Goal: Task Accomplishment & Management: Manage account settings

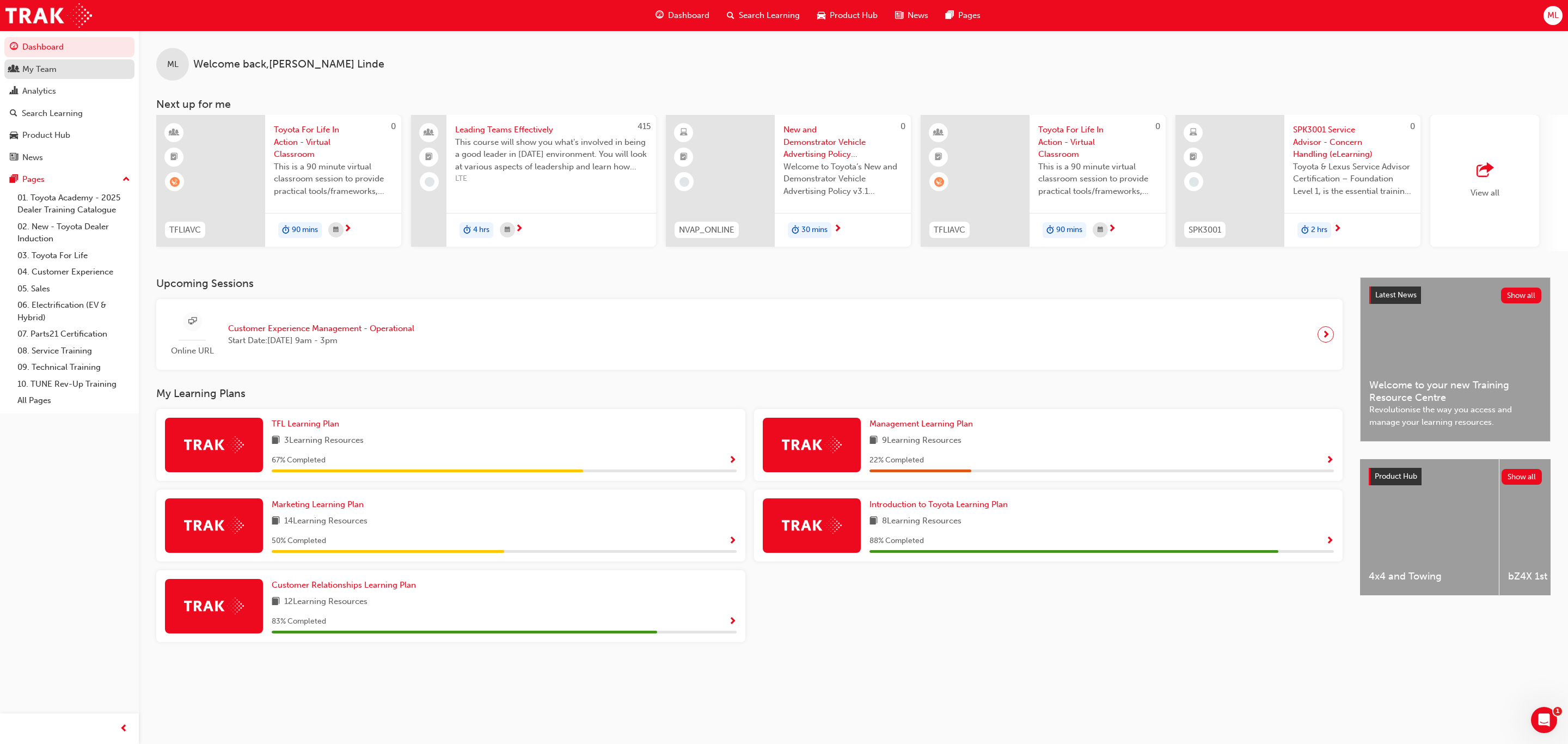
click at [40, 69] on div "My Team" at bounding box center [40, 69] width 34 height 13
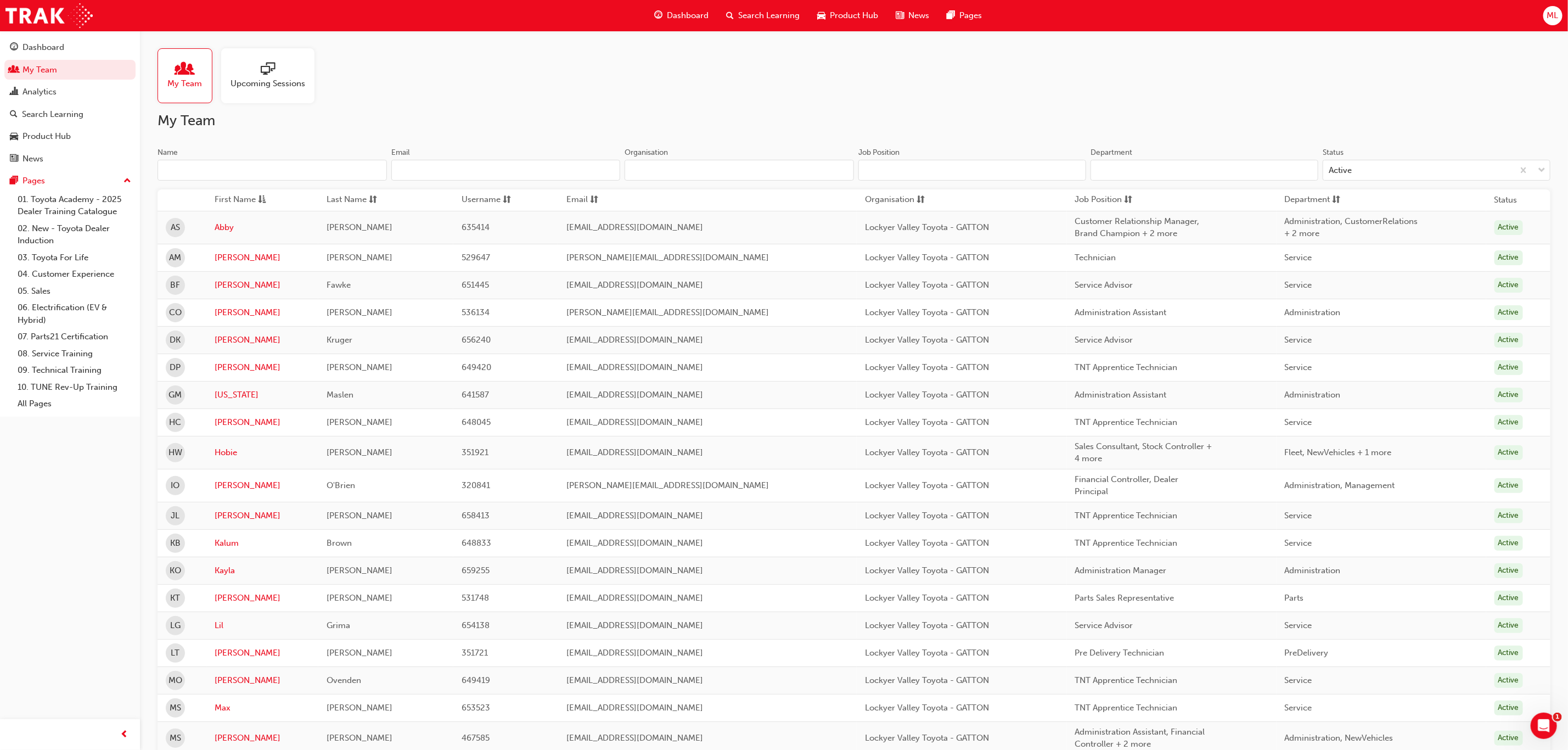
click at [262, 82] on span "Upcoming Sessions" at bounding box center [268, 83] width 75 height 13
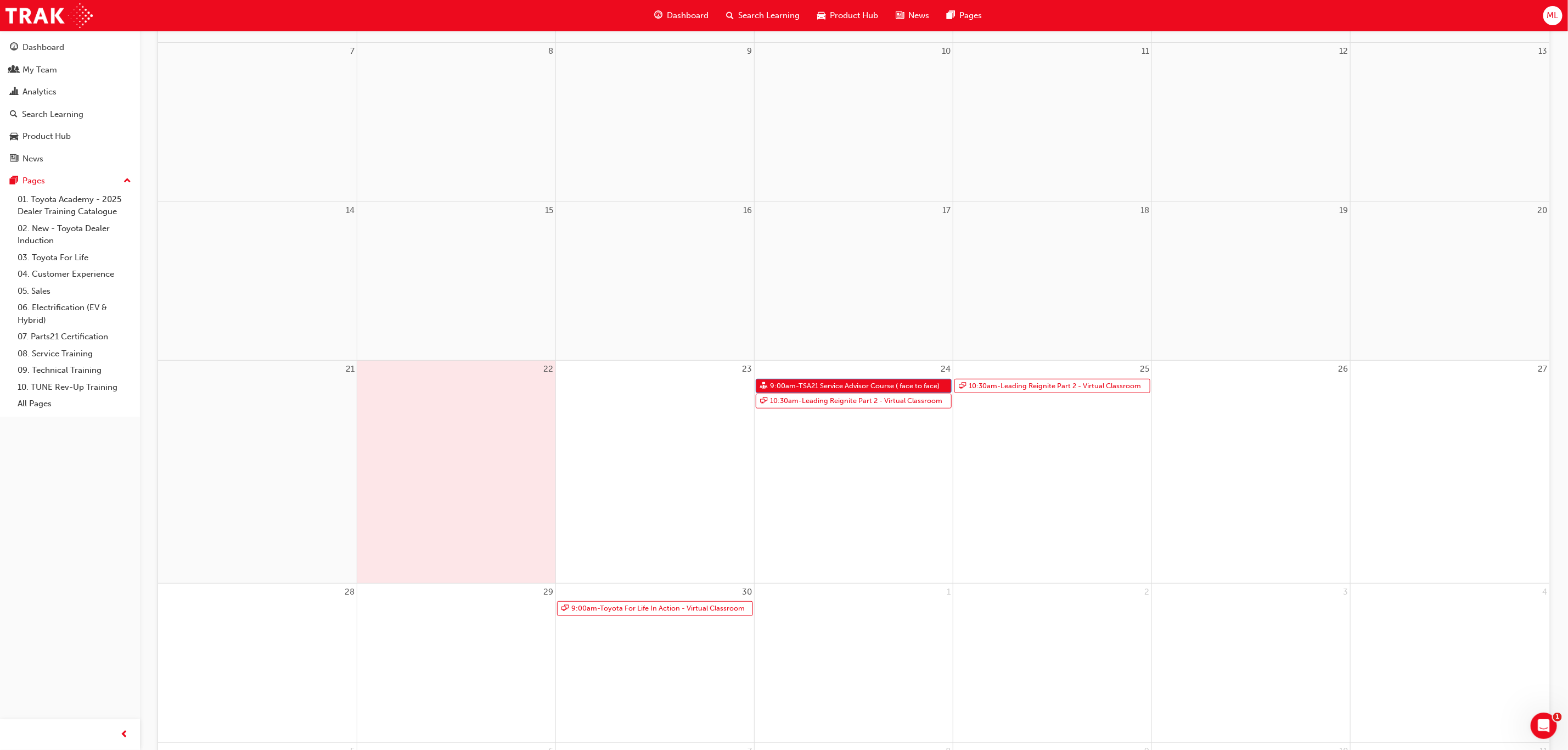
scroll to position [330, 0]
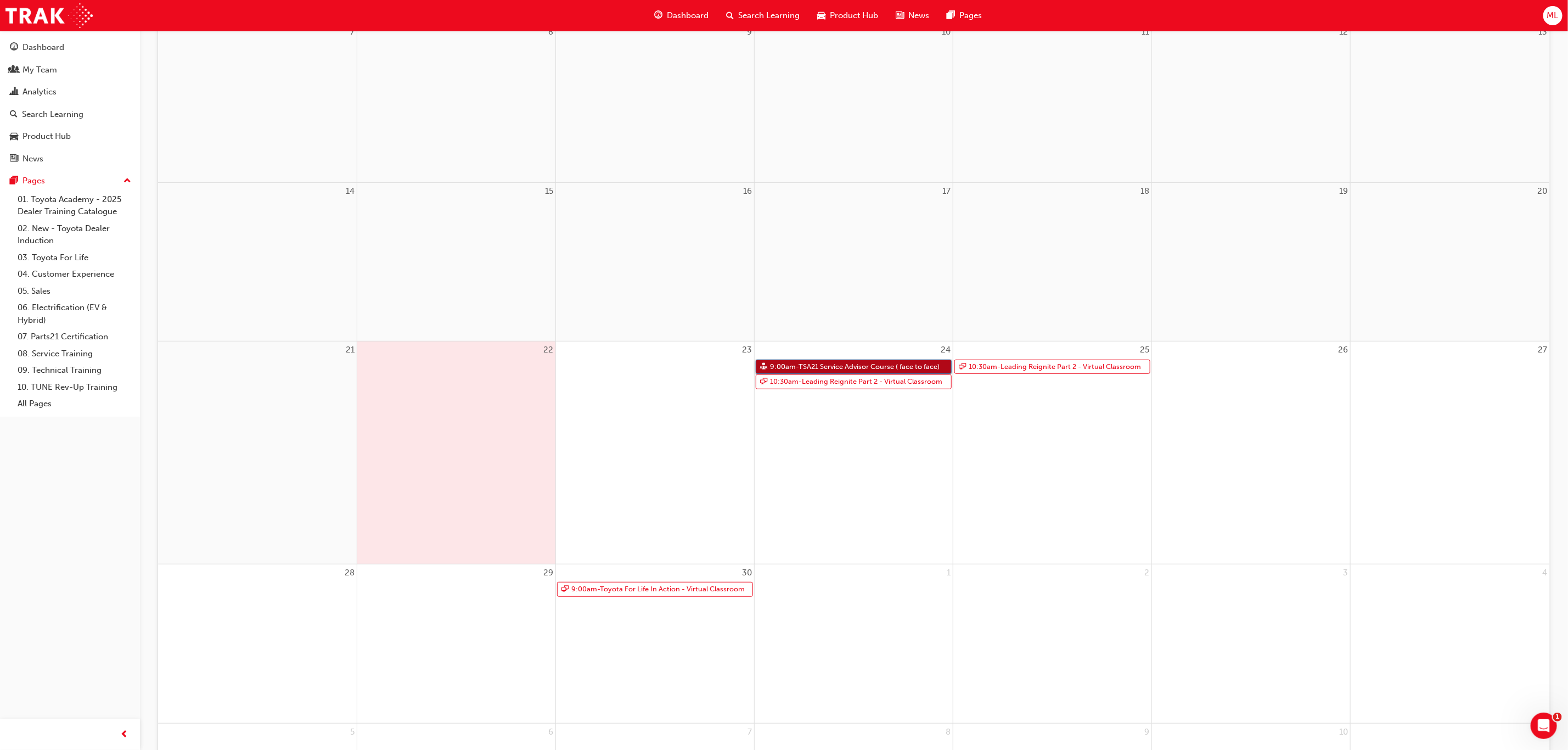
click at [814, 364] on link "9:00am - TSA21 Service Advisor Course ( face to face)" at bounding box center [854, 367] width 196 height 15
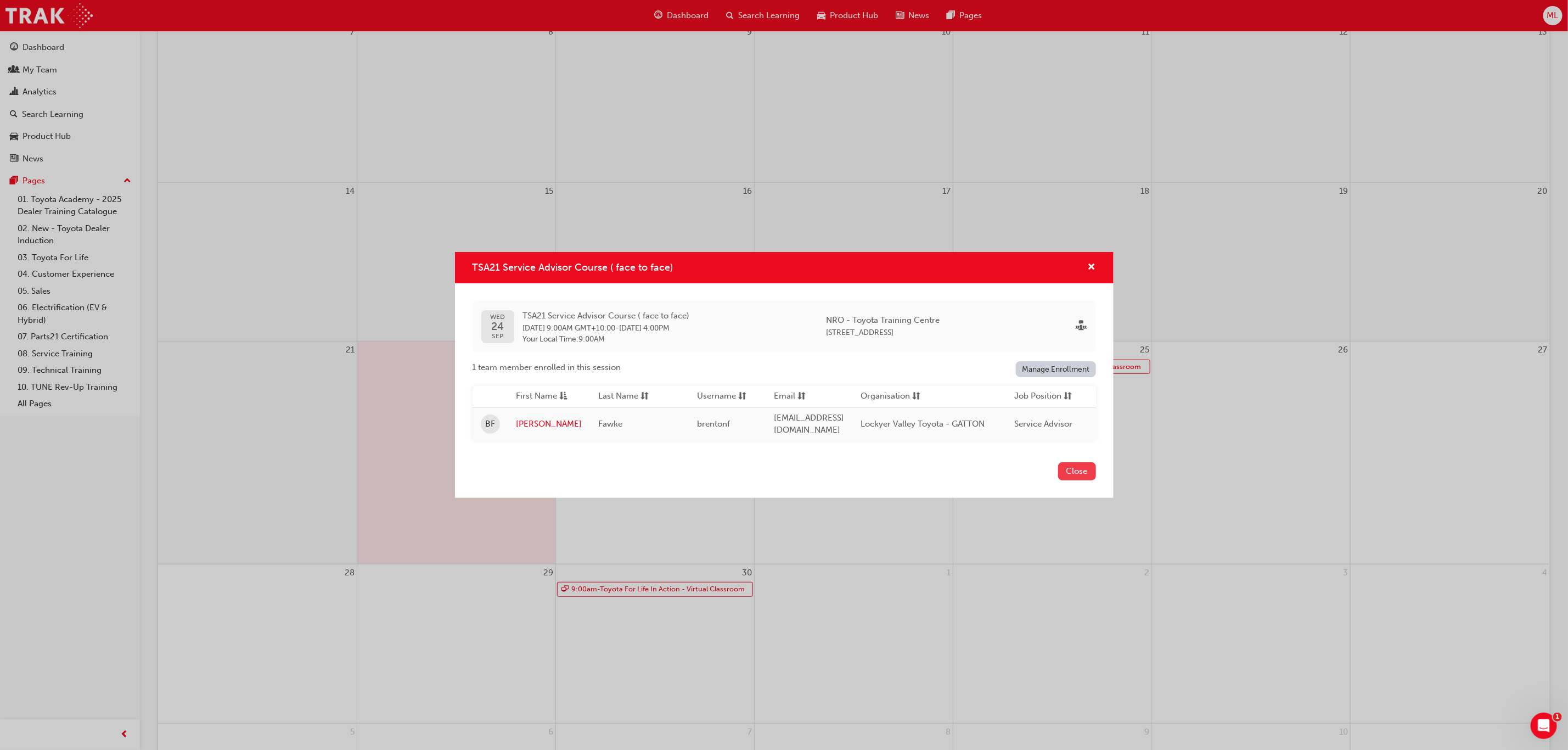
click at [1073, 476] on button "Close" at bounding box center [1077, 471] width 38 height 18
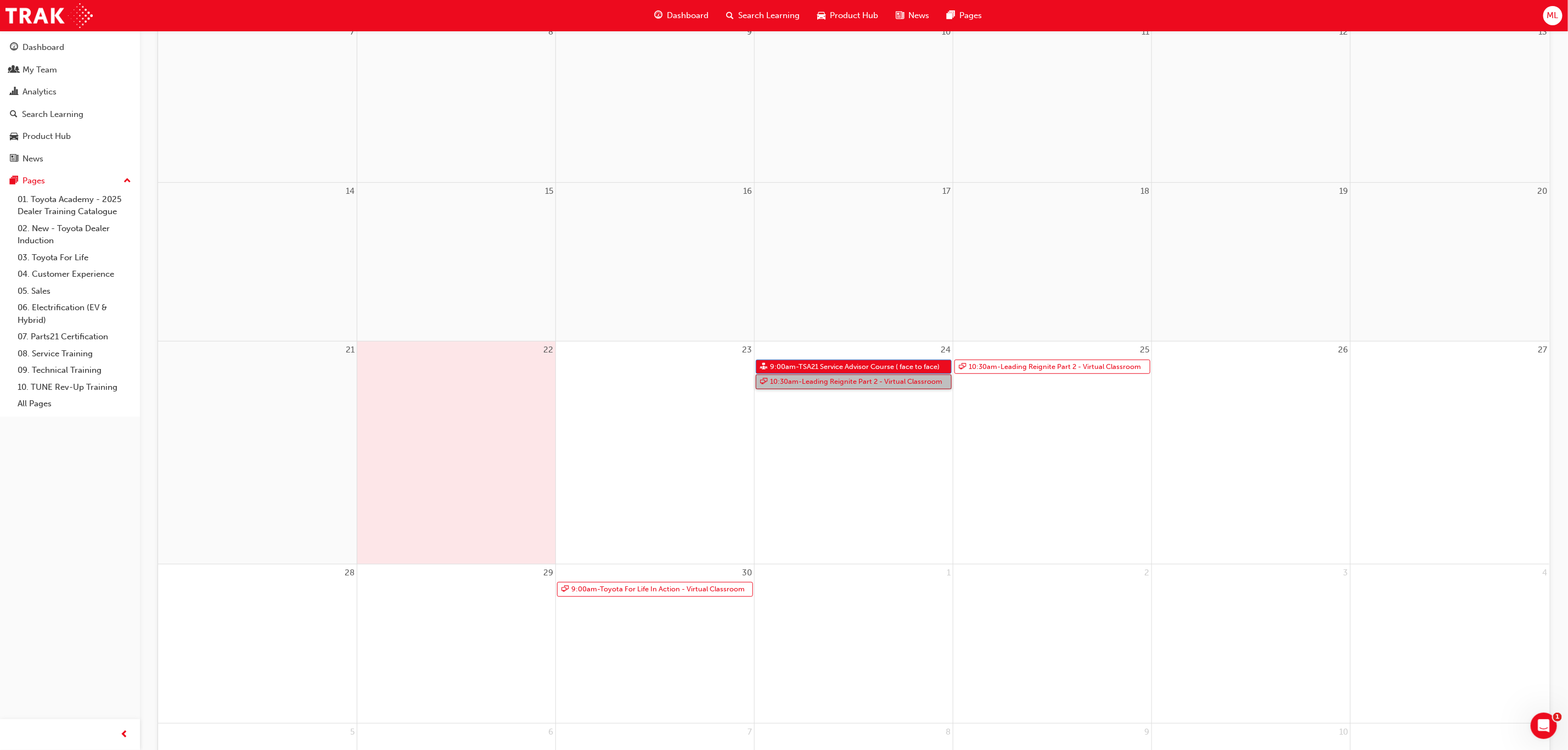
click at [832, 379] on link "10:30am - Leading Reignite Part 2 - Virtual Classroom" at bounding box center [854, 382] width 196 height 15
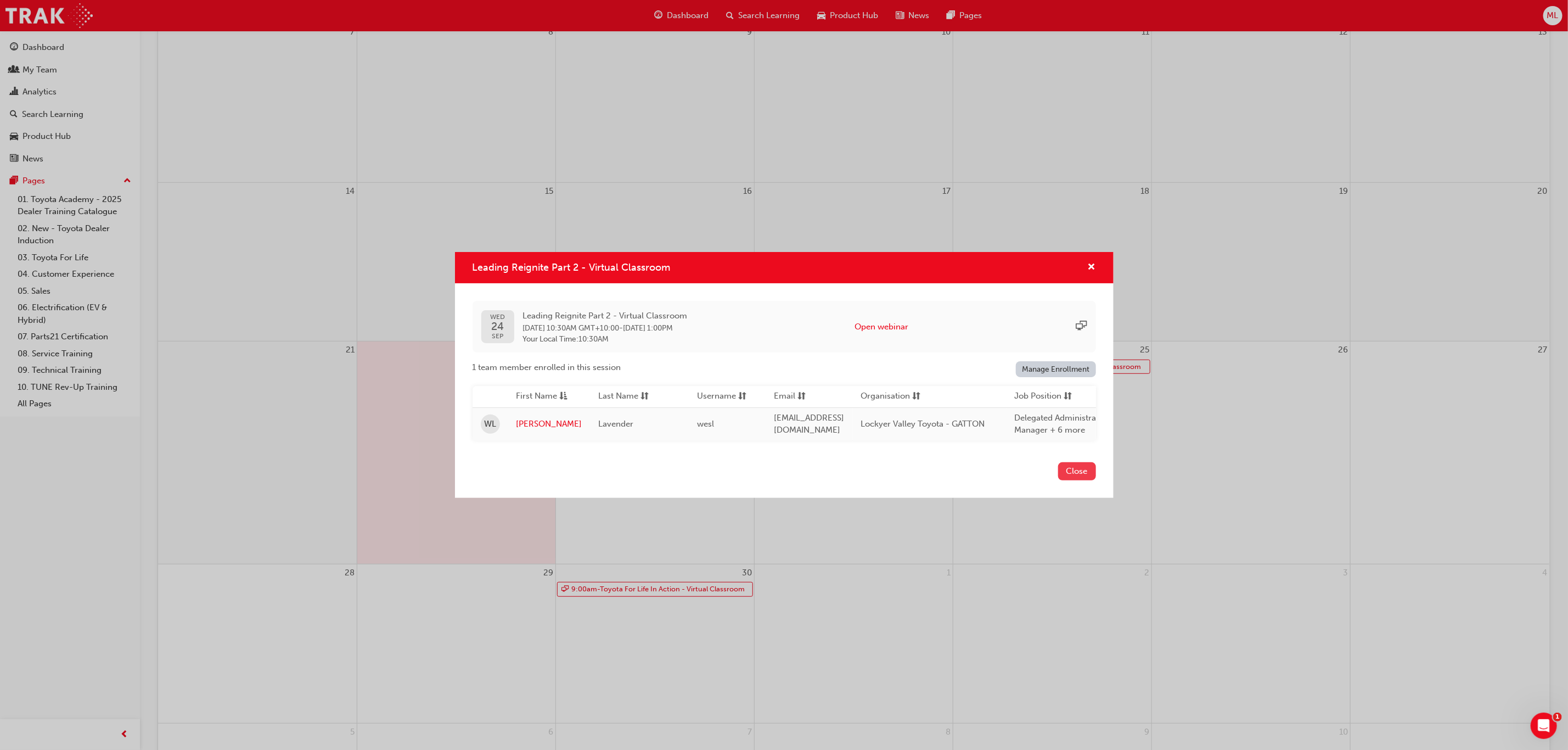
click at [1082, 476] on button "Close" at bounding box center [1077, 471] width 38 height 18
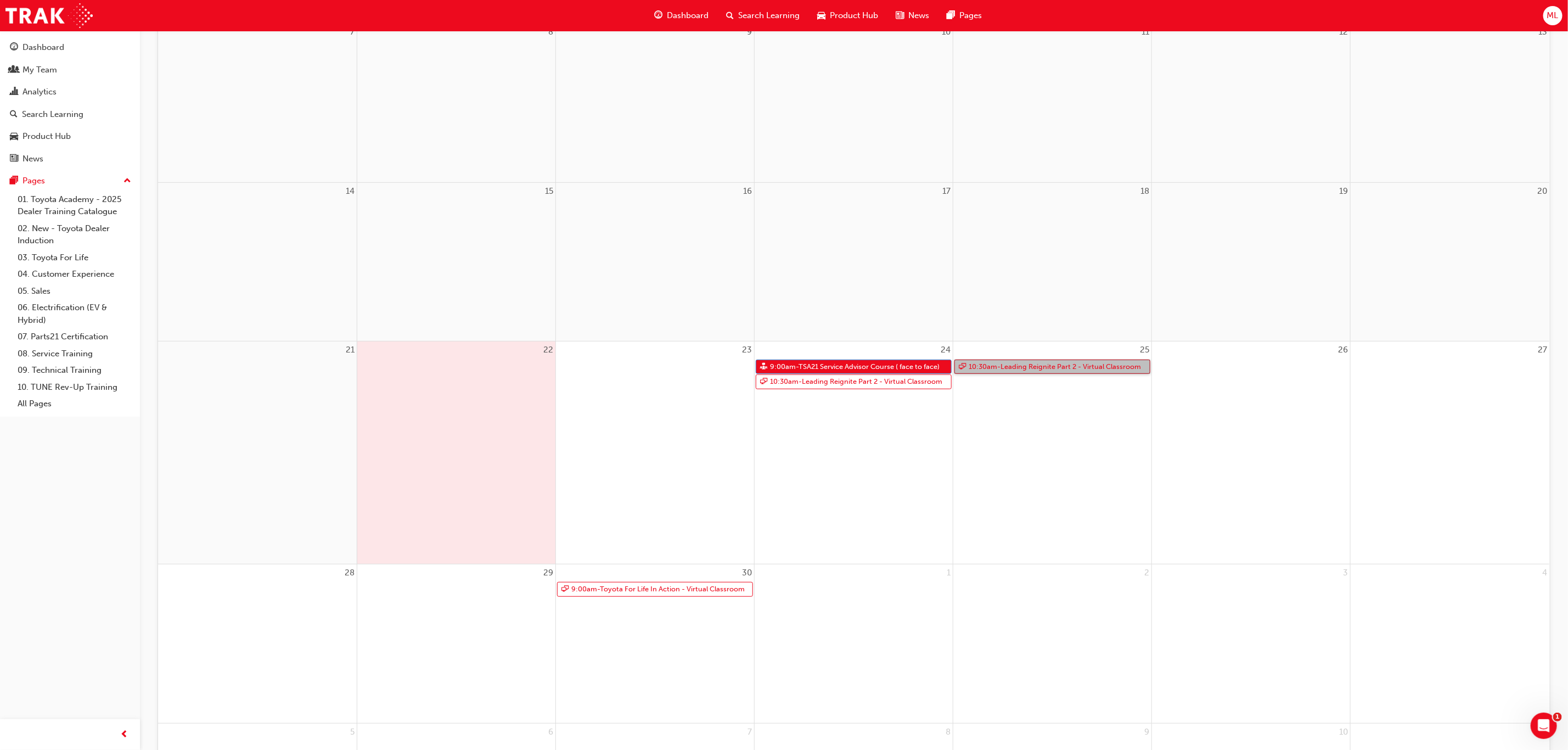
click at [1069, 363] on link "10:30am - Leading Reignite Part 2 - Virtual Classroom" at bounding box center [1052, 367] width 196 height 15
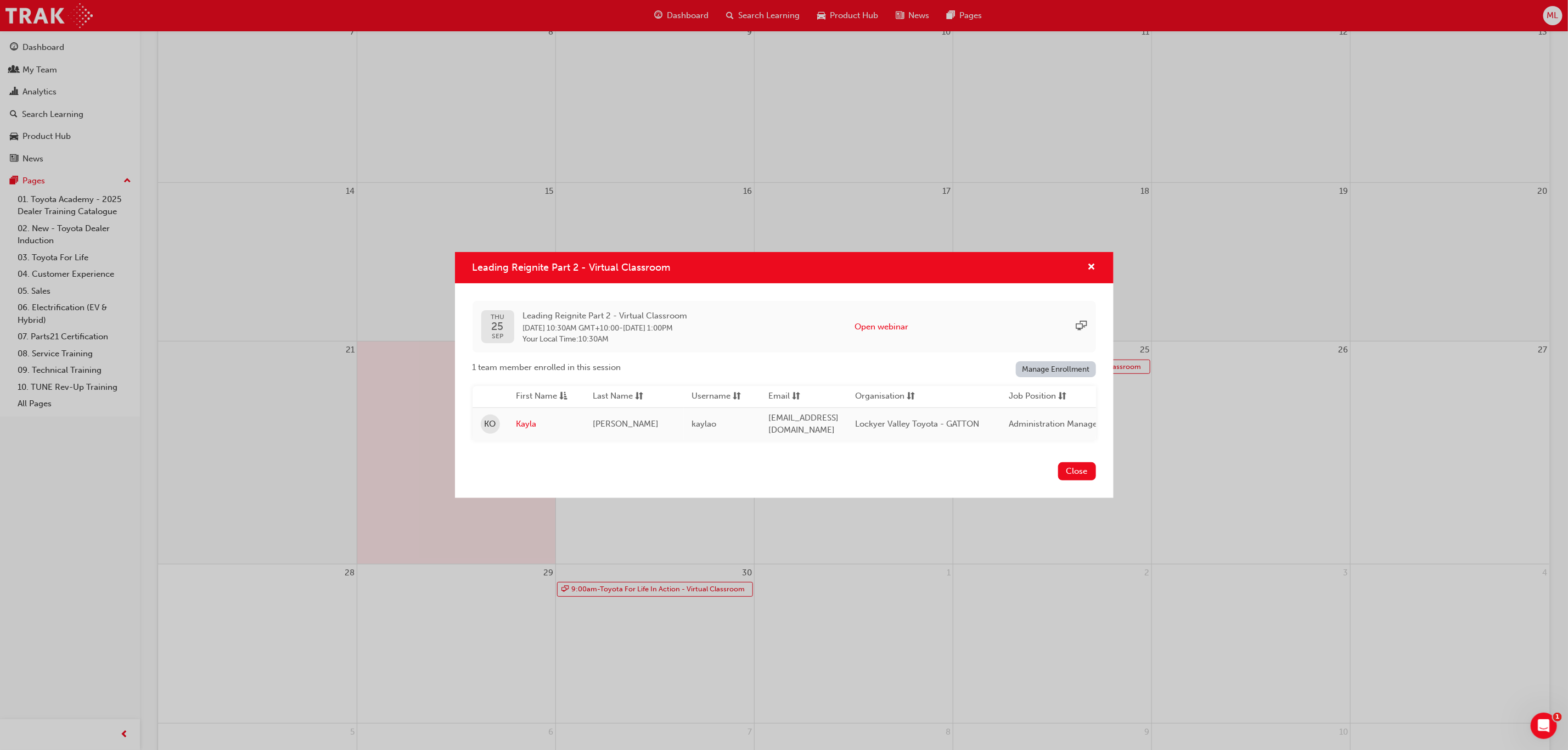
click at [1084, 471] on button "Close" at bounding box center [1077, 471] width 38 height 18
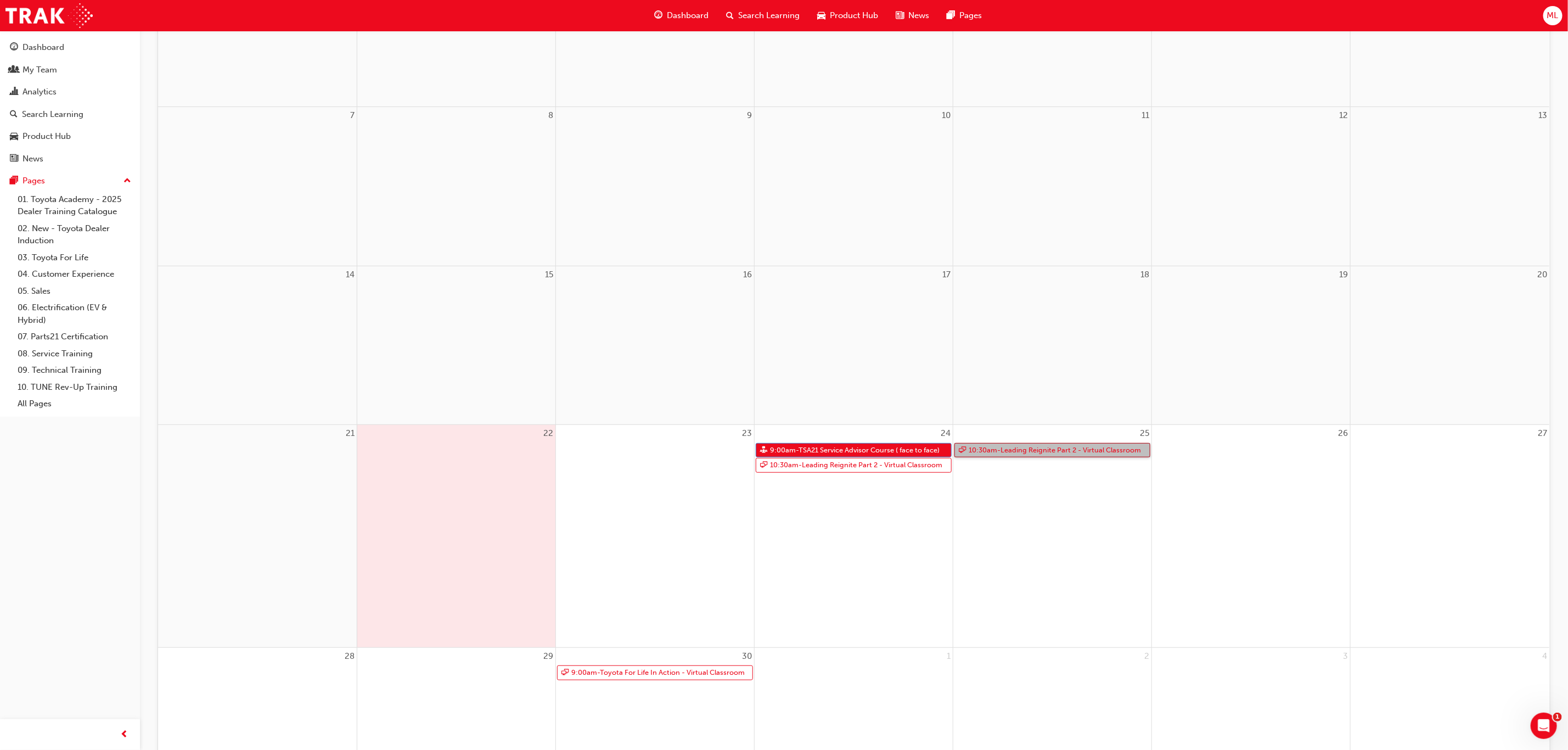
scroll to position [104, 0]
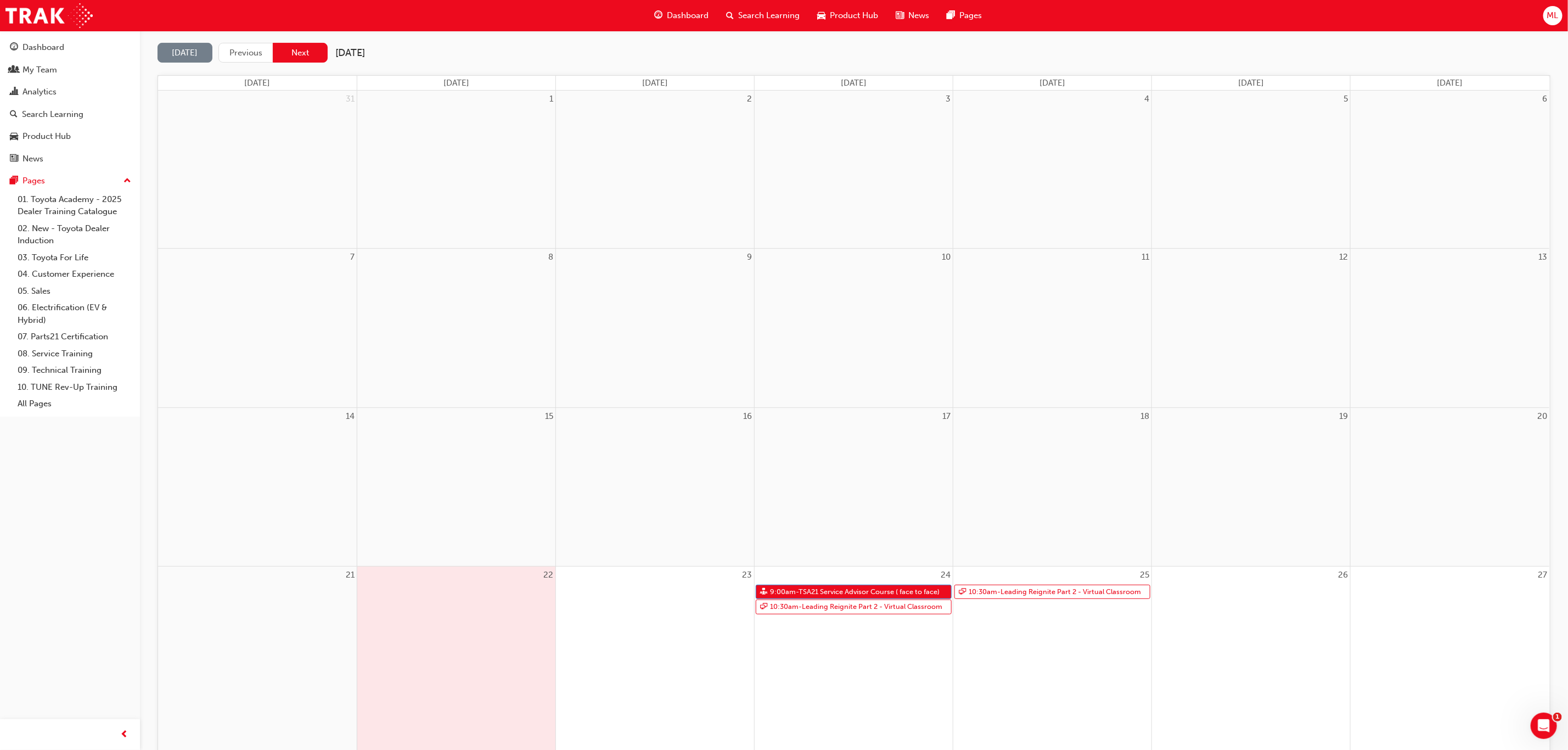
click at [299, 53] on button "Next" at bounding box center [300, 53] width 55 height 20
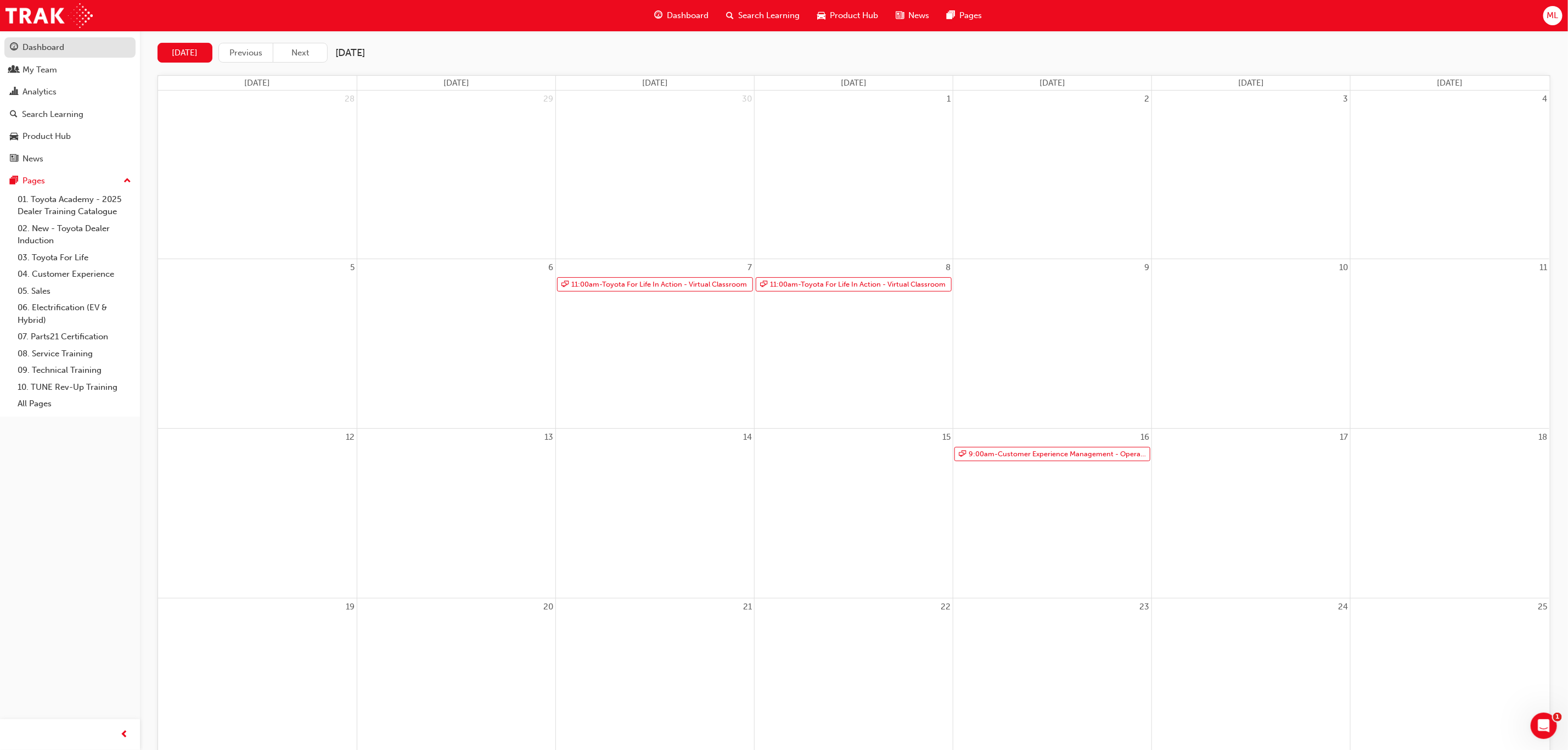
click at [31, 45] on div "Dashboard" at bounding box center [44, 47] width 42 height 13
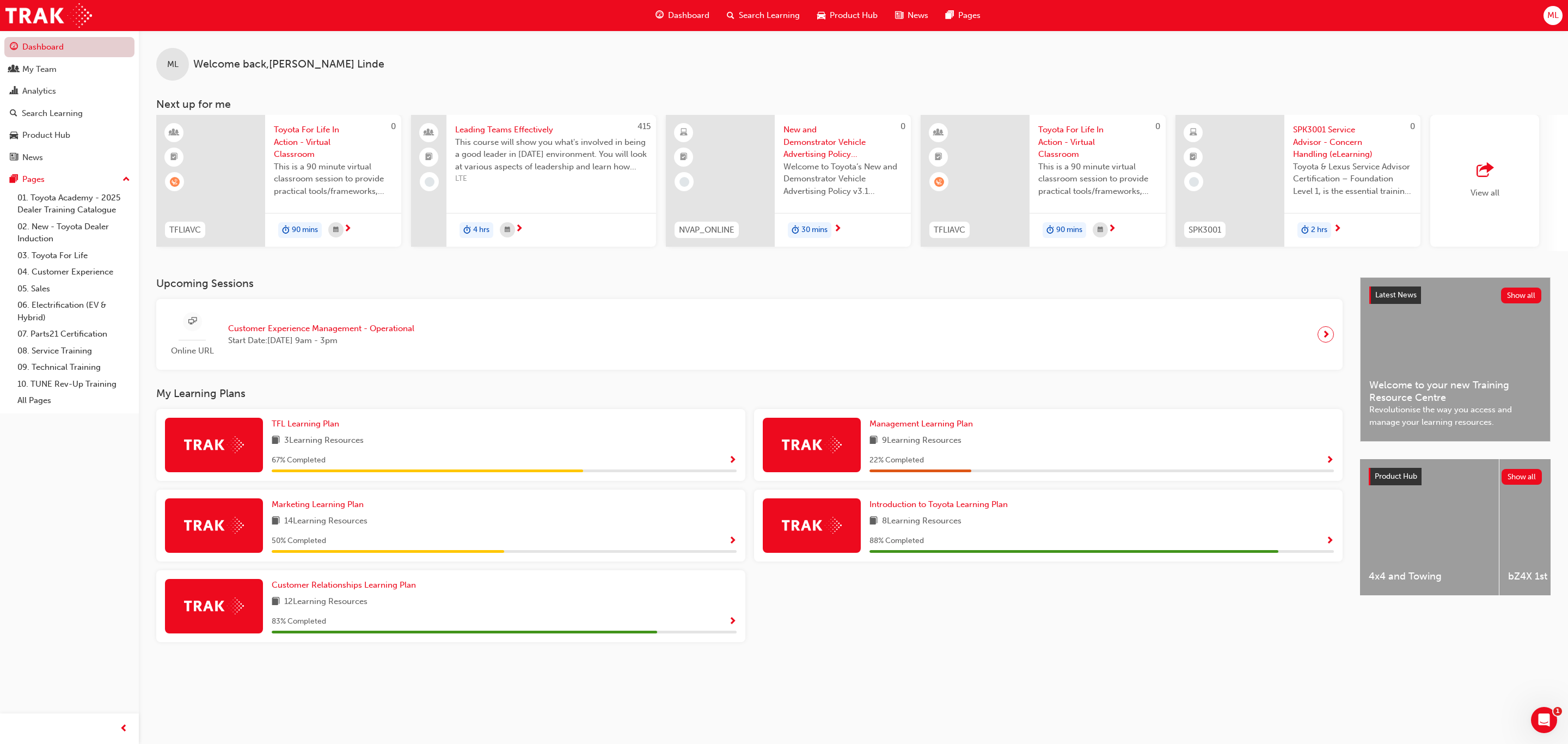
click at [47, 44] on link "Dashboard" at bounding box center [69, 47] width 130 height 20
click at [565, 395] on h3 "My Learning Plans" at bounding box center [749, 393] width 1186 height 13
click at [828, 531] on img at bounding box center [811, 525] width 60 height 17
click at [823, 534] on img at bounding box center [811, 525] width 60 height 17
click at [38, 69] on div "My Team" at bounding box center [40, 69] width 34 height 13
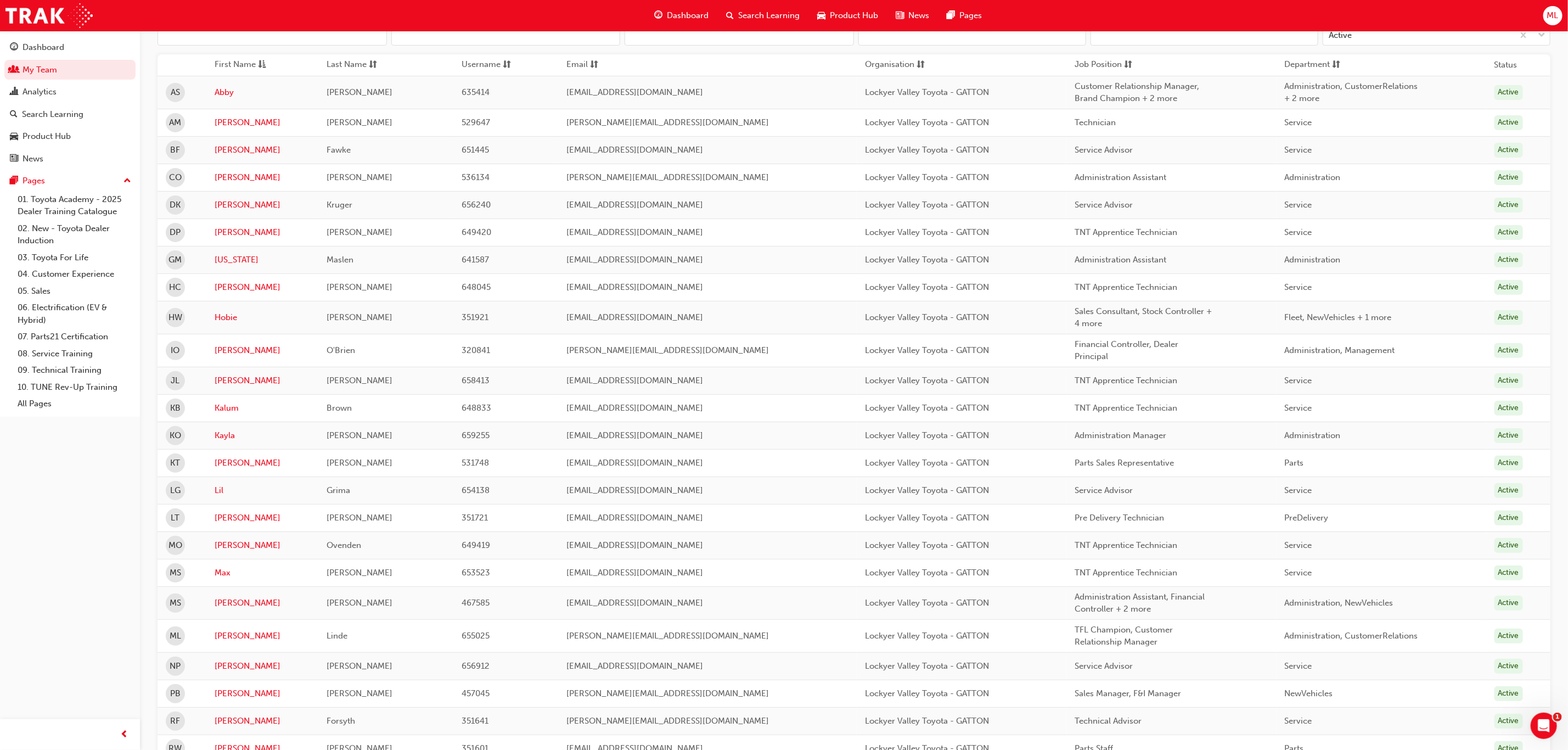
scroll to position [400, 0]
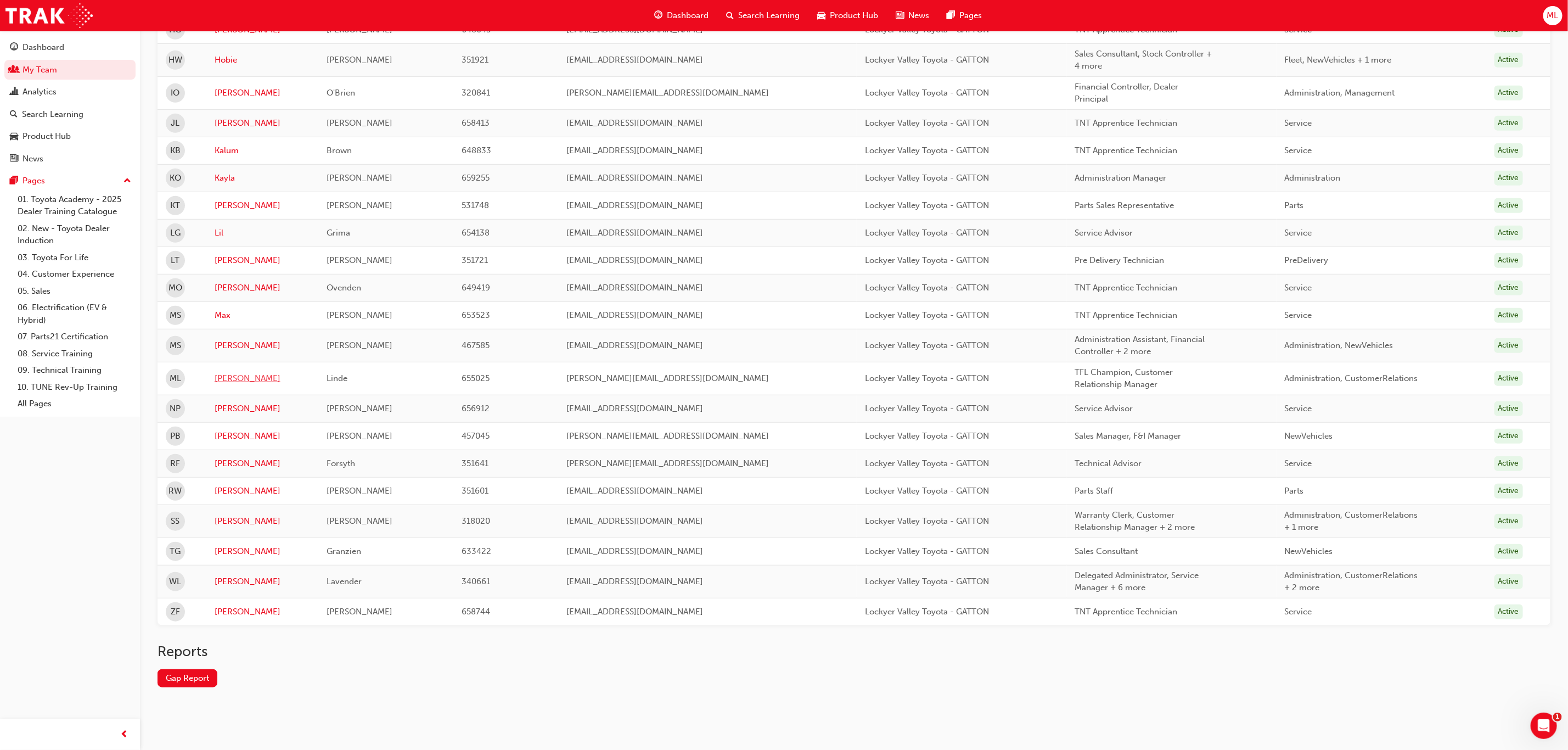
click at [221, 374] on link "[PERSON_NAME]" at bounding box center [263, 378] width 96 height 13
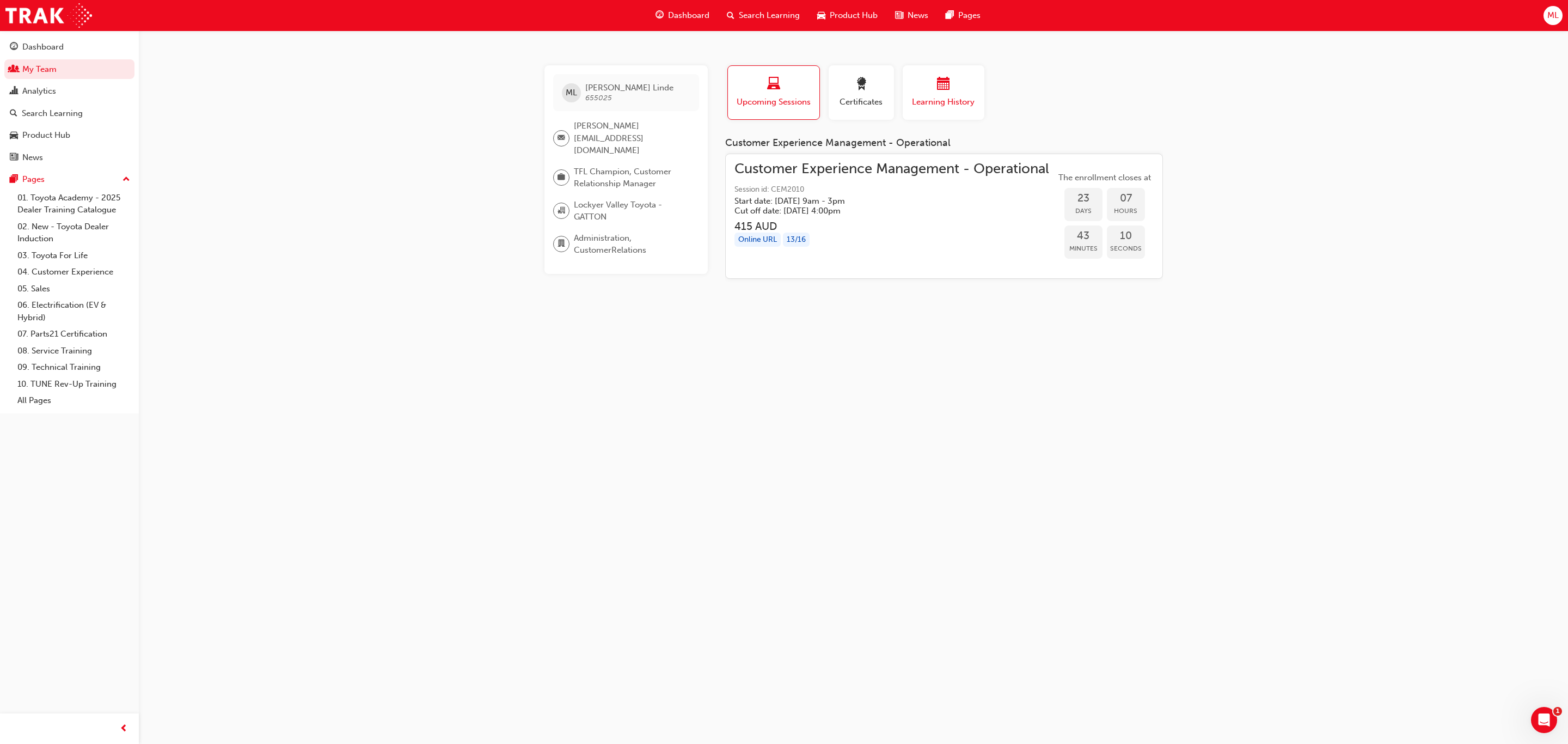
click at [937, 92] on span "calendar-icon" at bounding box center [943, 85] width 13 height 15
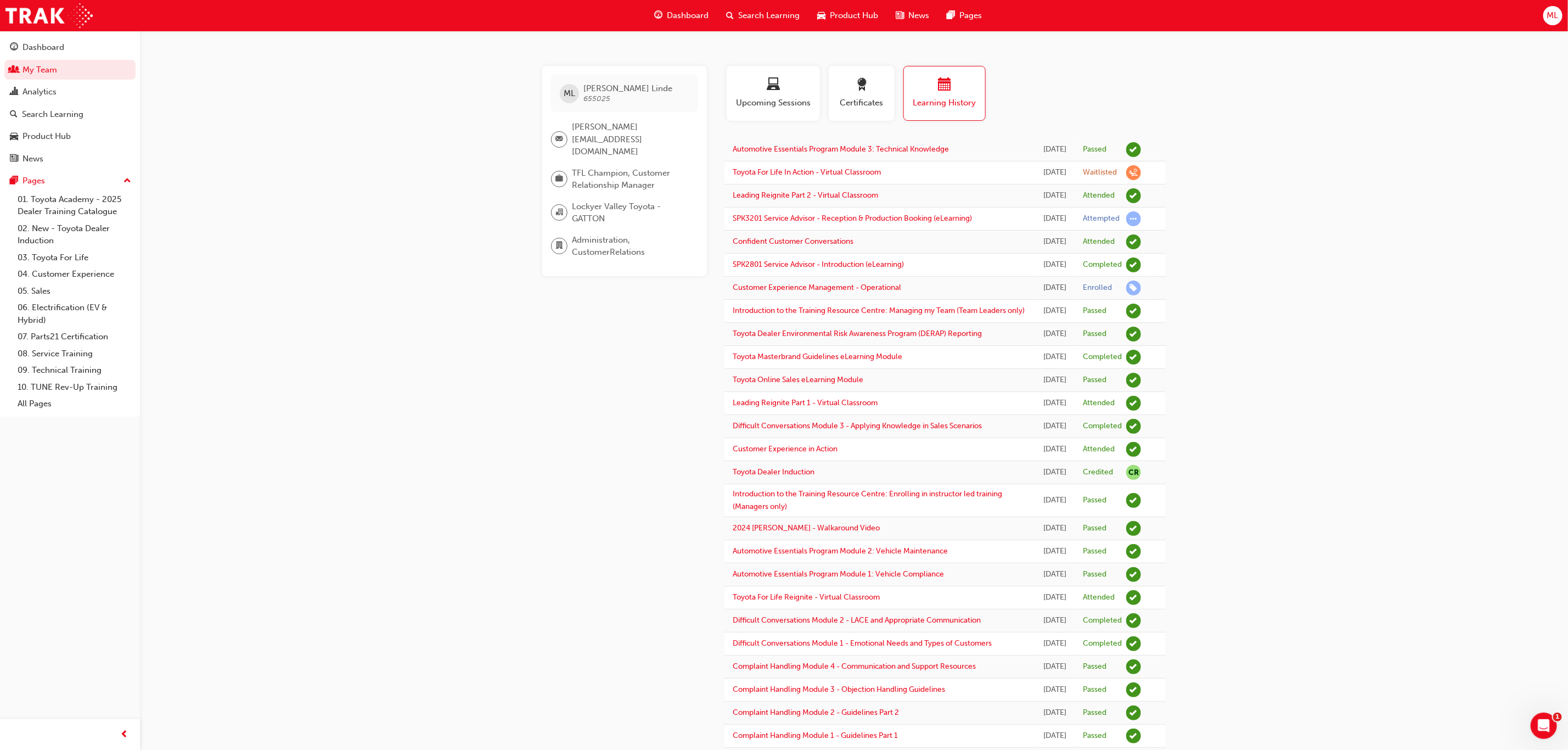
drag, startPoint x: 747, startPoint y: 176, endPoint x: 627, endPoint y: 419, distance: 271.0
click at [627, 419] on div "ML [PERSON_NAME] 655025 [PERSON_NAME][EMAIL_ADDRESS][DOMAIN_NAME] TFL Champion,…" at bounding box center [633, 475] width 182 height 819
click at [1402, 357] on div "ML [PERSON_NAME] 655025 [EMAIL_ADDRESS][DOMAIN_NAME] TFL Champion, Customer Rel…" at bounding box center [784, 456] width 1568 height 913
drag, startPoint x: 773, startPoint y: 175, endPoint x: 755, endPoint y: 174, distance: 18.0
click at [755, 174] on link "Toyota For Life In Action - Virtual Classroom" at bounding box center [807, 172] width 149 height 9
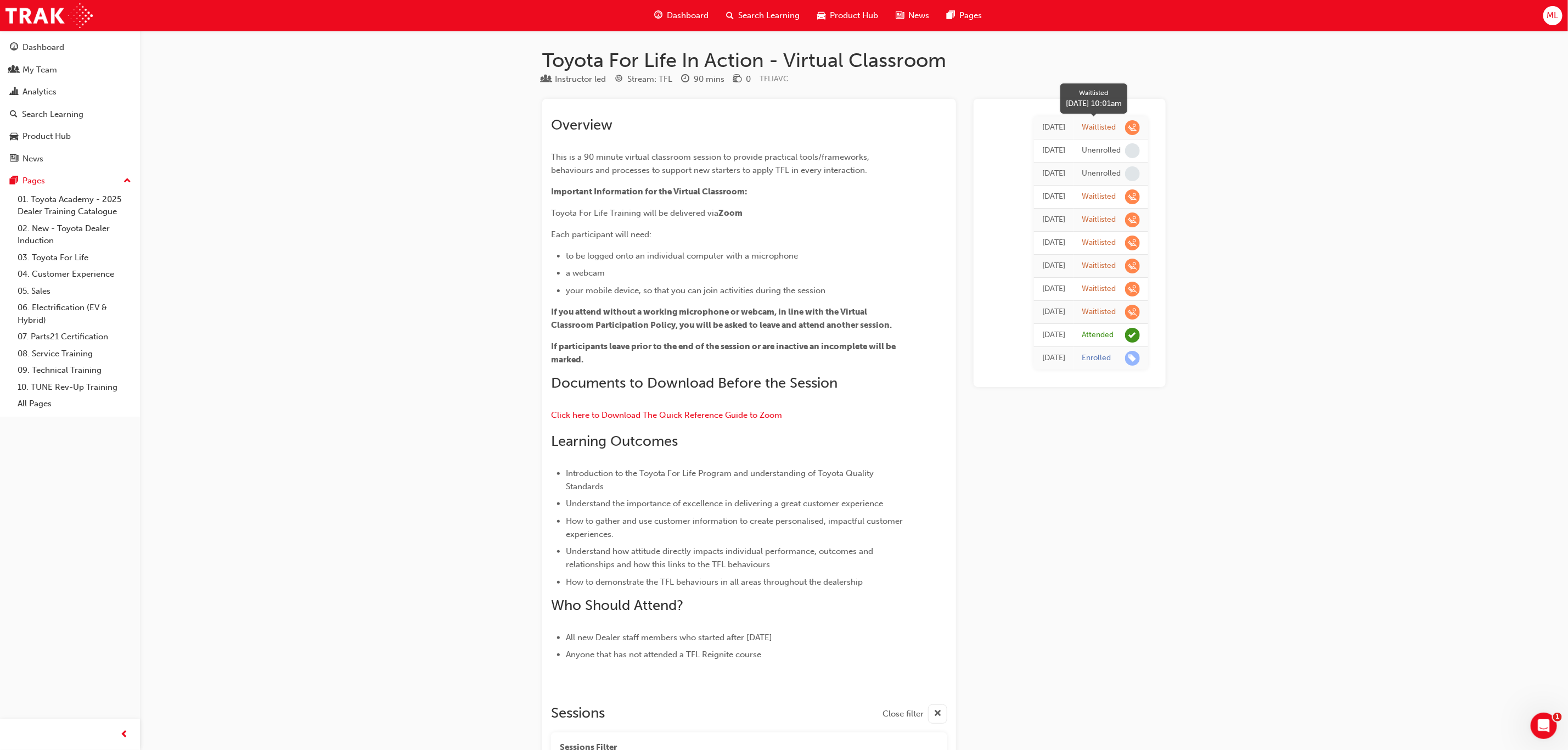
click at [1135, 127] on span "learningRecordVerb_WAITLIST-icon" at bounding box center [1133, 128] width 15 height 15
click at [1105, 127] on div "Waitlisted" at bounding box center [1099, 127] width 34 height 10
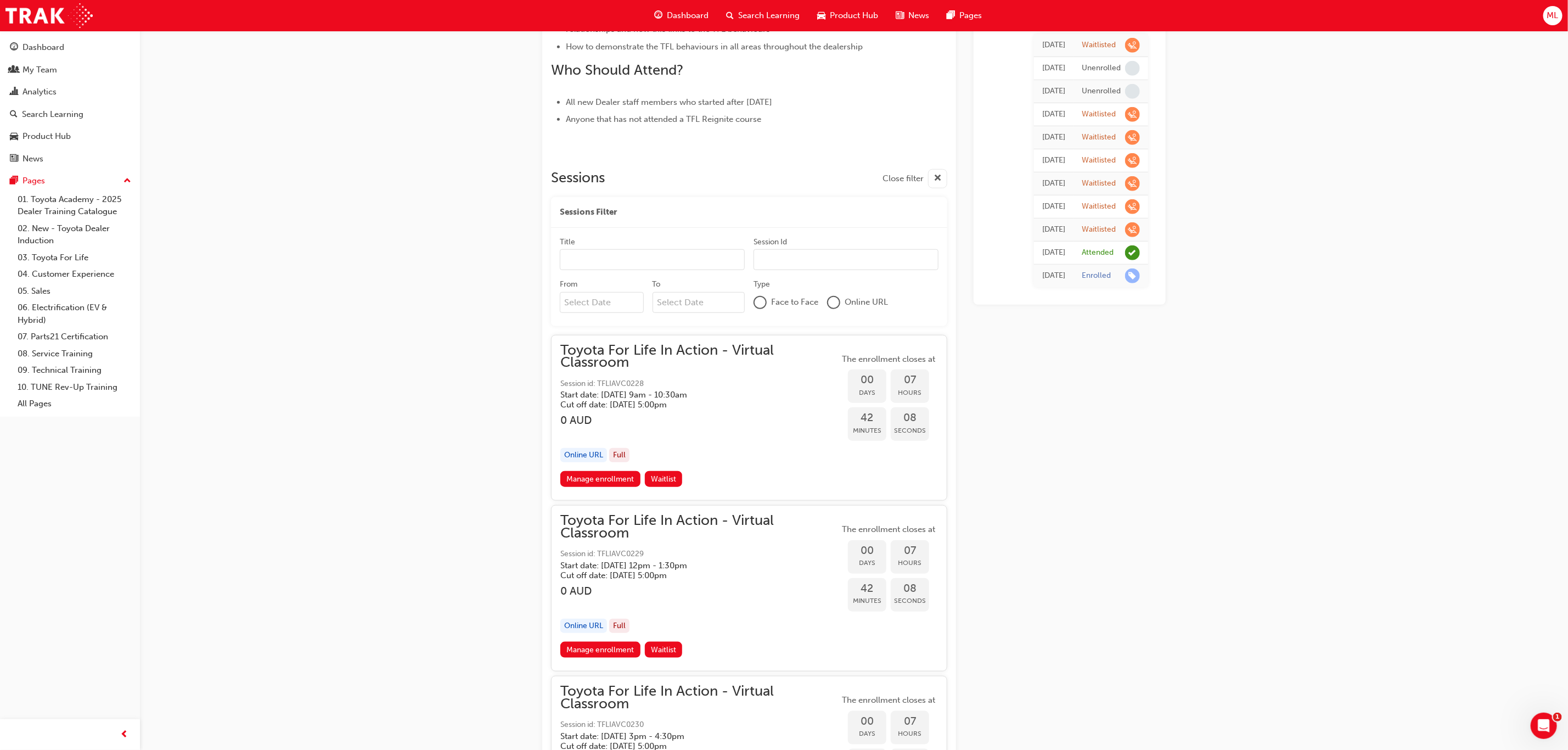
scroll to position [741, 0]
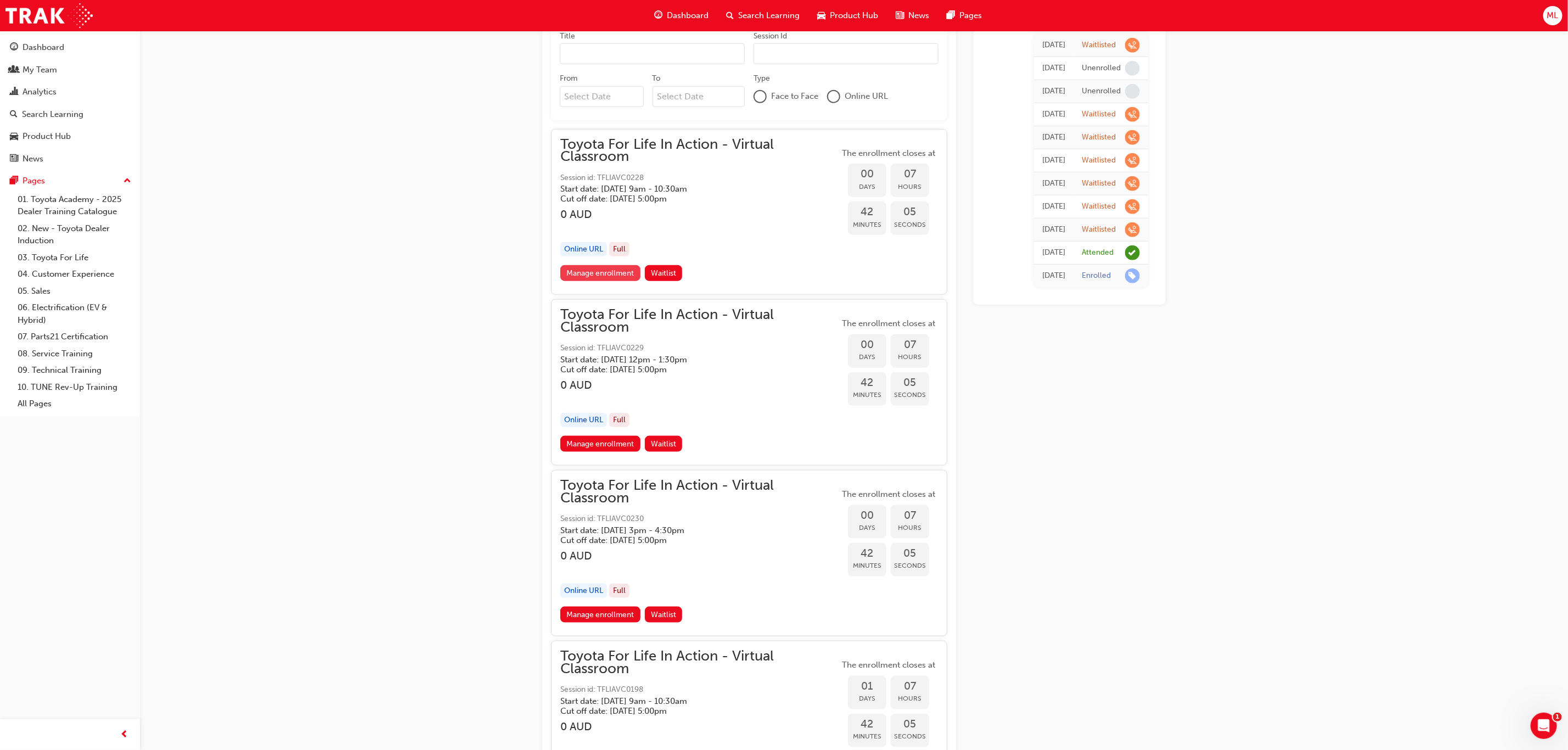
click at [591, 273] on link "Manage enrollment" at bounding box center [600, 273] width 80 height 16
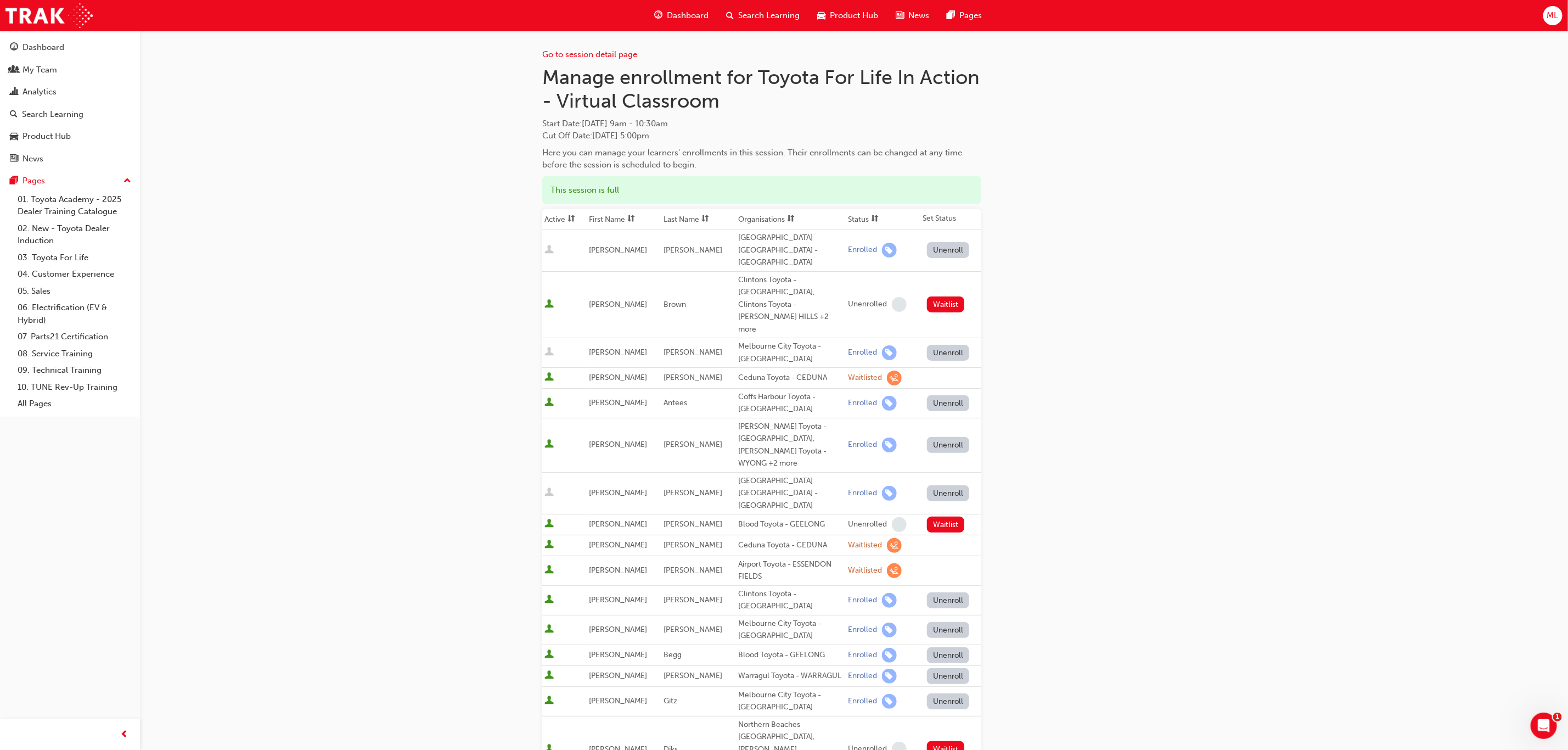
click at [613, 219] on th "First Name" at bounding box center [624, 219] width 75 height 21
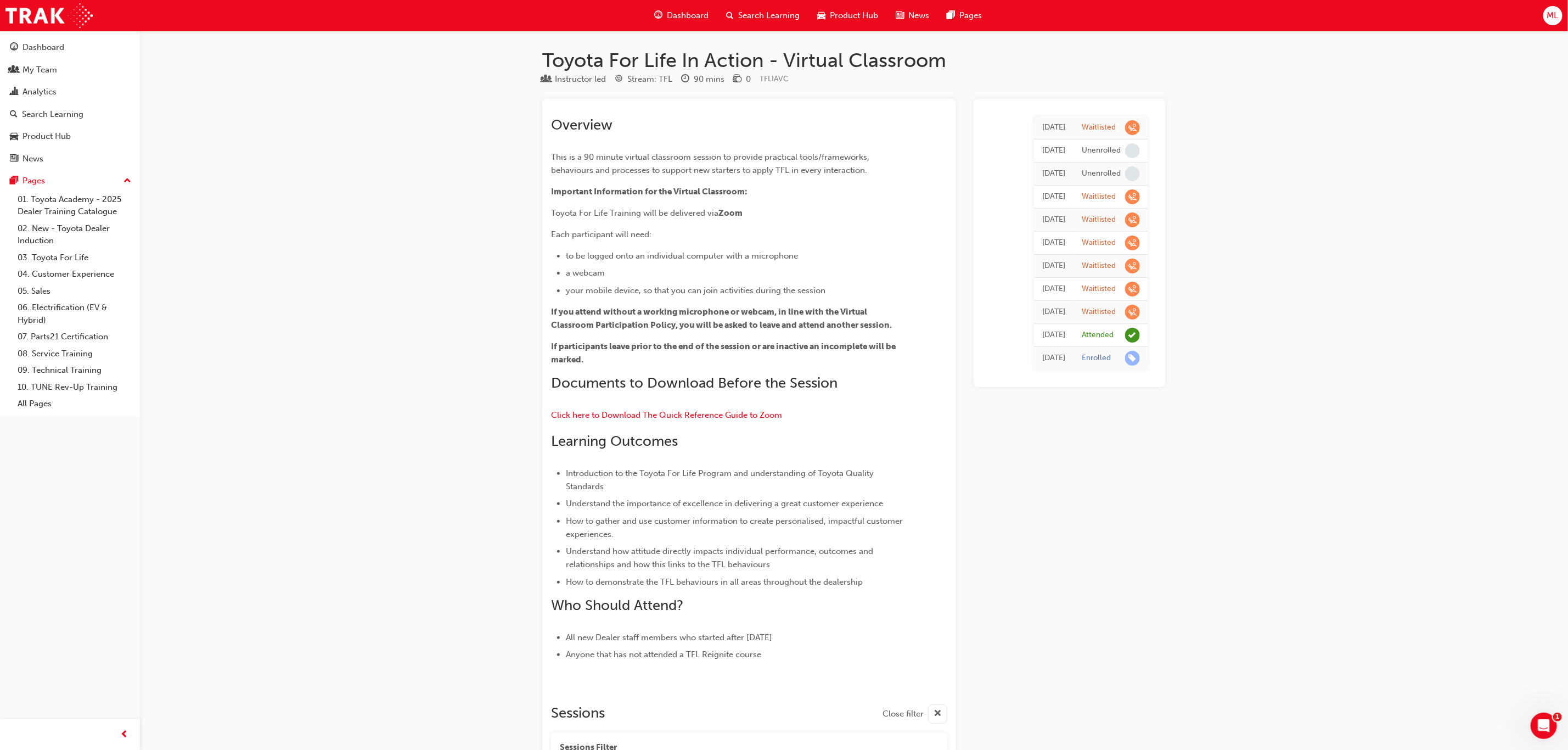
scroll to position [741, 0]
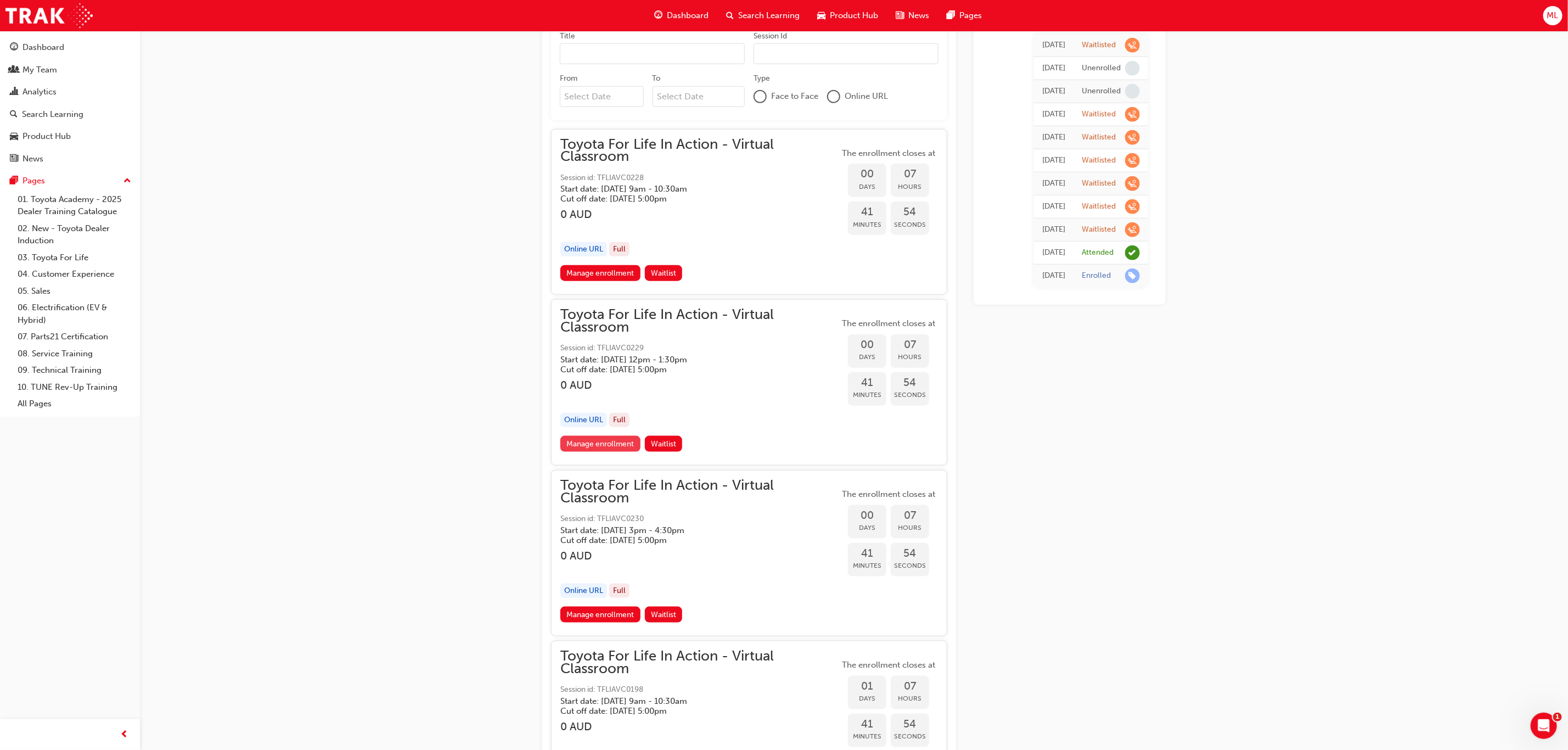
click at [585, 444] on link "Manage enrollment" at bounding box center [600, 444] width 80 height 16
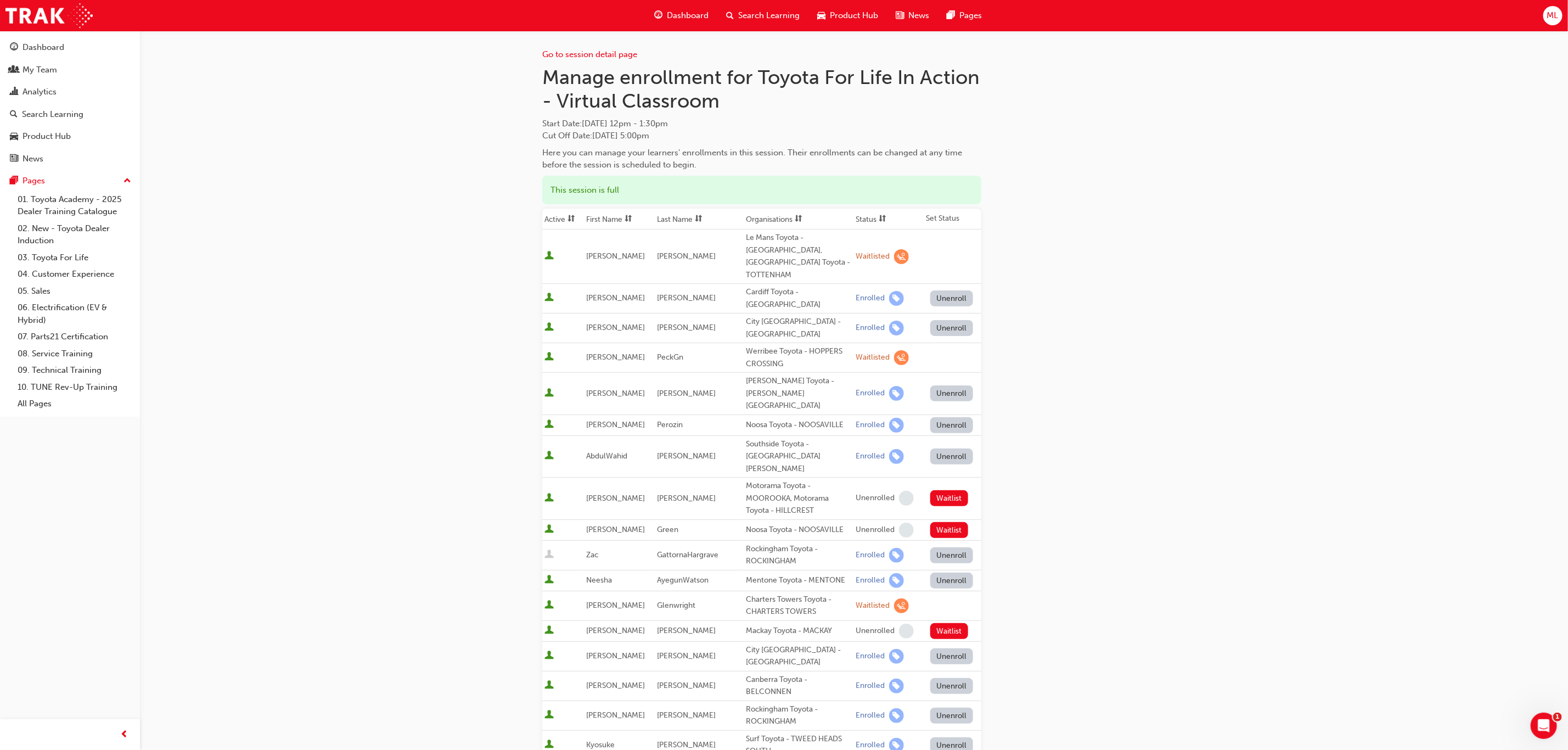
click at [601, 216] on th "First Name" at bounding box center [619, 219] width 71 height 21
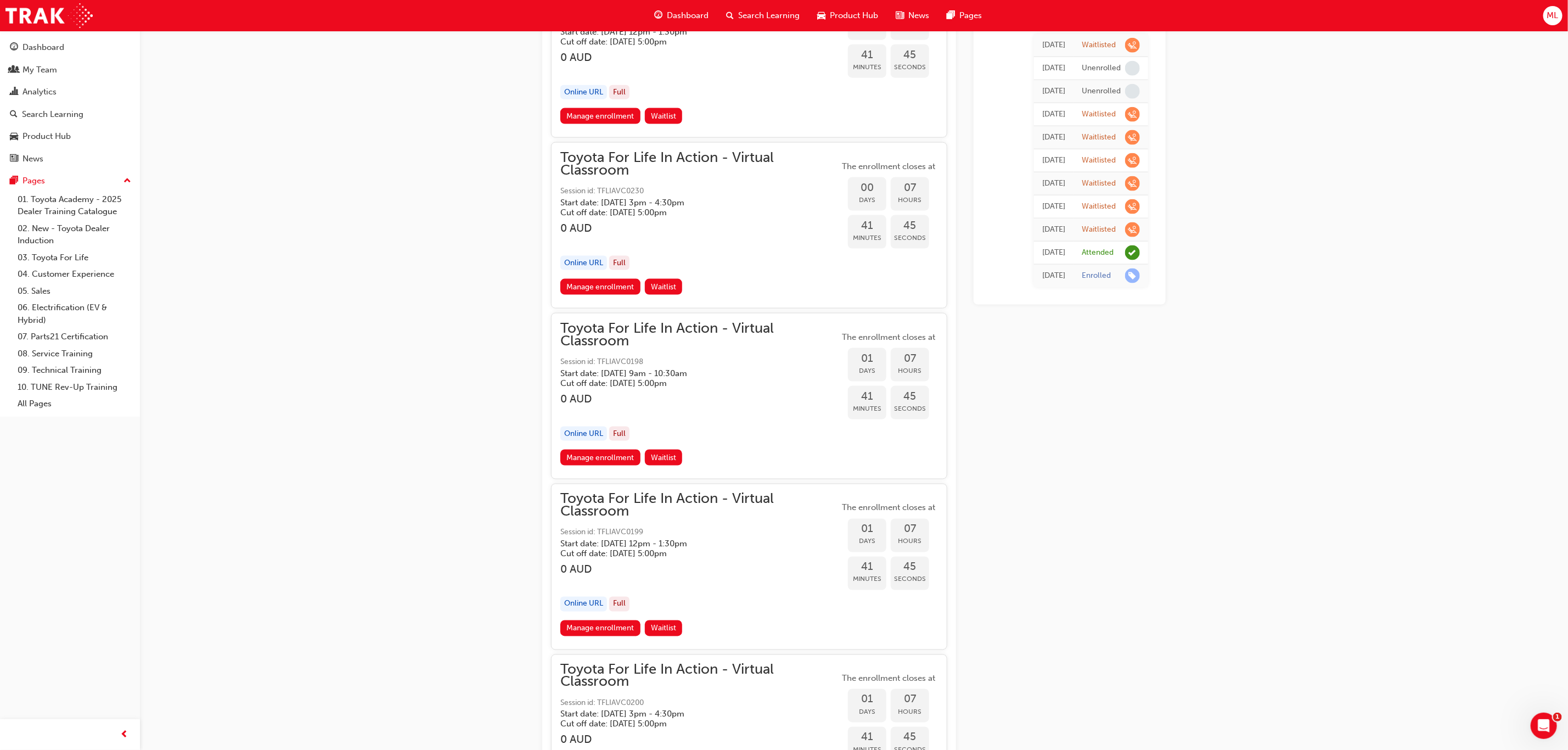
scroll to position [1070, 0]
click at [595, 284] on link "Manage enrollment" at bounding box center [600, 285] width 80 height 16
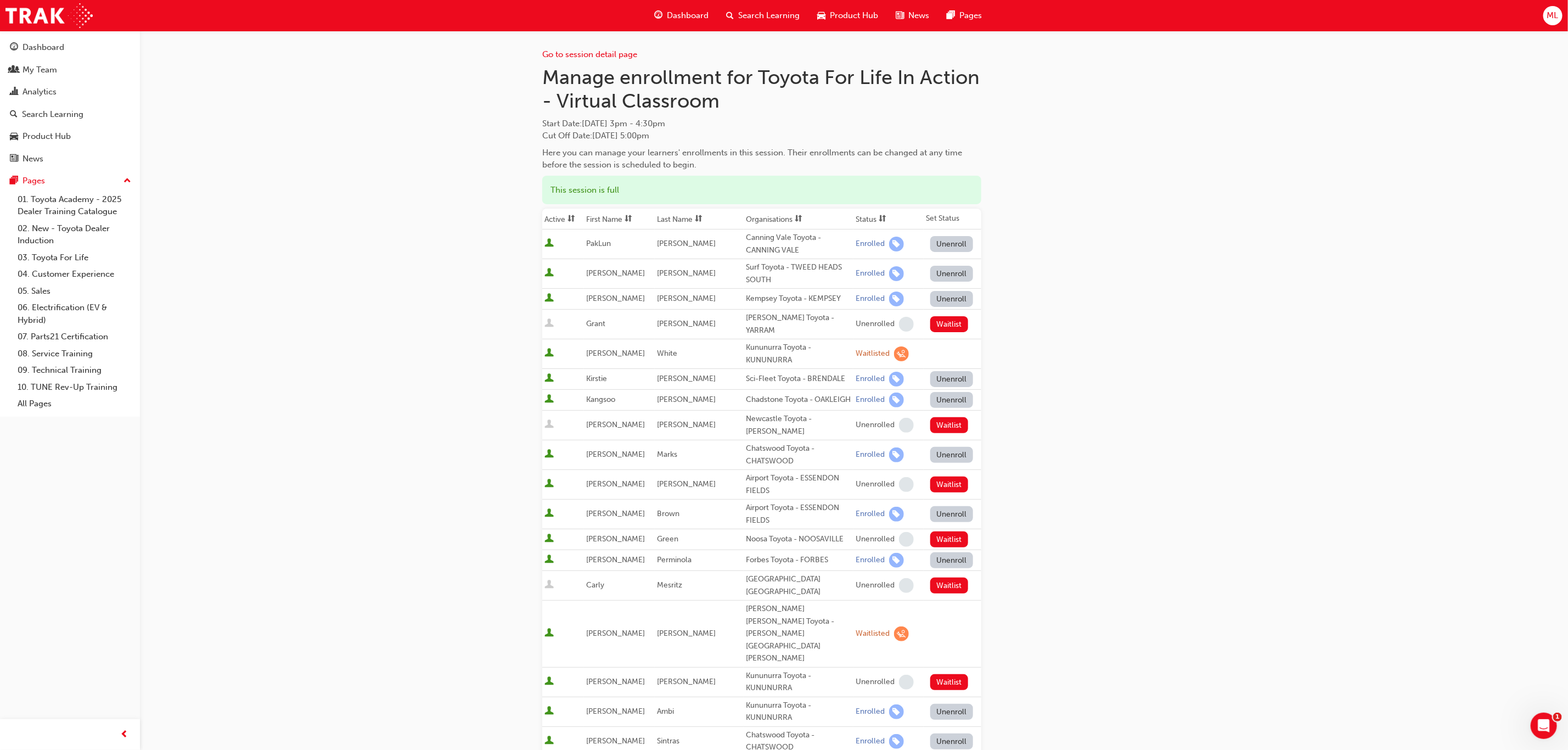
click at [606, 217] on th "First Name" at bounding box center [619, 219] width 71 height 21
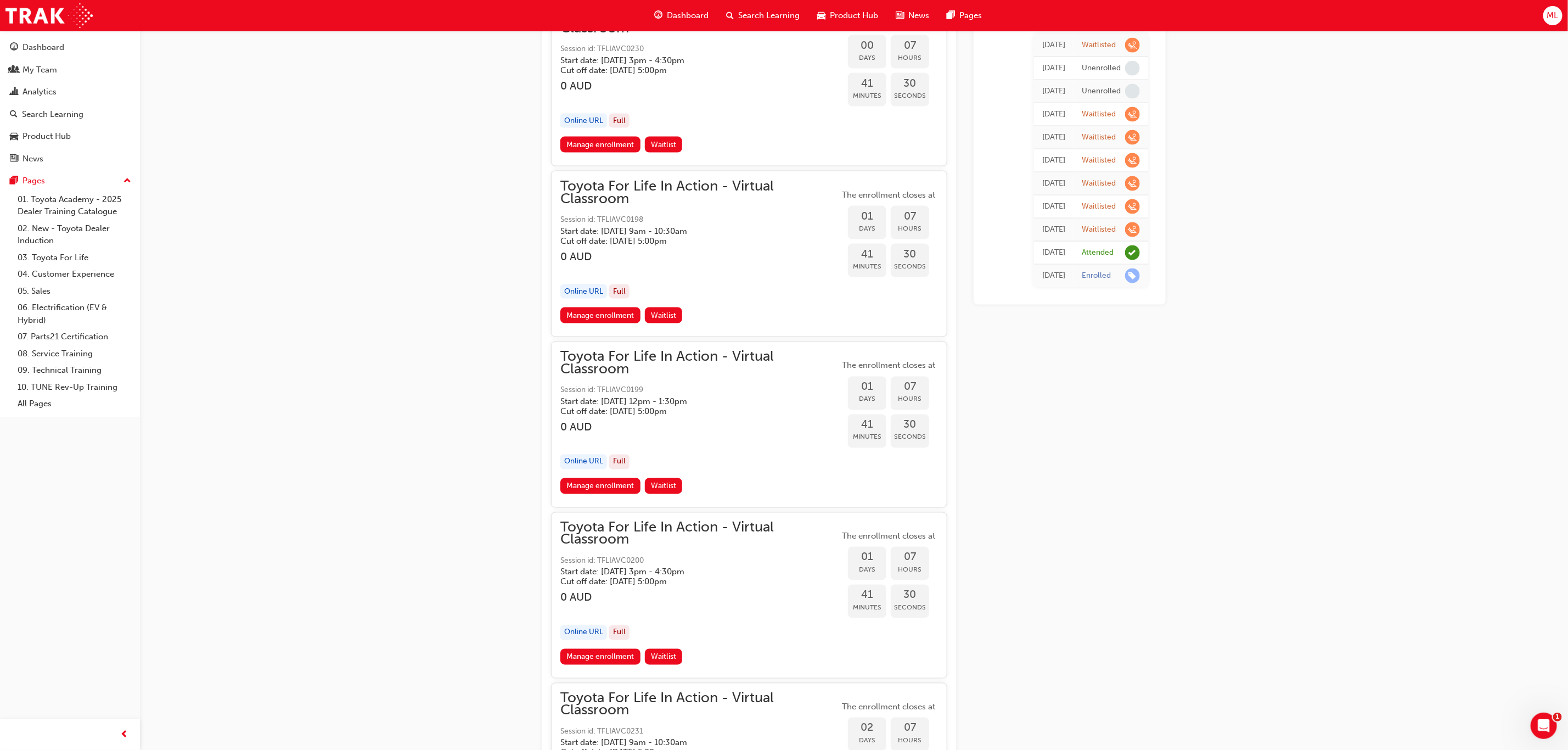
scroll to position [1318, 0]
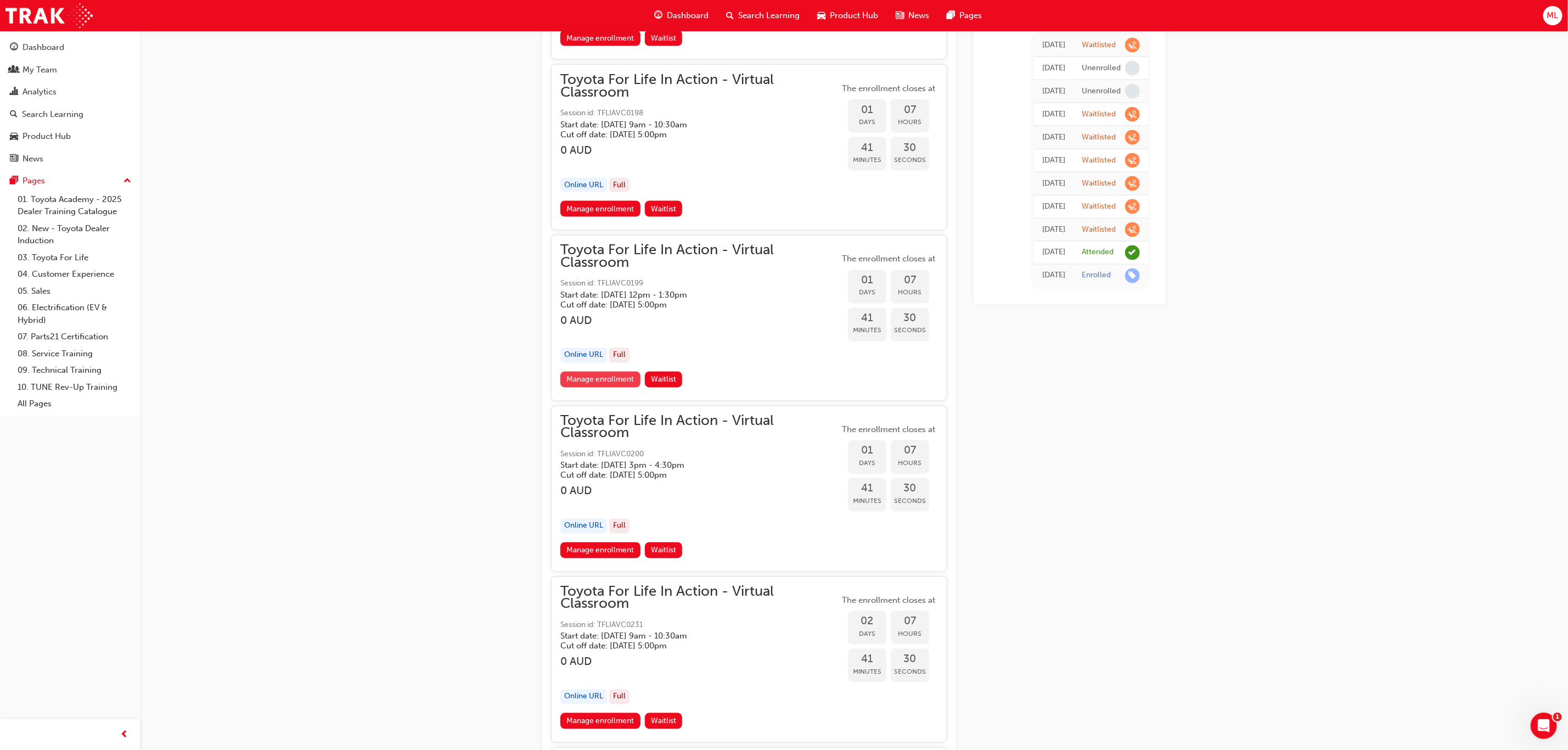
click at [590, 374] on link "Manage enrollment" at bounding box center [600, 380] width 80 height 16
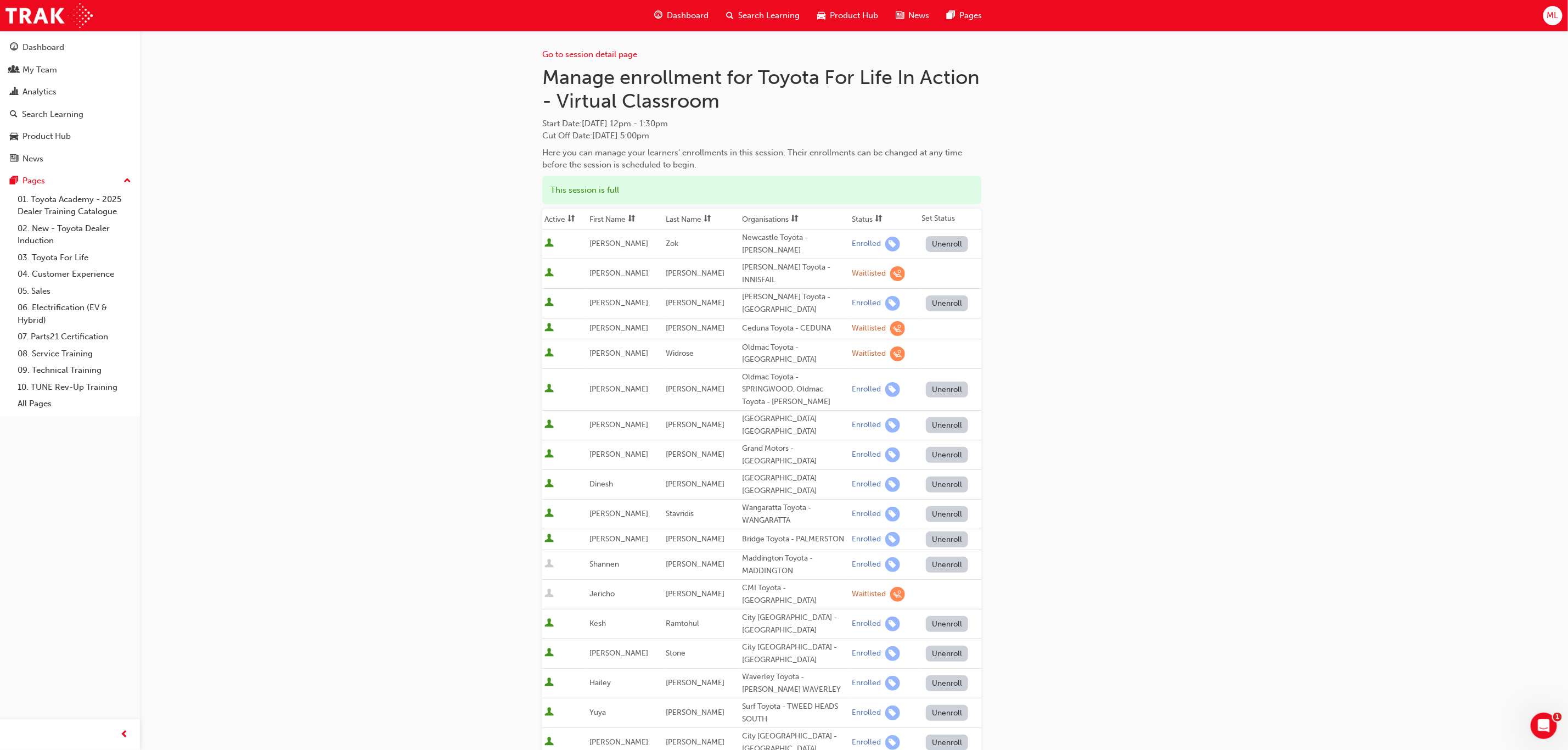
click at [617, 218] on th "First Name" at bounding box center [625, 219] width 76 height 21
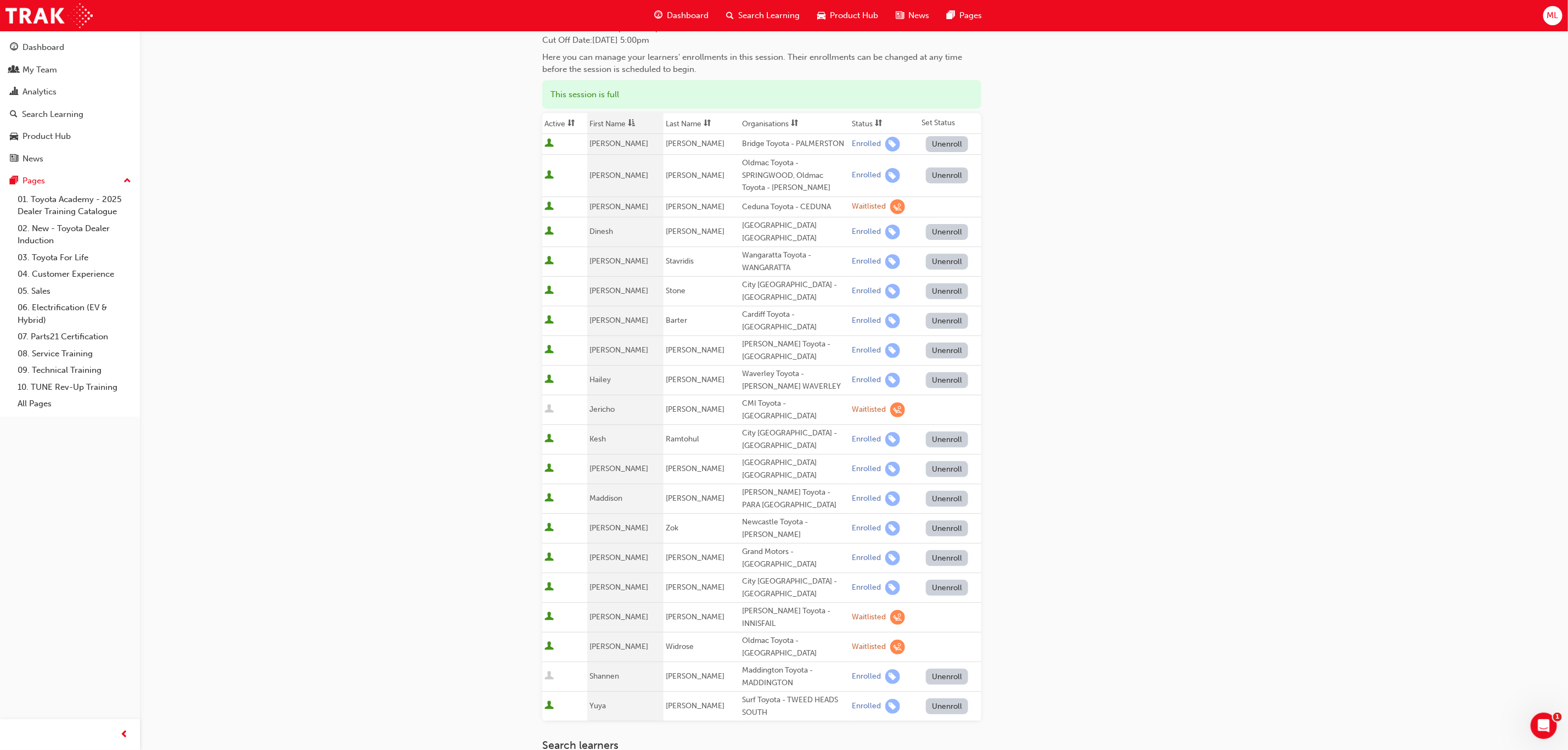
scroll to position [164, 0]
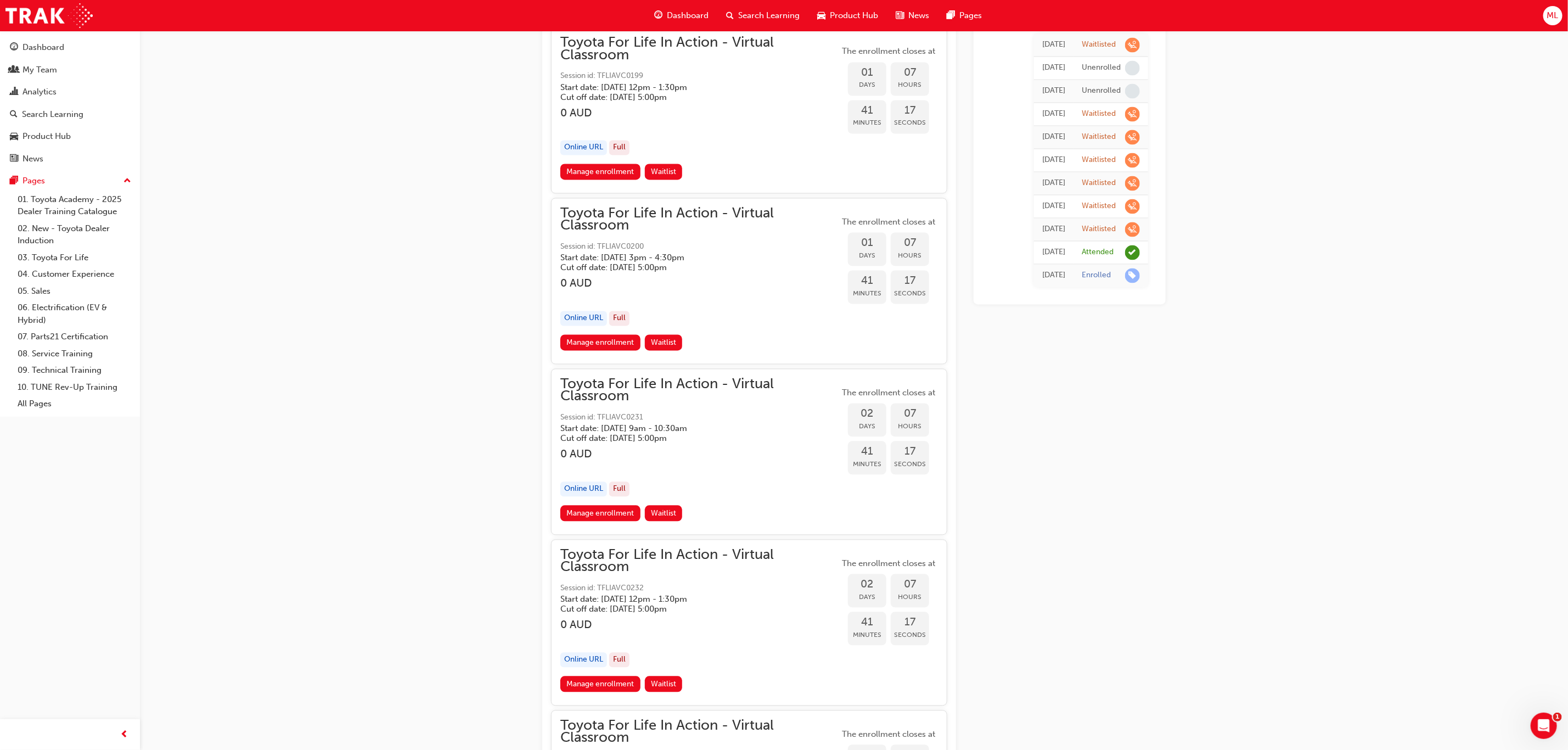
scroll to position [1730, 0]
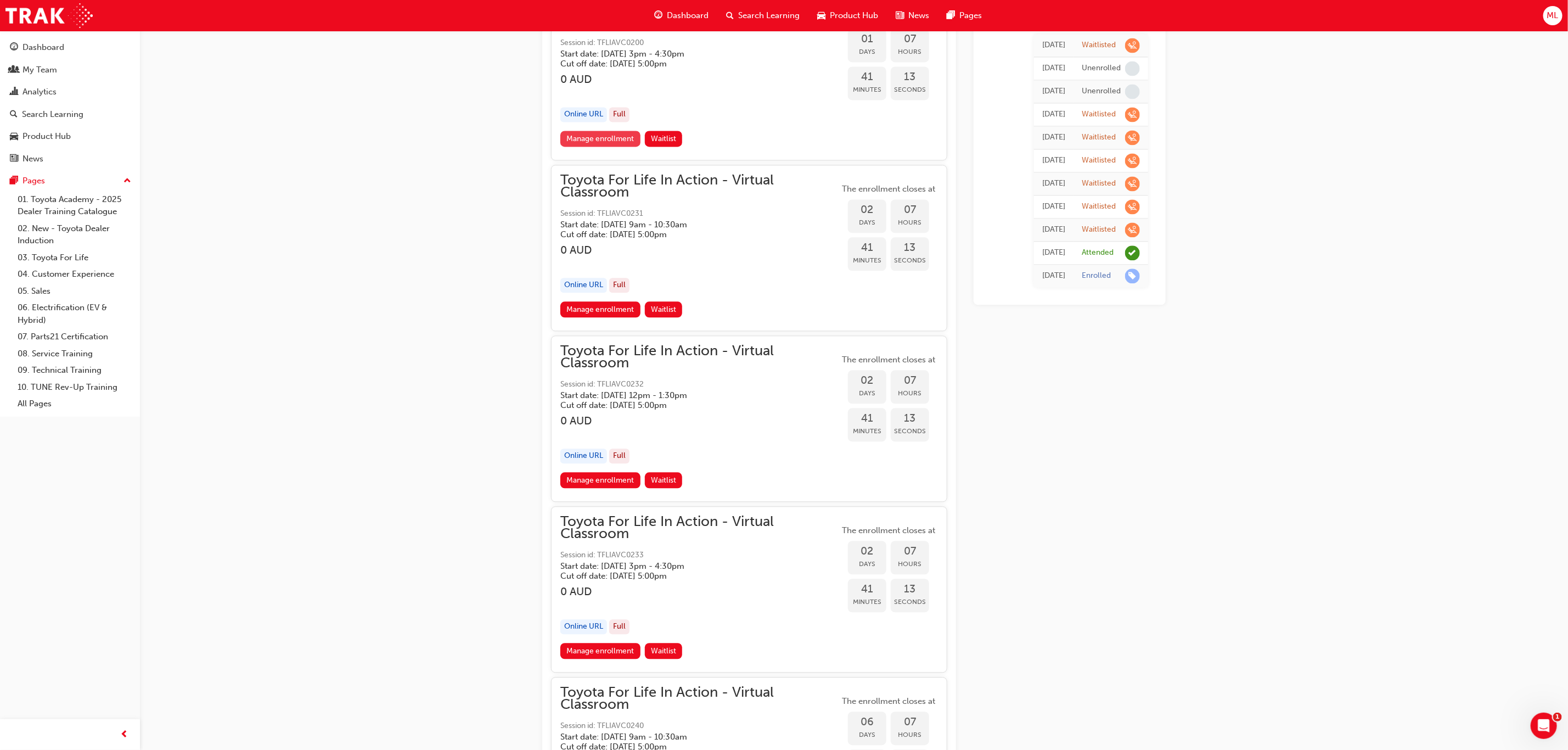
click at [591, 132] on link "Manage enrollment" at bounding box center [600, 139] width 80 height 16
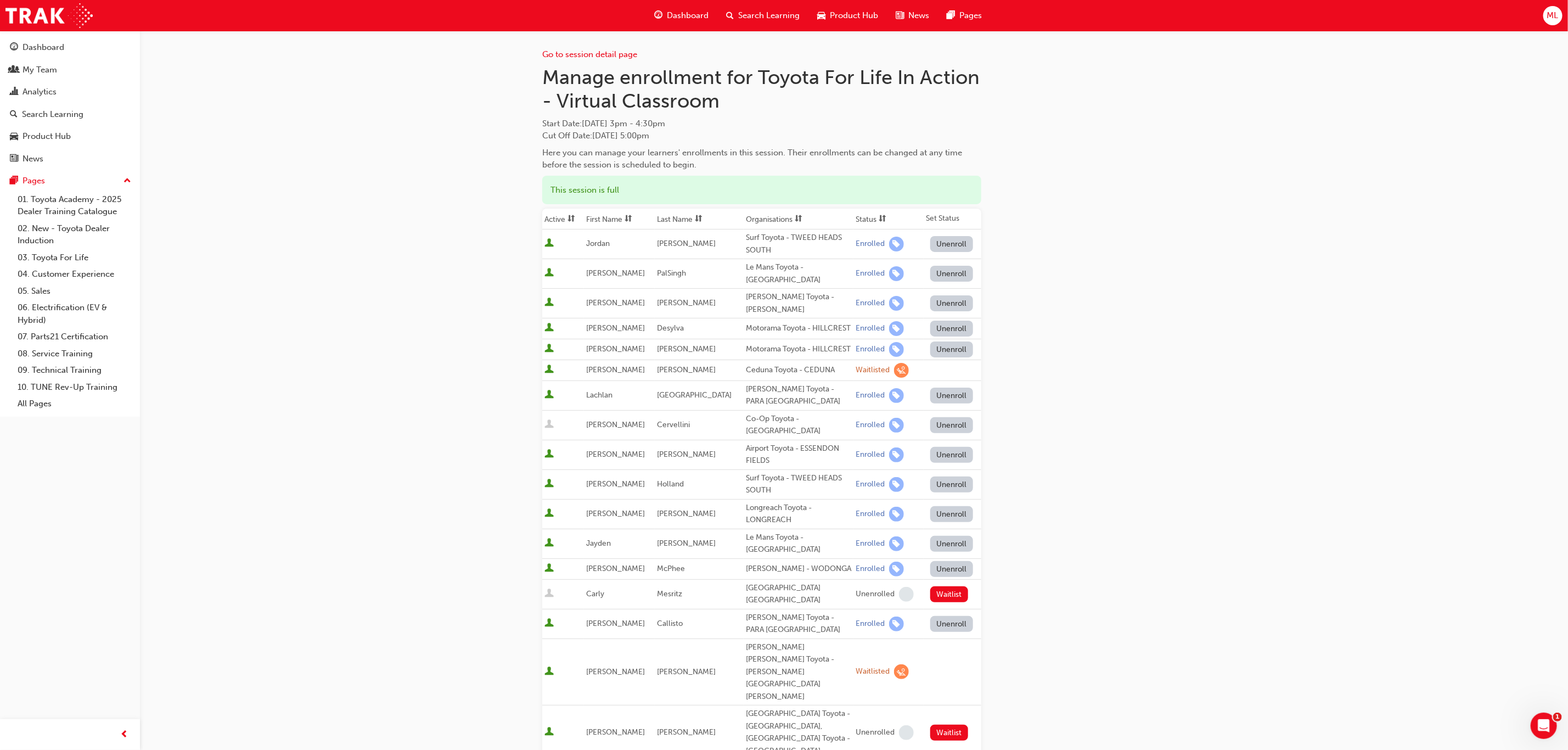
click at [615, 218] on th "First Name" at bounding box center [619, 219] width 71 height 21
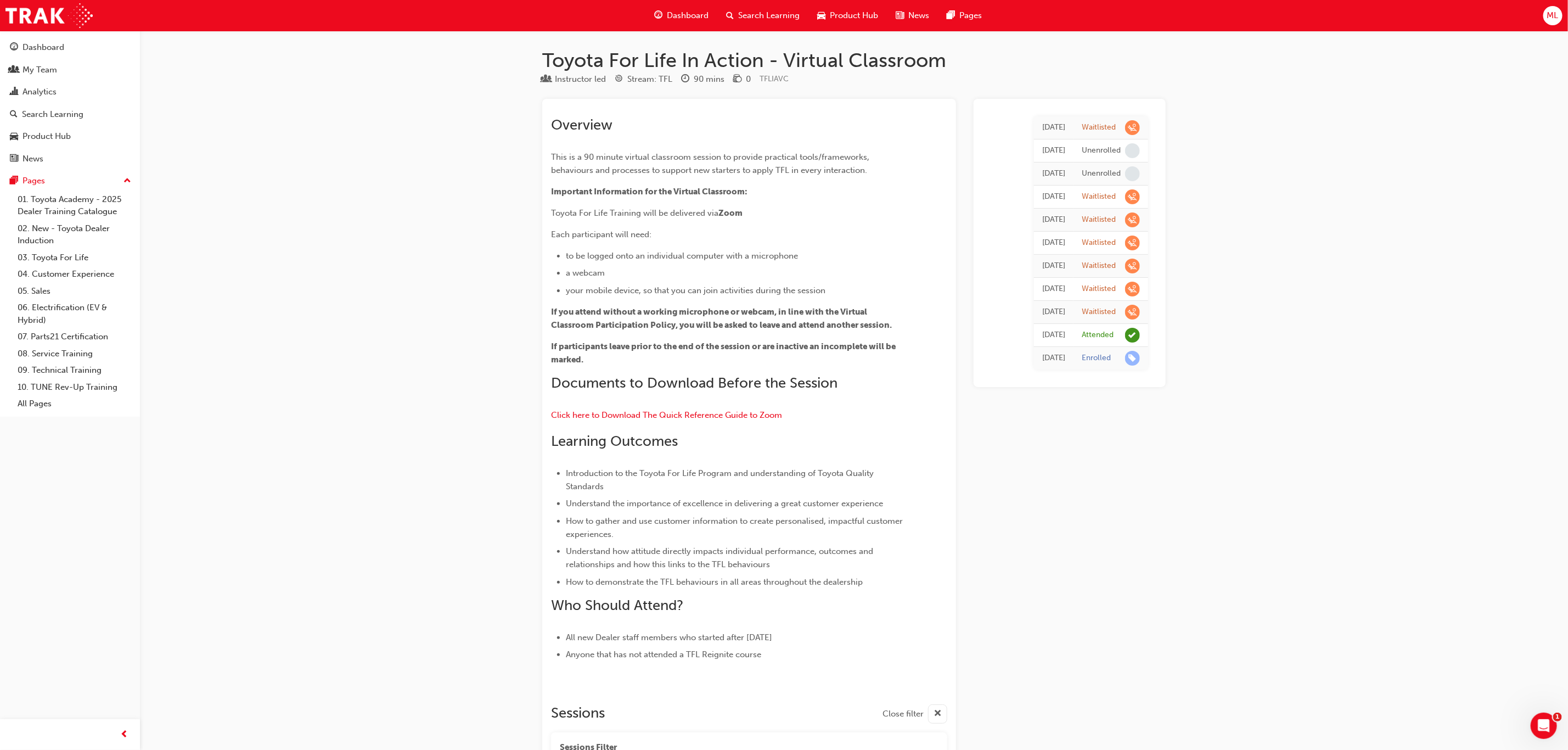
scroll to position [1730, 0]
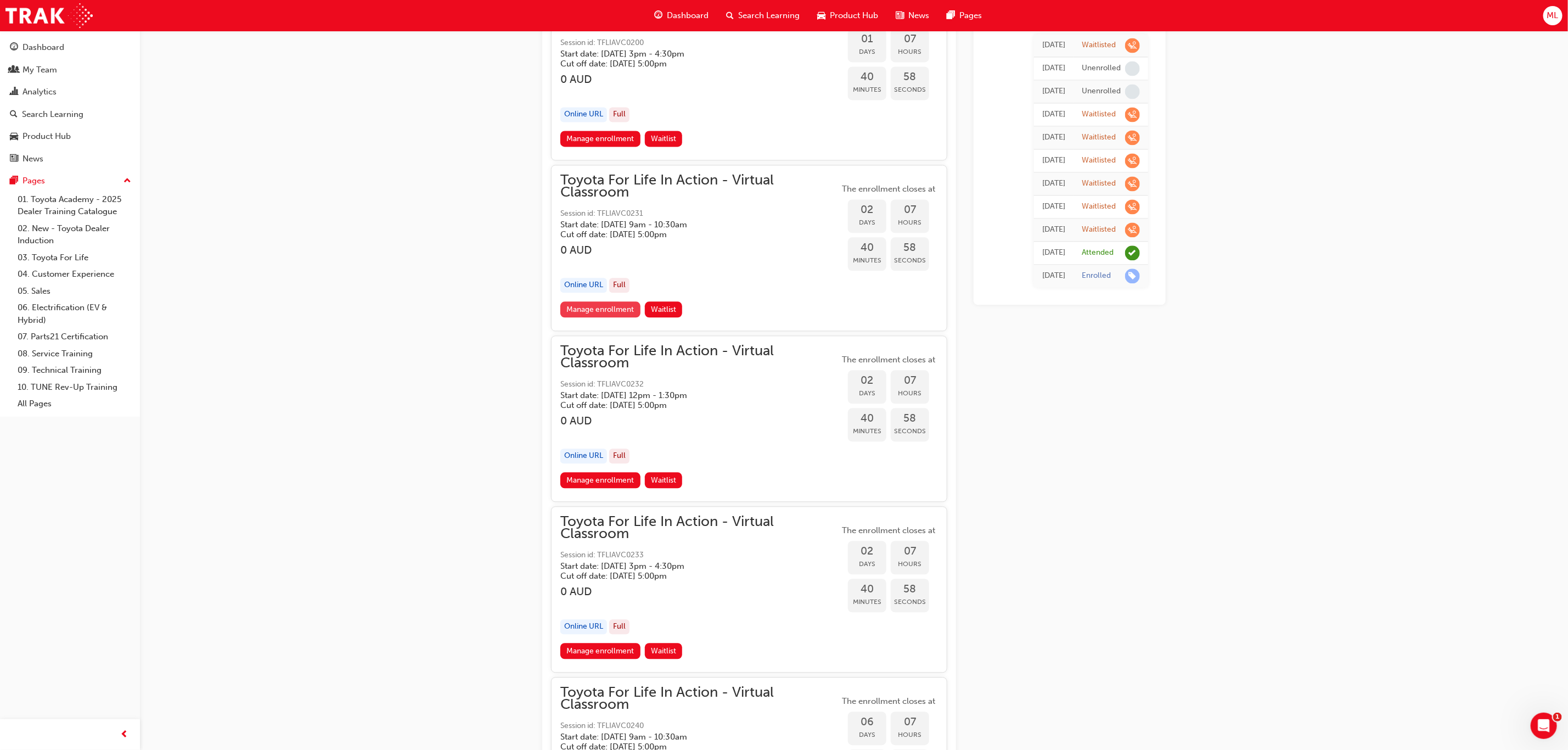
click at [611, 303] on link "Manage enrollment" at bounding box center [600, 309] width 80 height 16
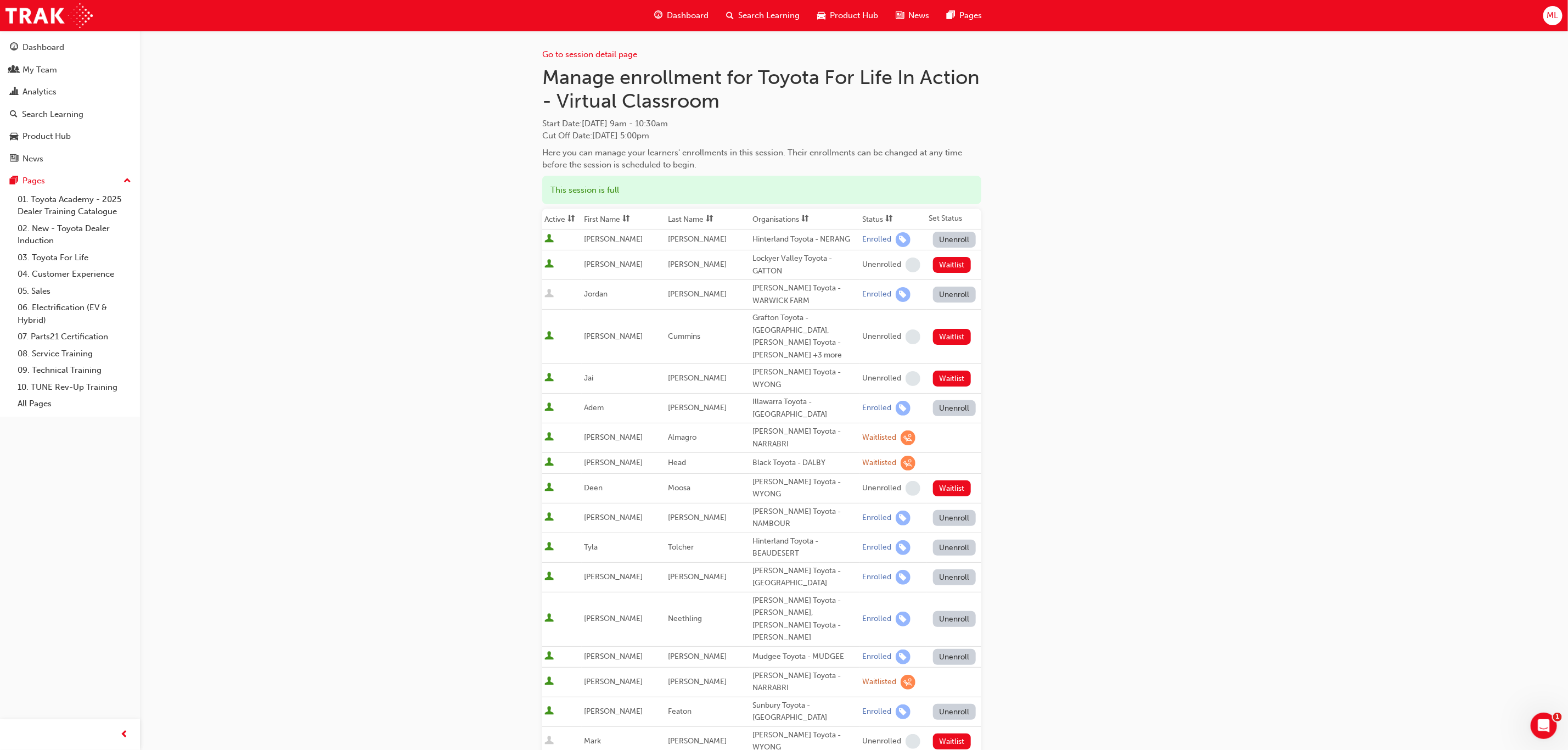
click at [605, 220] on th "First Name" at bounding box center [624, 219] width 84 height 21
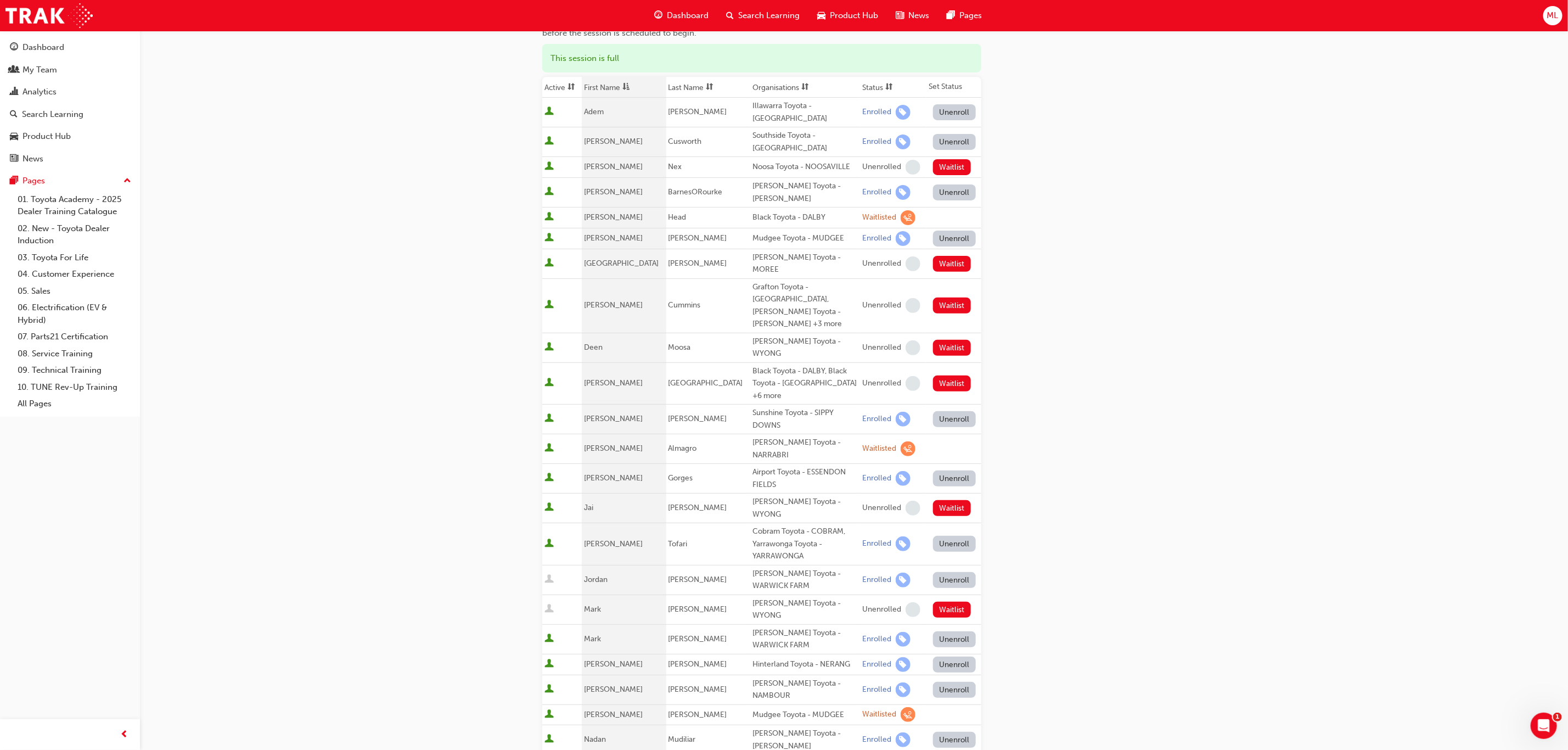
scroll to position [164, 0]
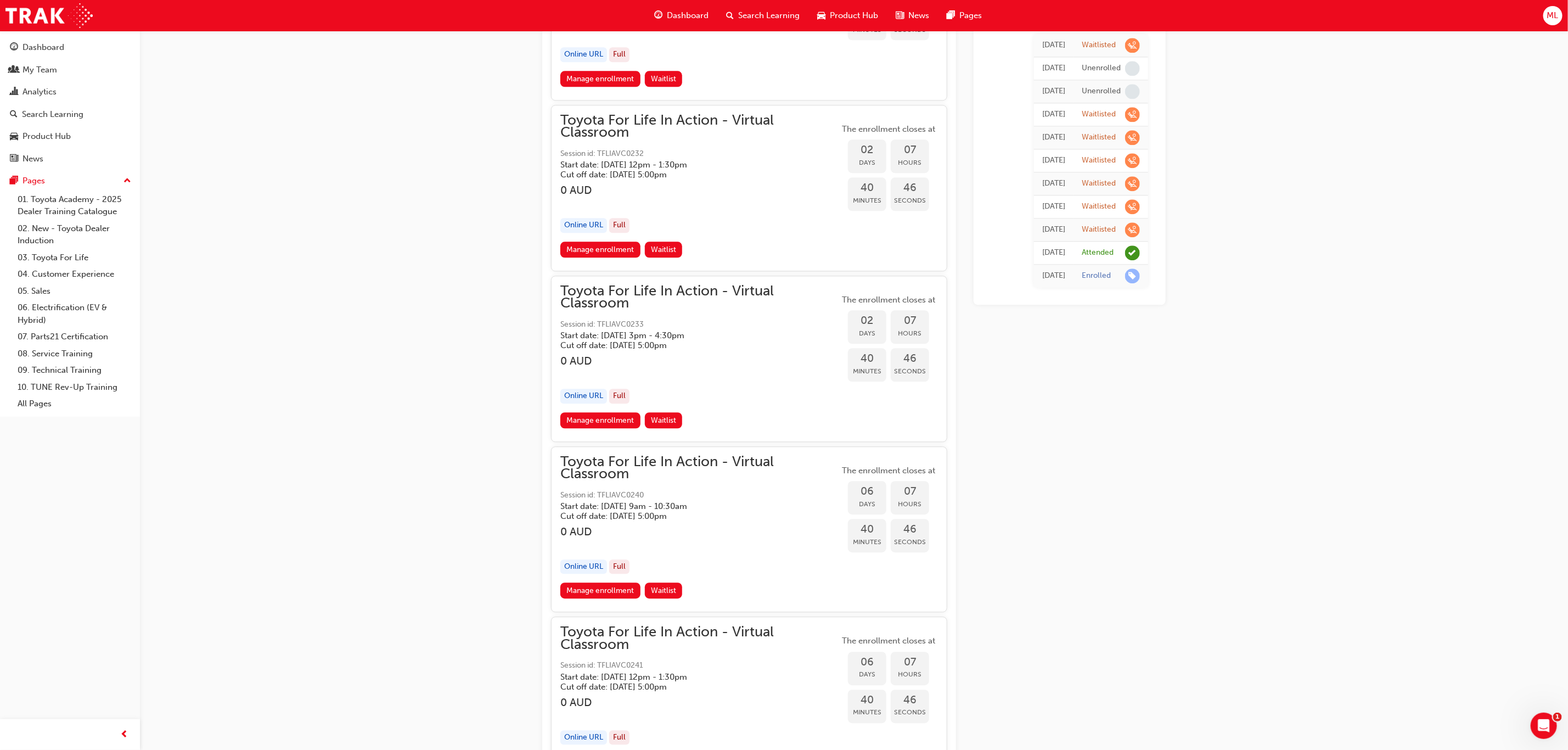
scroll to position [1976, 0]
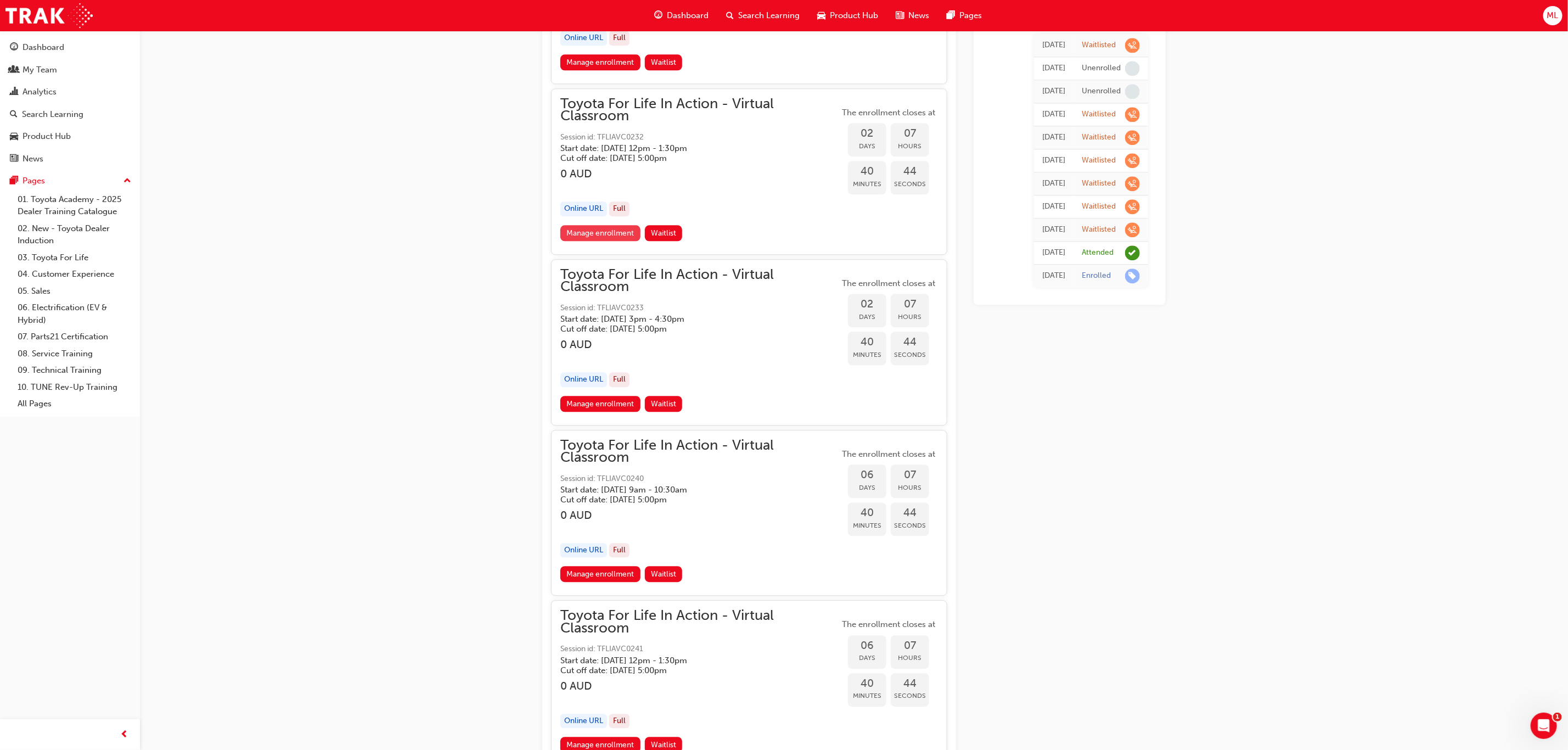
click at [603, 226] on link "Manage enrollment" at bounding box center [600, 233] width 80 height 16
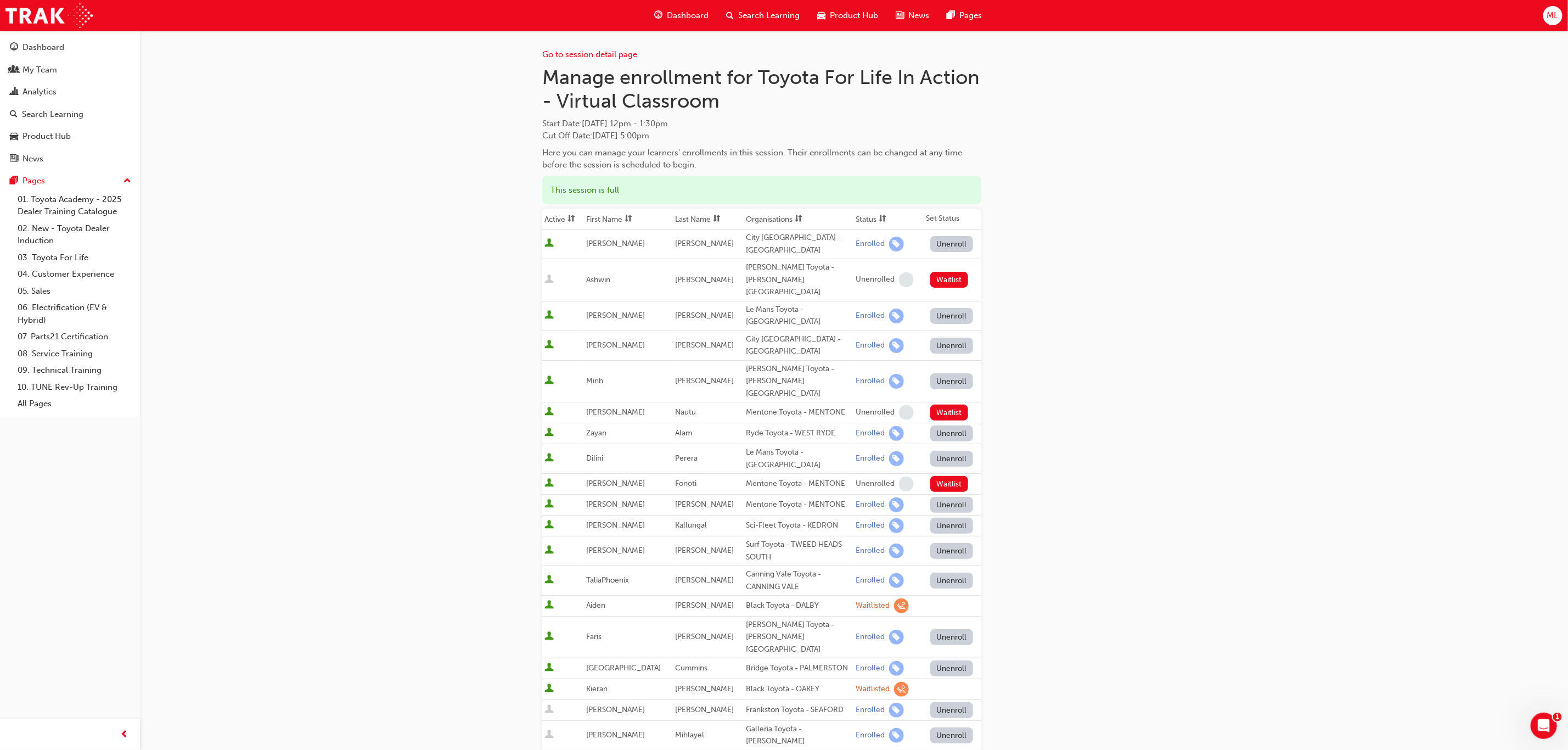
click at [611, 220] on th "First Name" at bounding box center [628, 219] width 89 height 21
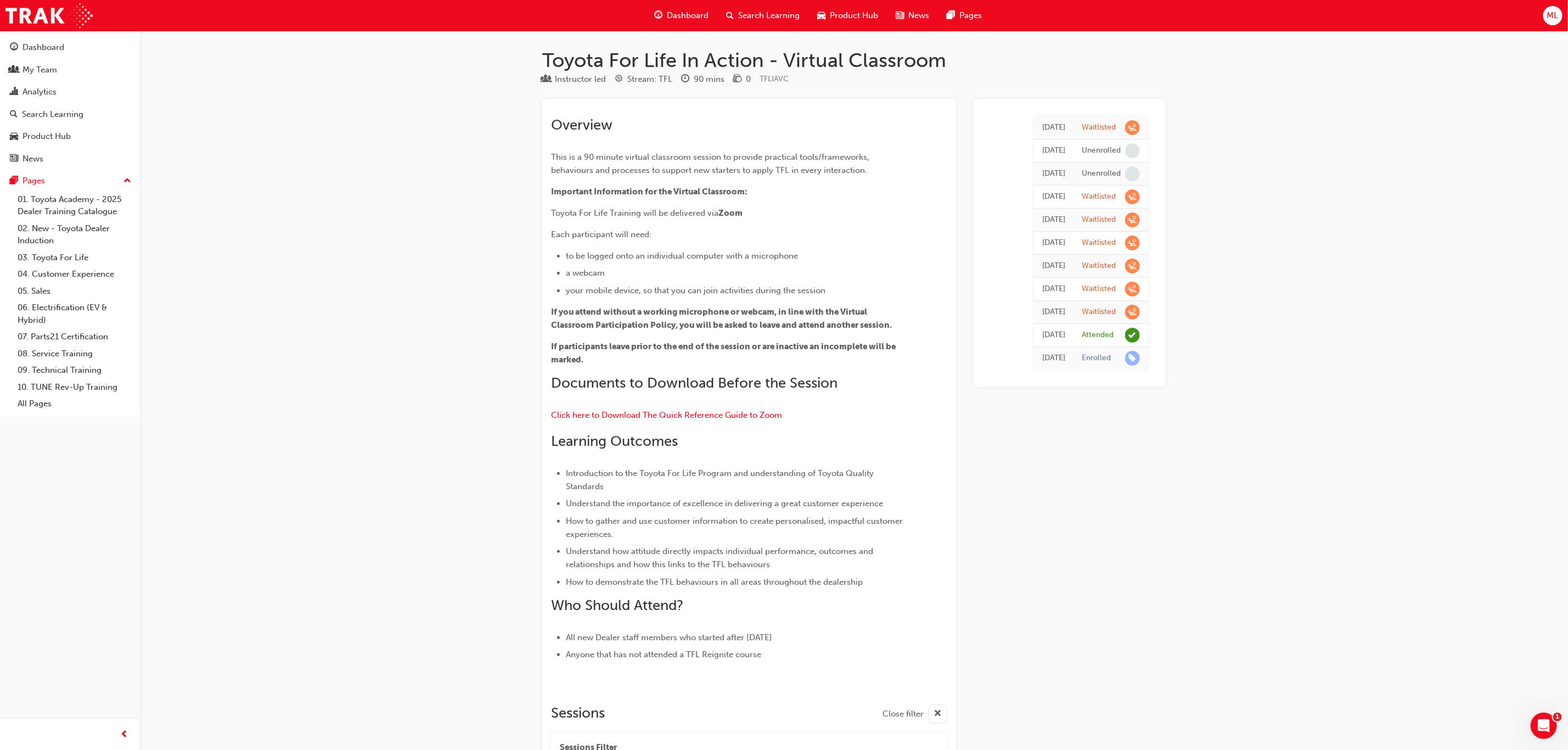
scroll to position [1976, 0]
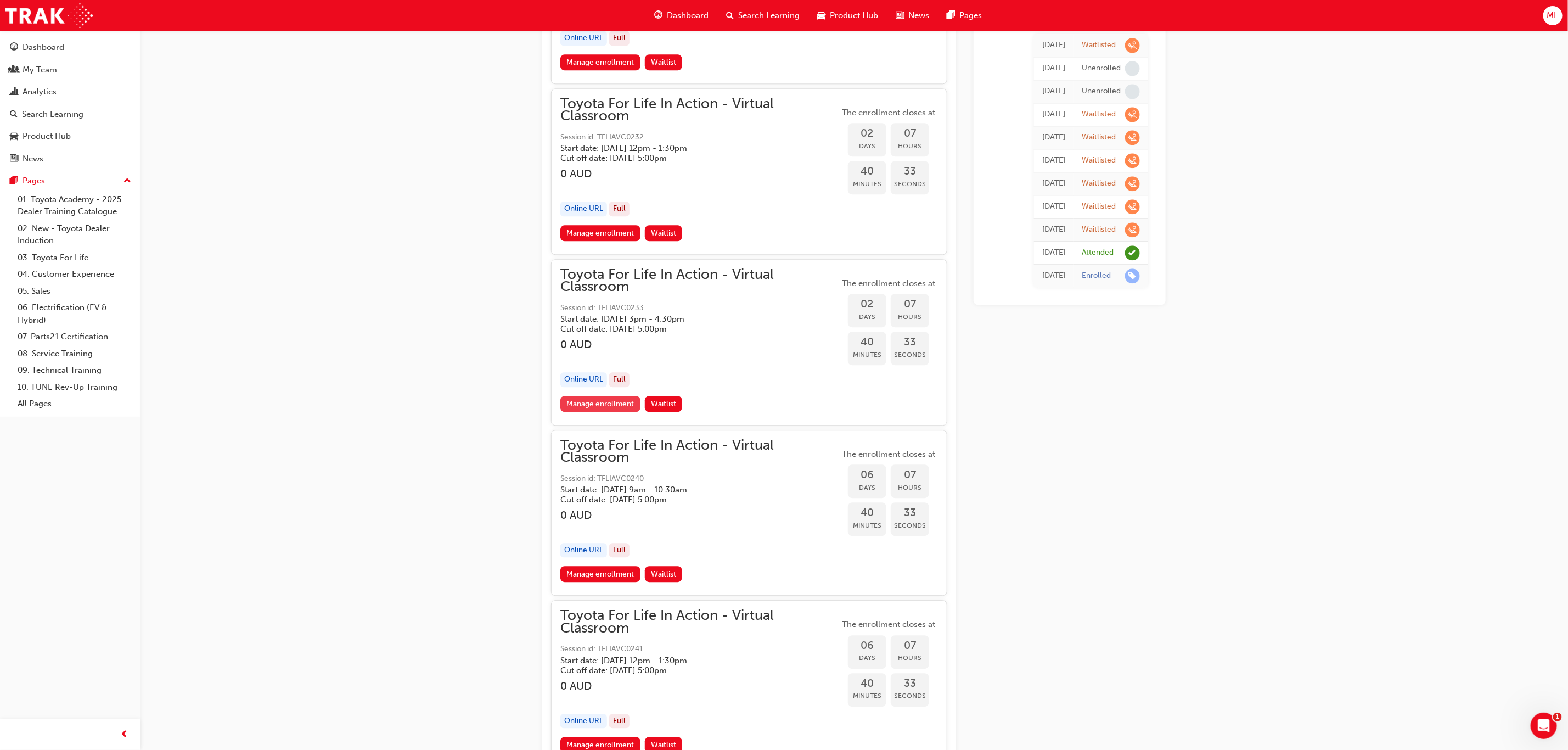
click at [613, 396] on link "Manage enrollment" at bounding box center [600, 404] width 80 height 16
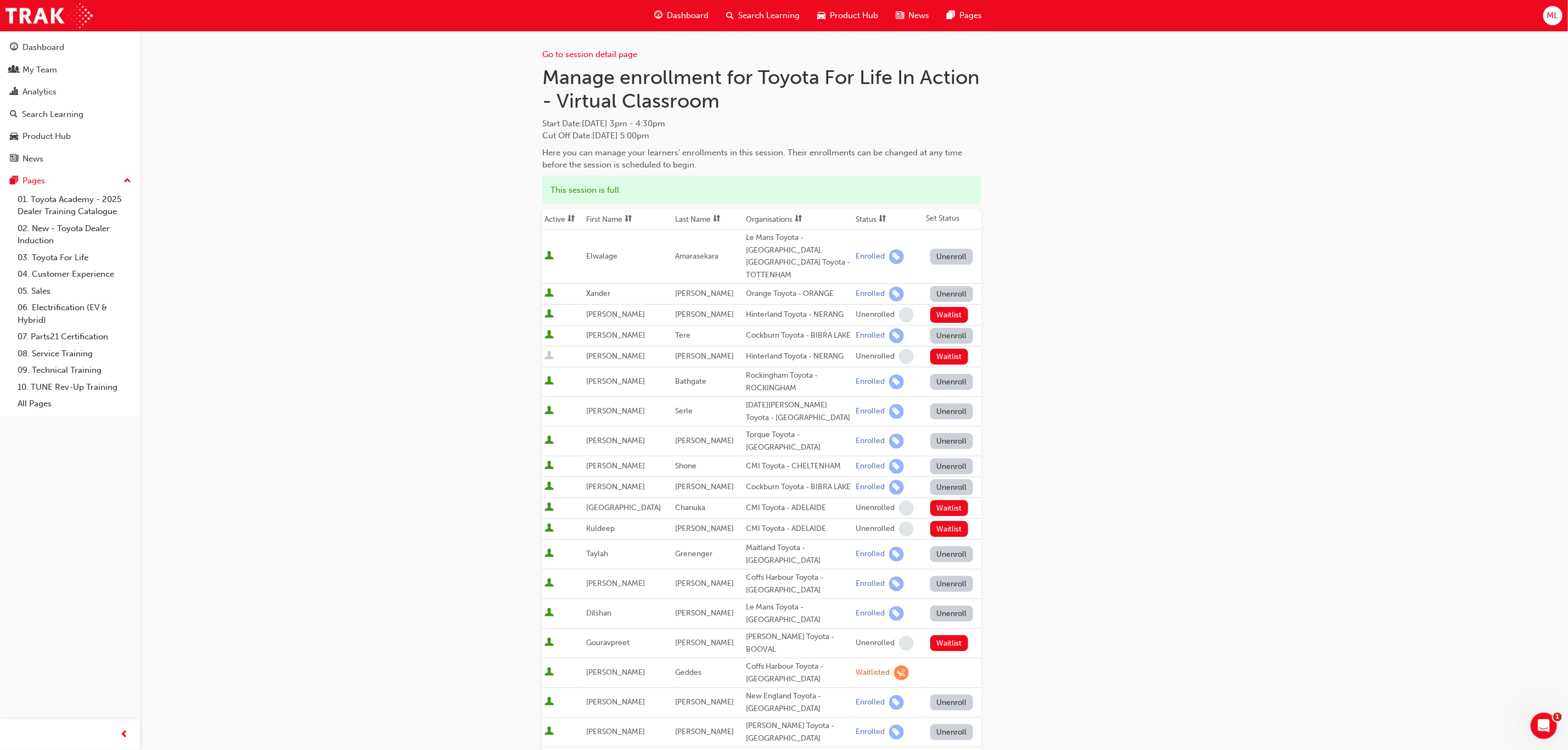
click at [608, 217] on th "First Name" at bounding box center [628, 219] width 89 height 21
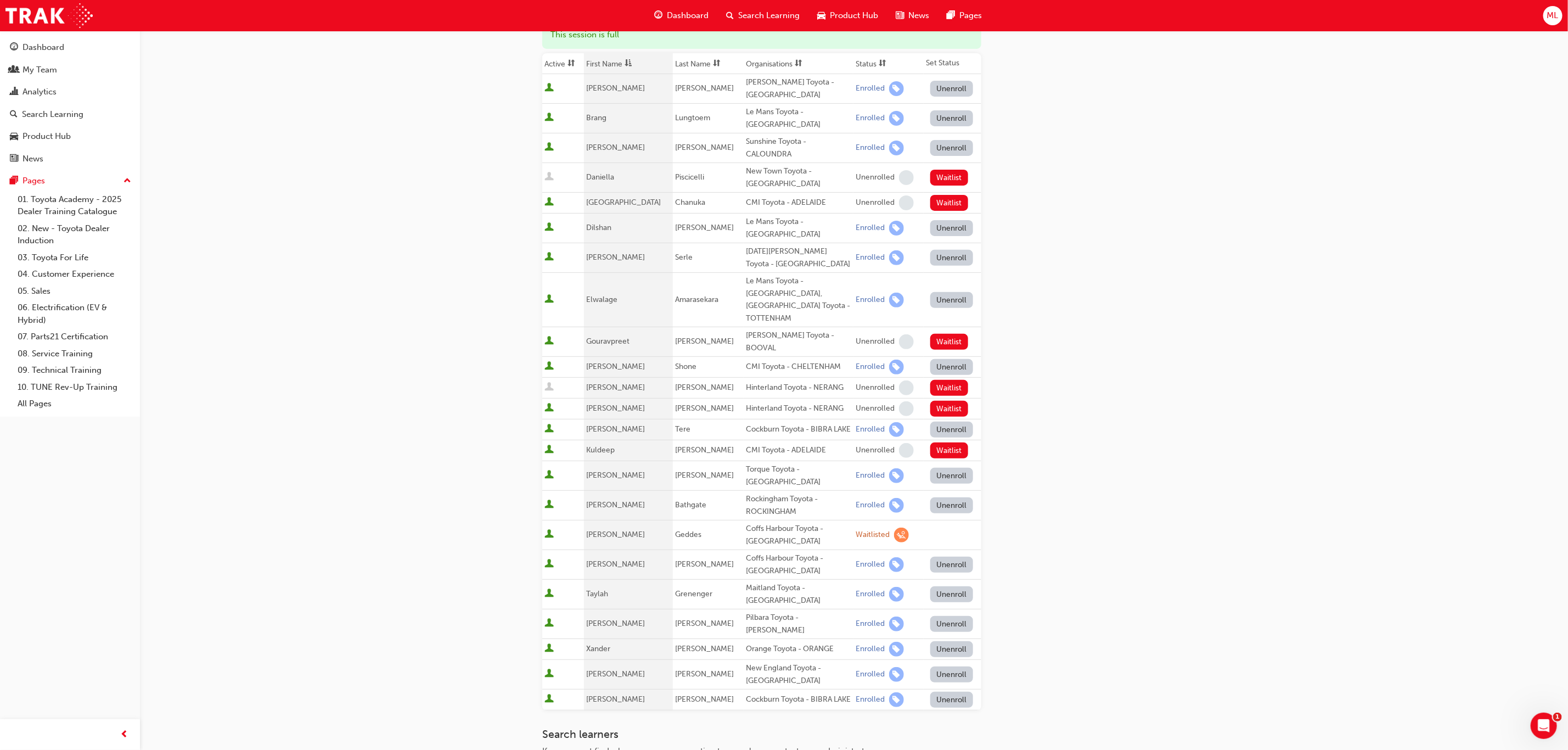
scroll to position [164, 0]
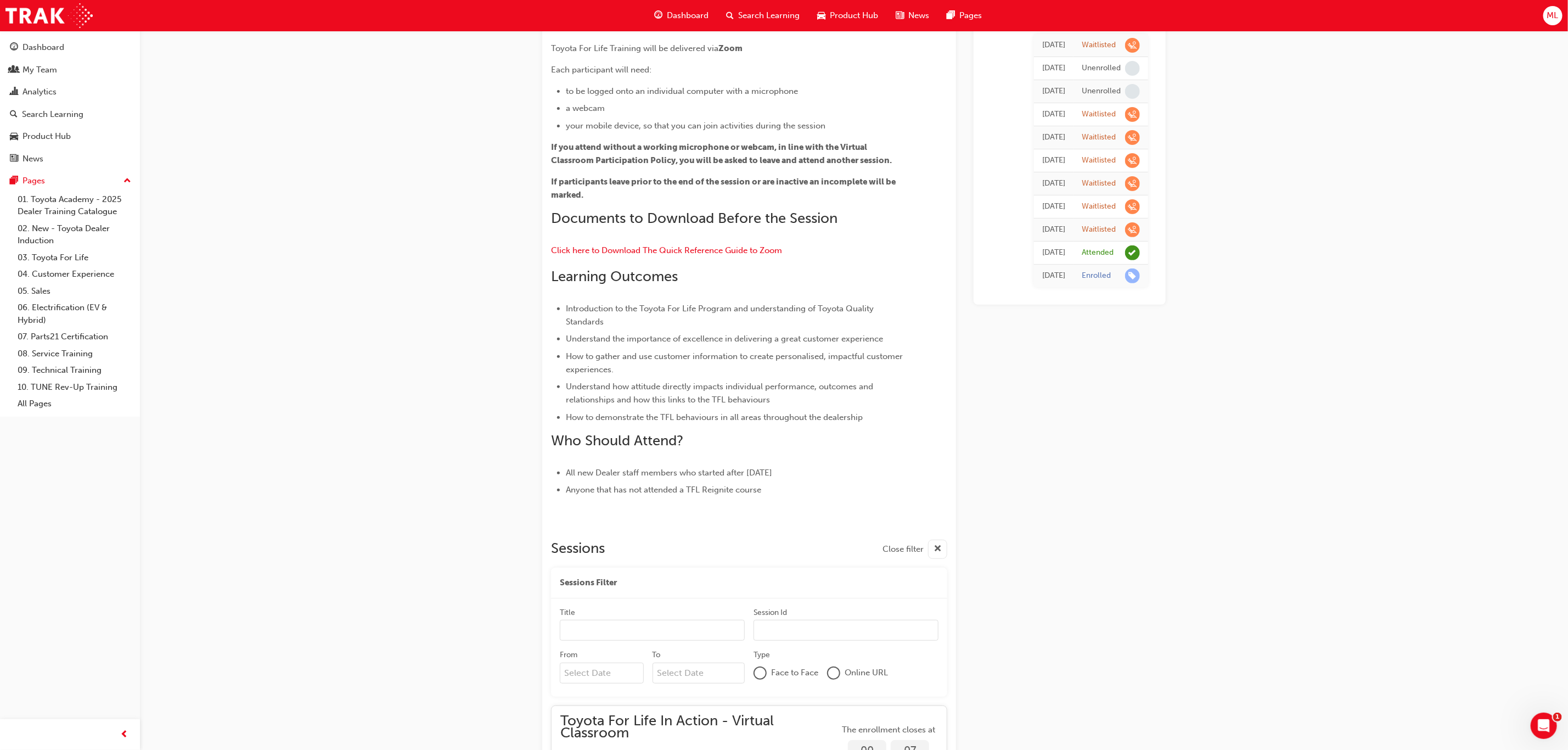
scroll to position [1976, 0]
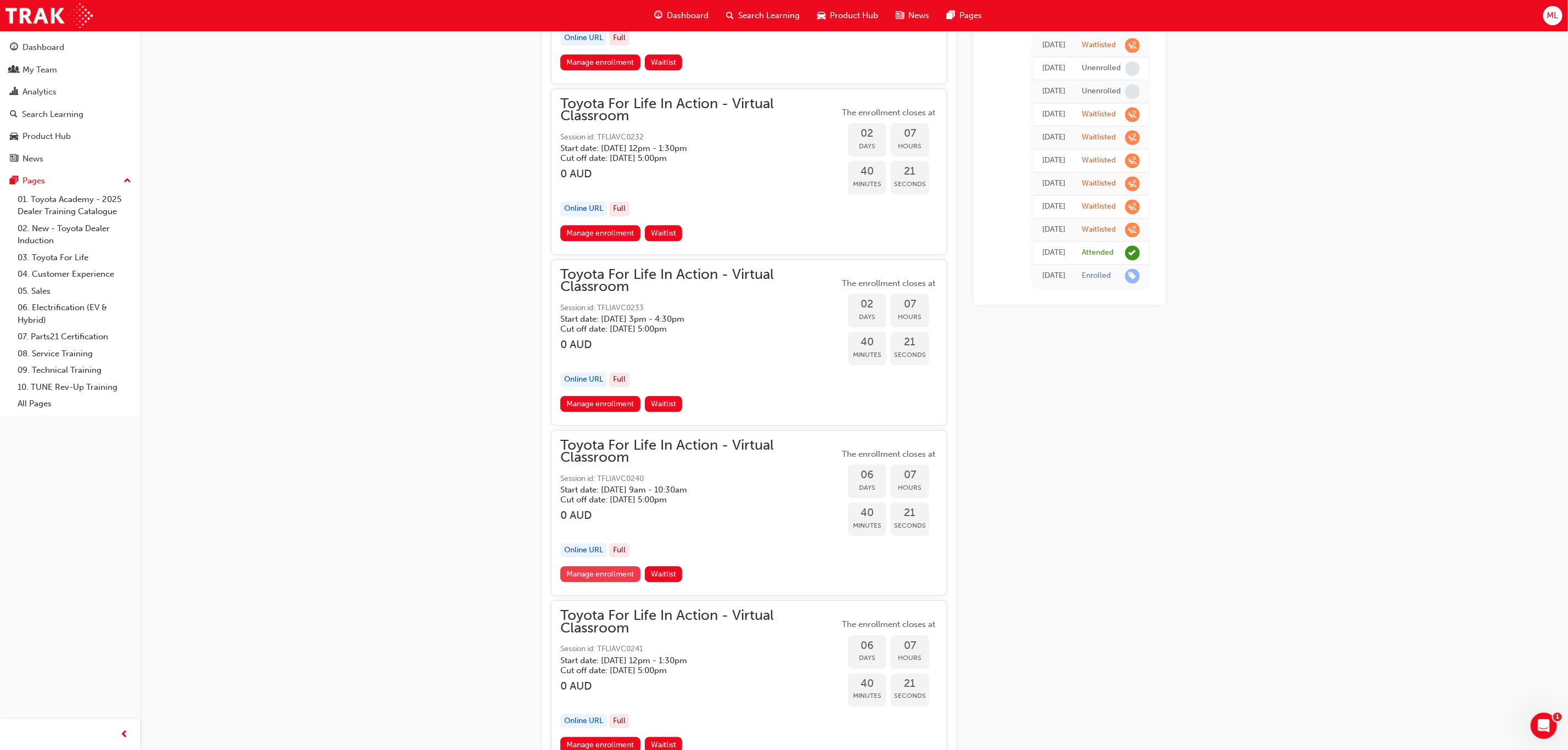
click at [595, 569] on link "Manage enrollment" at bounding box center [600, 574] width 80 height 16
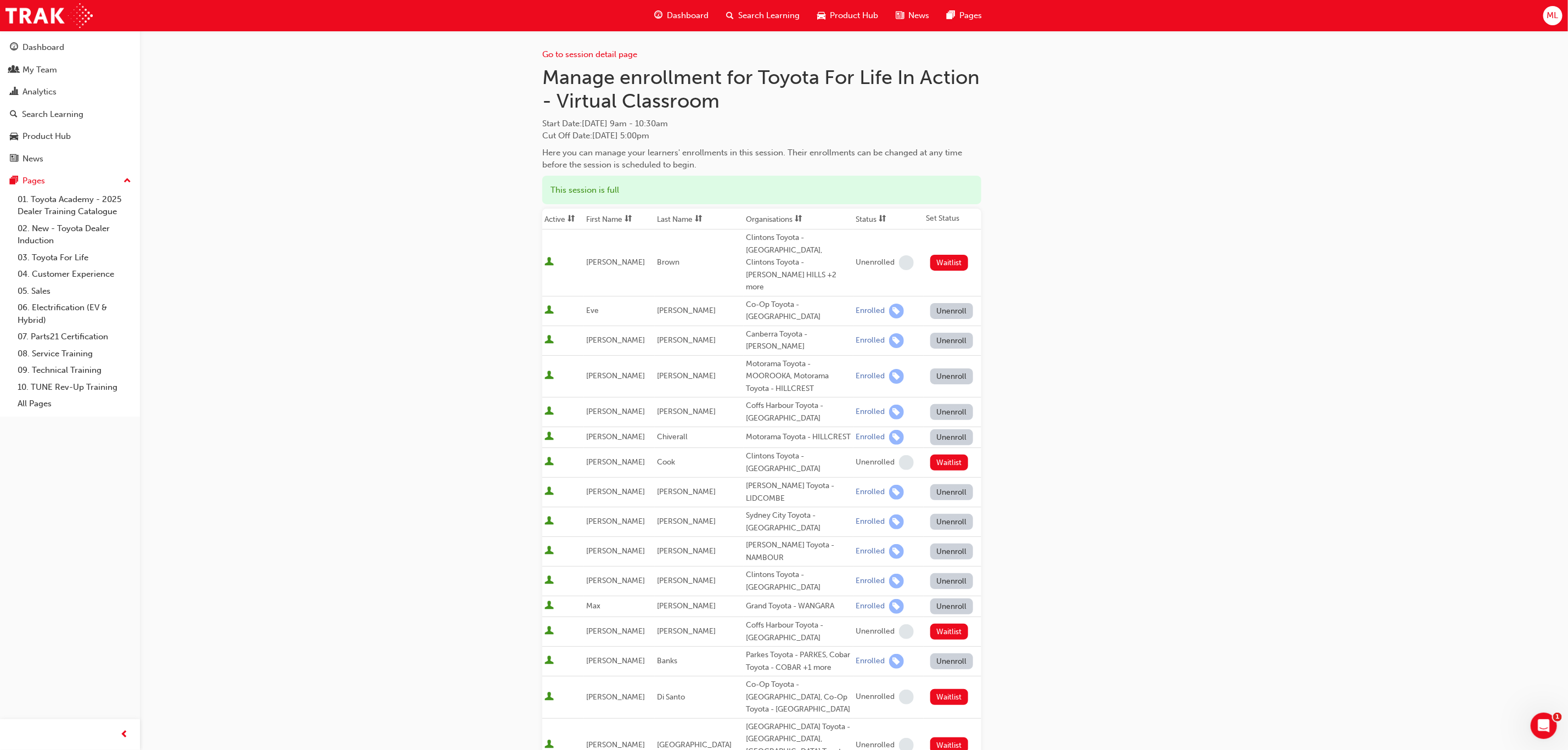
click at [598, 218] on th "First Name" at bounding box center [619, 219] width 71 height 21
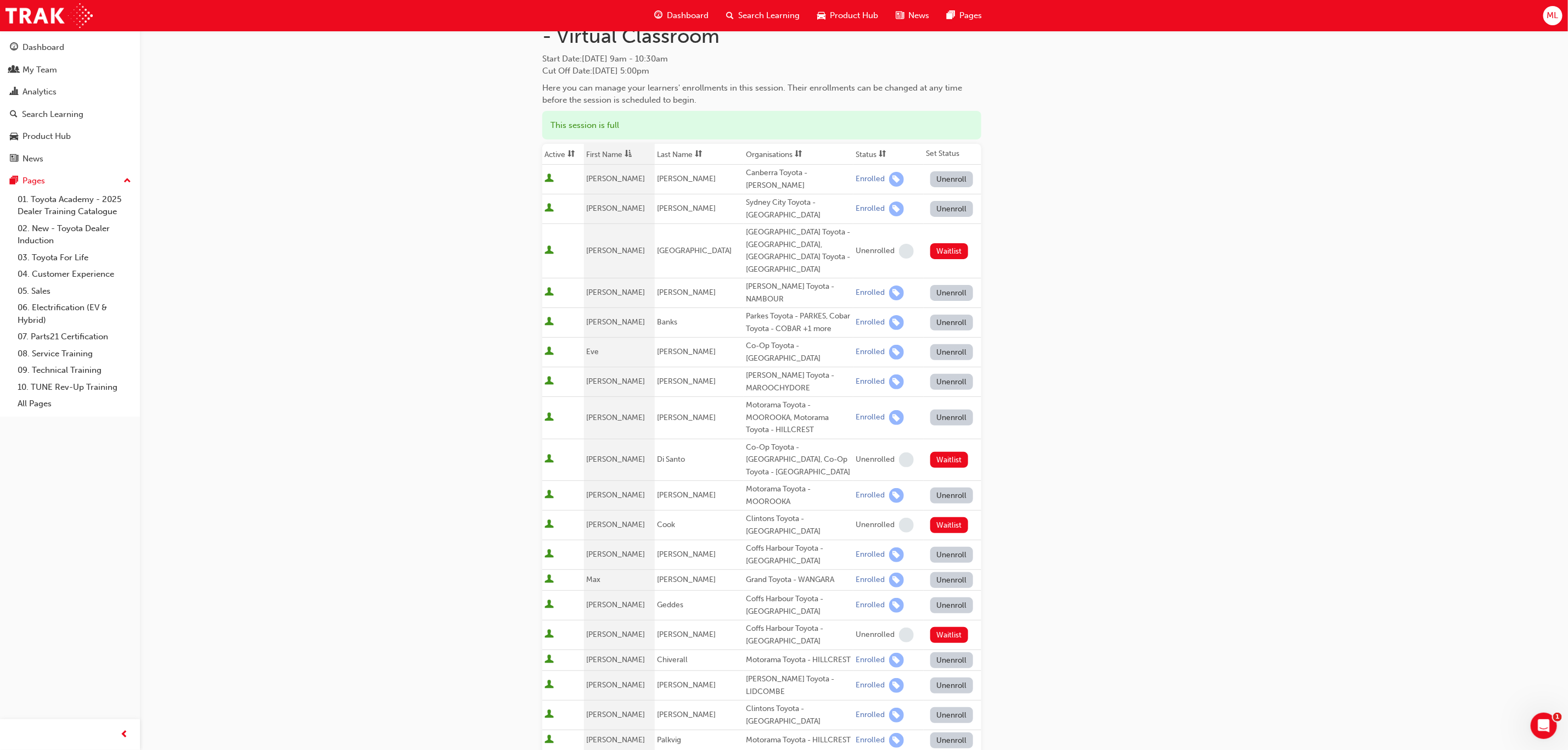
scroll to position [247, 0]
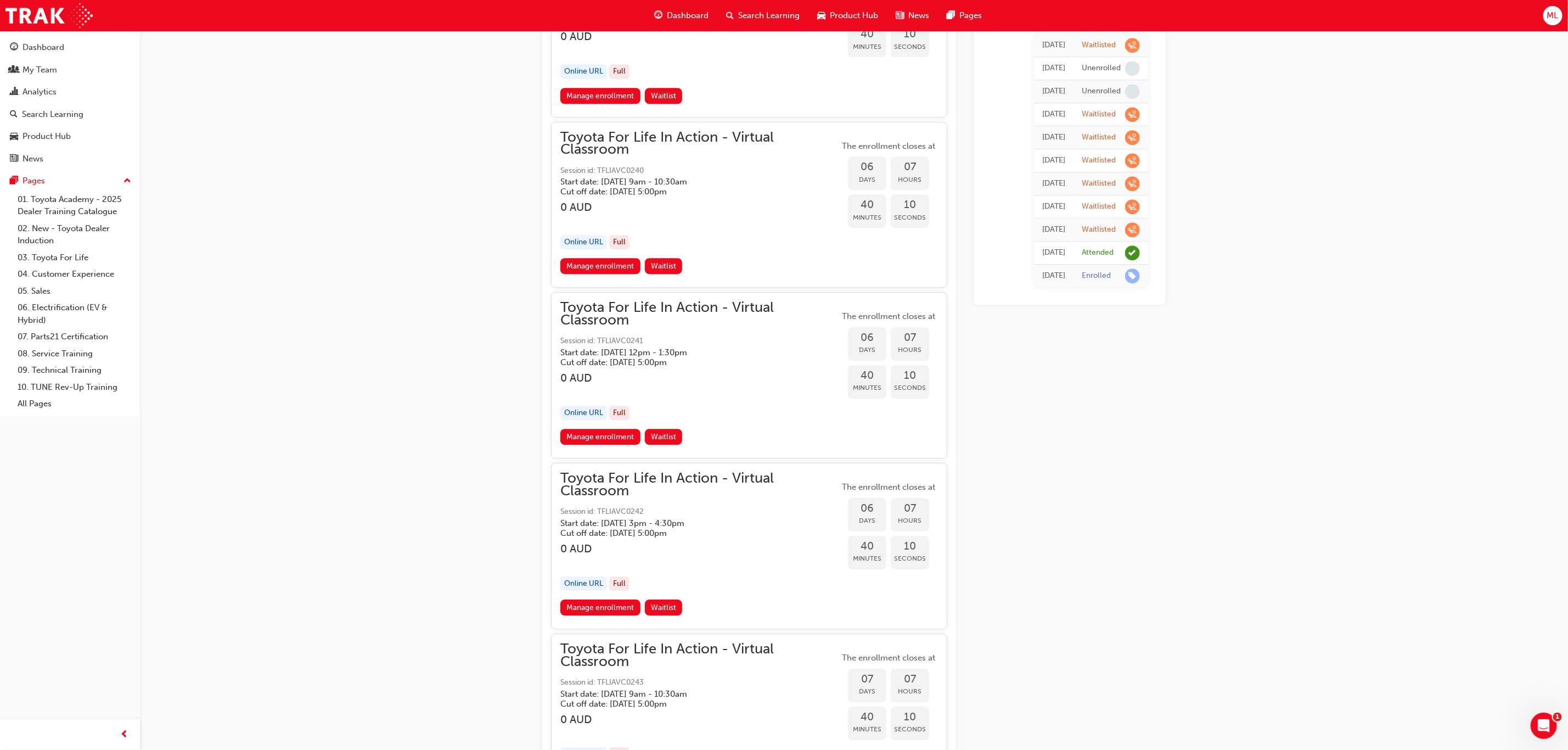
scroll to position [2306, 0]
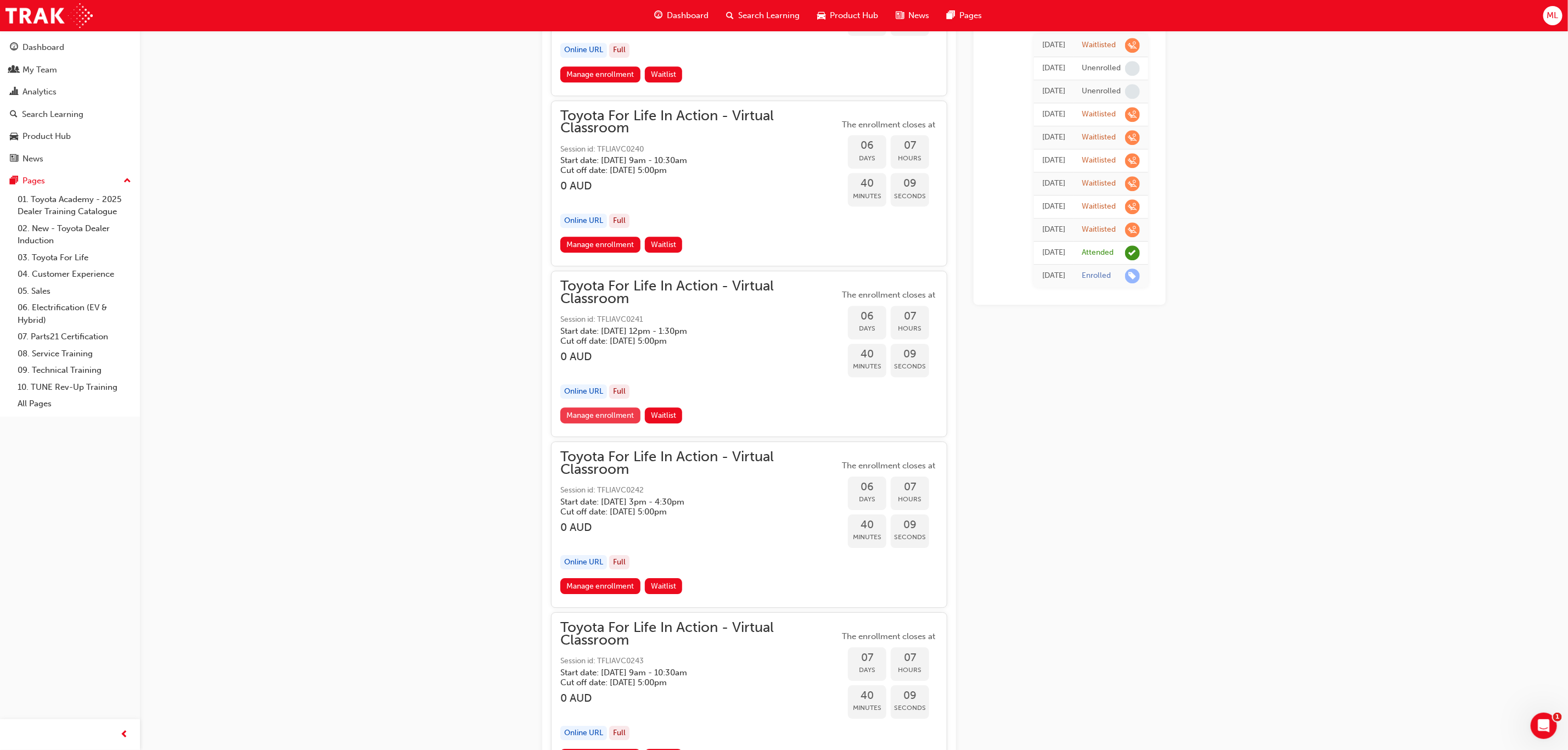
click at [589, 414] on link "Manage enrollment" at bounding box center [600, 416] width 80 height 16
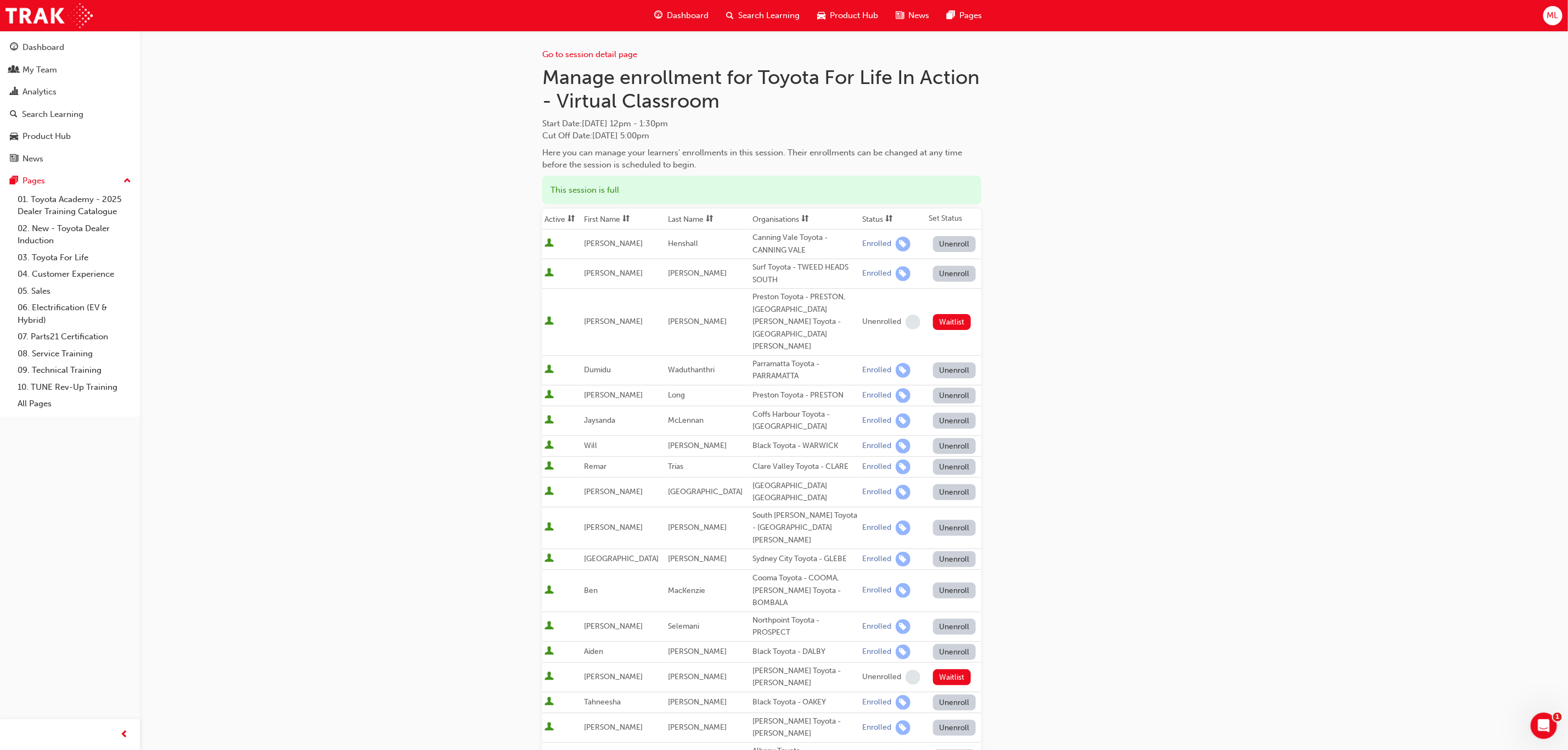
click at [606, 216] on th "First Name" at bounding box center [624, 219] width 84 height 21
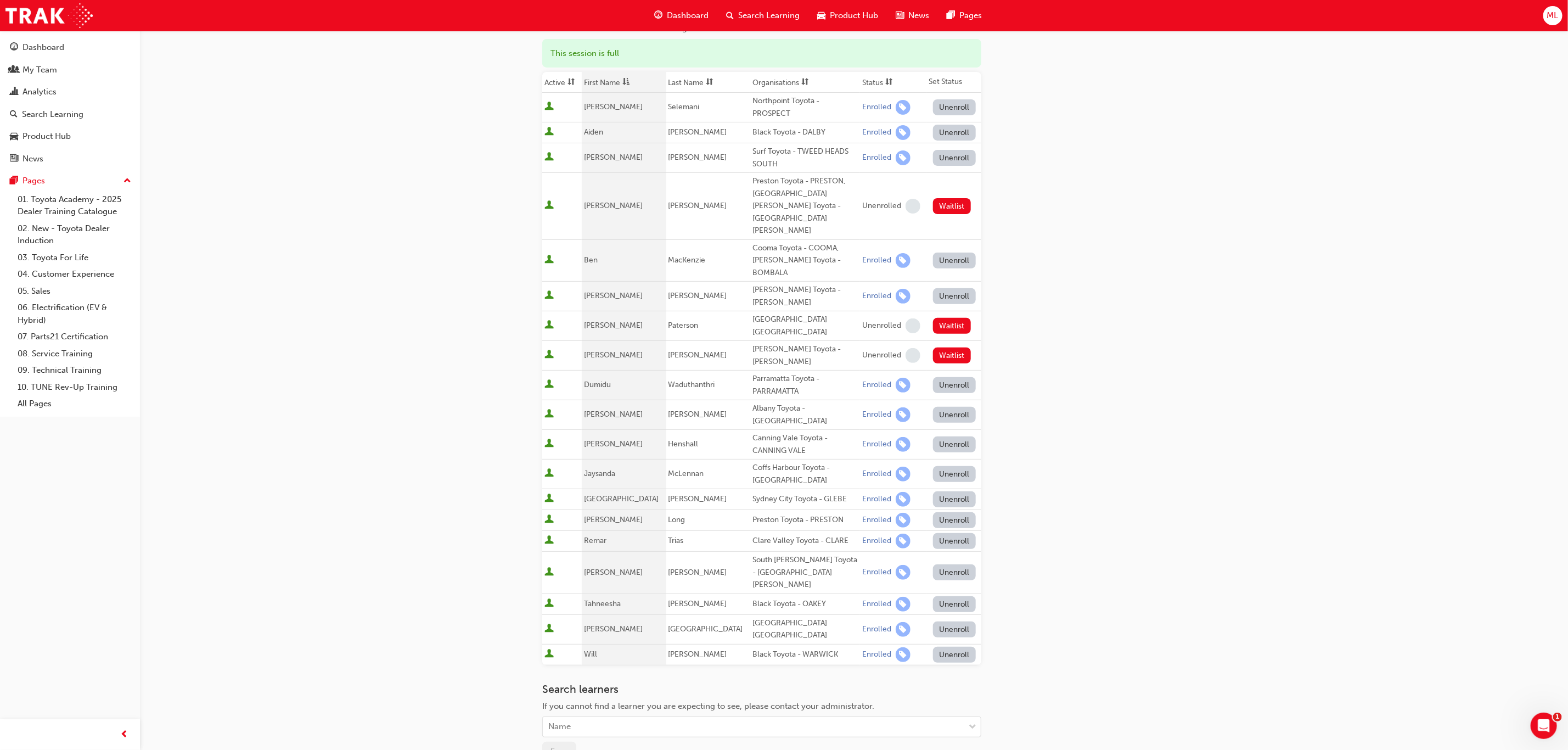
scroll to position [164, 0]
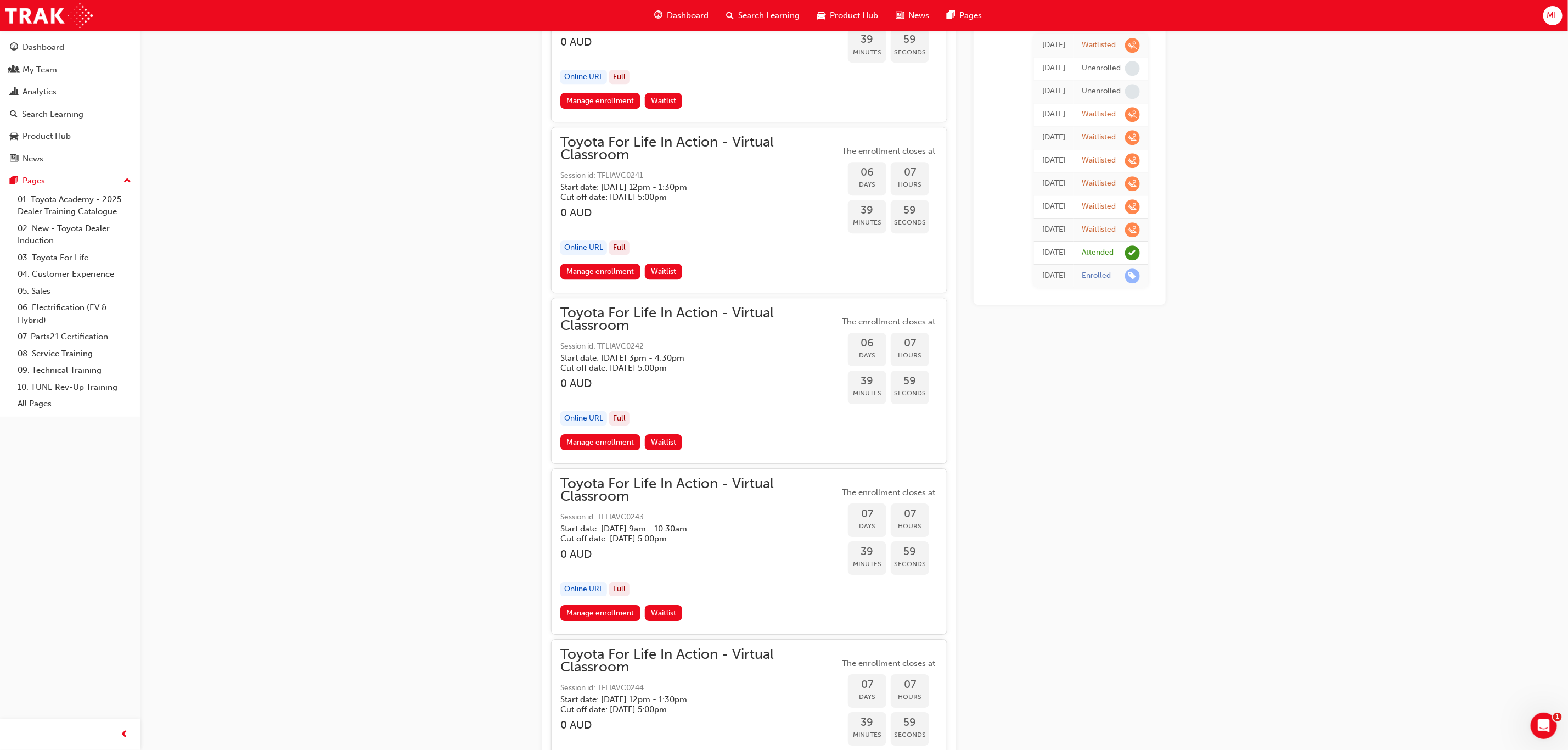
scroll to position [2553, 0]
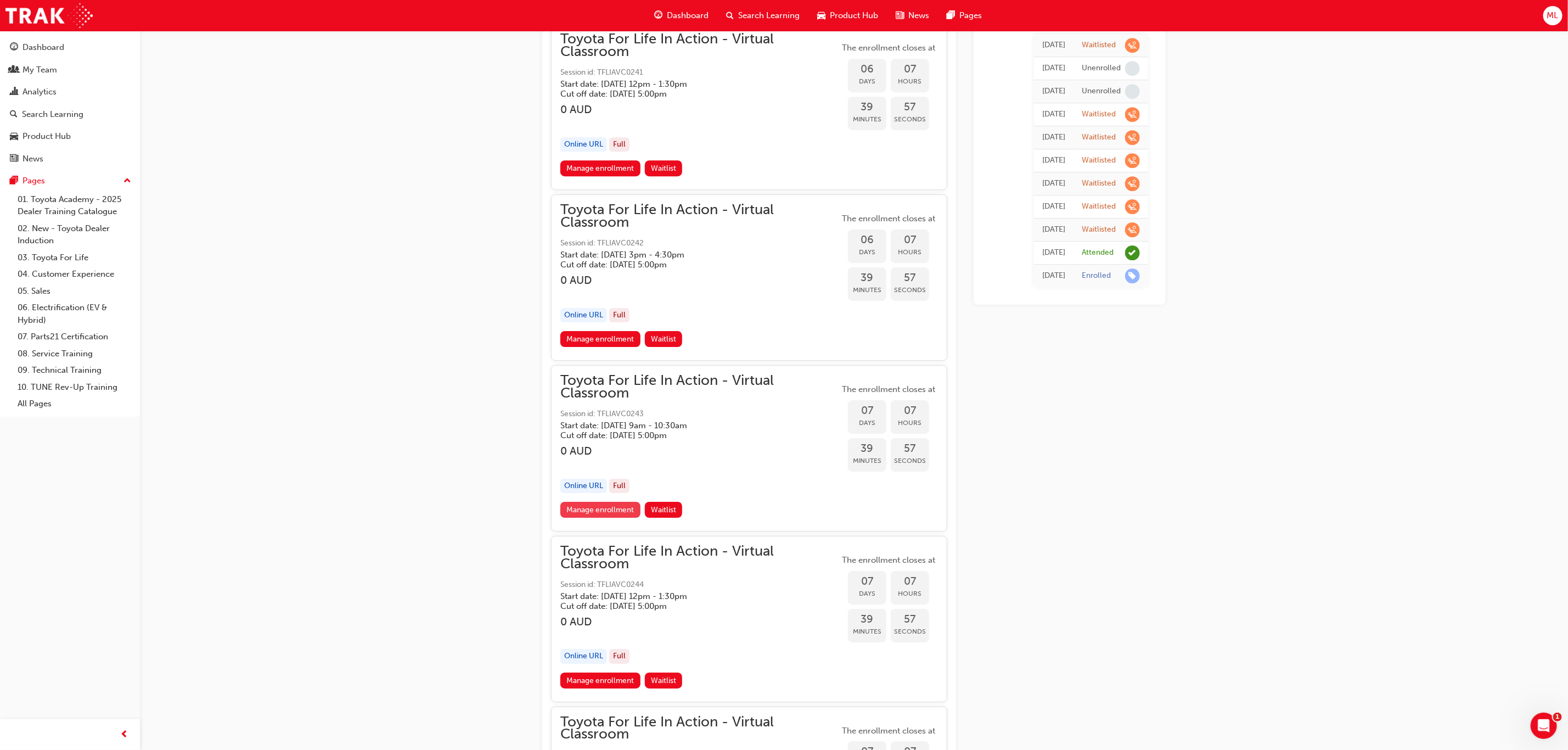
click at [618, 502] on link "Manage enrollment" at bounding box center [600, 510] width 80 height 16
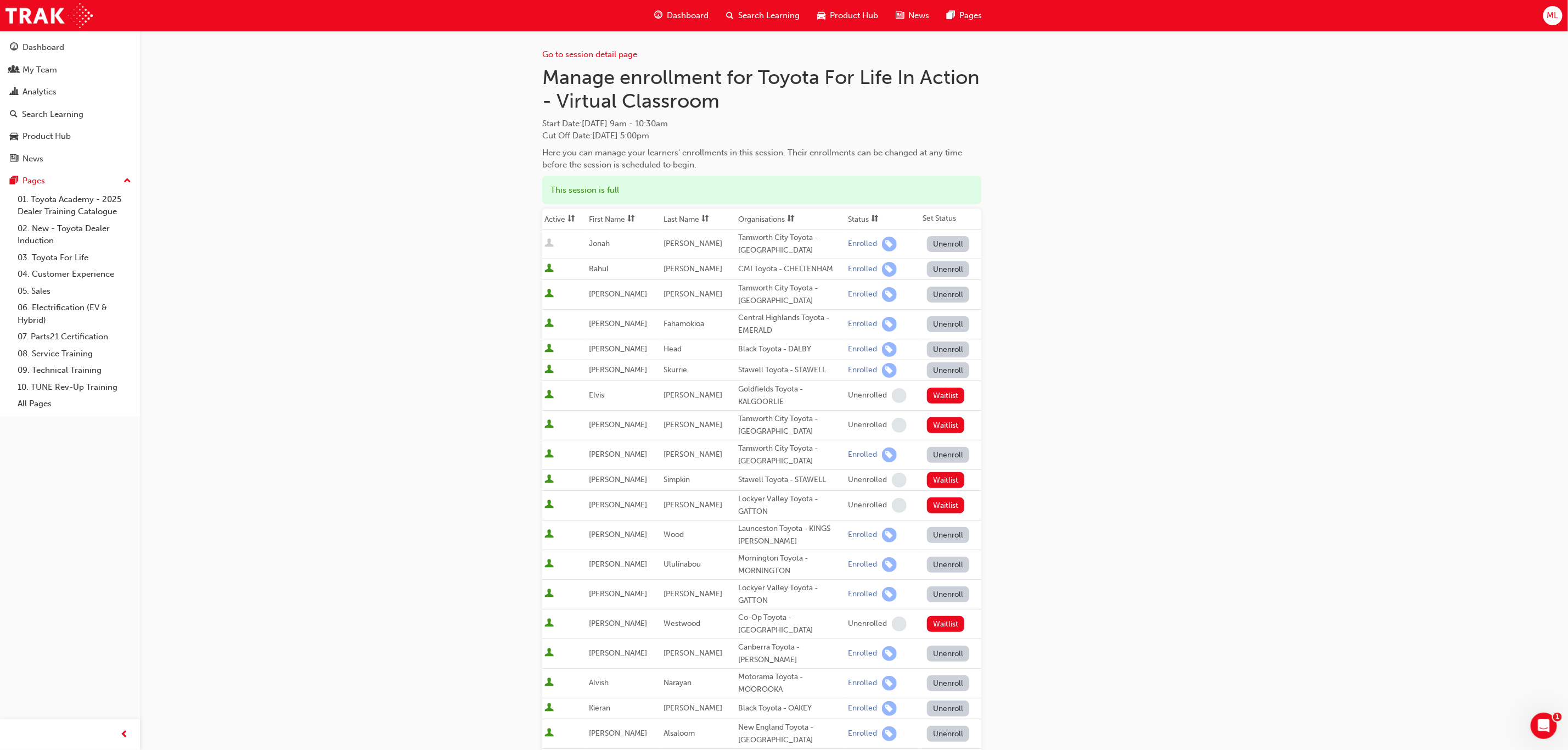
click at [616, 216] on th "First Name" at bounding box center [624, 219] width 75 height 21
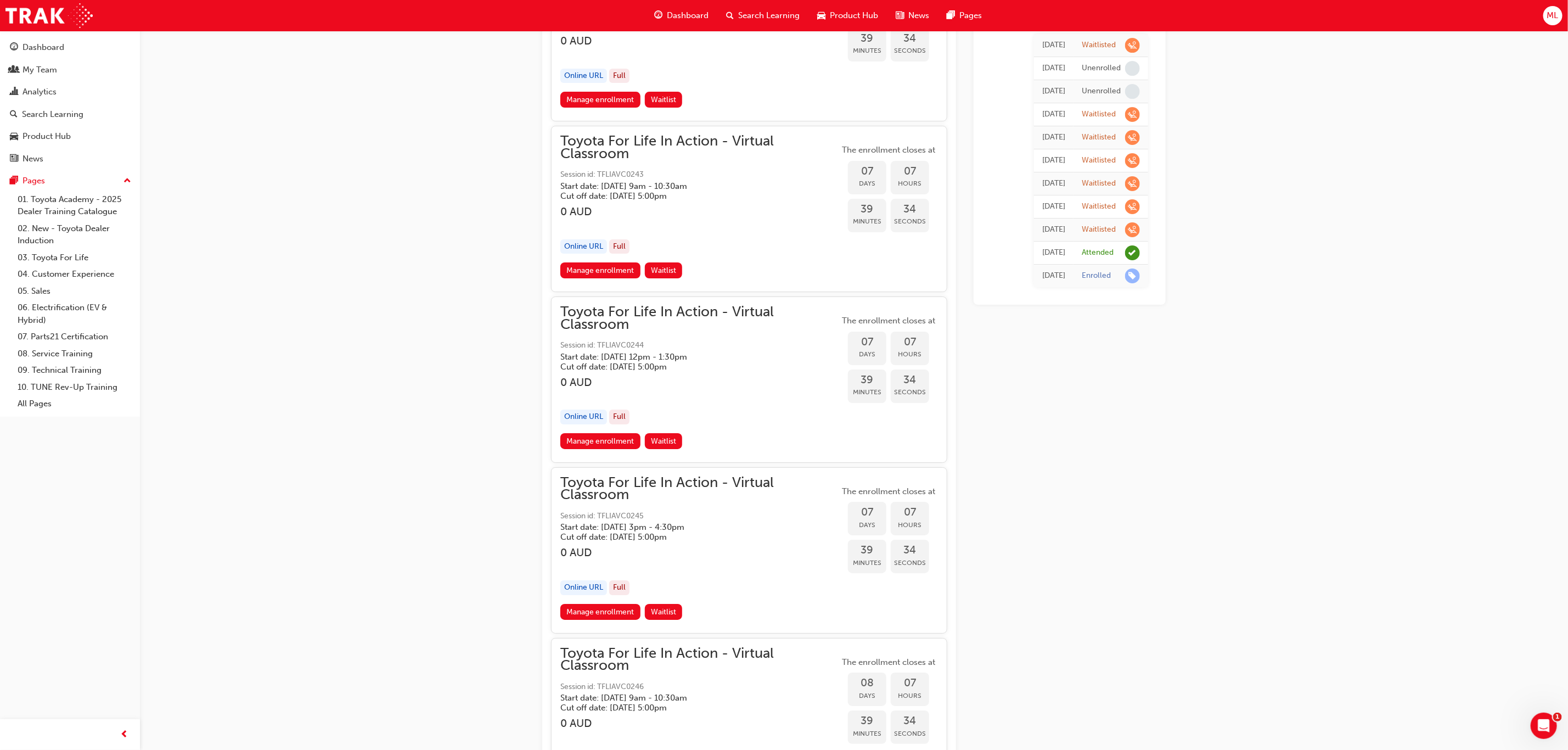
scroll to position [2800, 0]
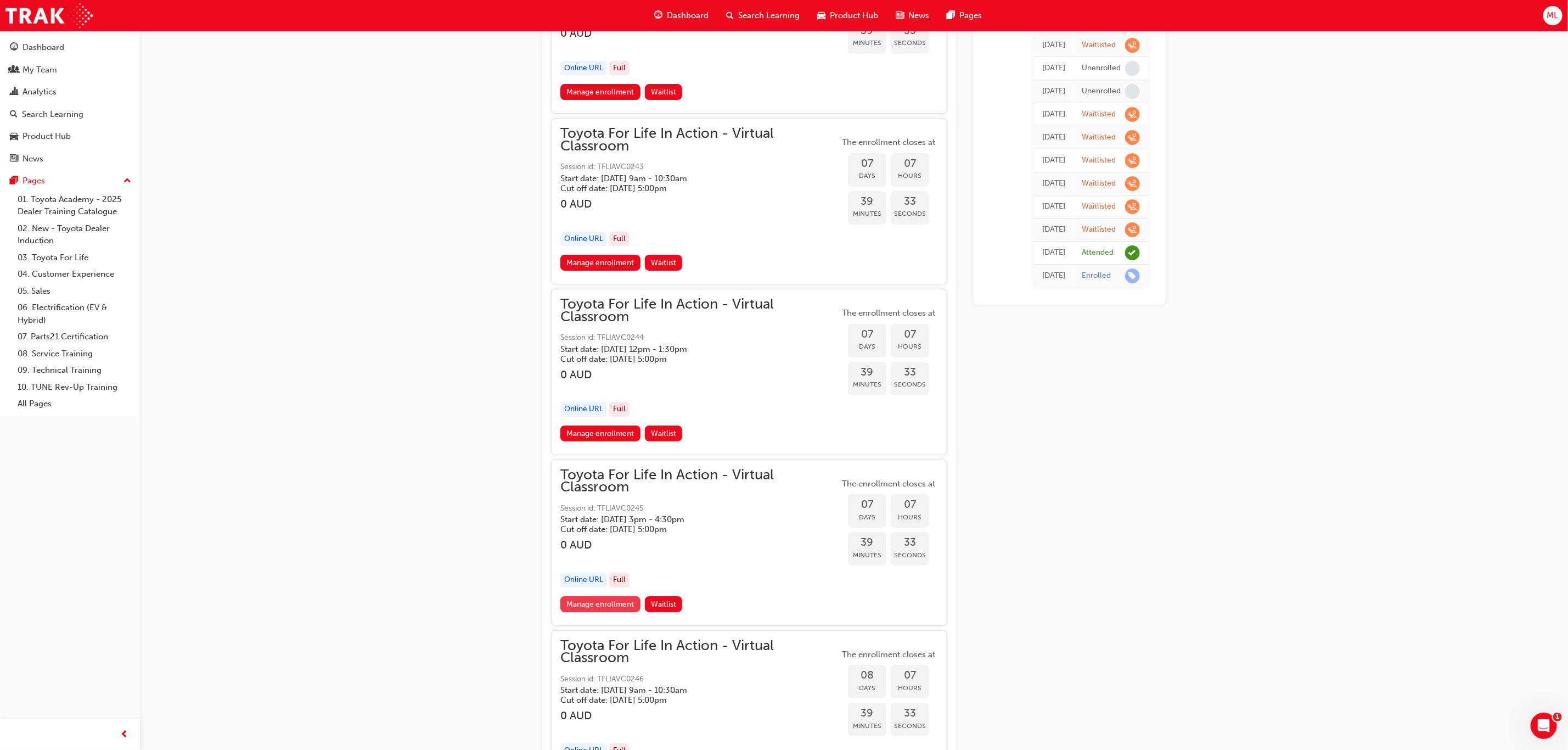
click at [601, 600] on link "Manage enrollment" at bounding box center [600, 604] width 80 height 16
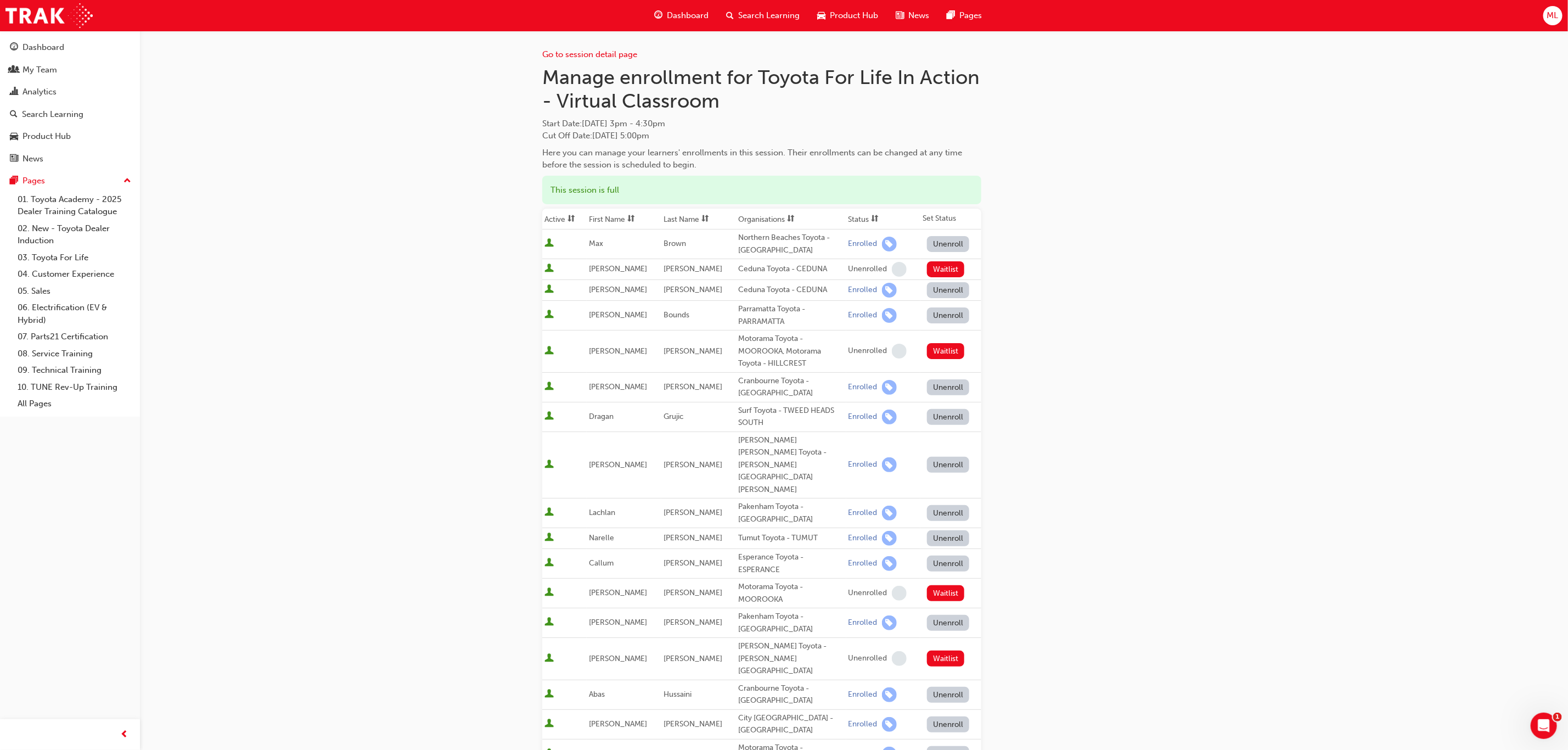
click at [606, 216] on th "First Name" at bounding box center [624, 219] width 75 height 21
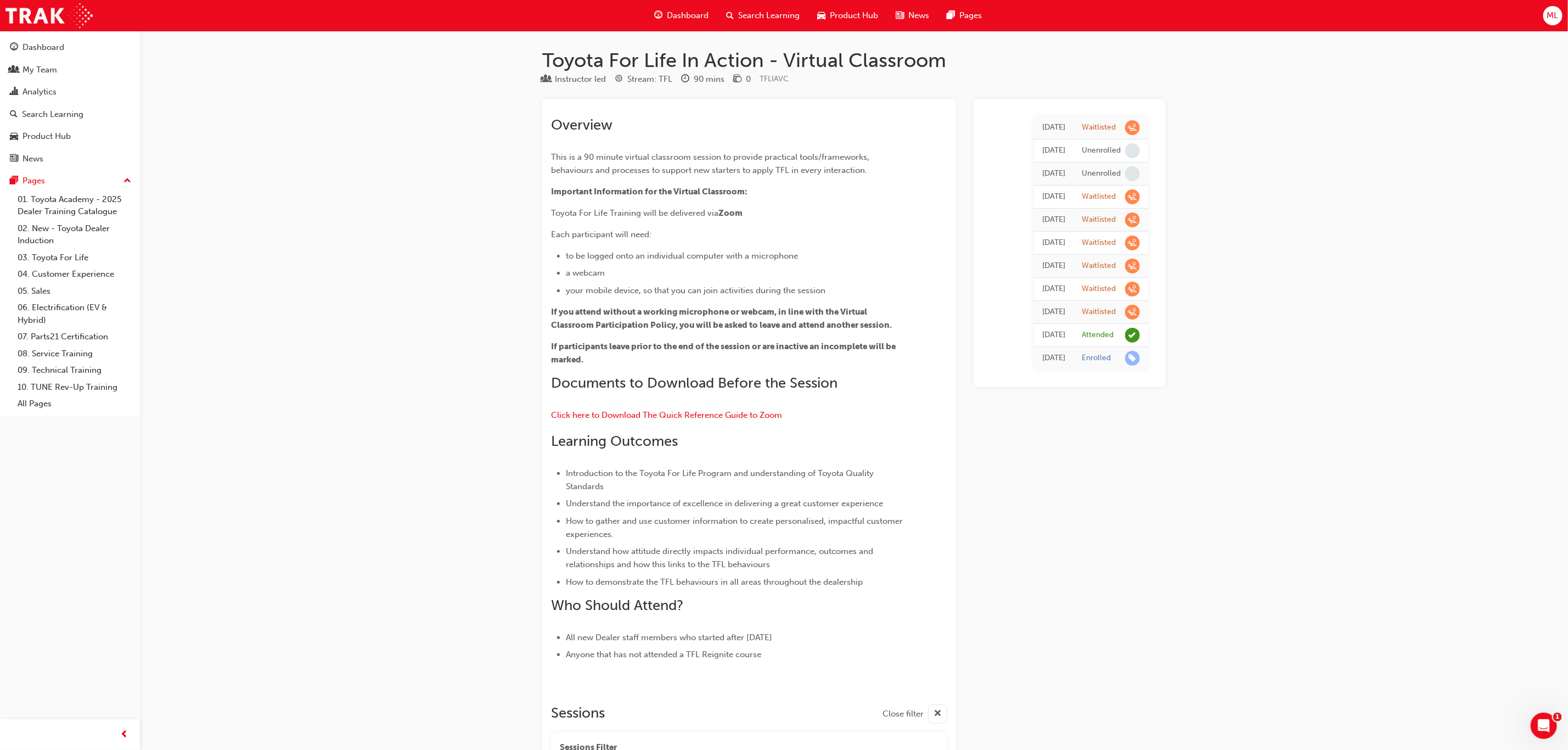
scroll to position [2800, 0]
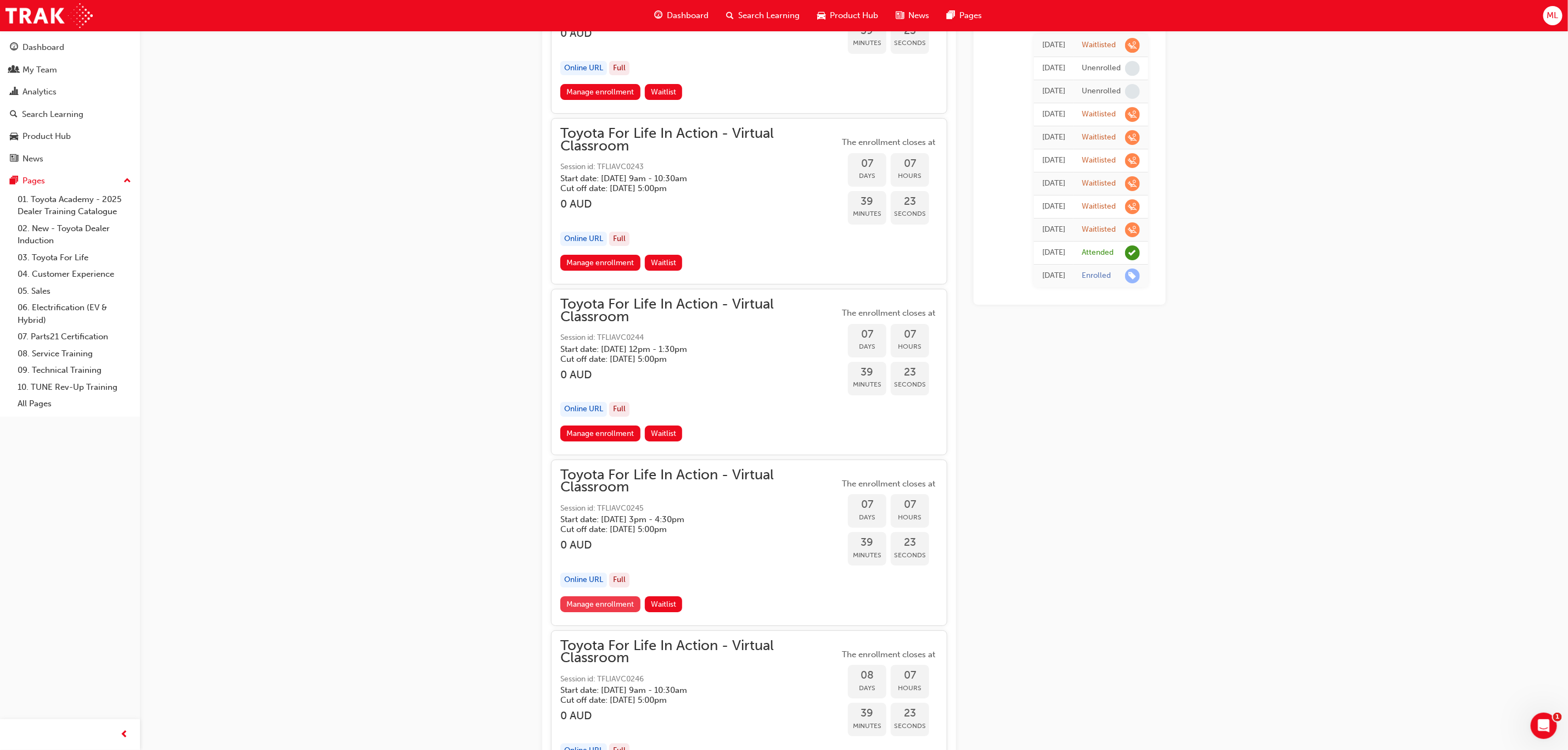
click at [606, 598] on link "Manage enrollment" at bounding box center [600, 604] width 80 height 16
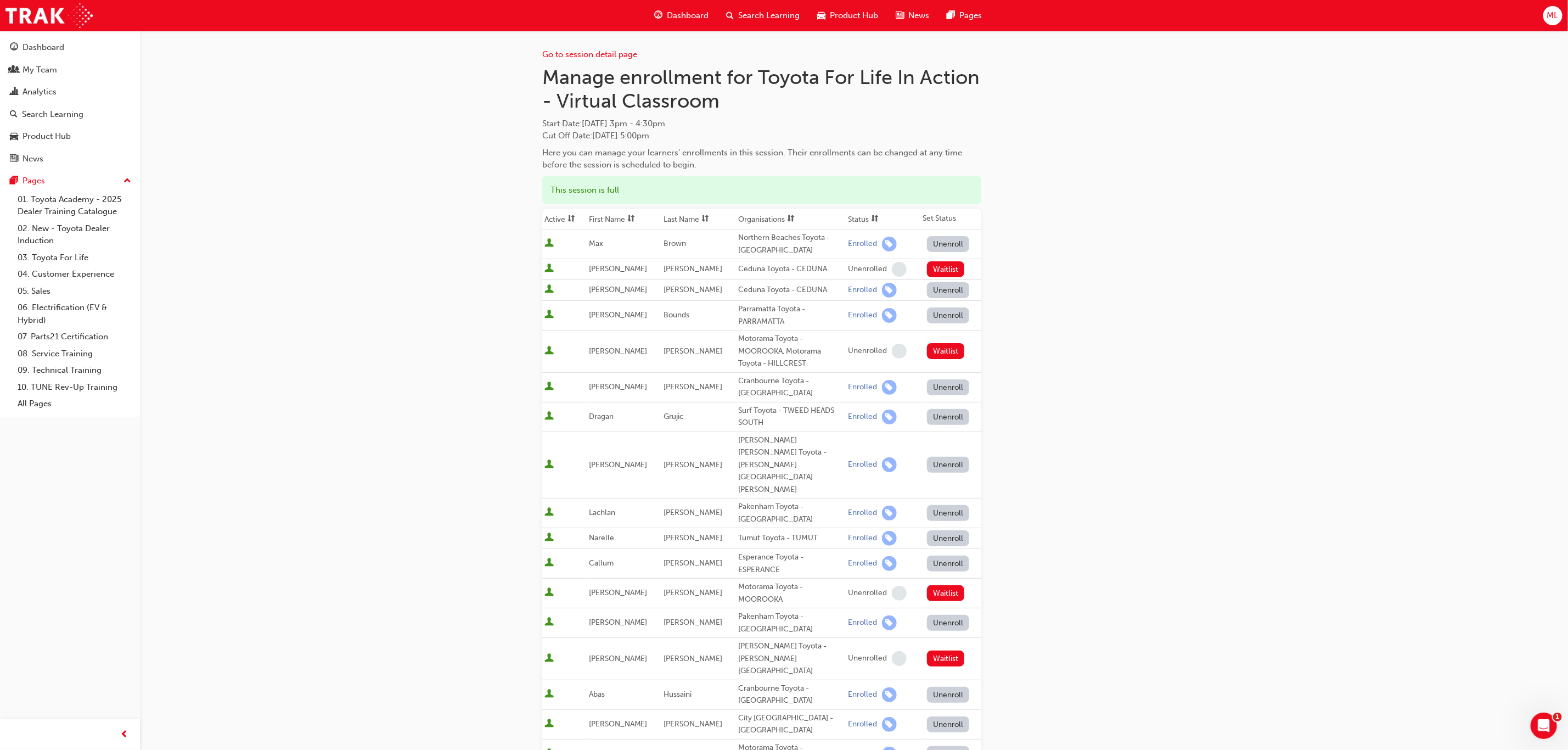
click at [611, 216] on th "First Name" at bounding box center [624, 219] width 75 height 21
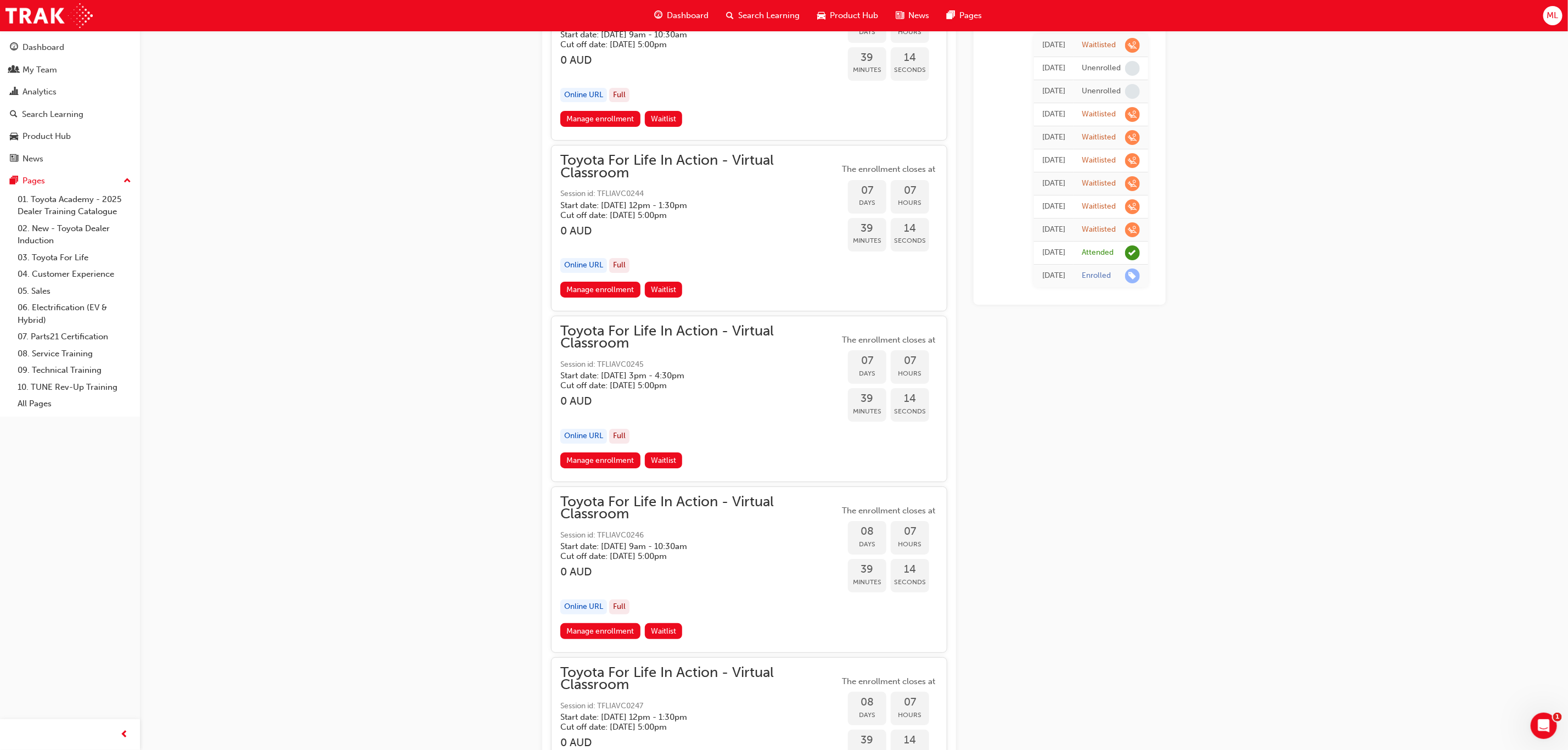
scroll to position [3047, 0]
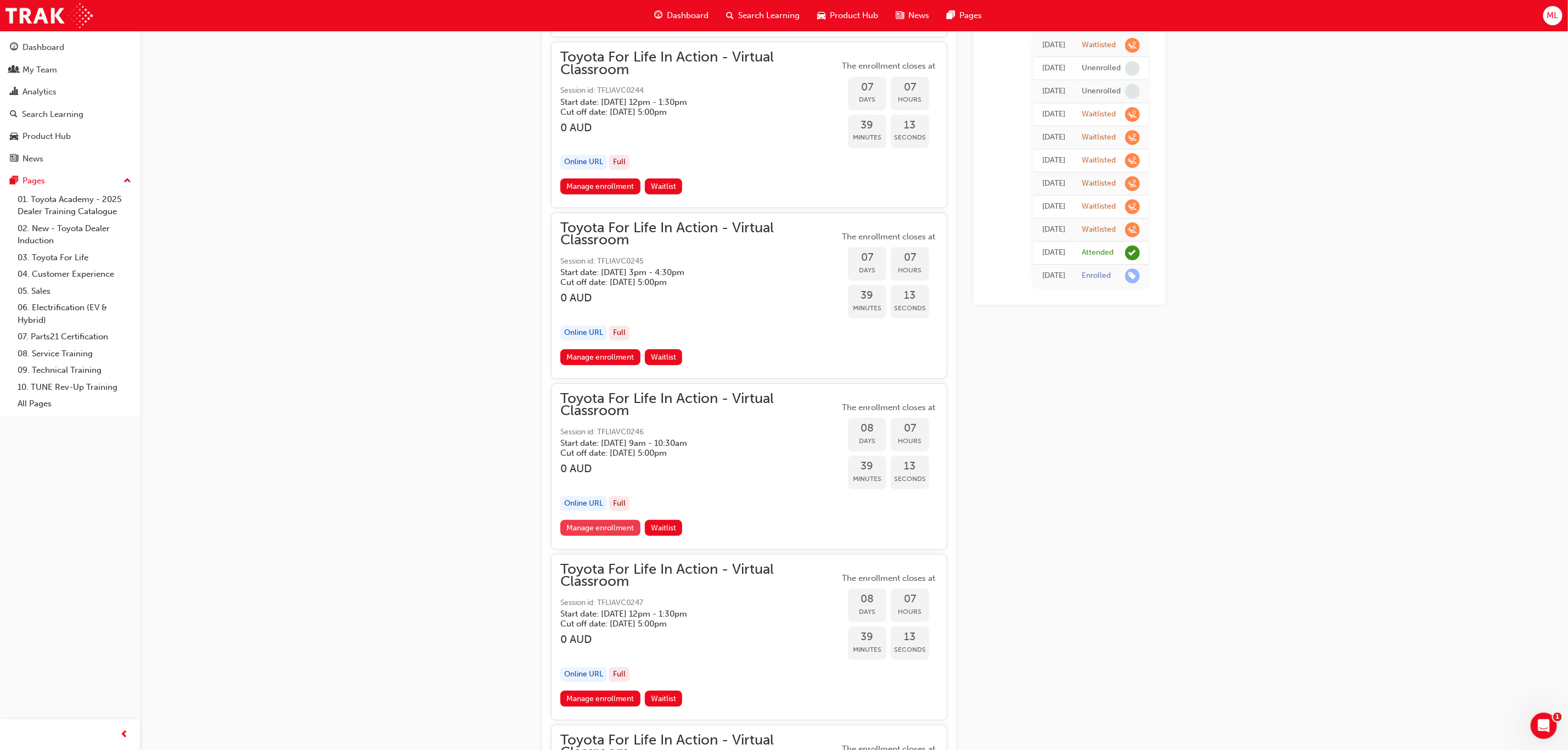
click at [608, 520] on link "Manage enrollment" at bounding box center [600, 528] width 80 height 16
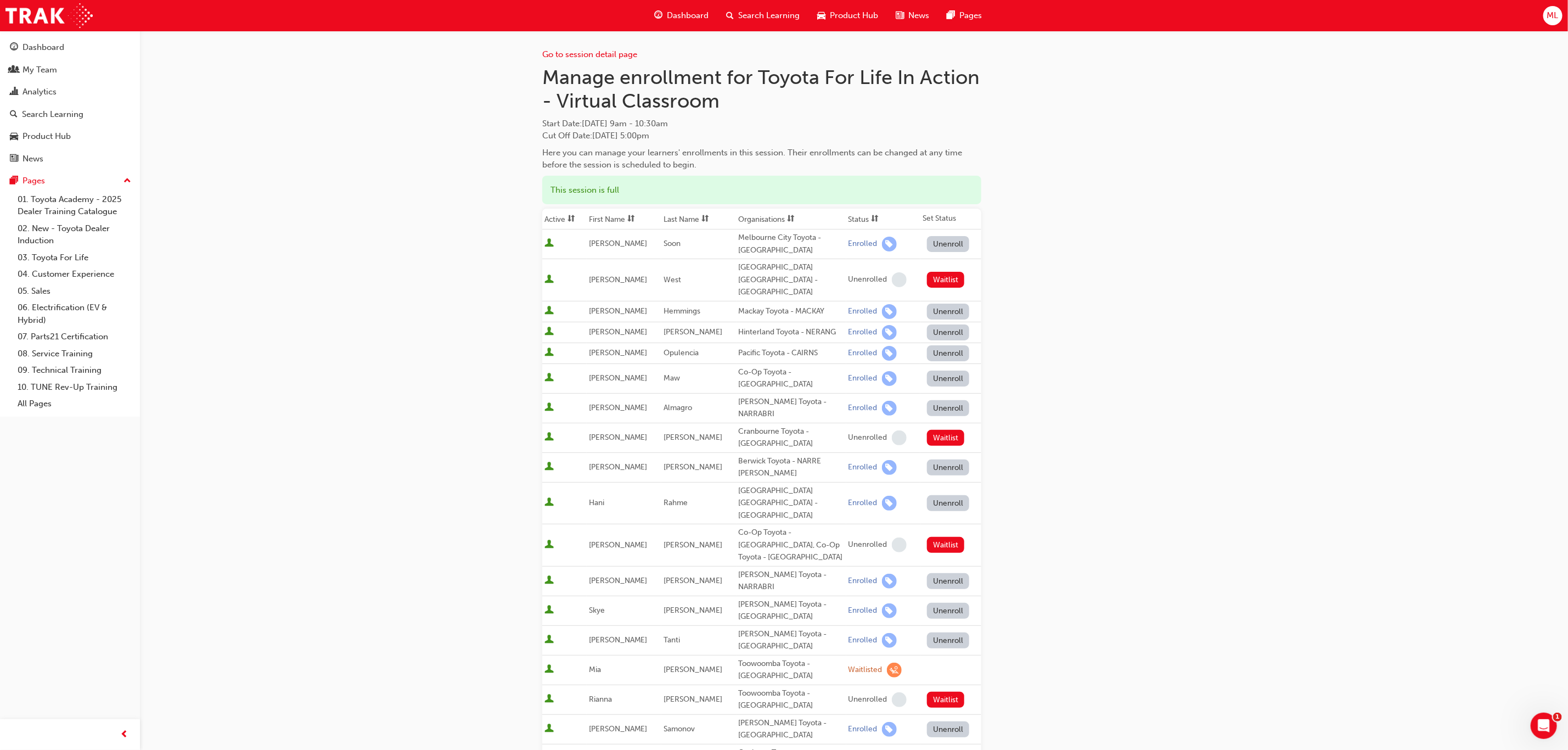
click at [611, 216] on th "First Name" at bounding box center [624, 219] width 75 height 21
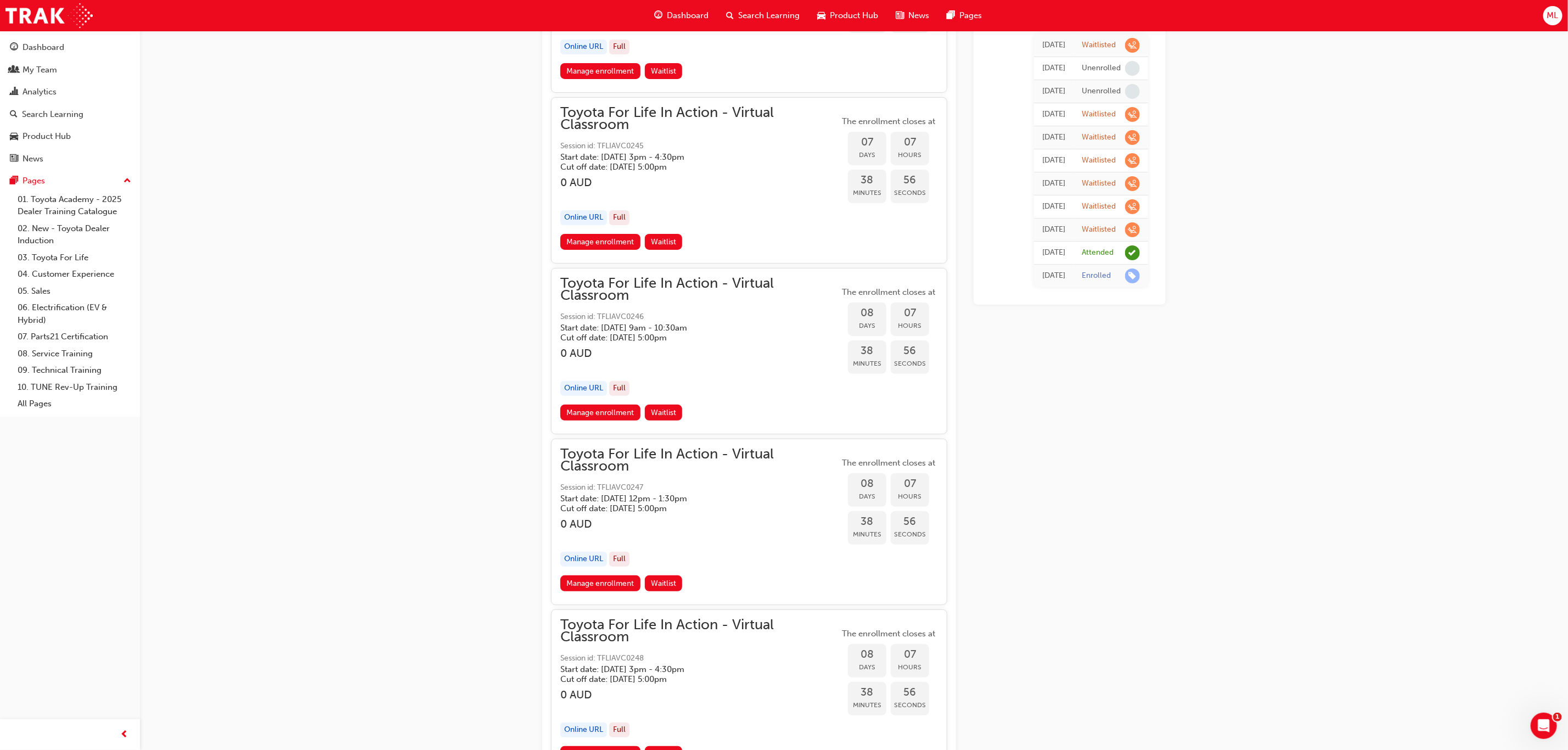
scroll to position [3294, 0]
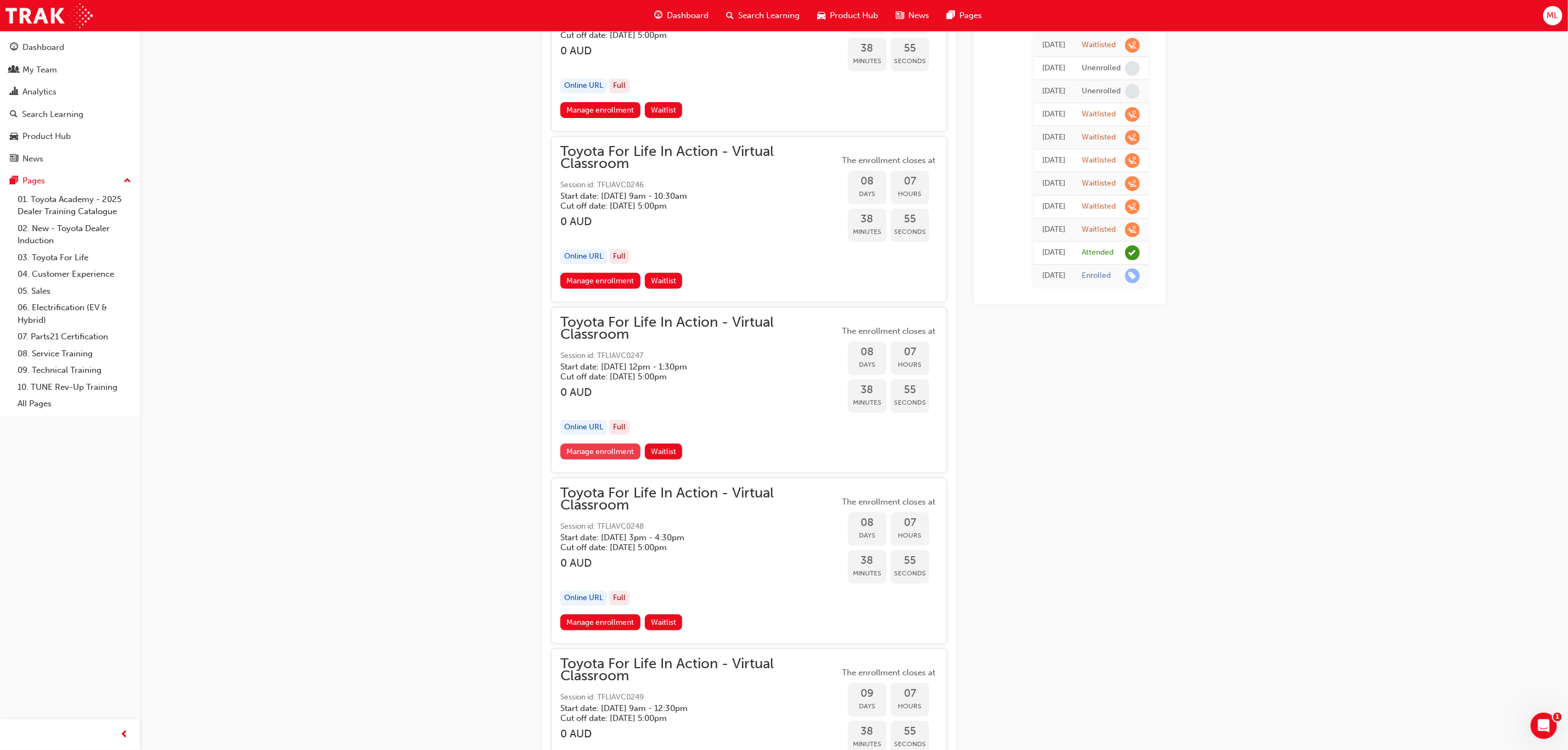
click at [598, 444] on link "Manage enrollment" at bounding box center [600, 452] width 80 height 16
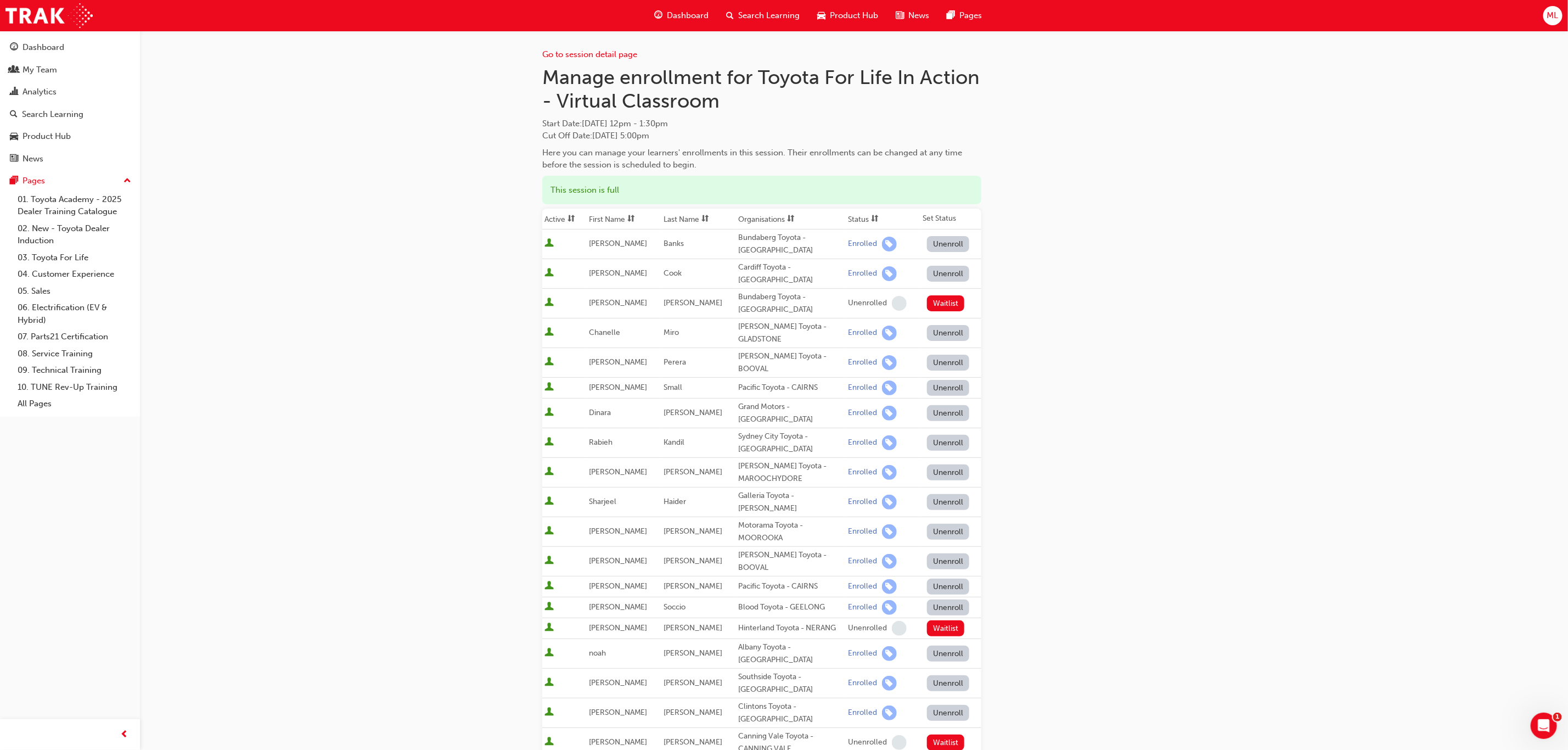
click at [606, 218] on th "First Name" at bounding box center [624, 219] width 75 height 21
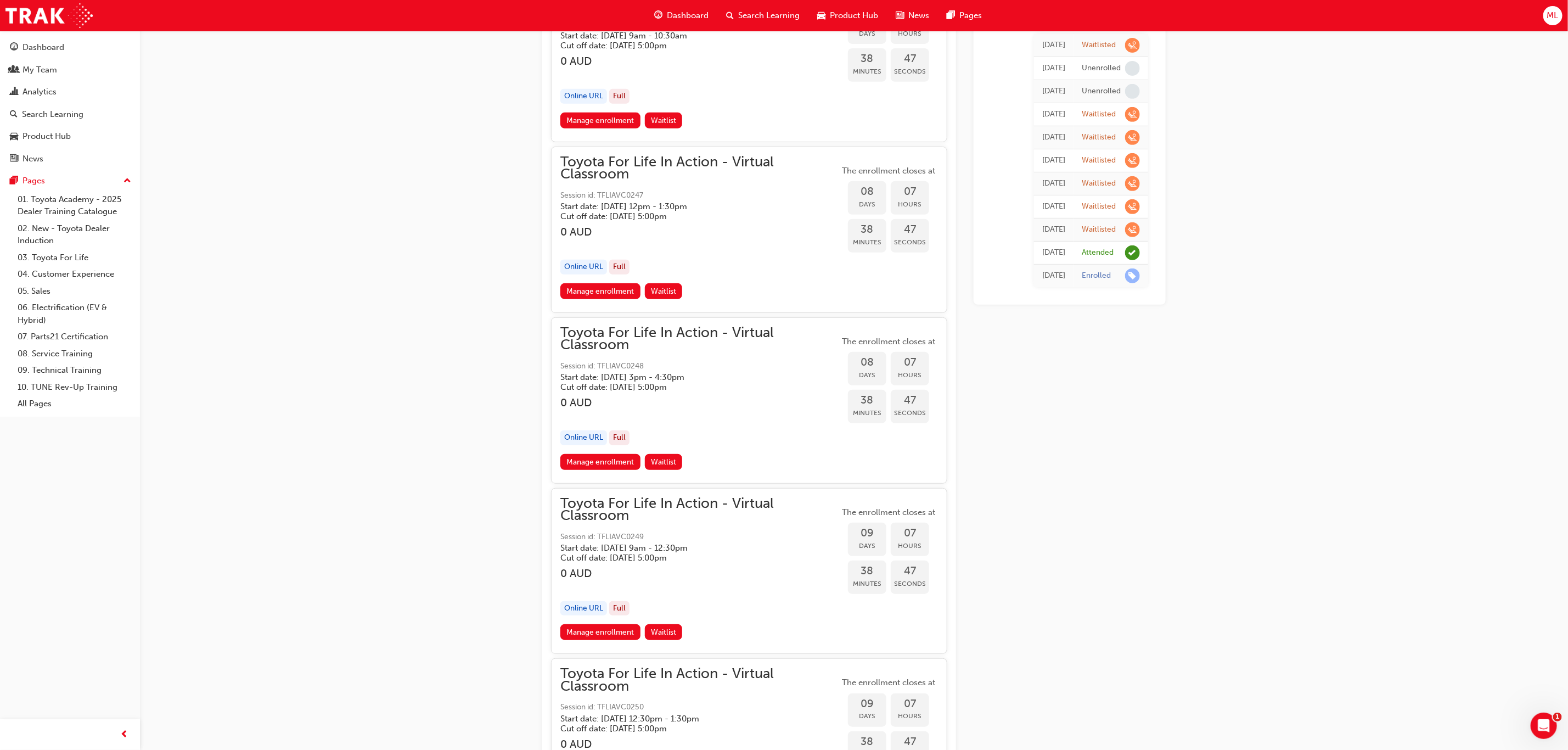
scroll to position [3458, 0]
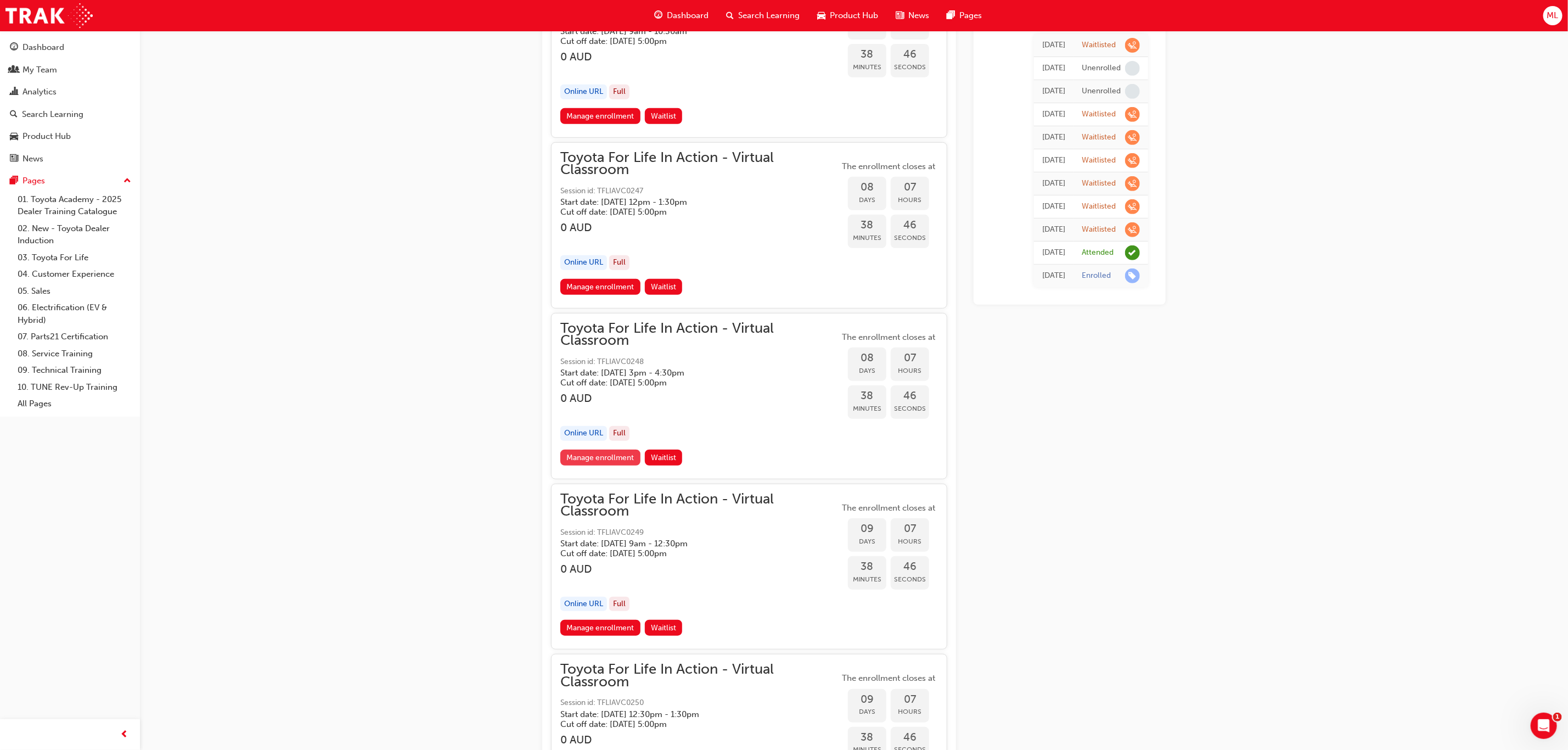
click at [608, 450] on link "Manage enrollment" at bounding box center [600, 458] width 80 height 16
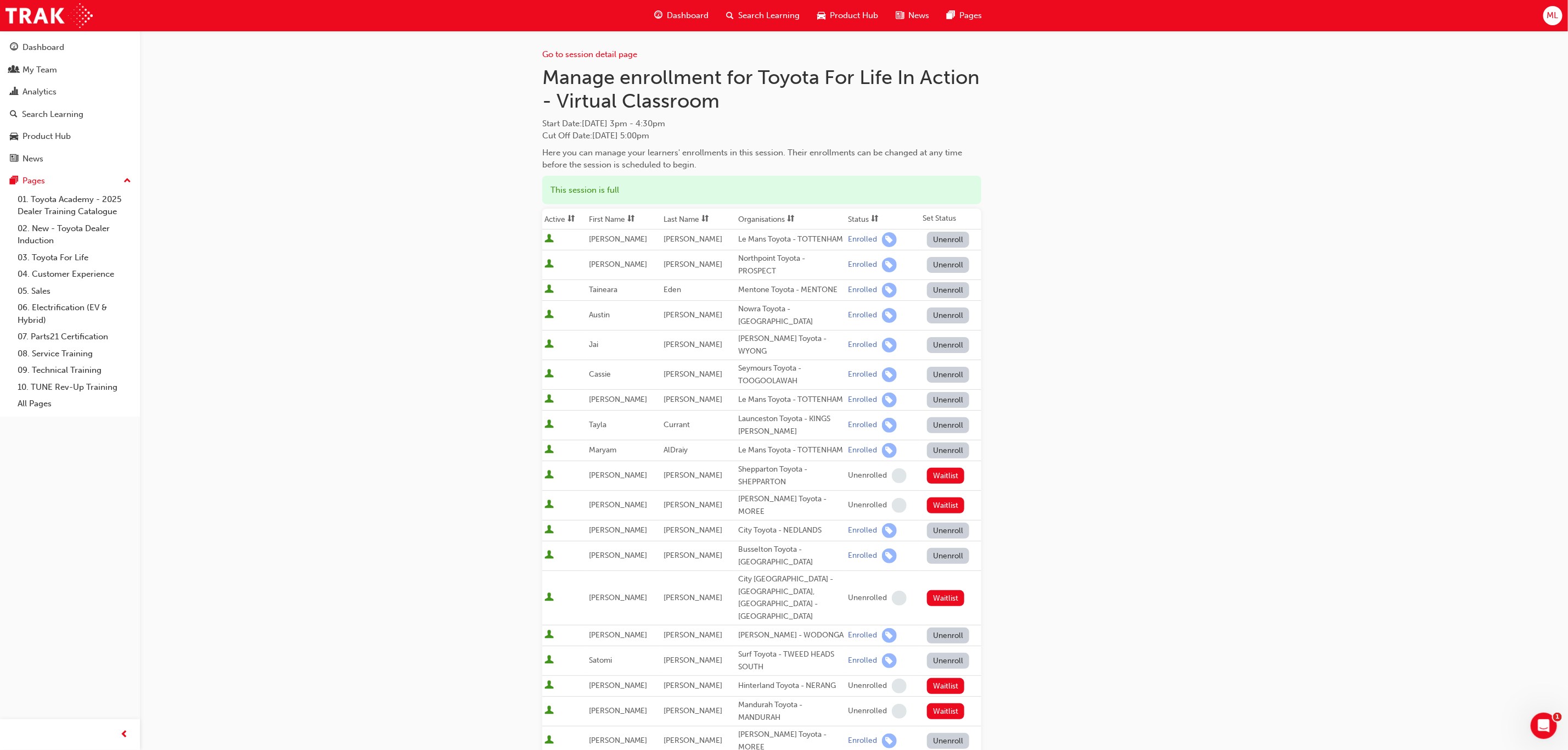
click at [609, 219] on th "First Name" at bounding box center [624, 219] width 75 height 21
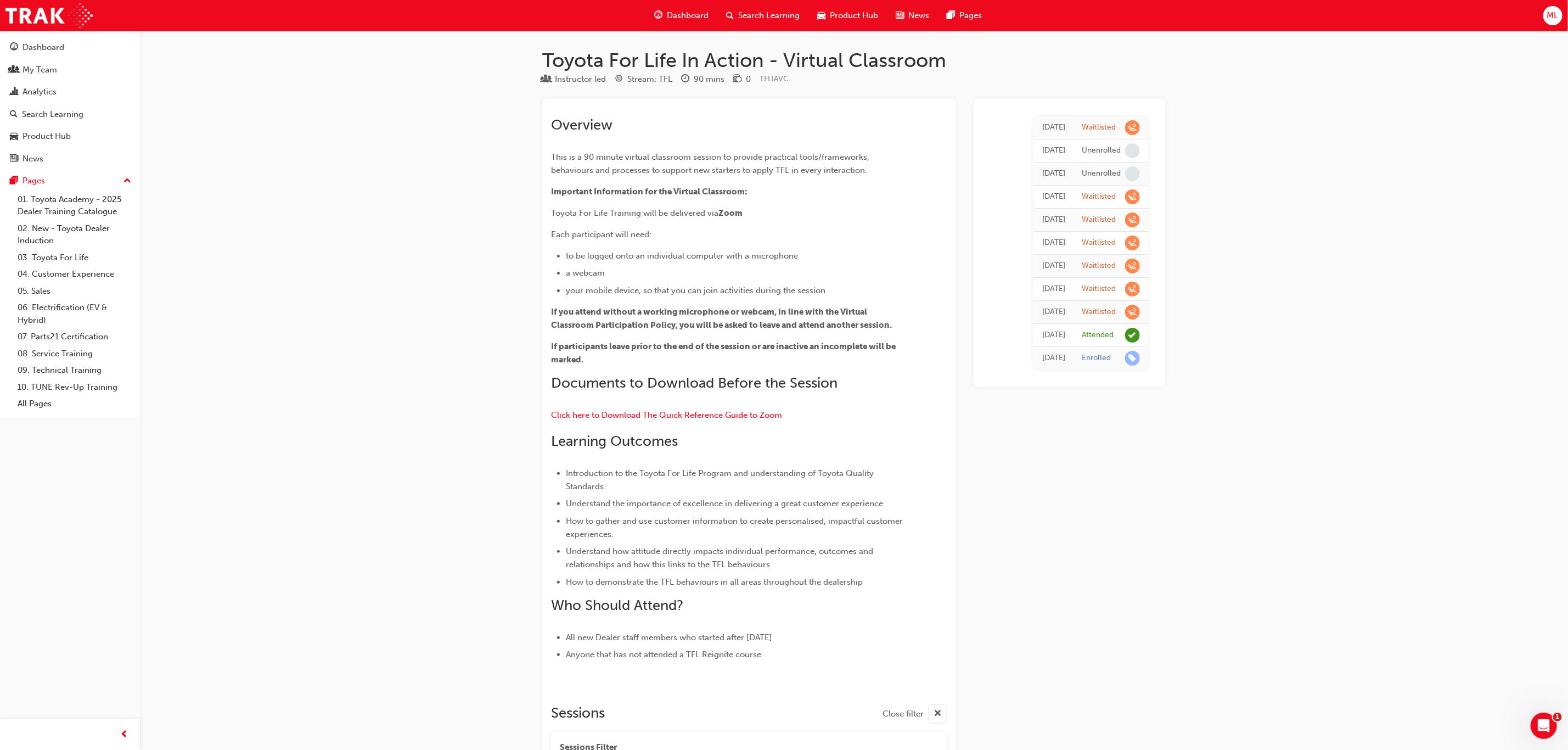
scroll to position [3458, 0]
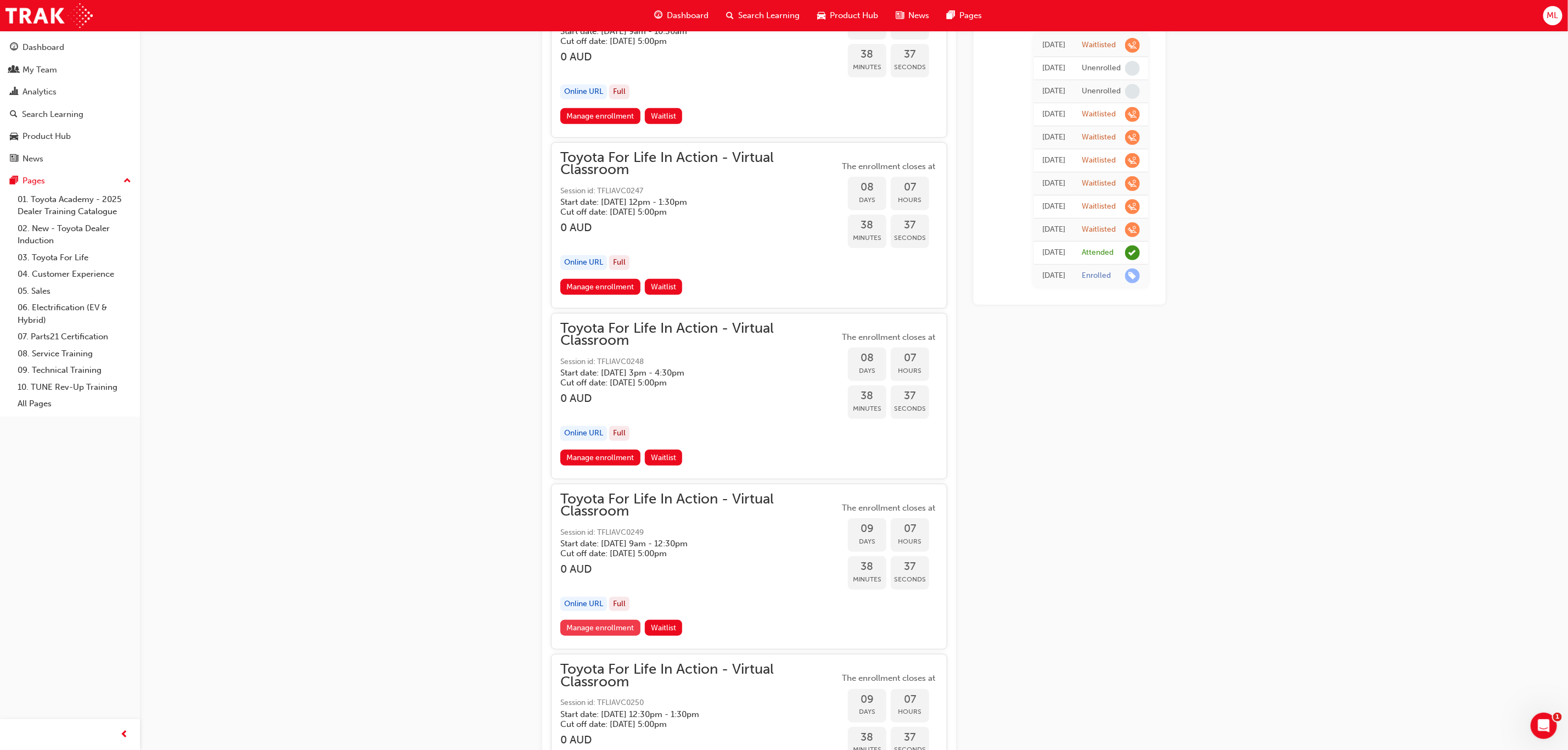
click at [611, 620] on link "Manage enrollment" at bounding box center [600, 628] width 80 height 16
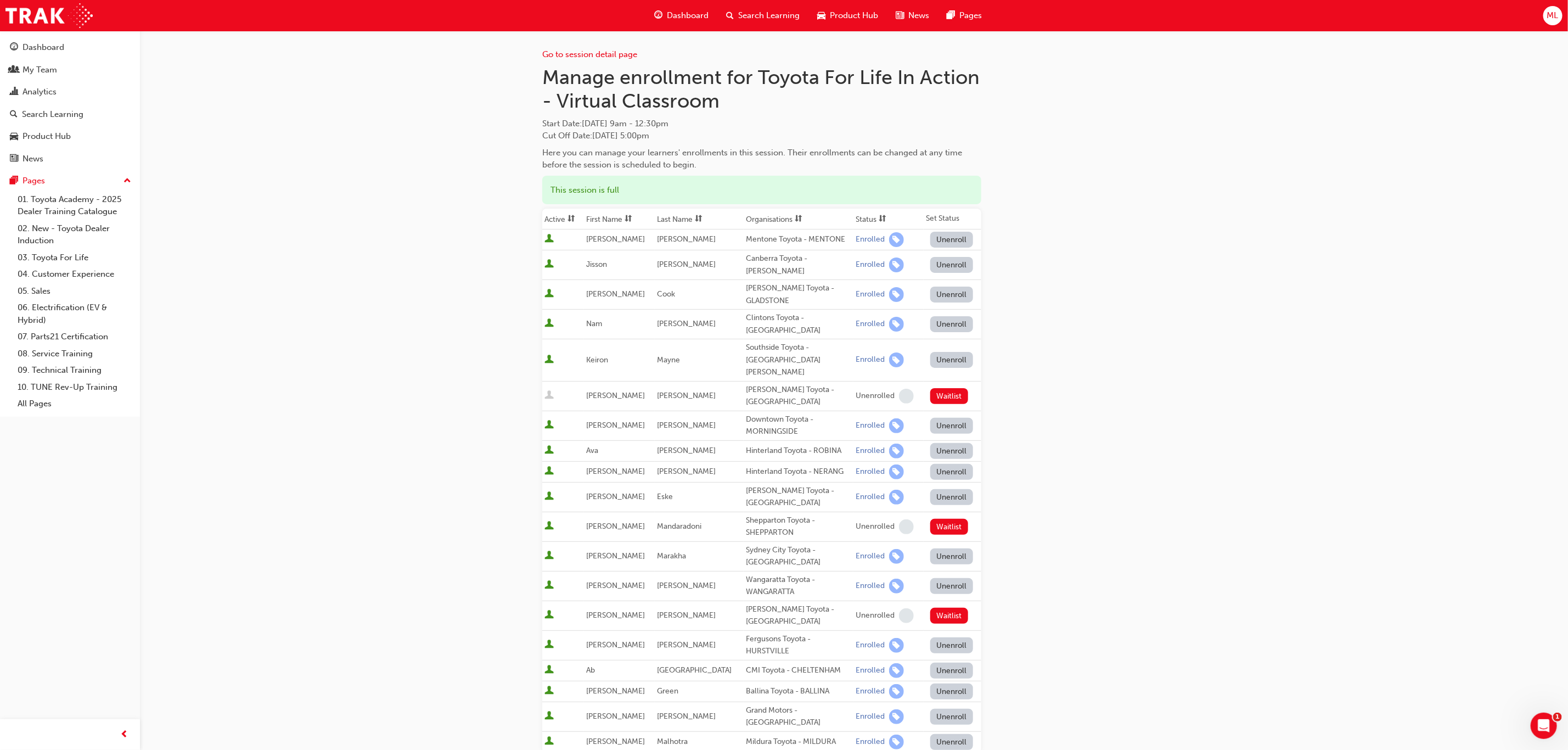
click at [606, 216] on th "First Name" at bounding box center [619, 219] width 71 height 21
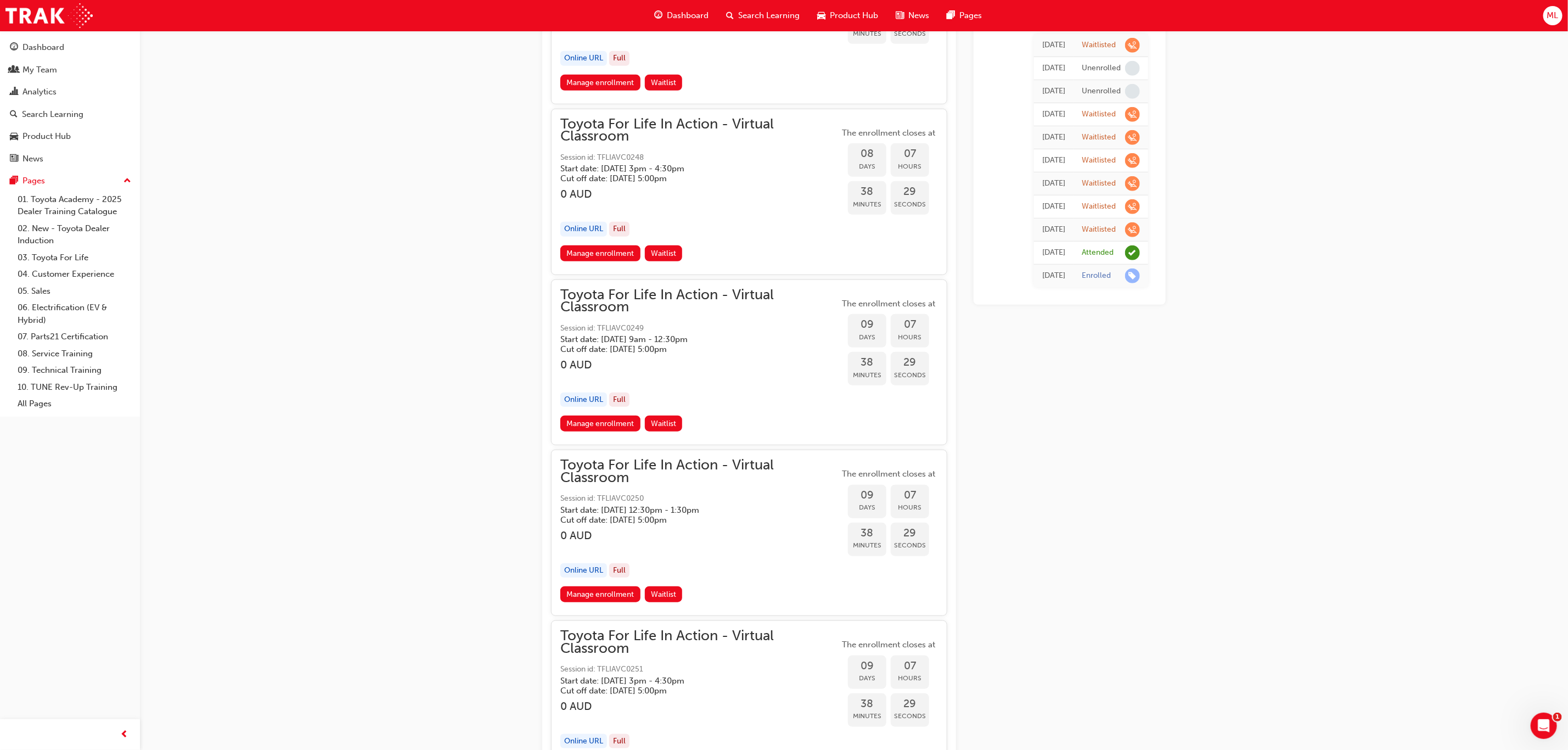
scroll to position [3623, 0]
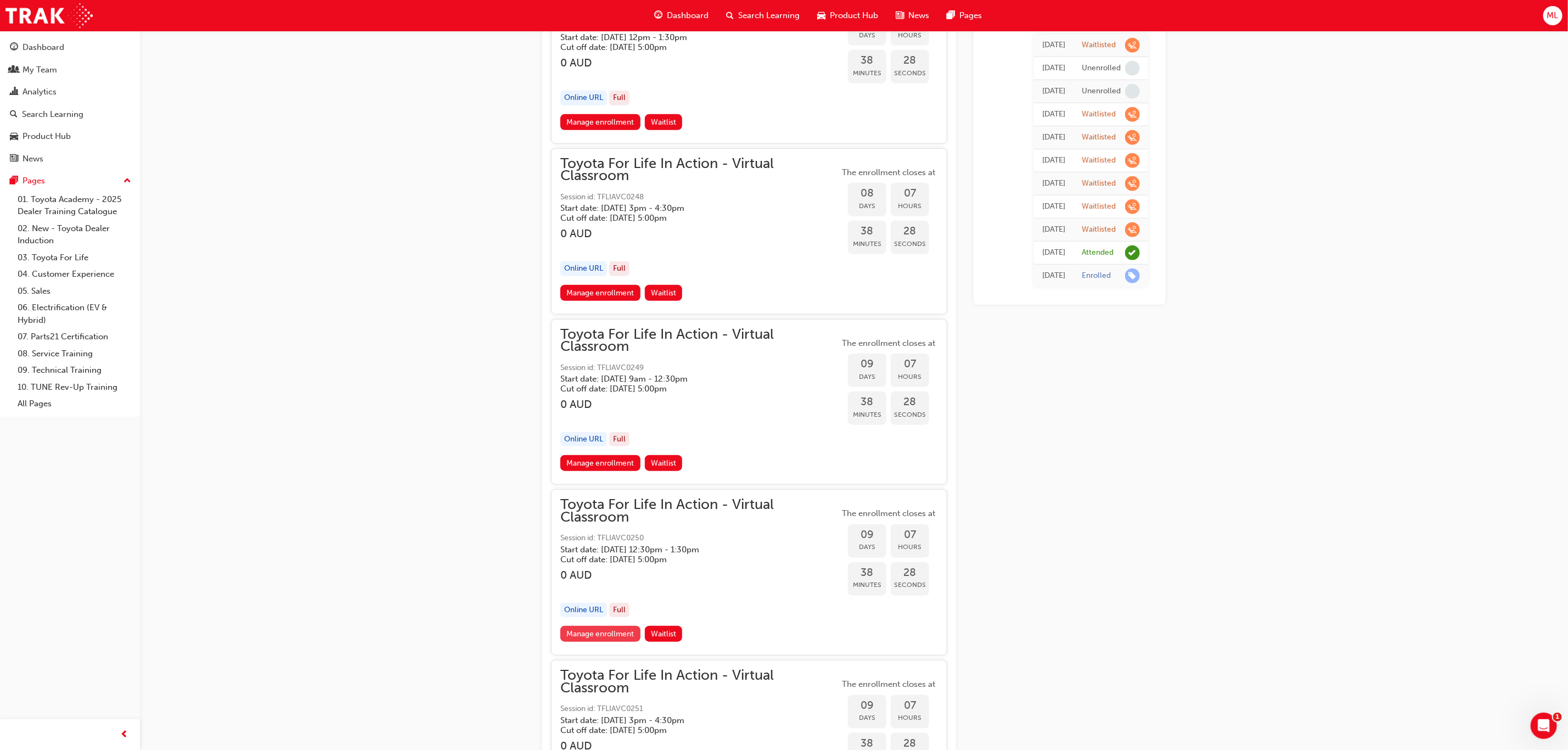
click at [603, 626] on link "Manage enrollment" at bounding box center [600, 634] width 80 height 16
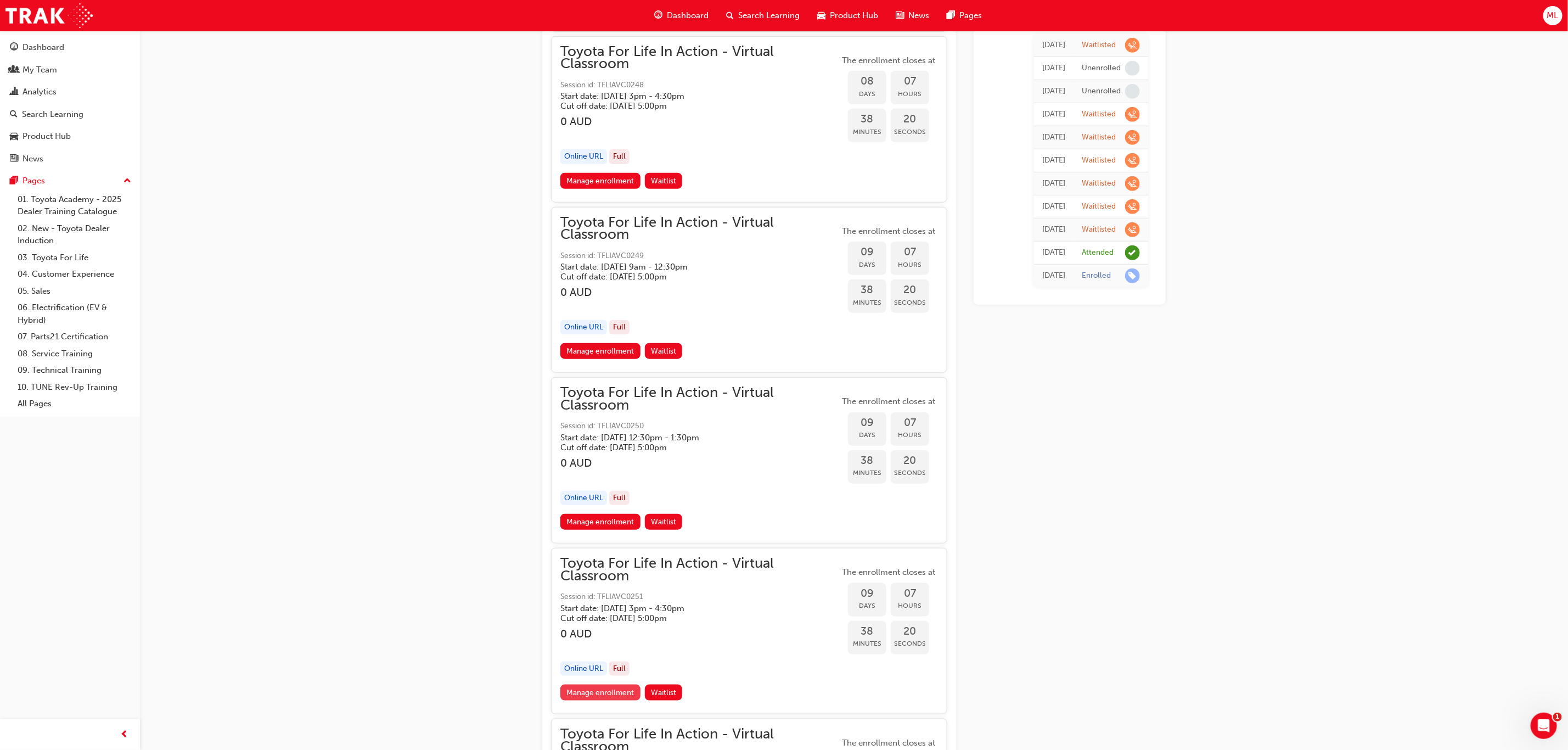
scroll to position [3788, 0]
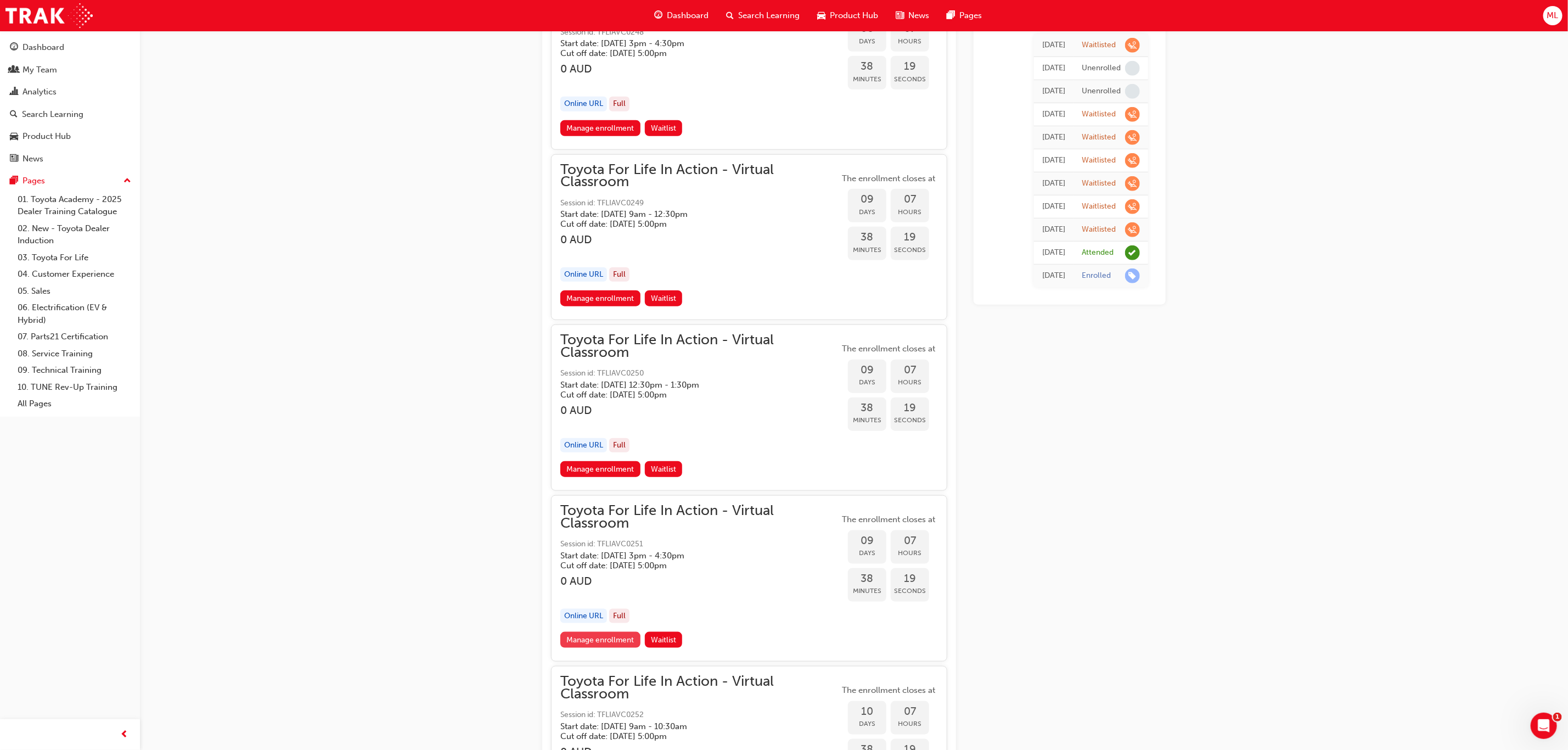
click at [596, 632] on link "Manage enrollment" at bounding box center [600, 640] width 80 height 16
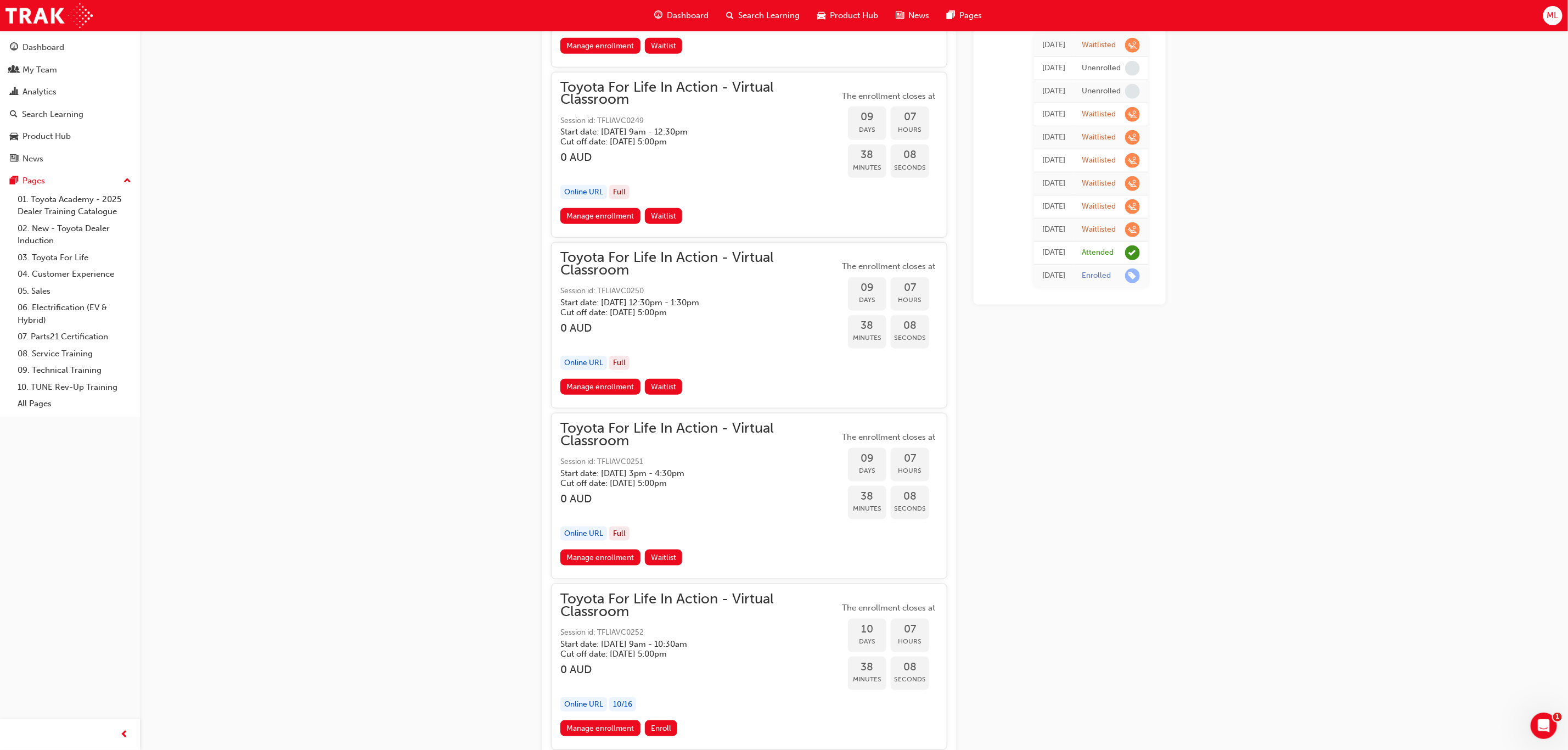
scroll to position [3953, 0]
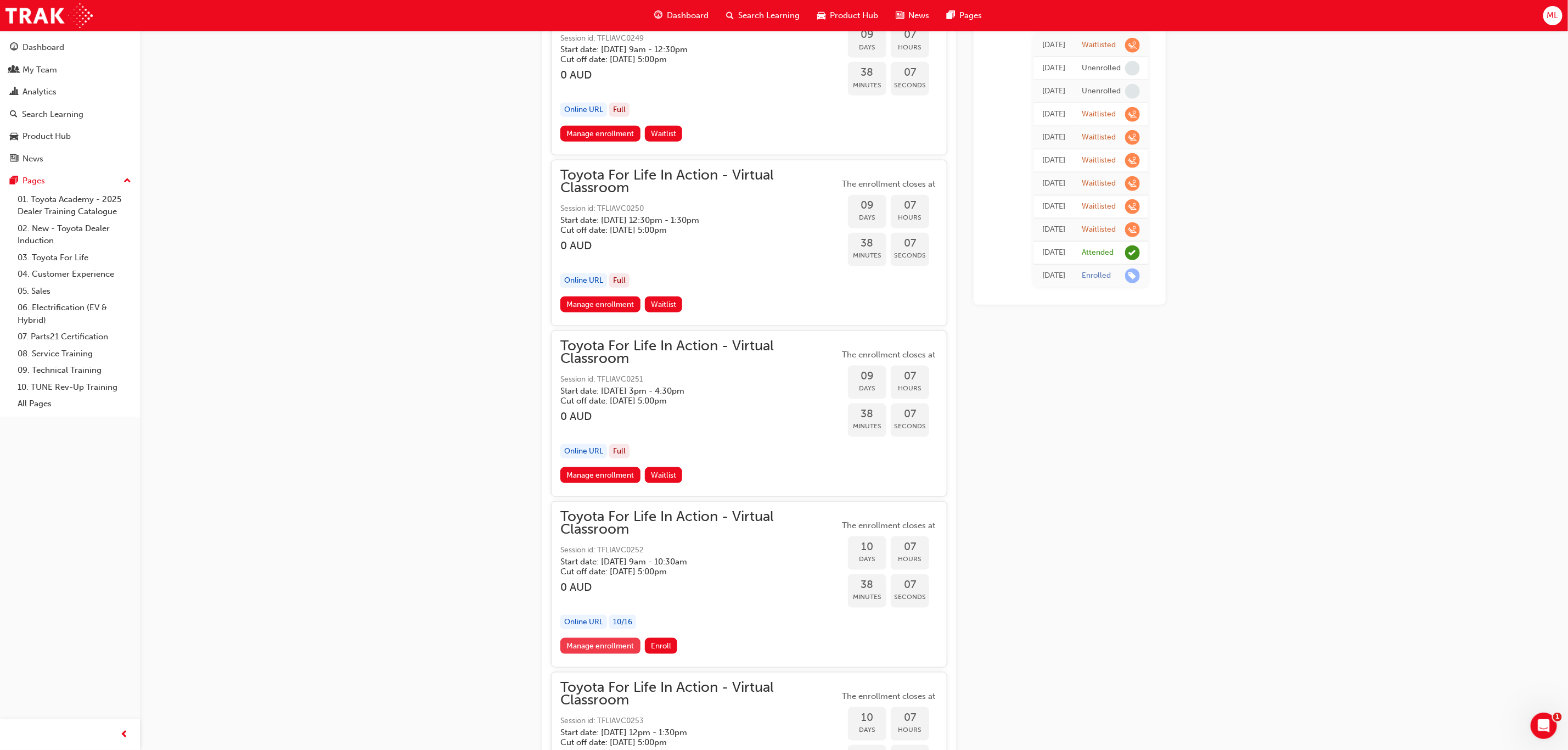
click at [597, 638] on link "Manage enrollment" at bounding box center [600, 646] width 80 height 16
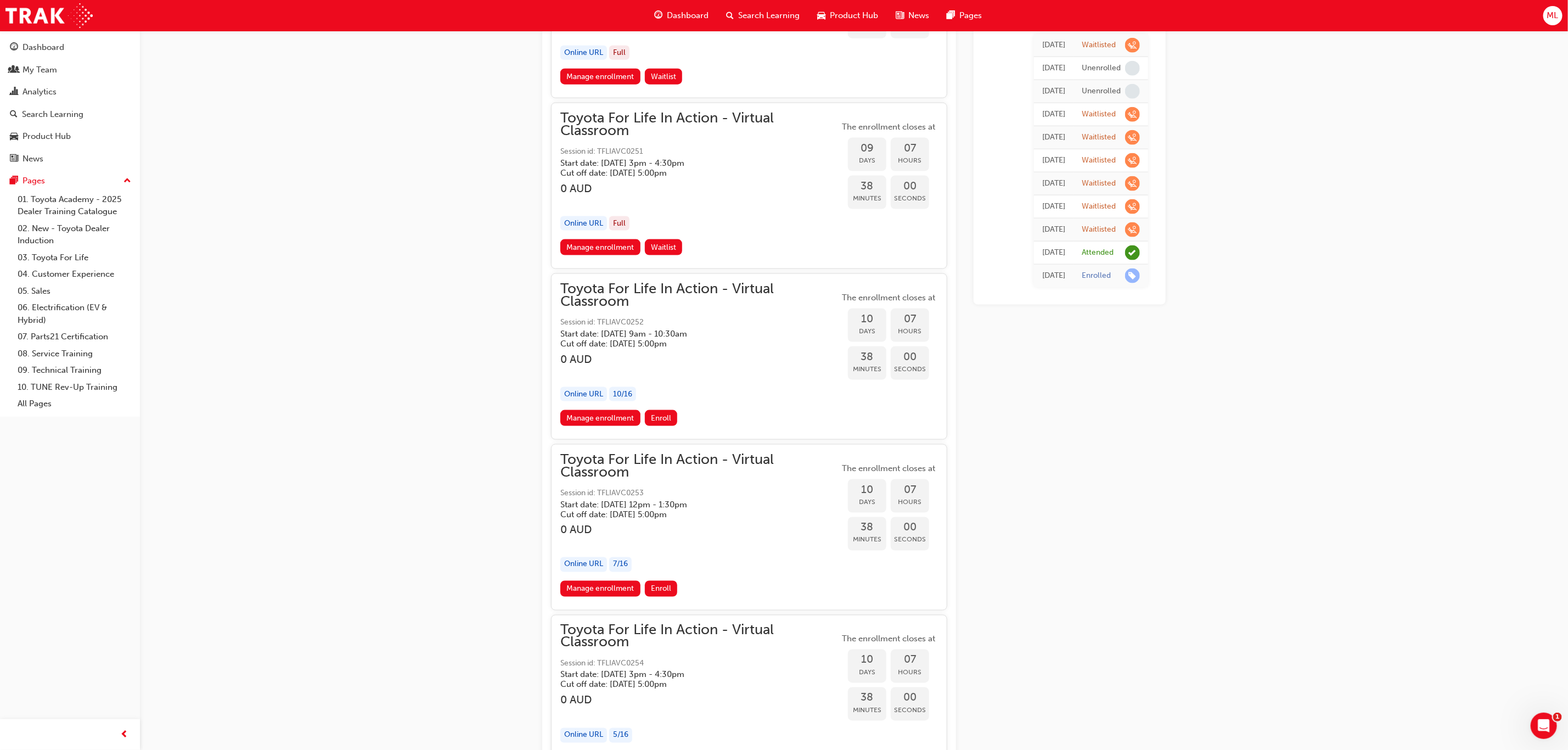
scroll to position [4199, 0]
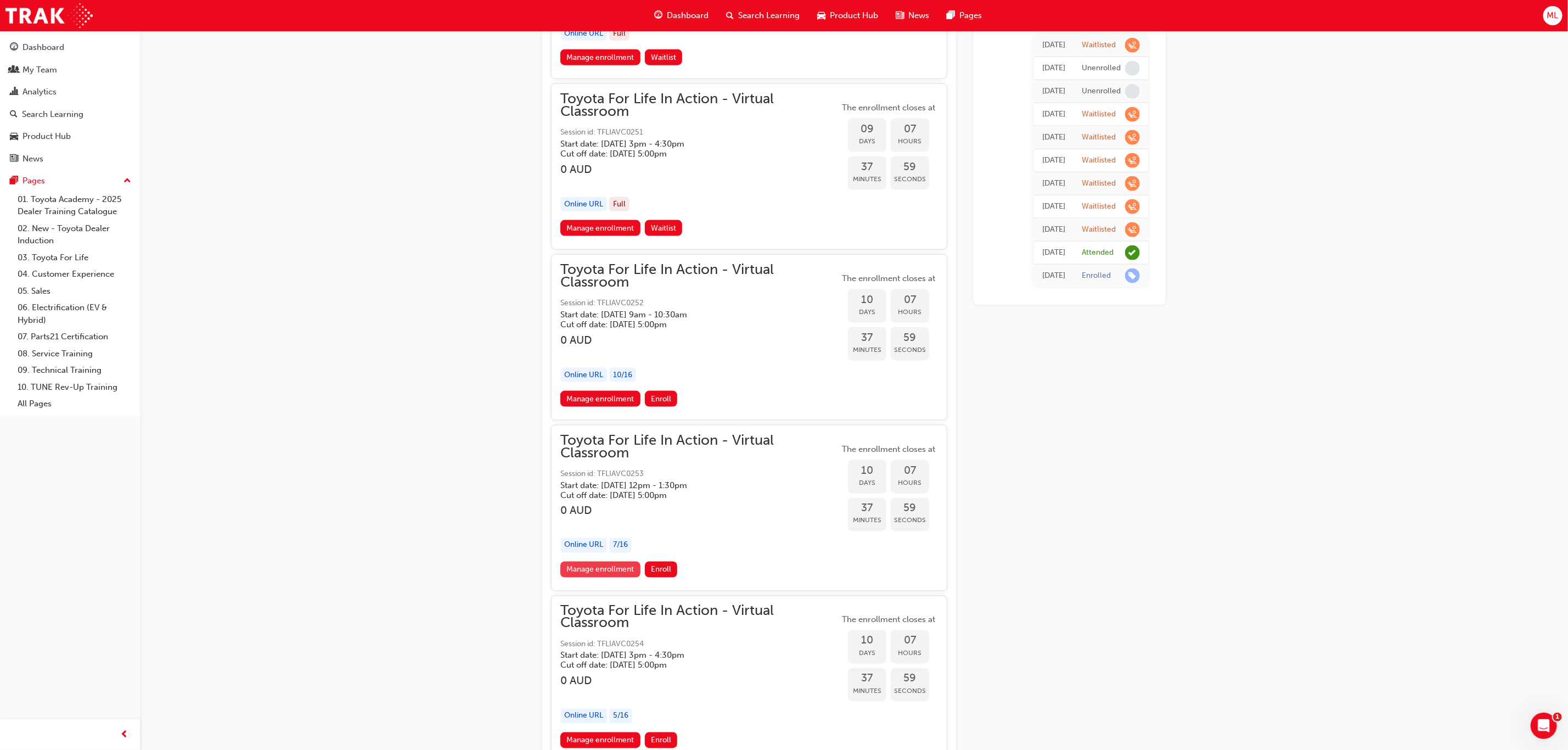
click at [606, 562] on link "Manage enrollment" at bounding box center [600, 570] width 80 height 16
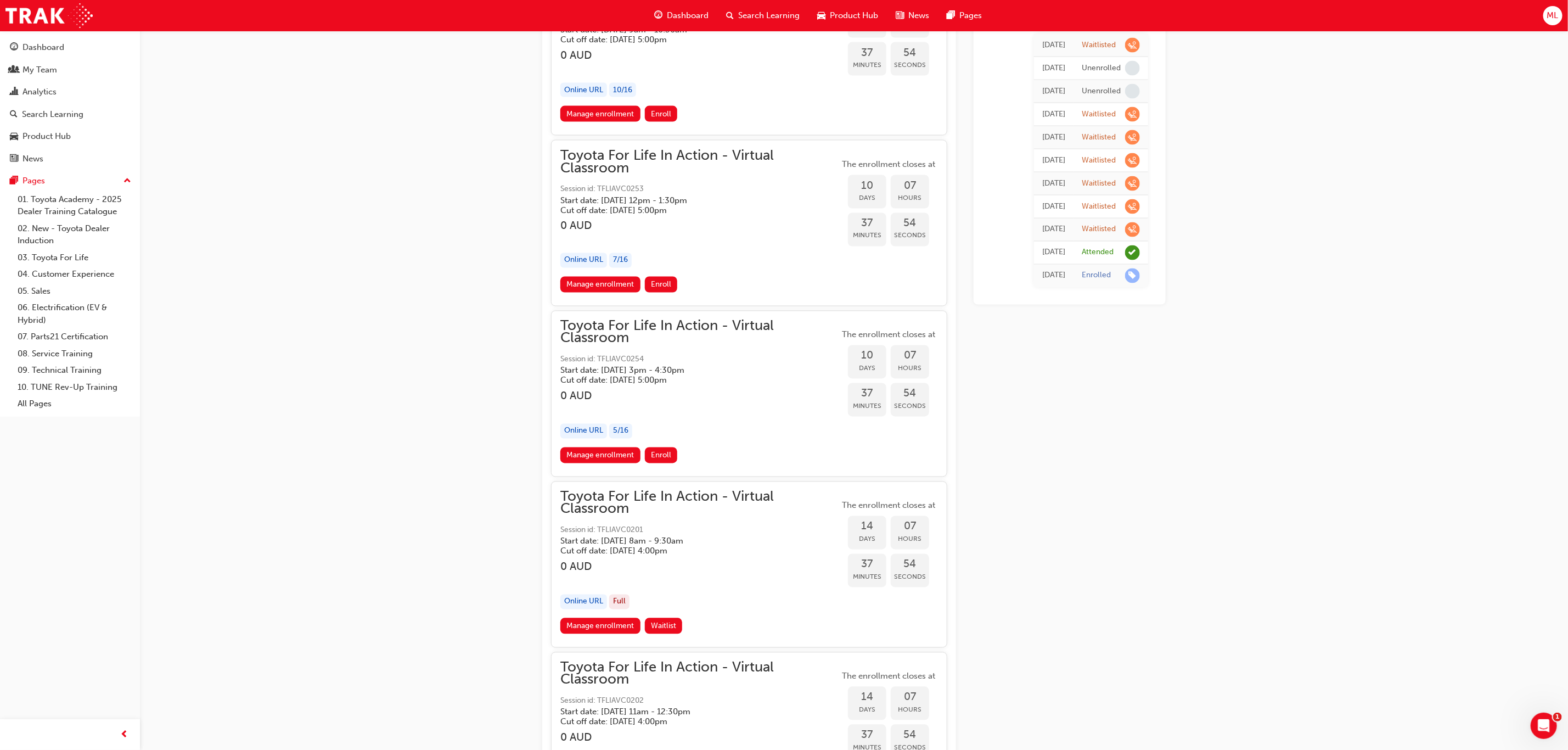
scroll to position [4611, 0]
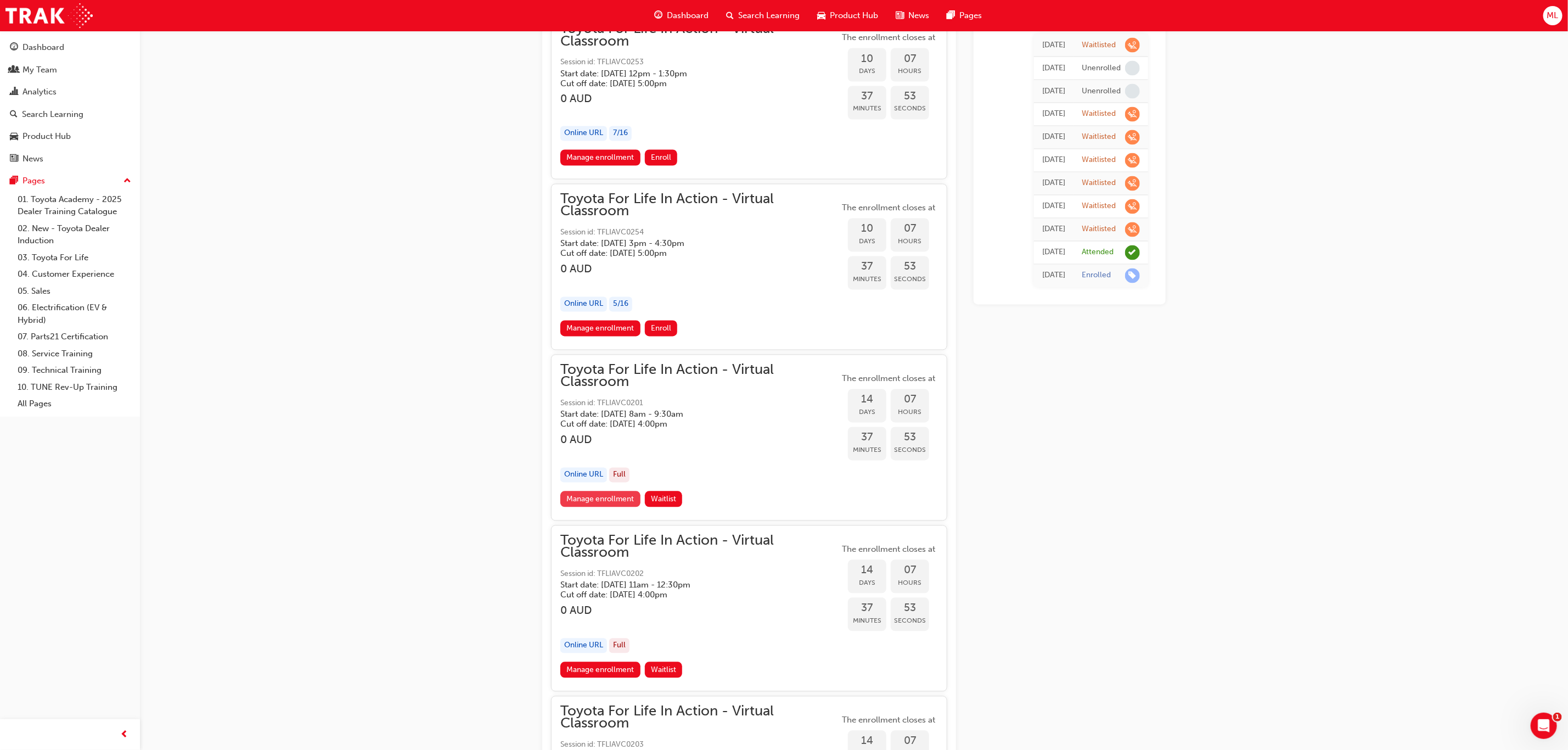
click at [597, 492] on link "Manage enrollment" at bounding box center [600, 500] width 80 height 16
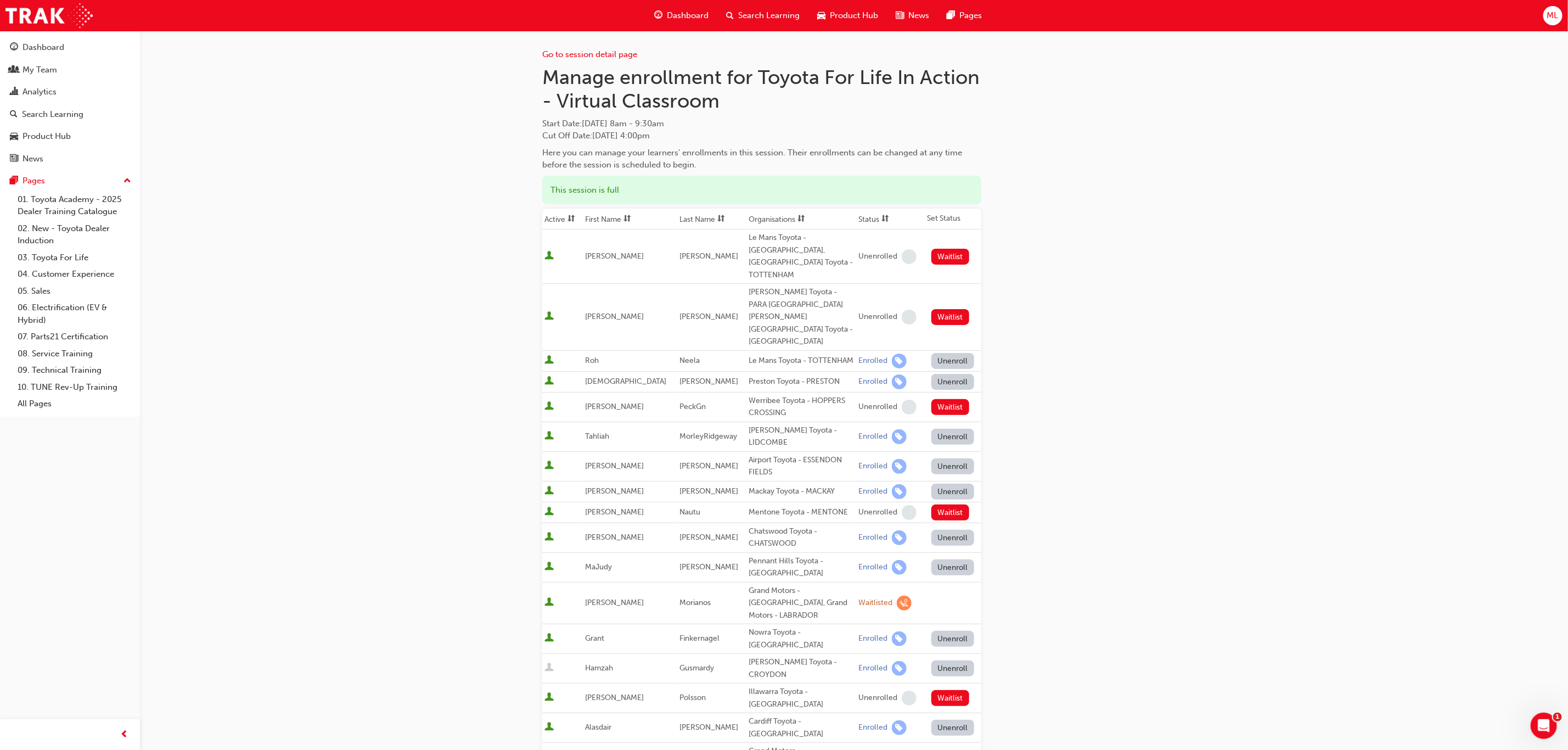
click at [597, 216] on th "First Name" at bounding box center [630, 219] width 94 height 21
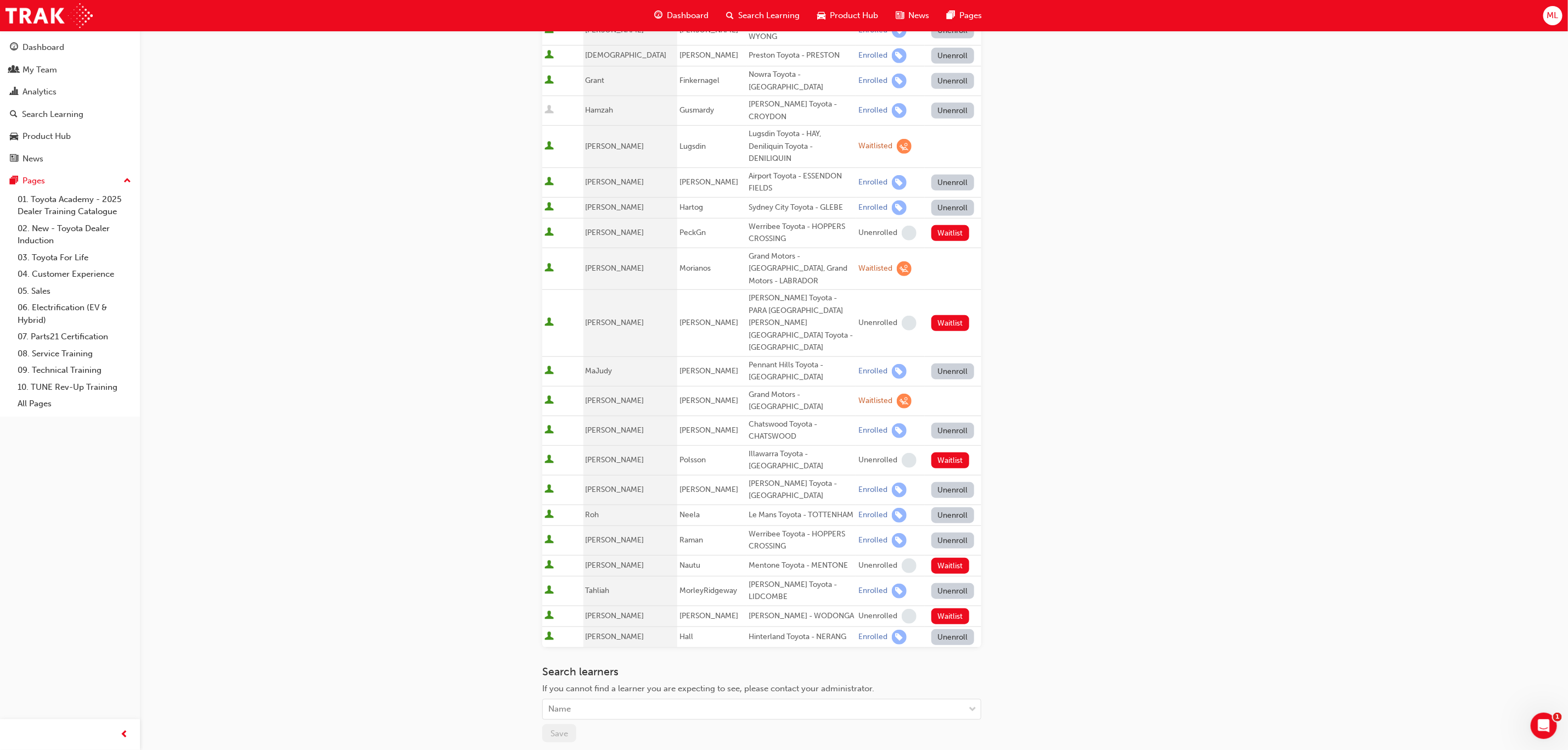
scroll to position [412, 0]
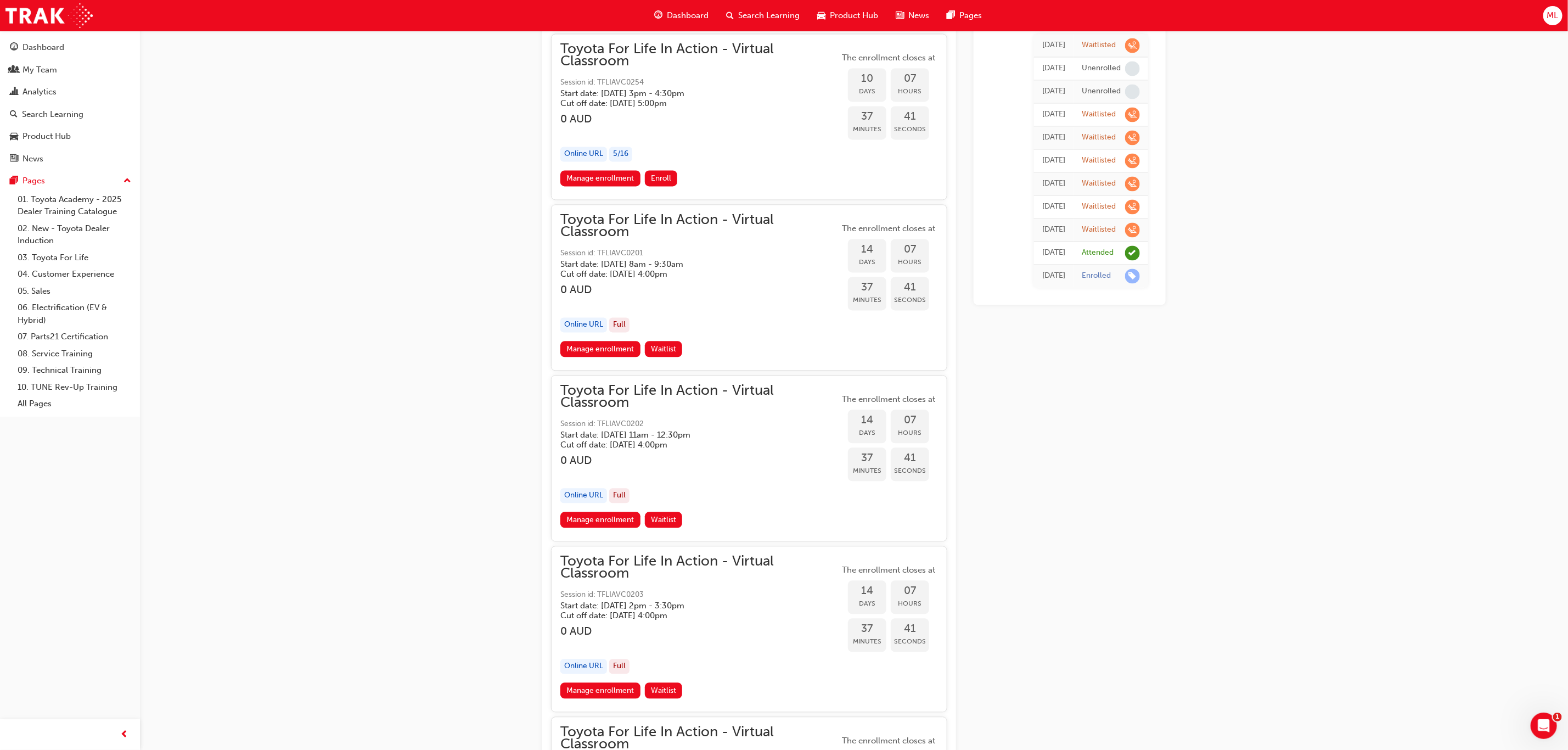
scroll to position [4941, 0]
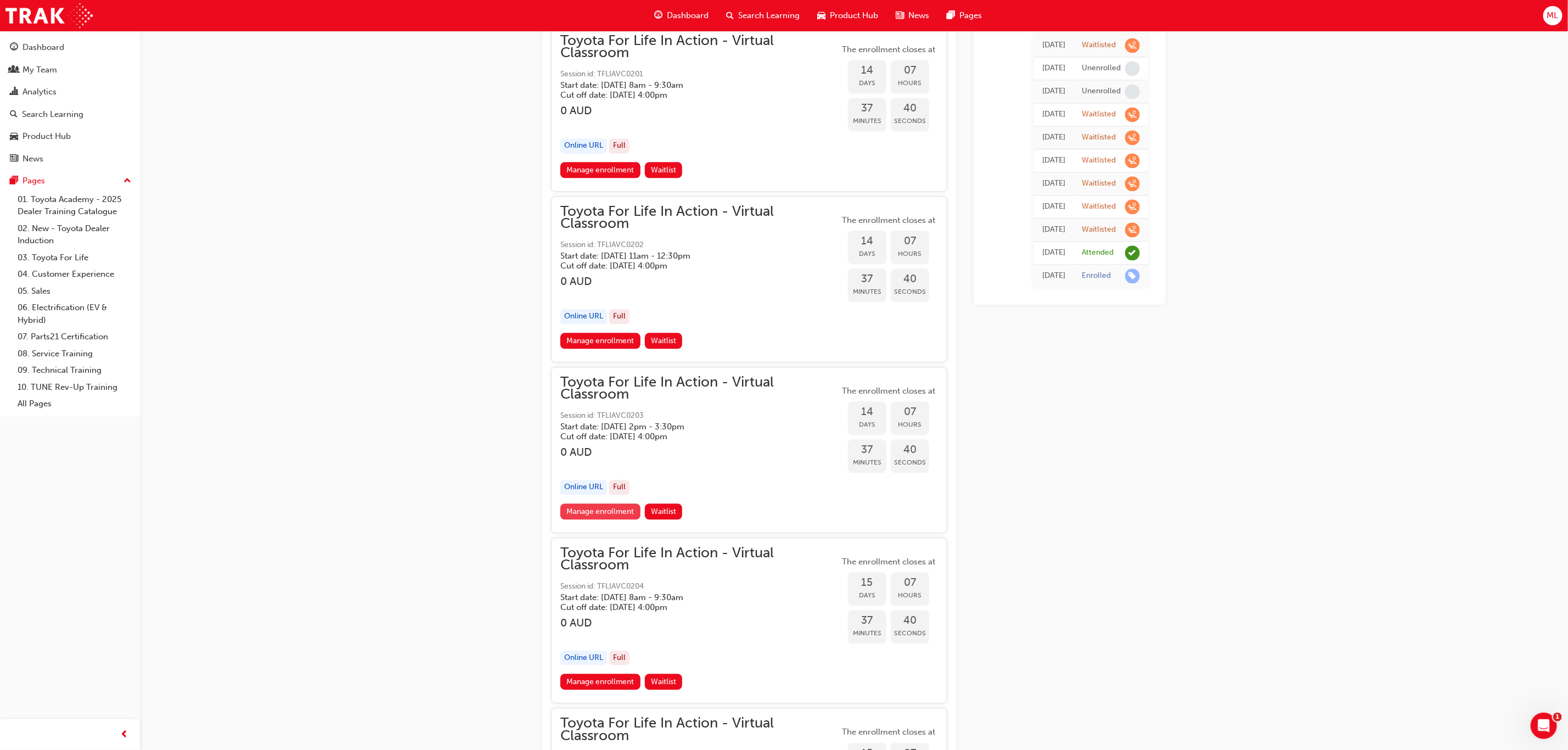
click at [605, 503] on link "Manage enrollment" at bounding box center [600, 511] width 80 height 16
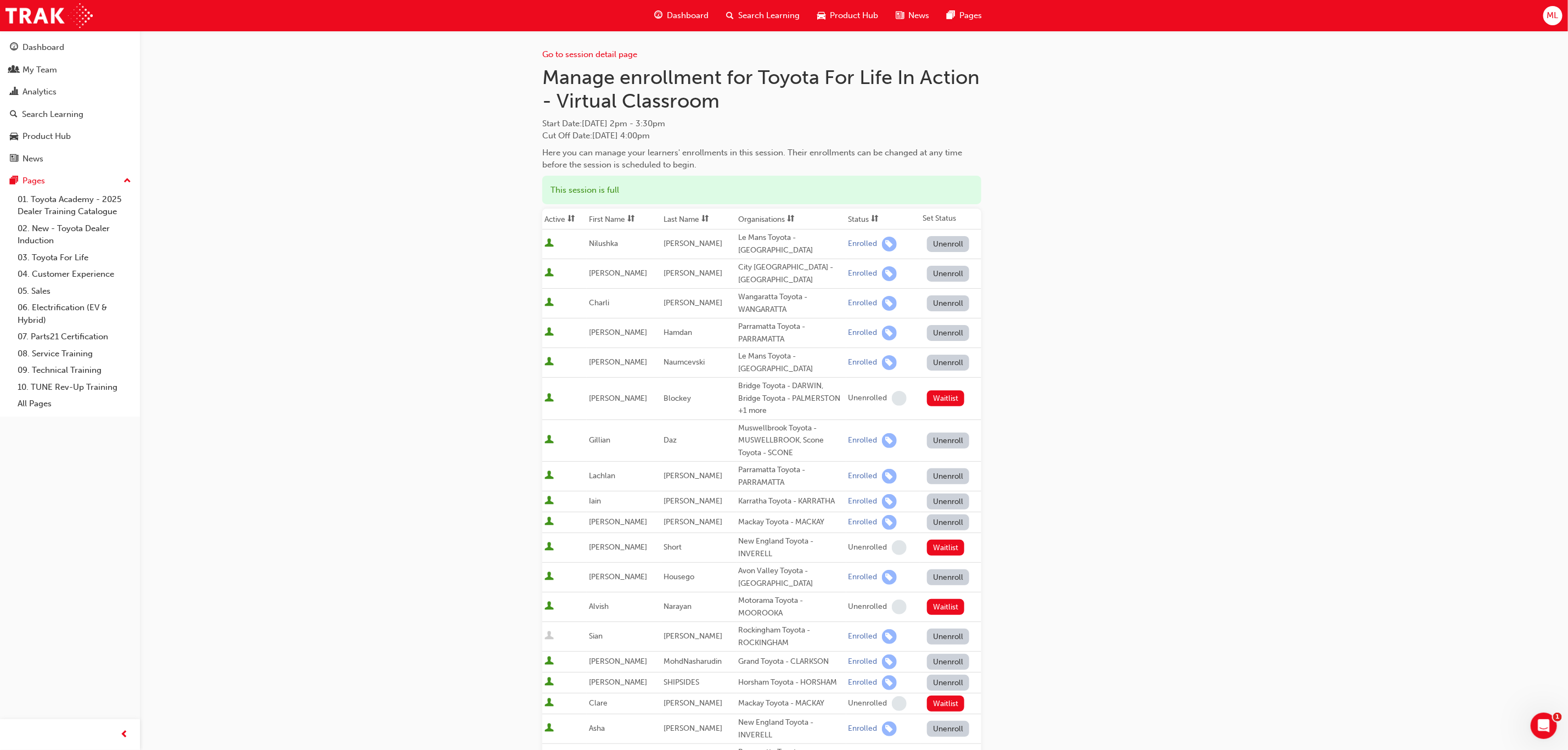
click at [610, 216] on th "First Name" at bounding box center [624, 219] width 75 height 21
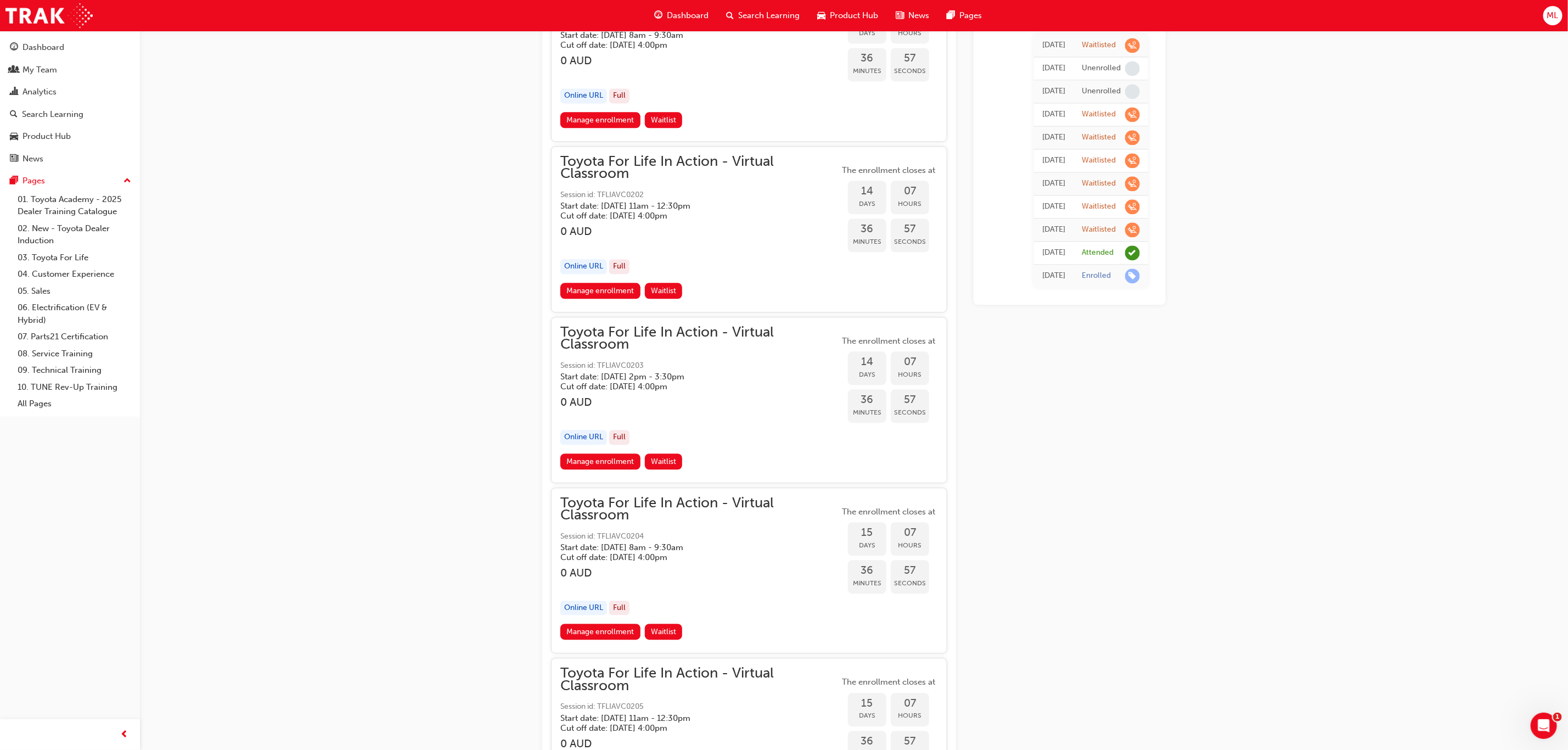
scroll to position [5187, 0]
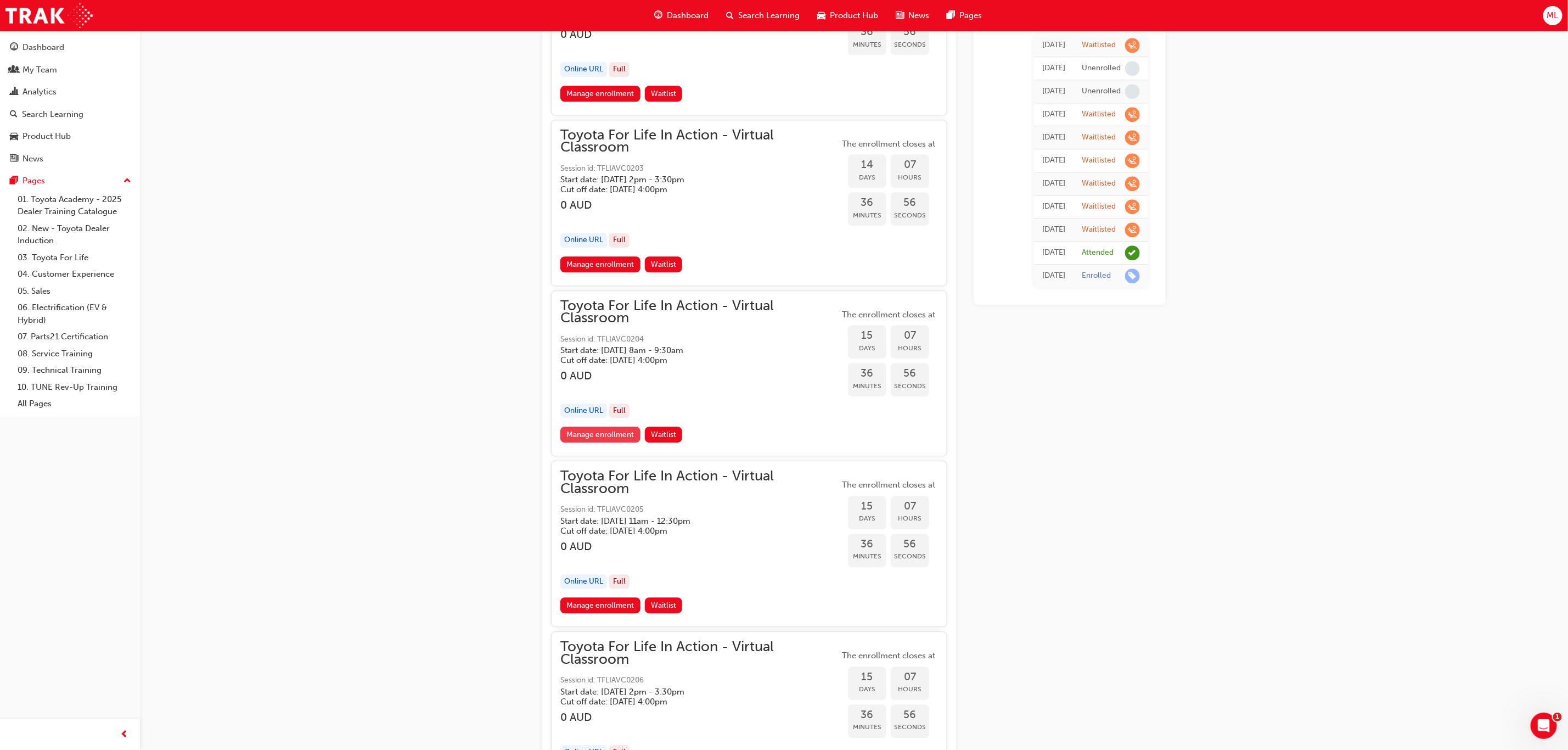
click at [590, 427] on link "Manage enrollment" at bounding box center [600, 435] width 80 height 16
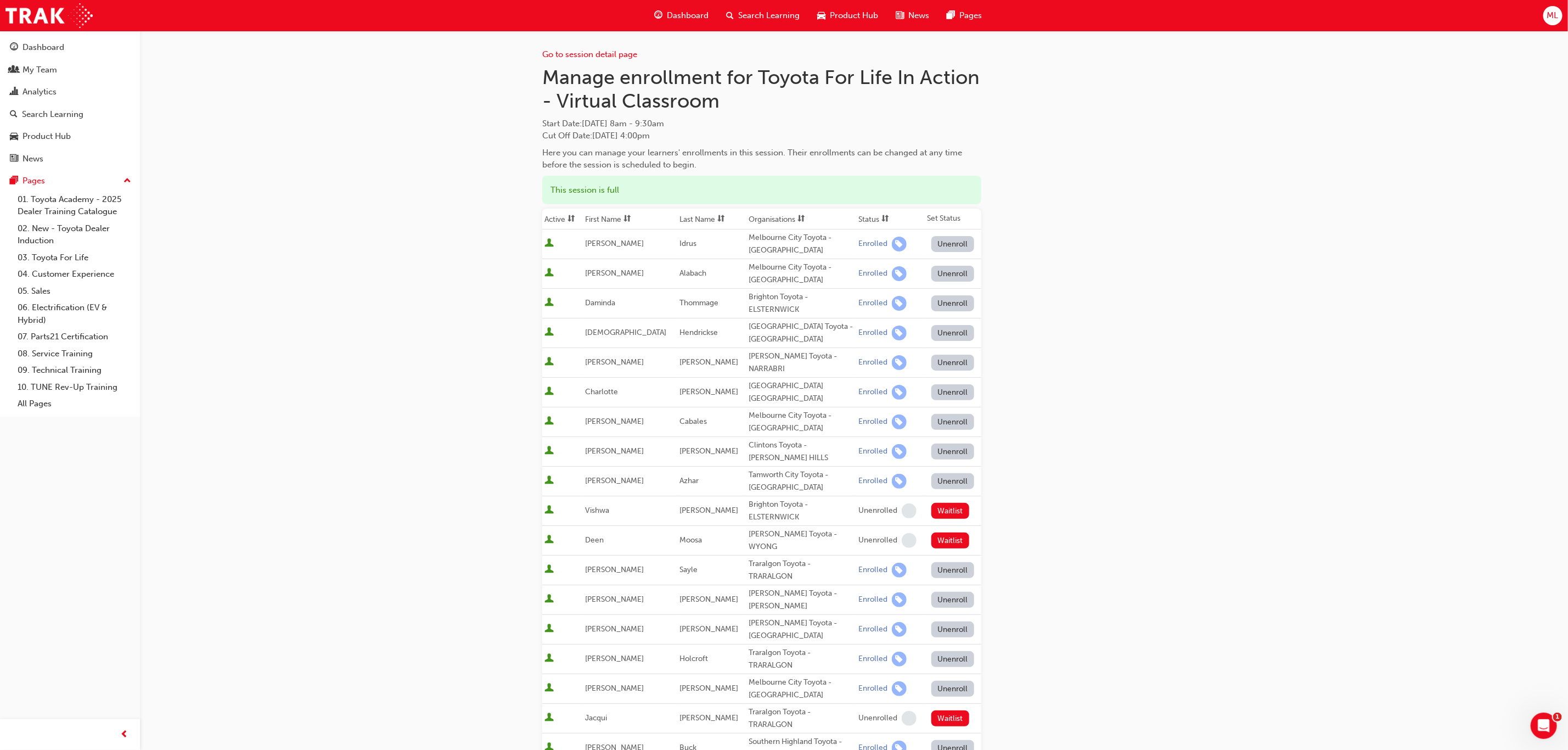
click at [619, 218] on th "First Name" at bounding box center [630, 219] width 94 height 21
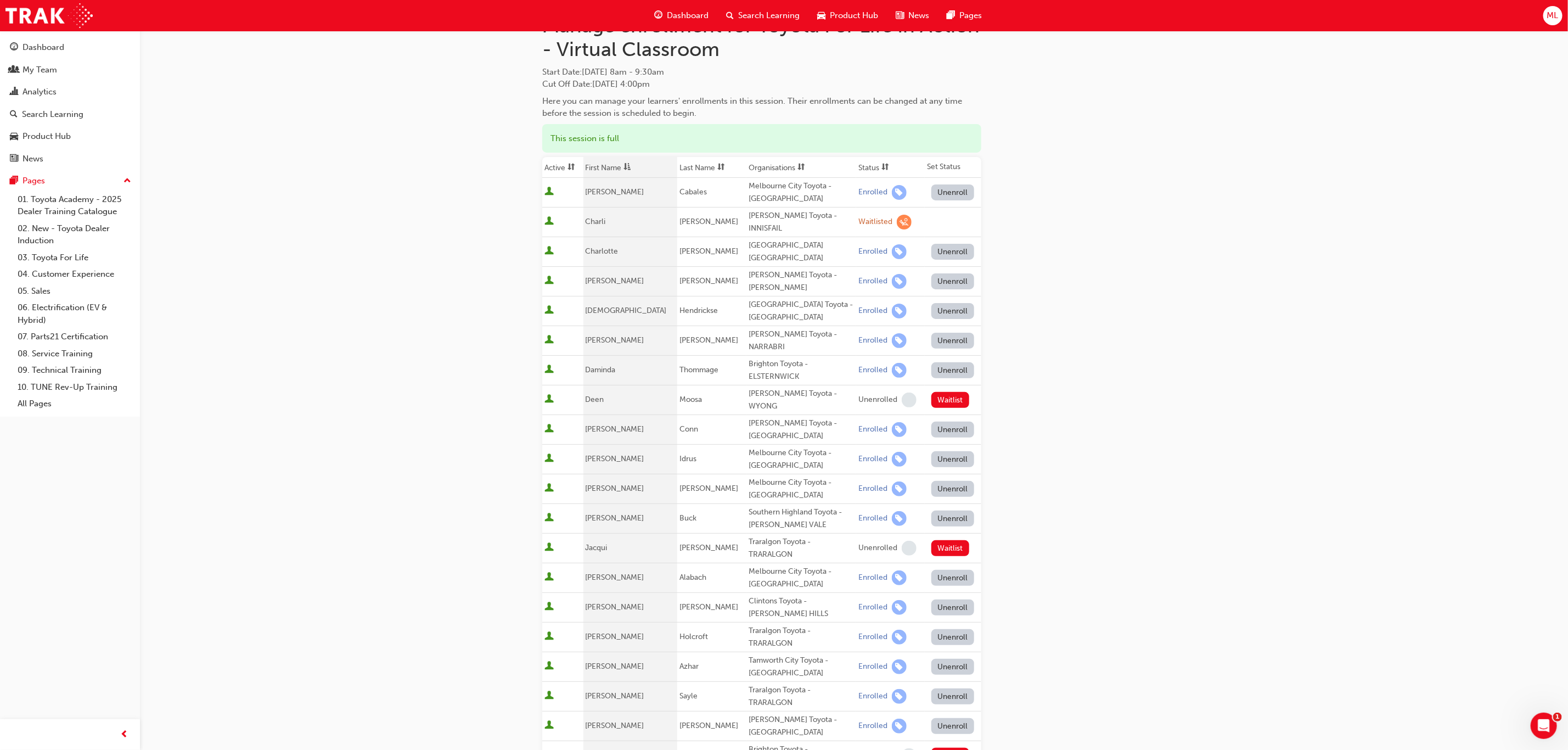
scroll to position [247, 0]
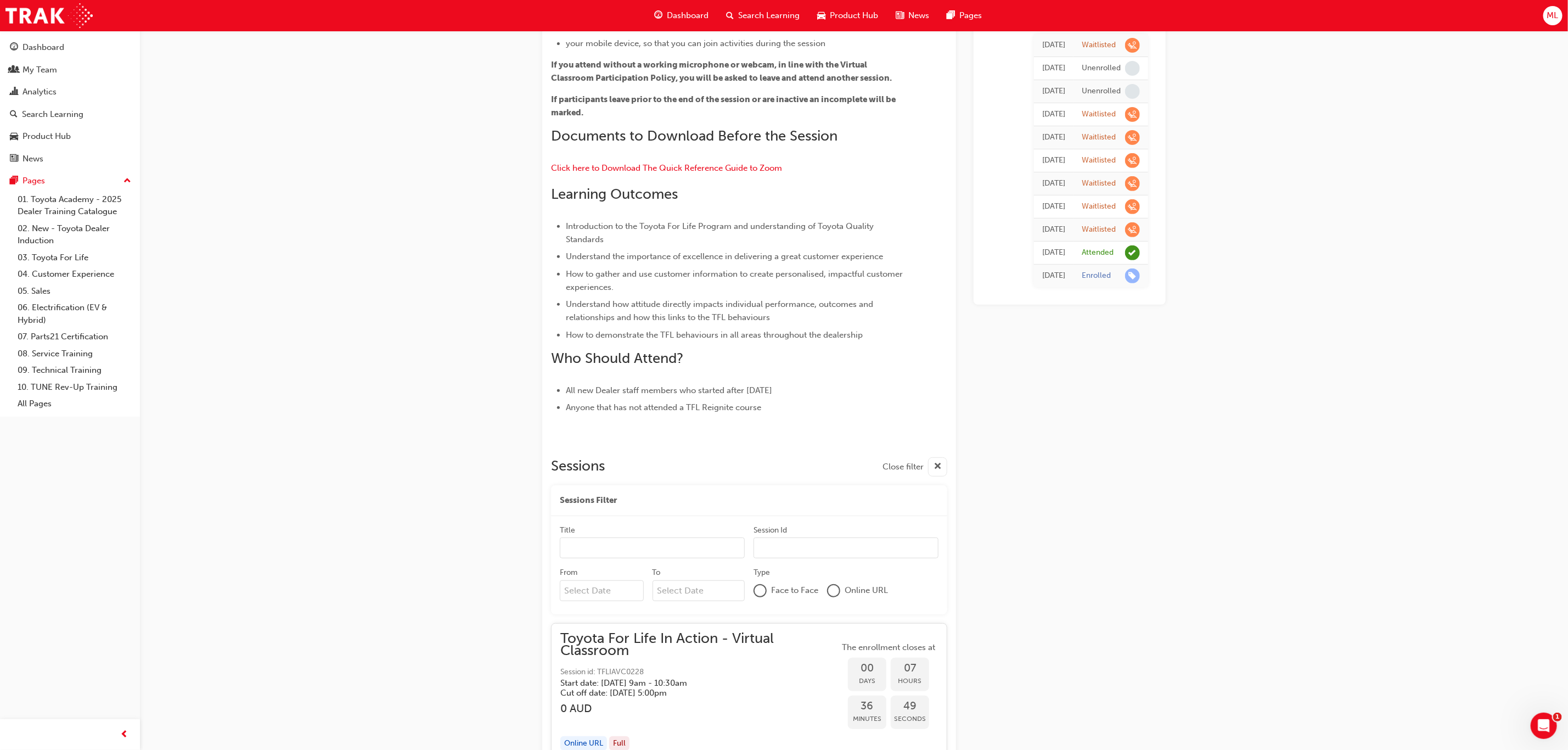
scroll to position [5187, 0]
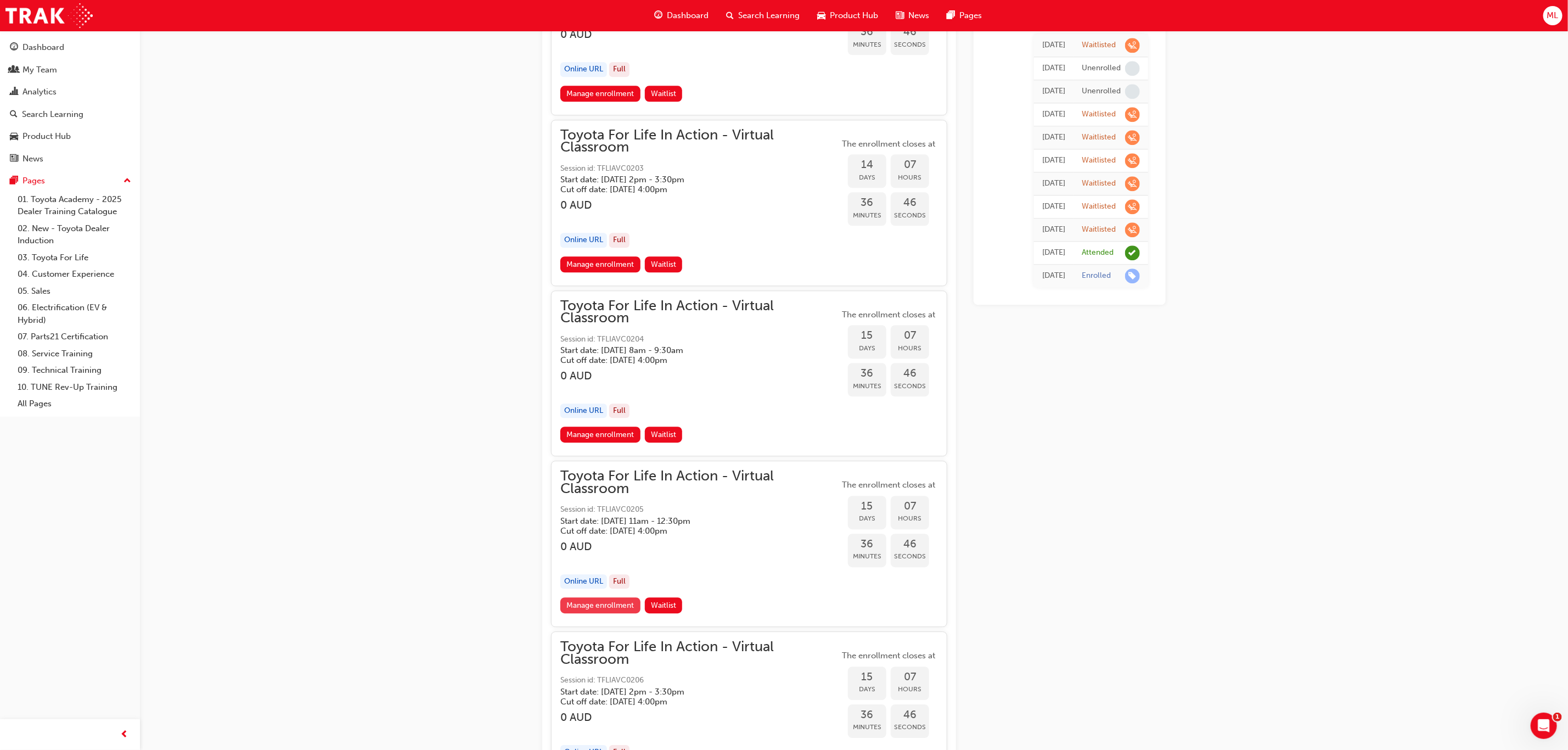
click at [618, 597] on link "Manage enrollment" at bounding box center [600, 605] width 80 height 16
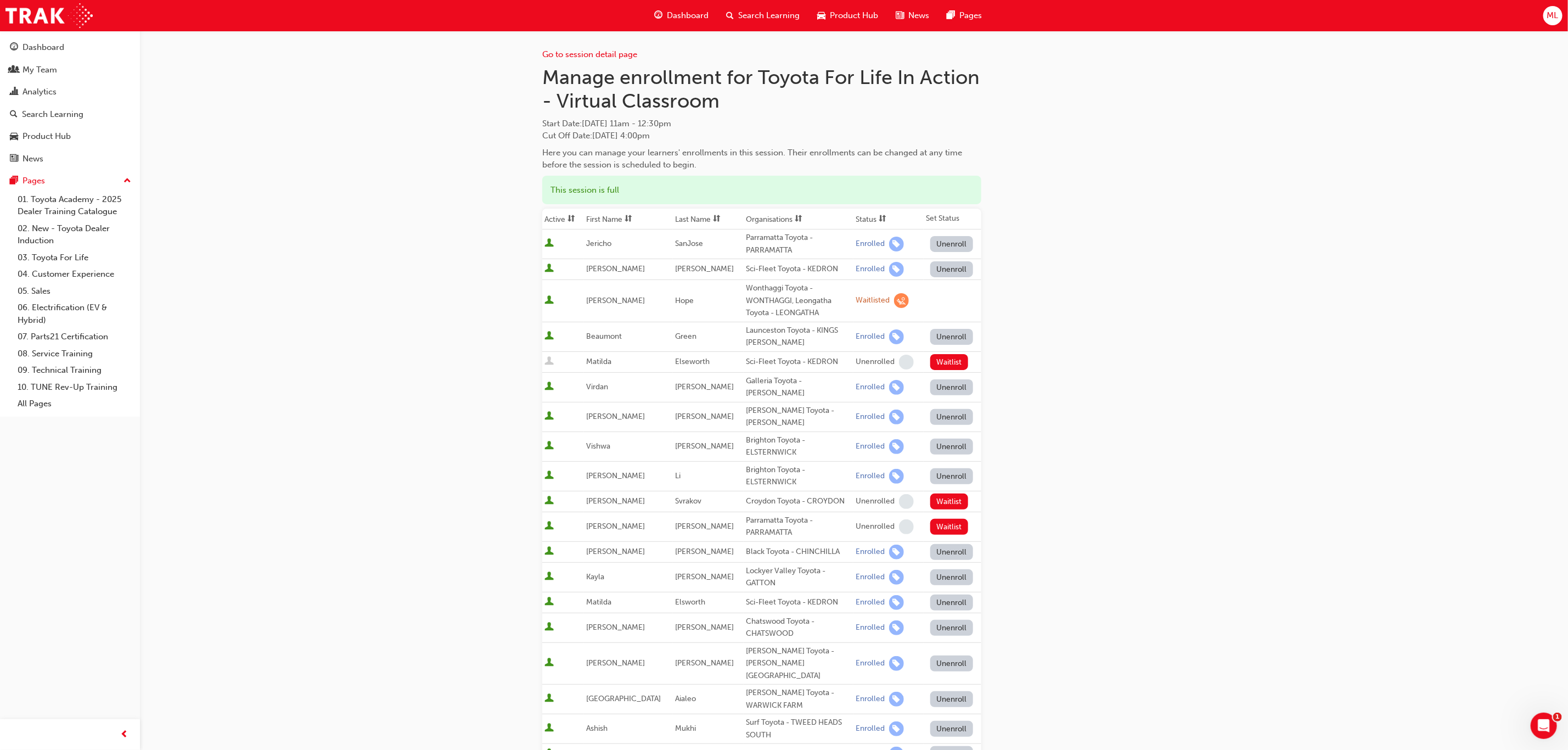
click at [617, 216] on th "First Name" at bounding box center [628, 219] width 89 height 21
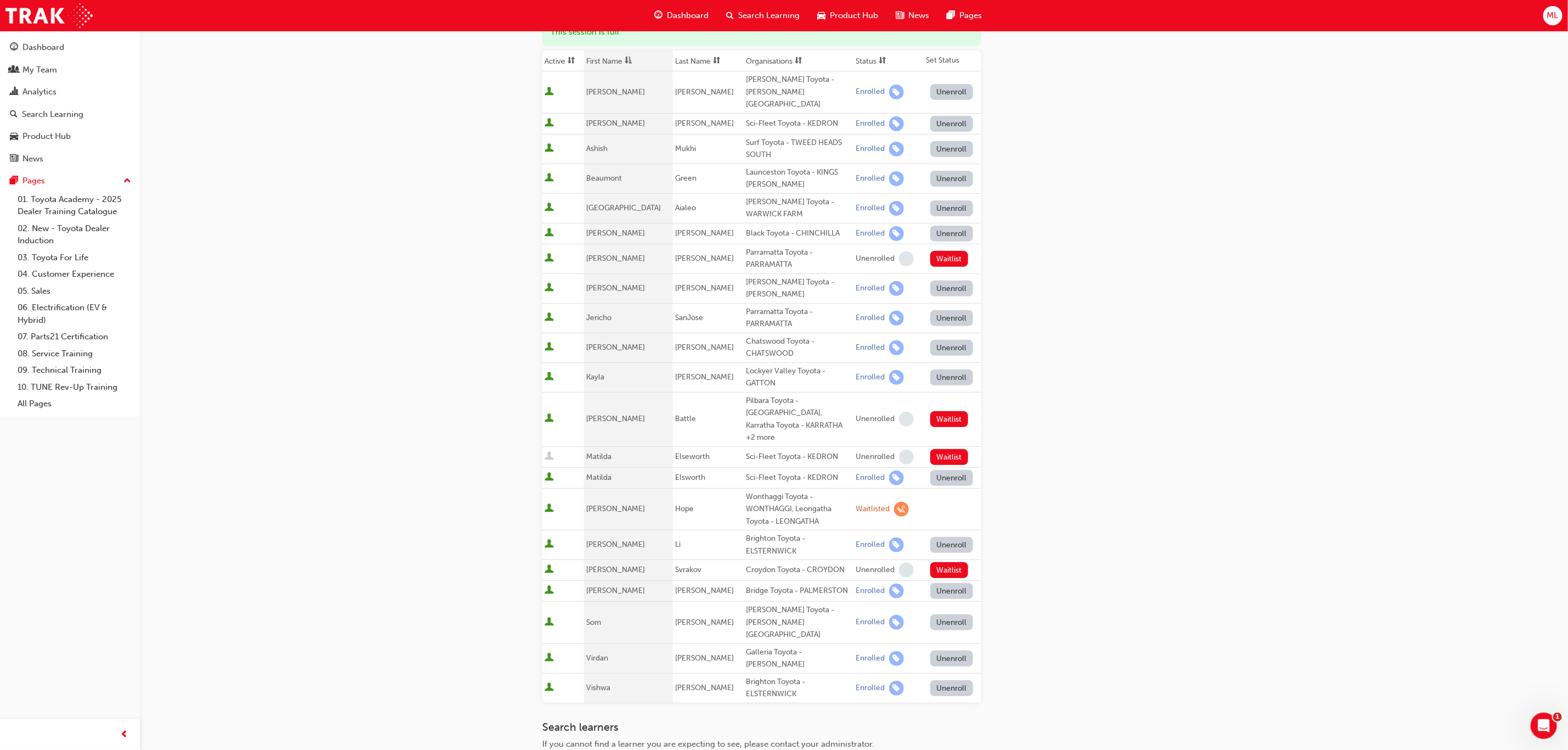
scroll to position [164, 0]
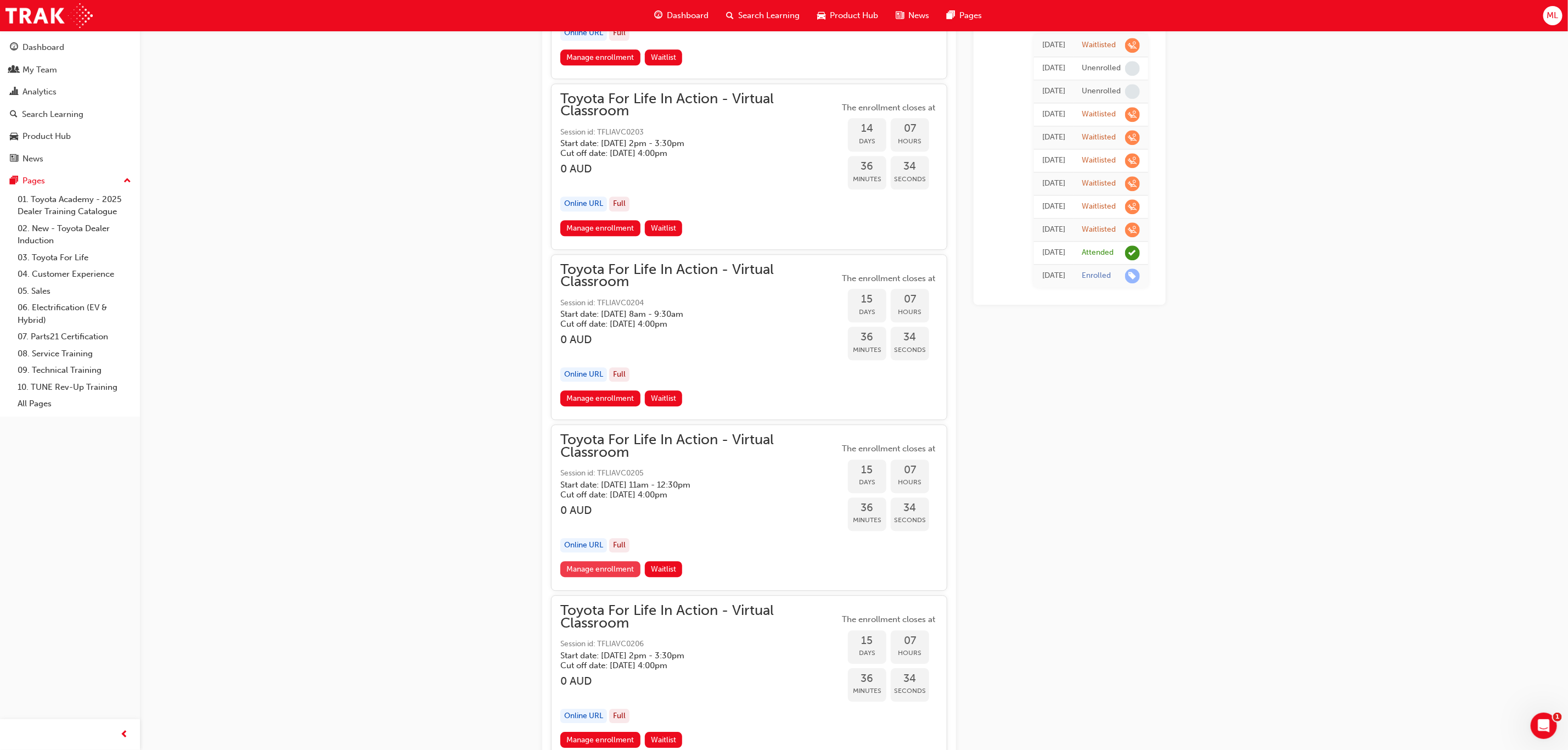
scroll to position [5270, 0]
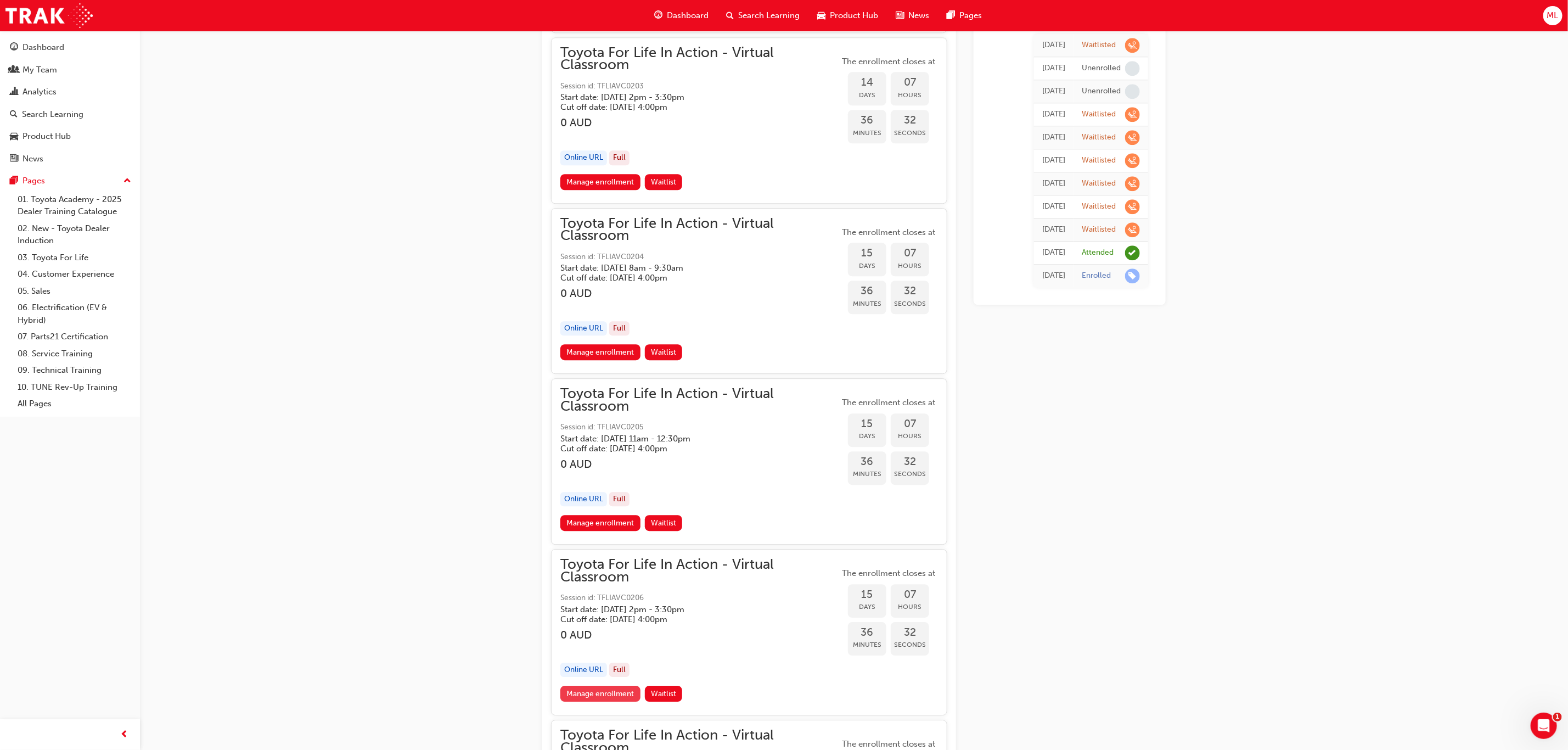
click at [600, 686] on link "Manage enrollment" at bounding box center [600, 694] width 80 height 16
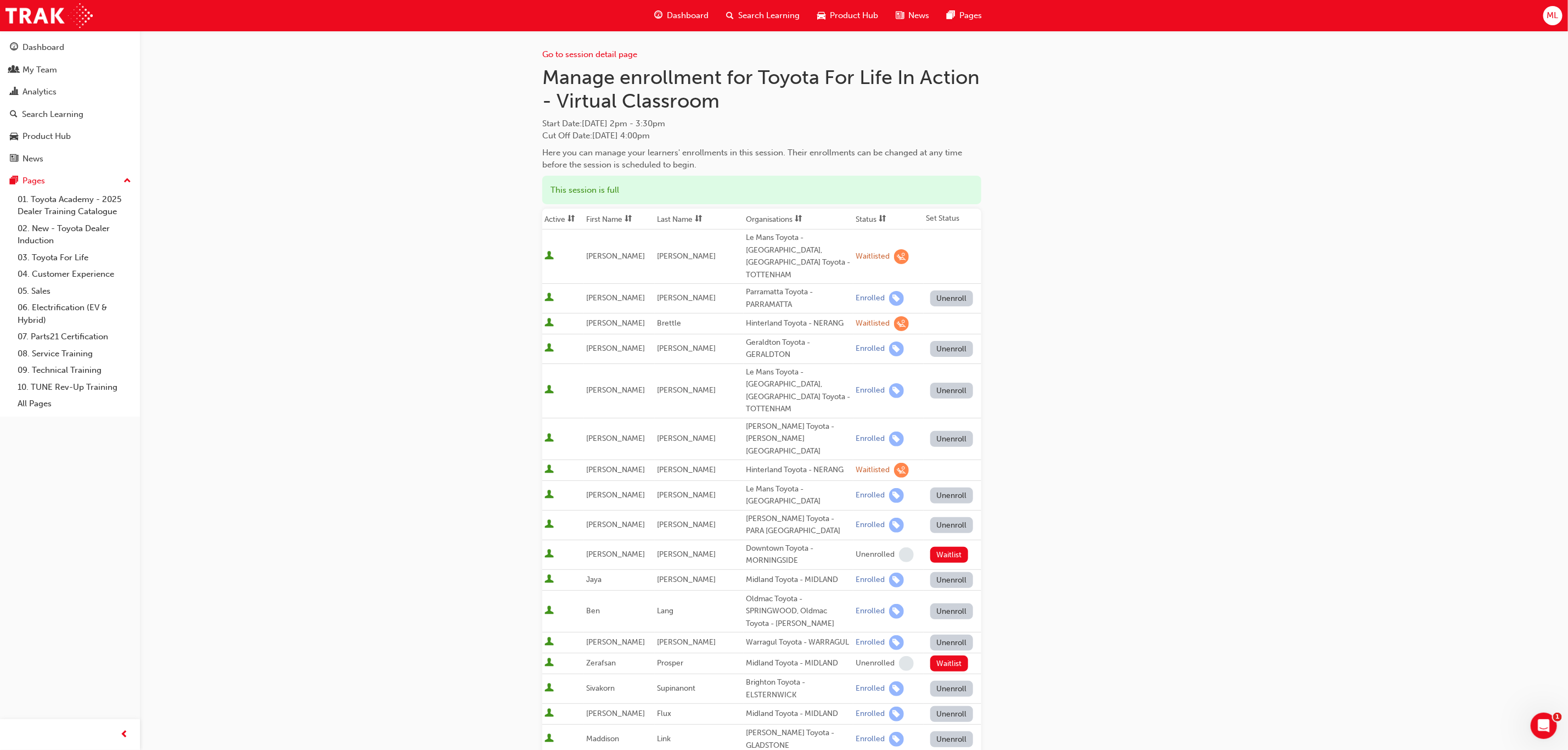
click at [608, 216] on th "First Name" at bounding box center [619, 219] width 71 height 21
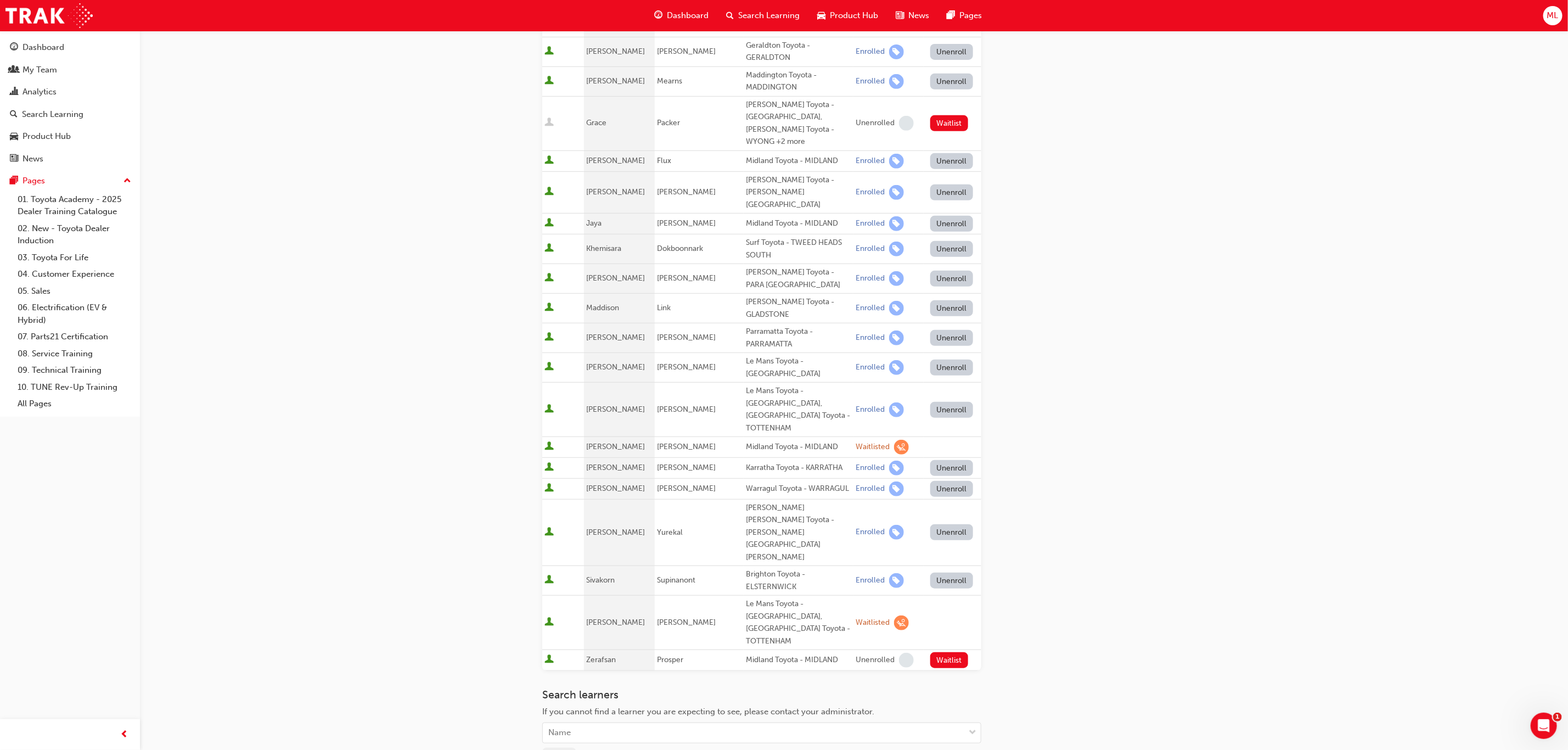
scroll to position [330, 0]
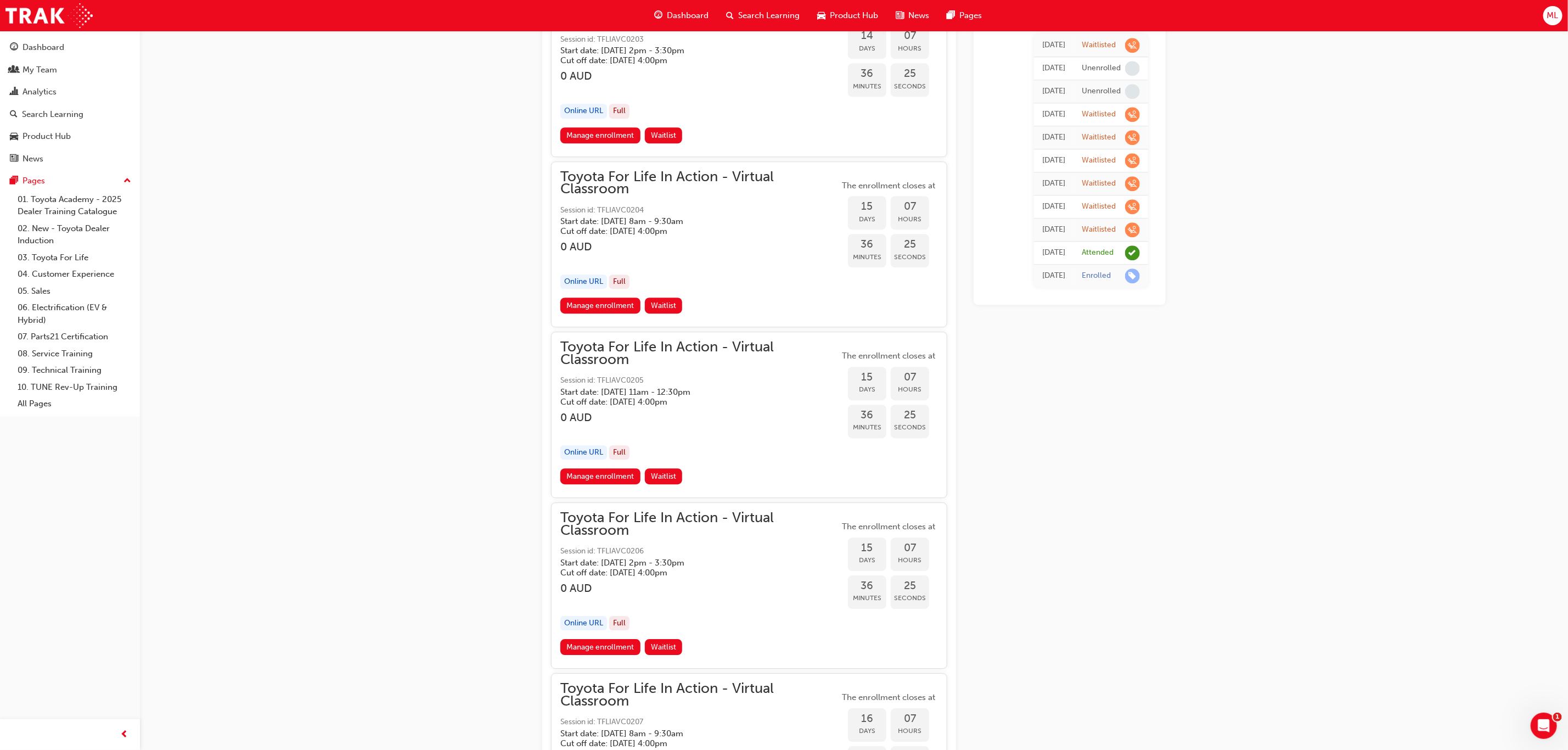
scroll to position [5599, 0]
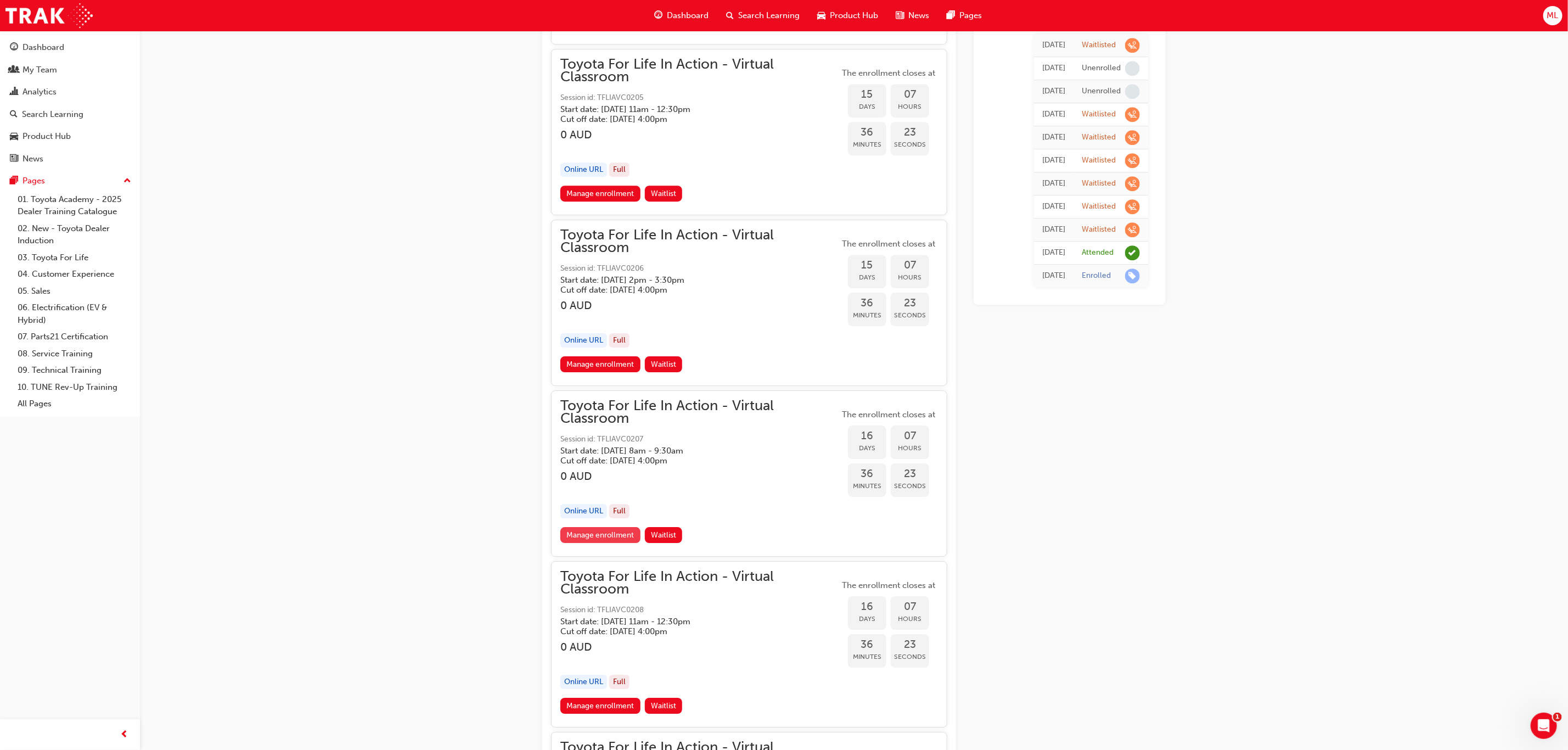
click at [609, 527] on link "Manage enrollment" at bounding box center [600, 535] width 80 height 16
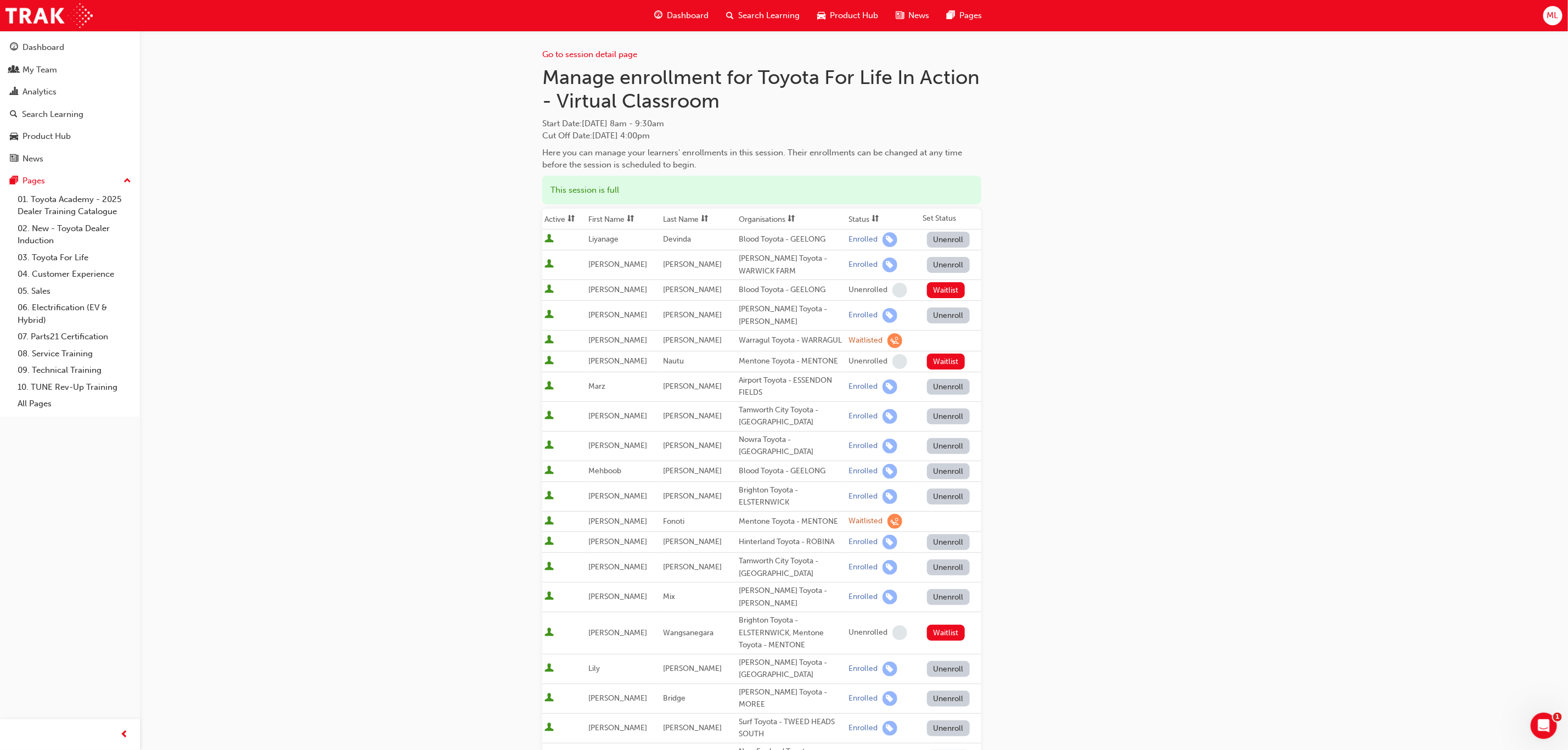
click at [613, 217] on th "First Name" at bounding box center [624, 219] width 75 height 21
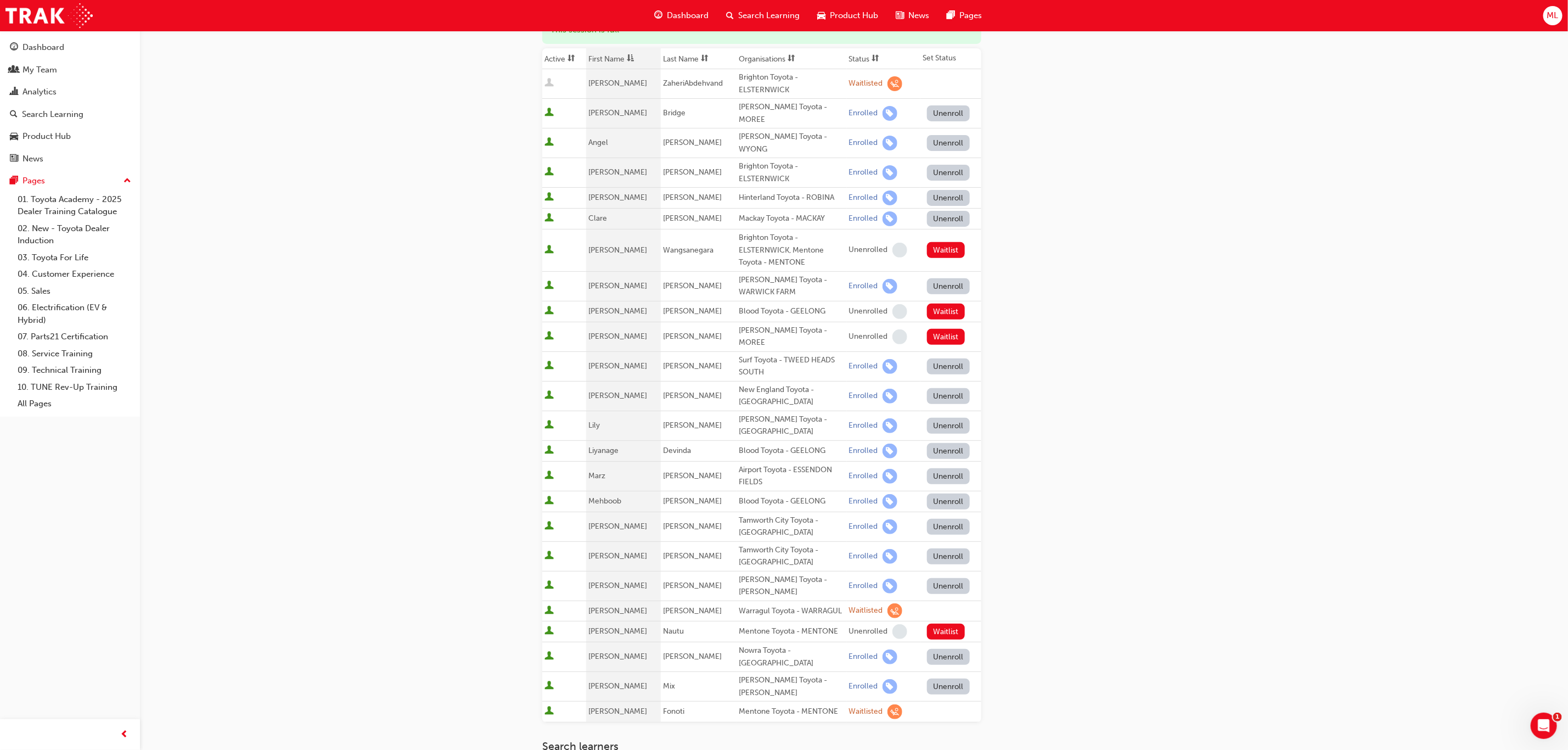
scroll to position [164, 0]
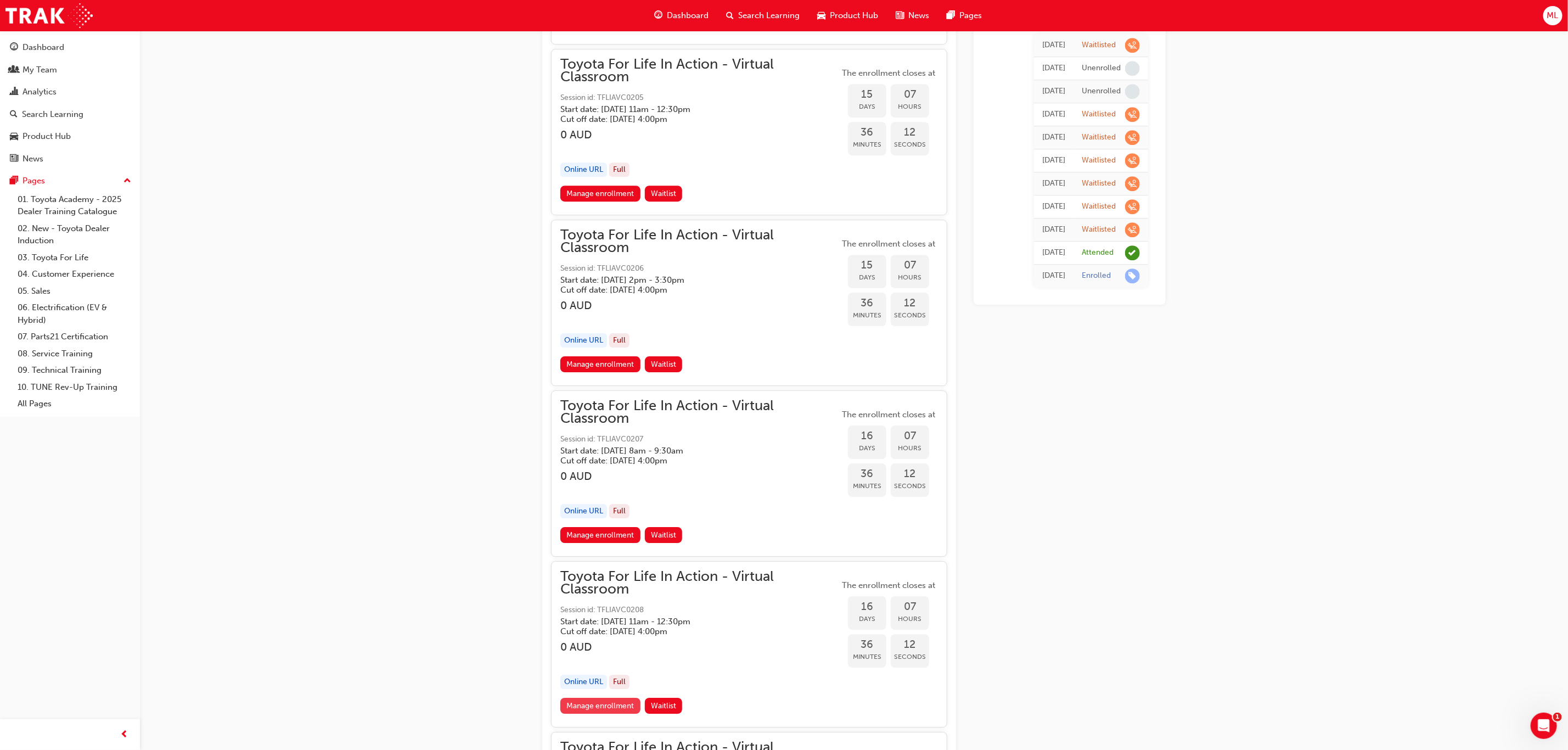
click at [611, 698] on link "Manage enrollment" at bounding box center [600, 706] width 80 height 16
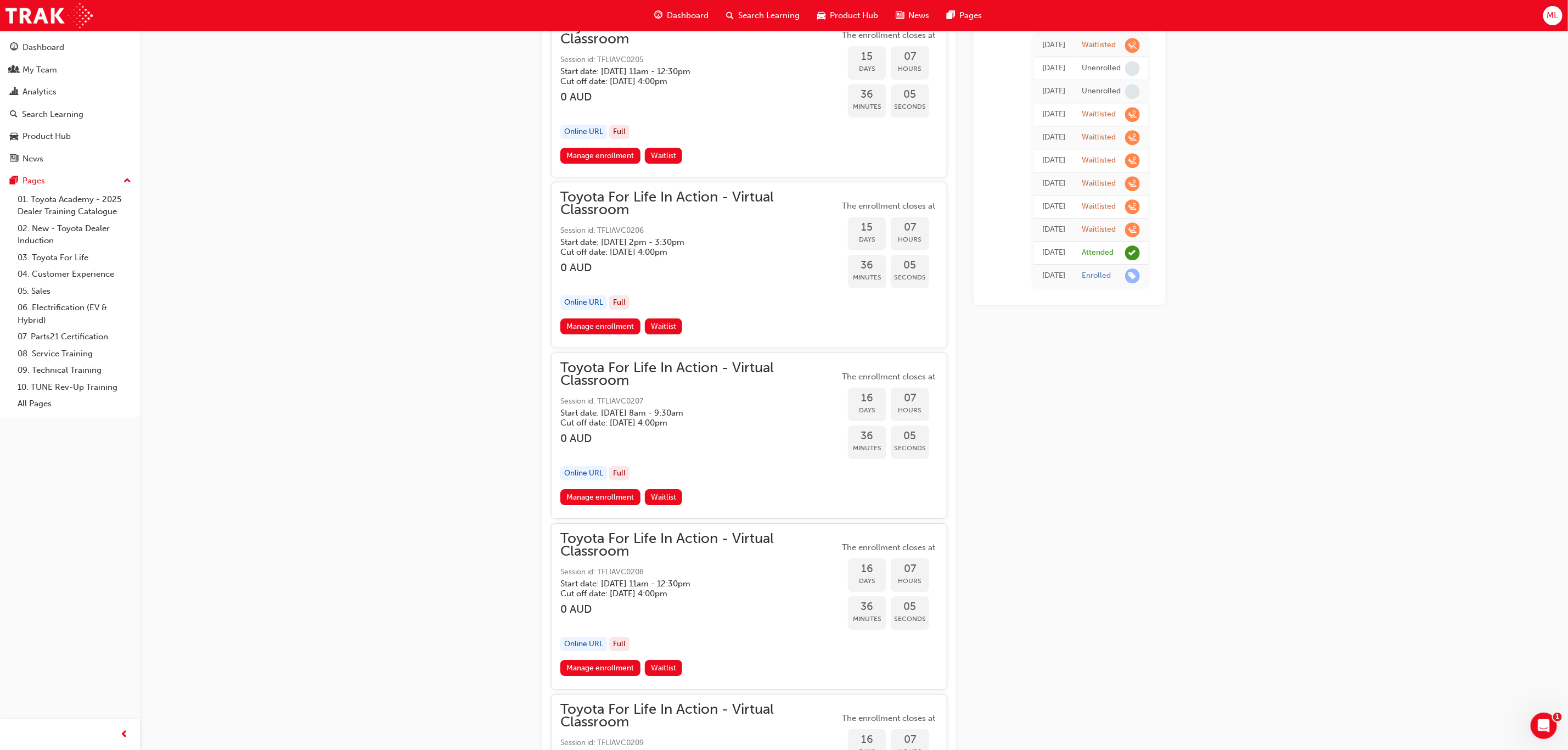
scroll to position [5847, 0]
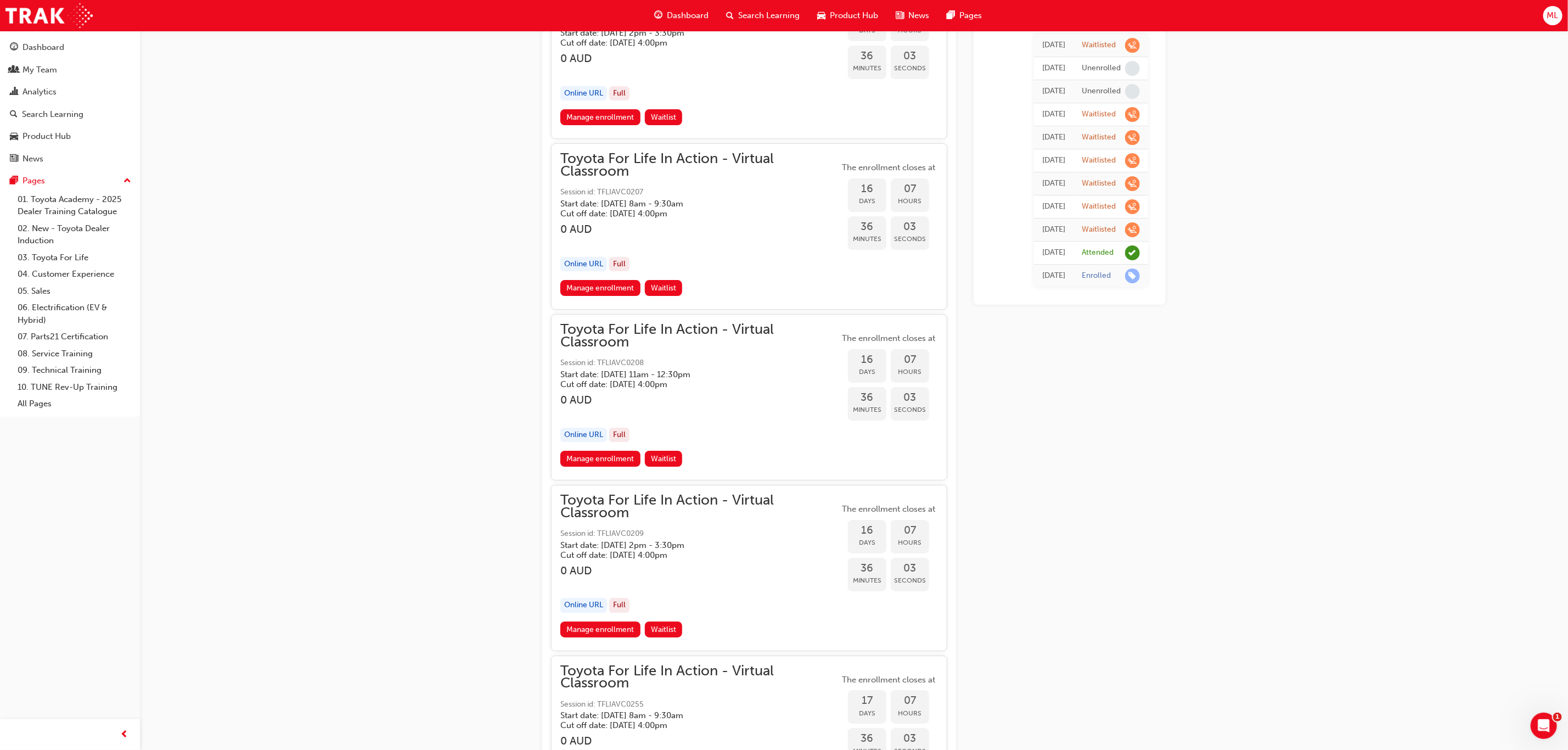
click at [593, 622] on link "Manage enrollment" at bounding box center [600, 630] width 80 height 16
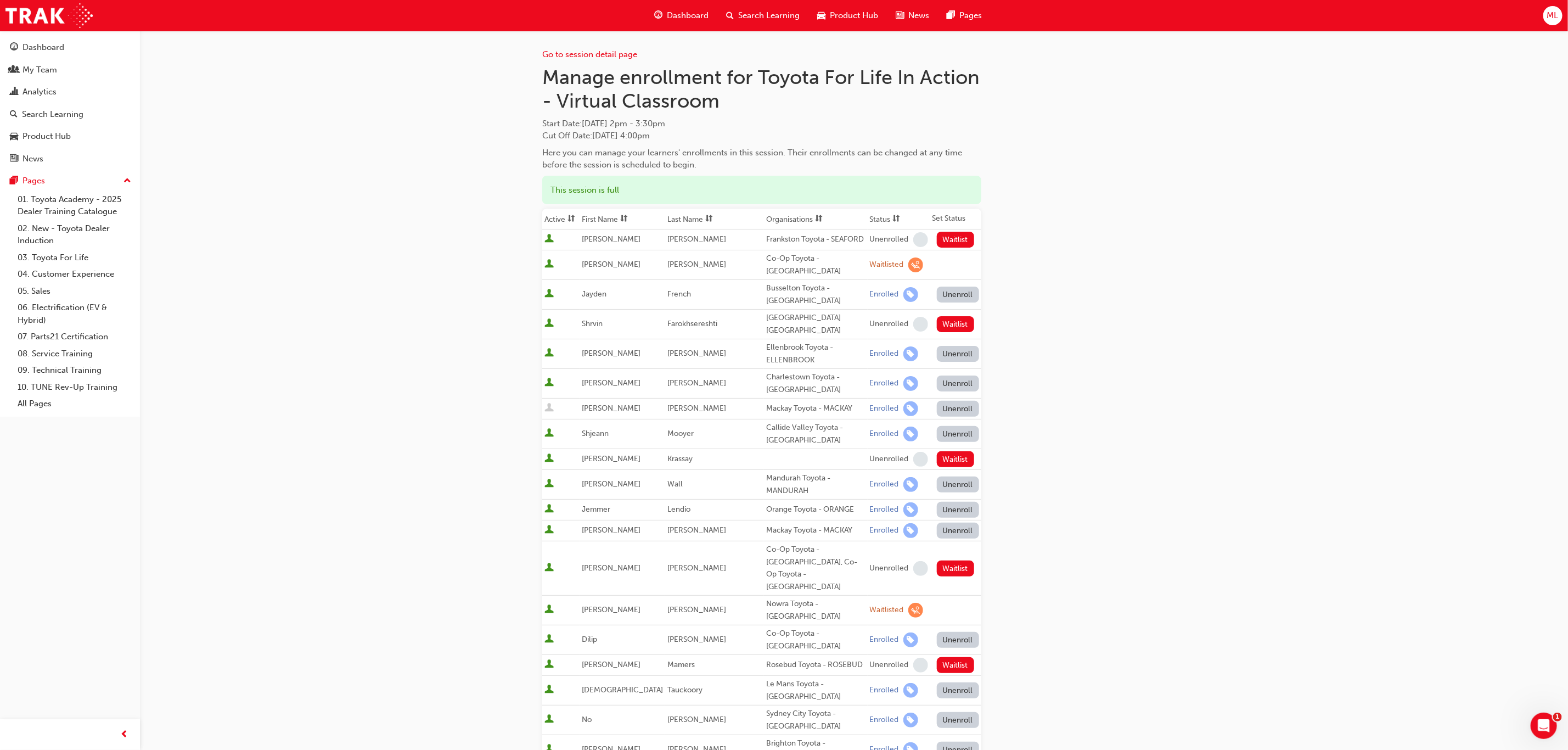
click at [596, 216] on th "First Name" at bounding box center [623, 219] width 86 height 21
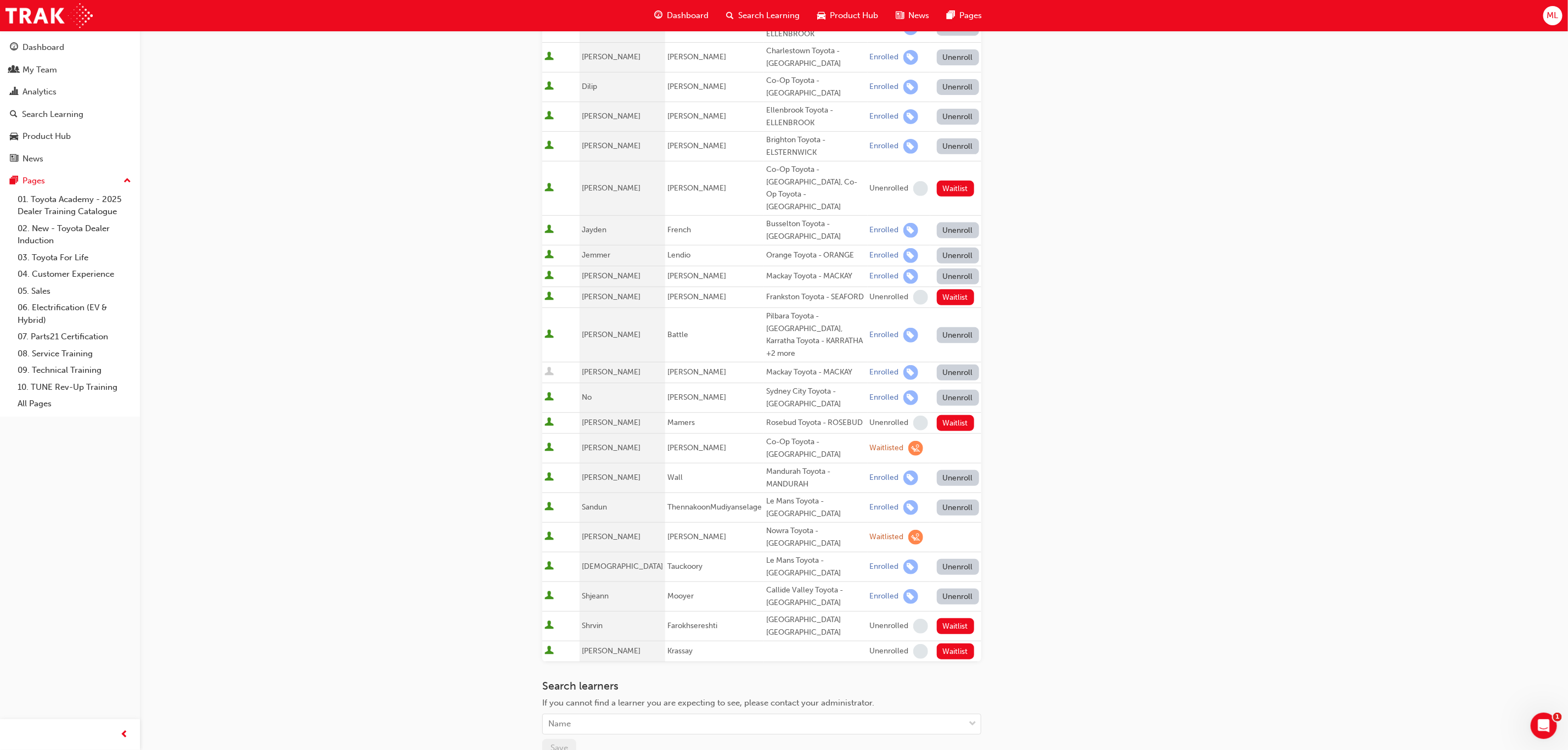
scroll to position [247, 0]
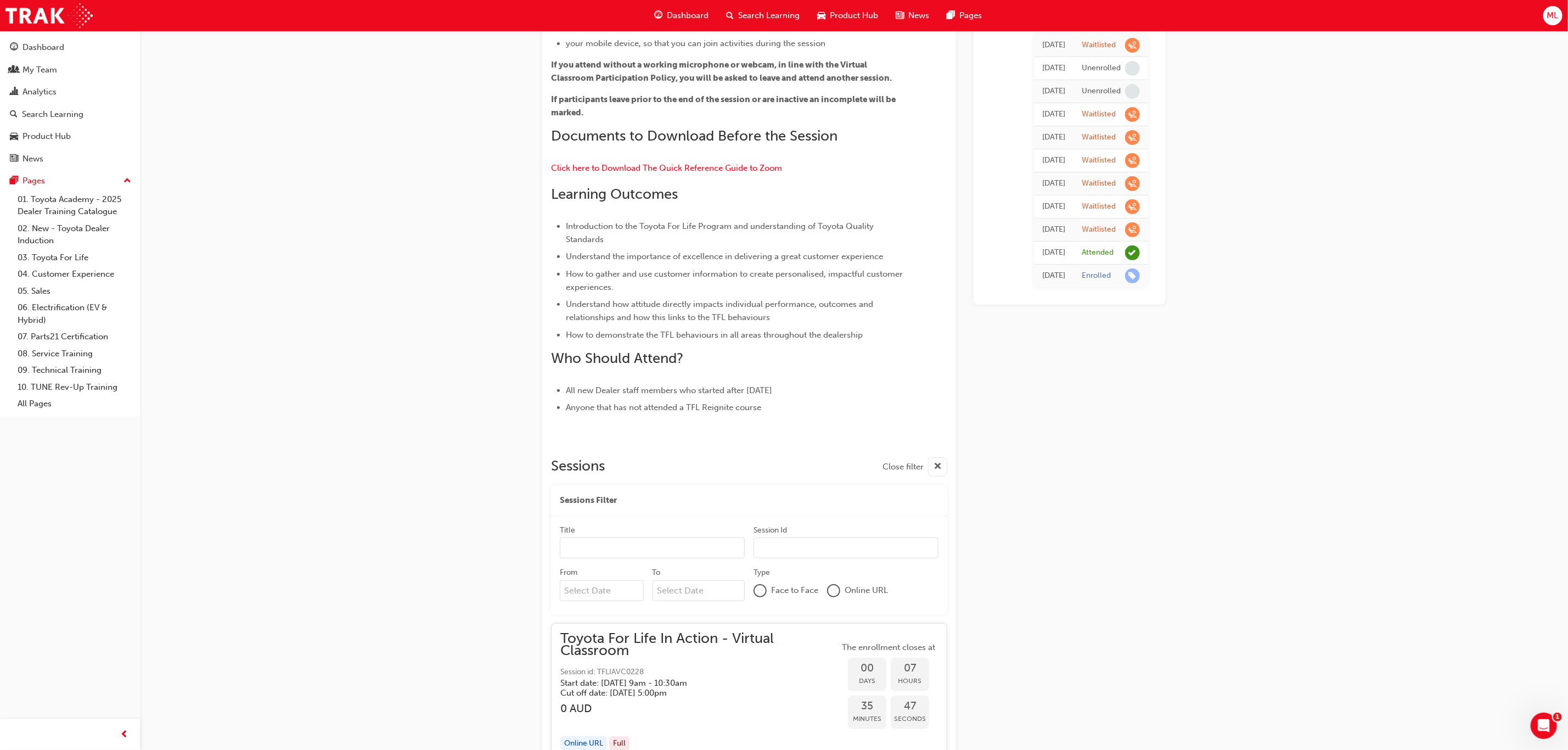
scroll to position [5847, 0]
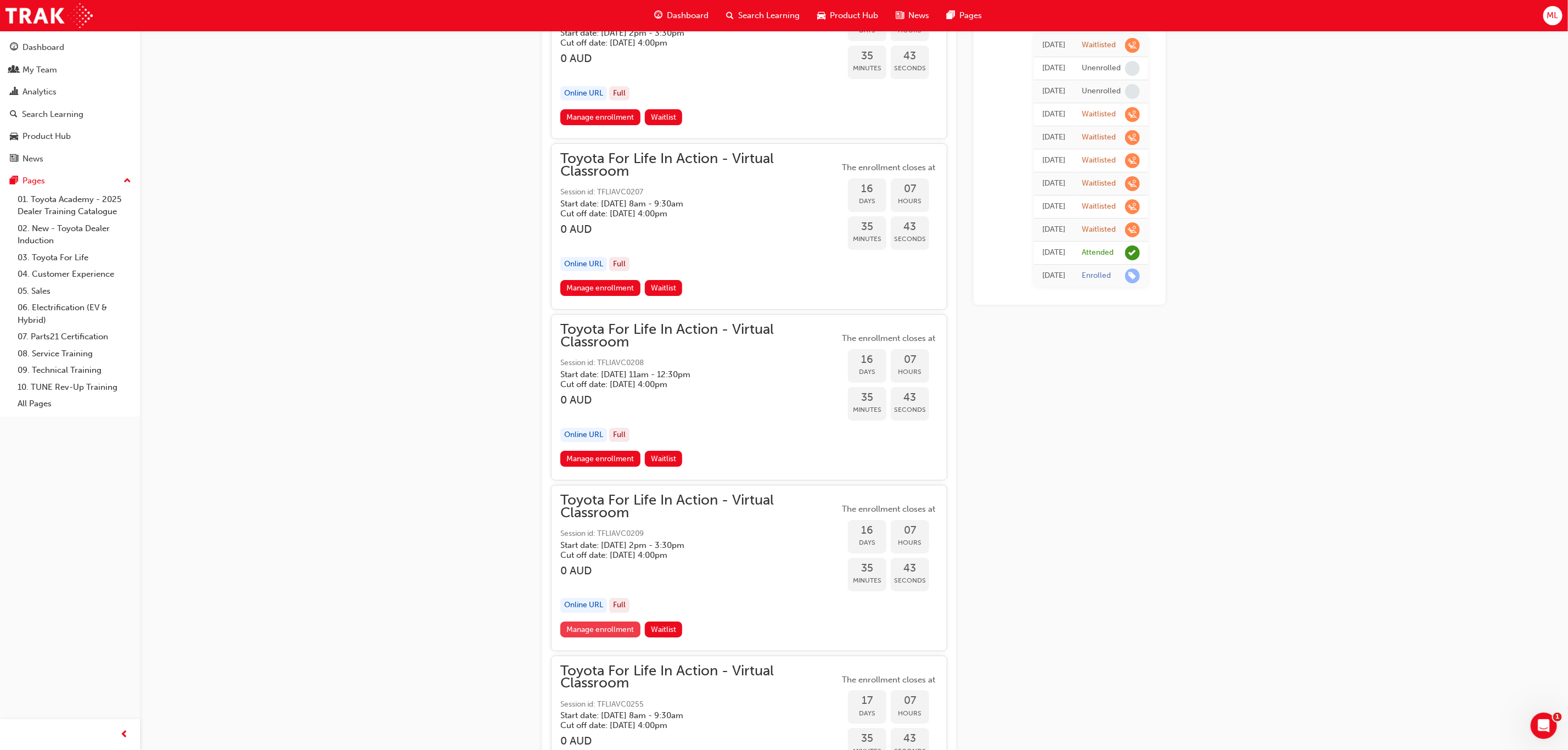
click at [600, 622] on link "Manage enrollment" at bounding box center [600, 630] width 80 height 16
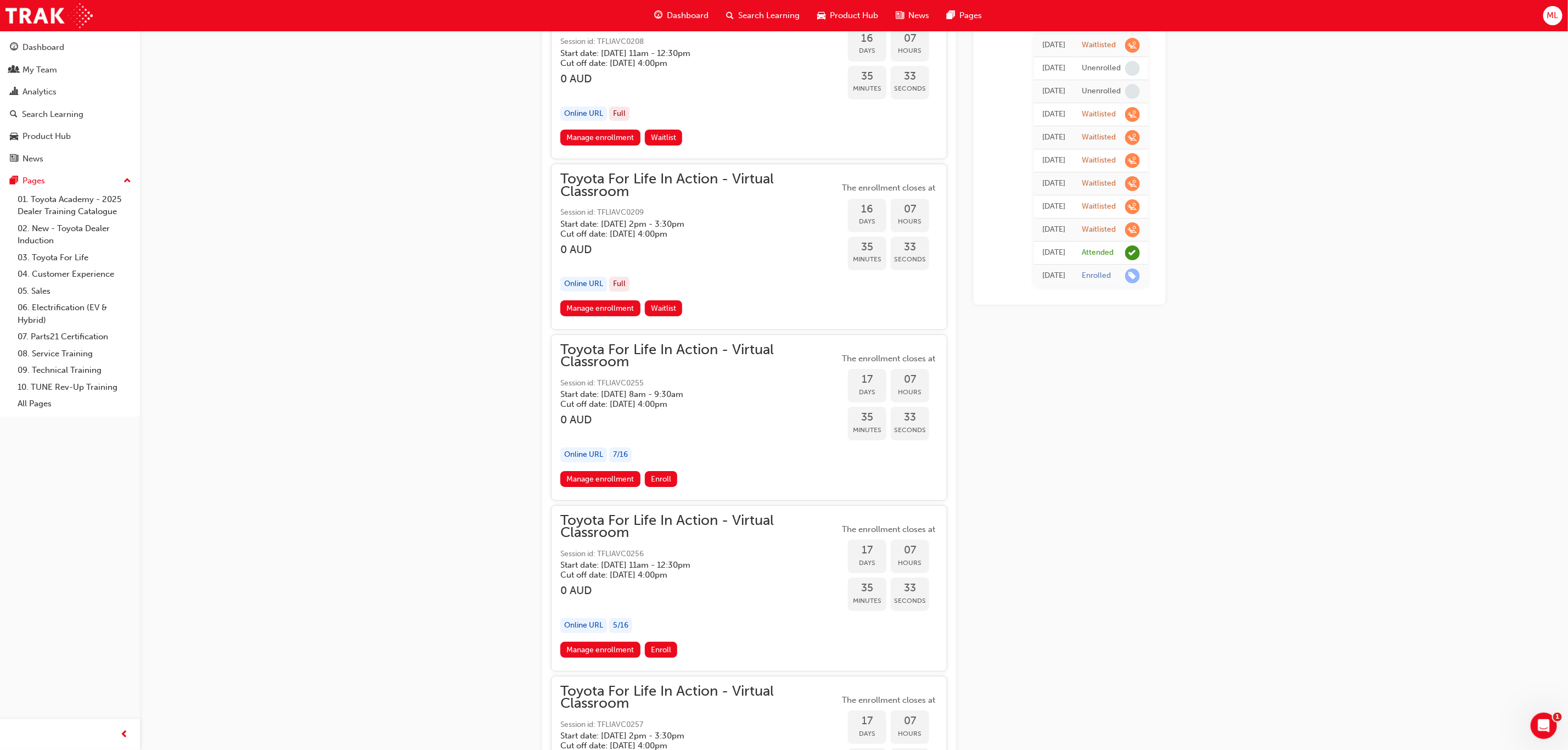
scroll to position [6176, 0]
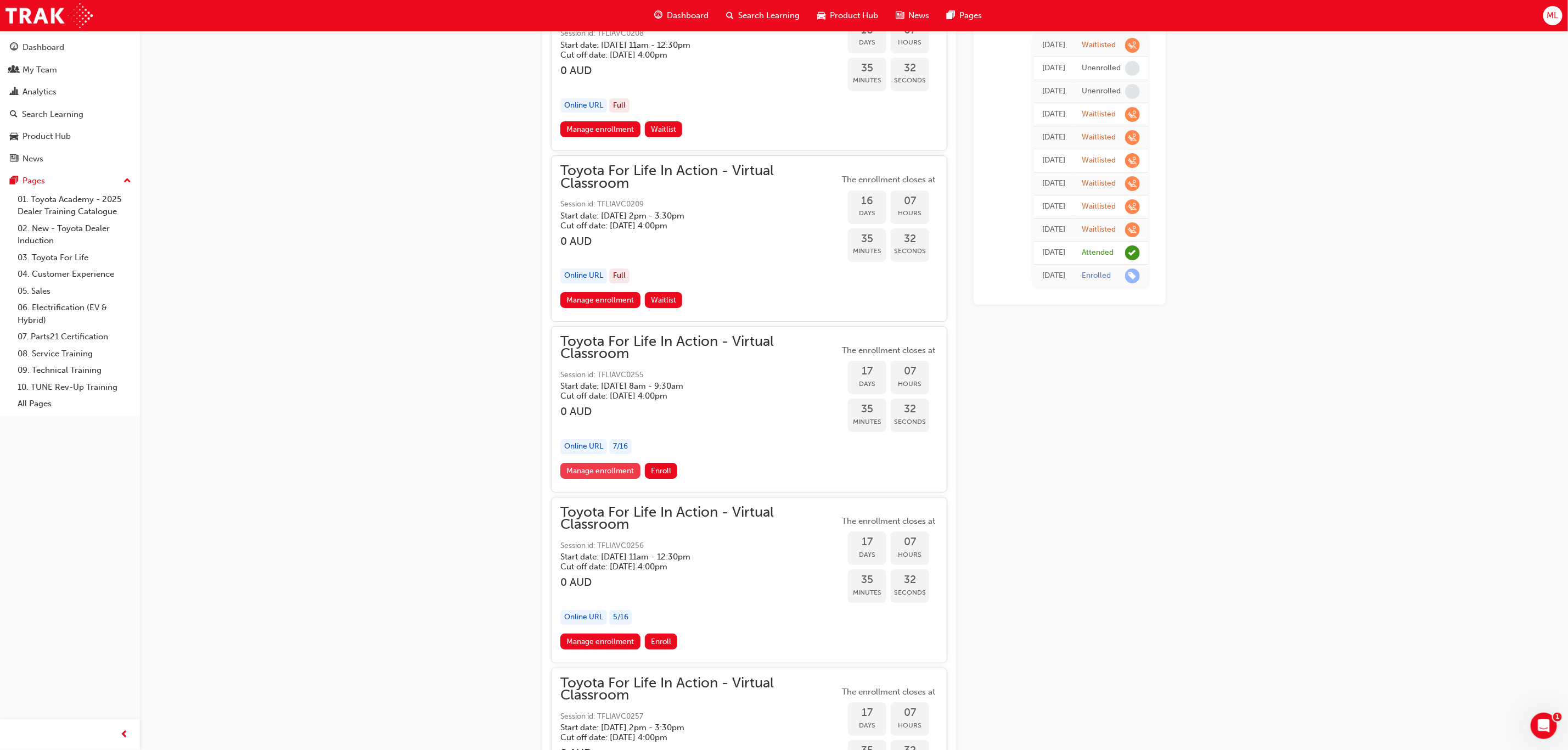
click at [615, 463] on link "Manage enrollment" at bounding box center [600, 471] width 80 height 16
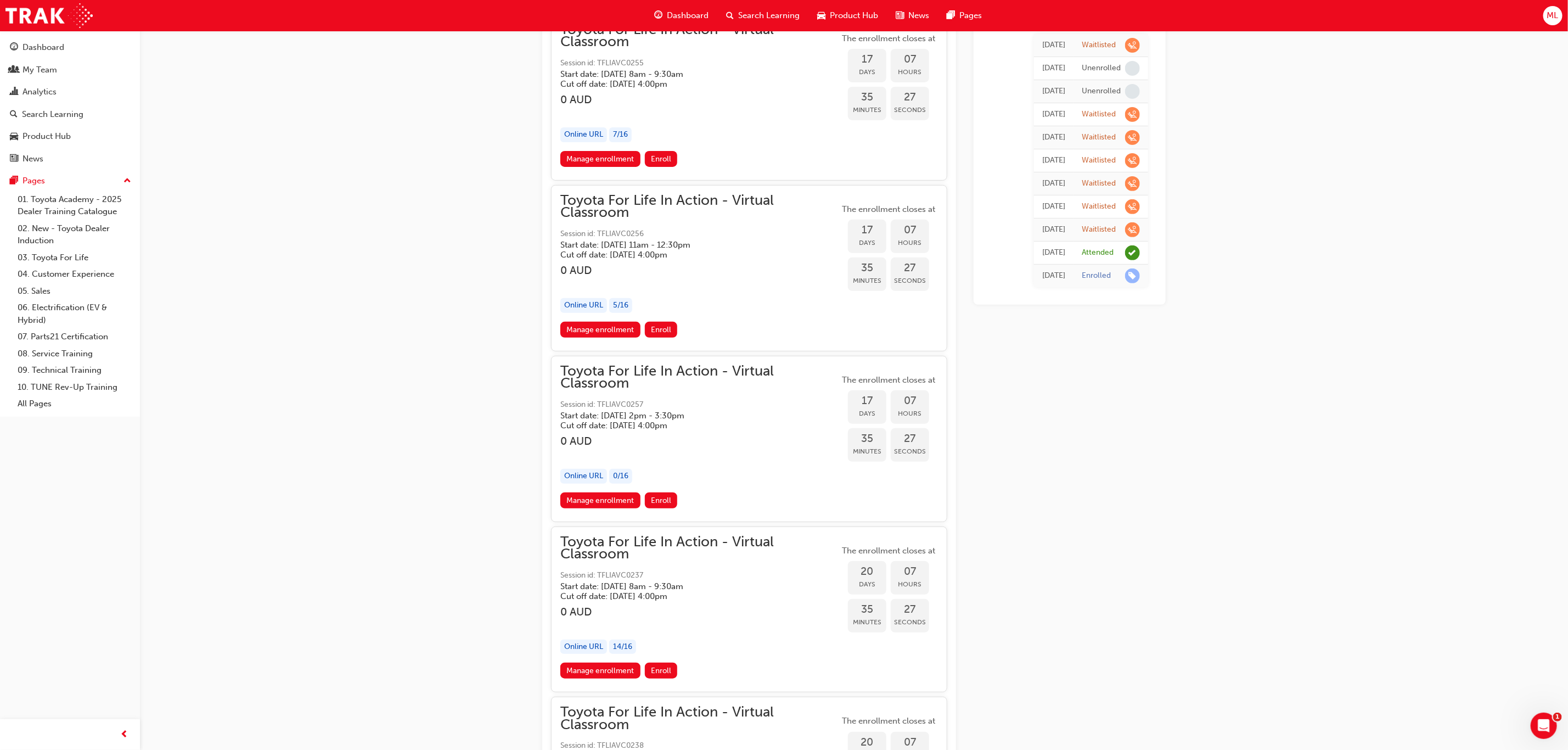
scroll to position [6505, 0]
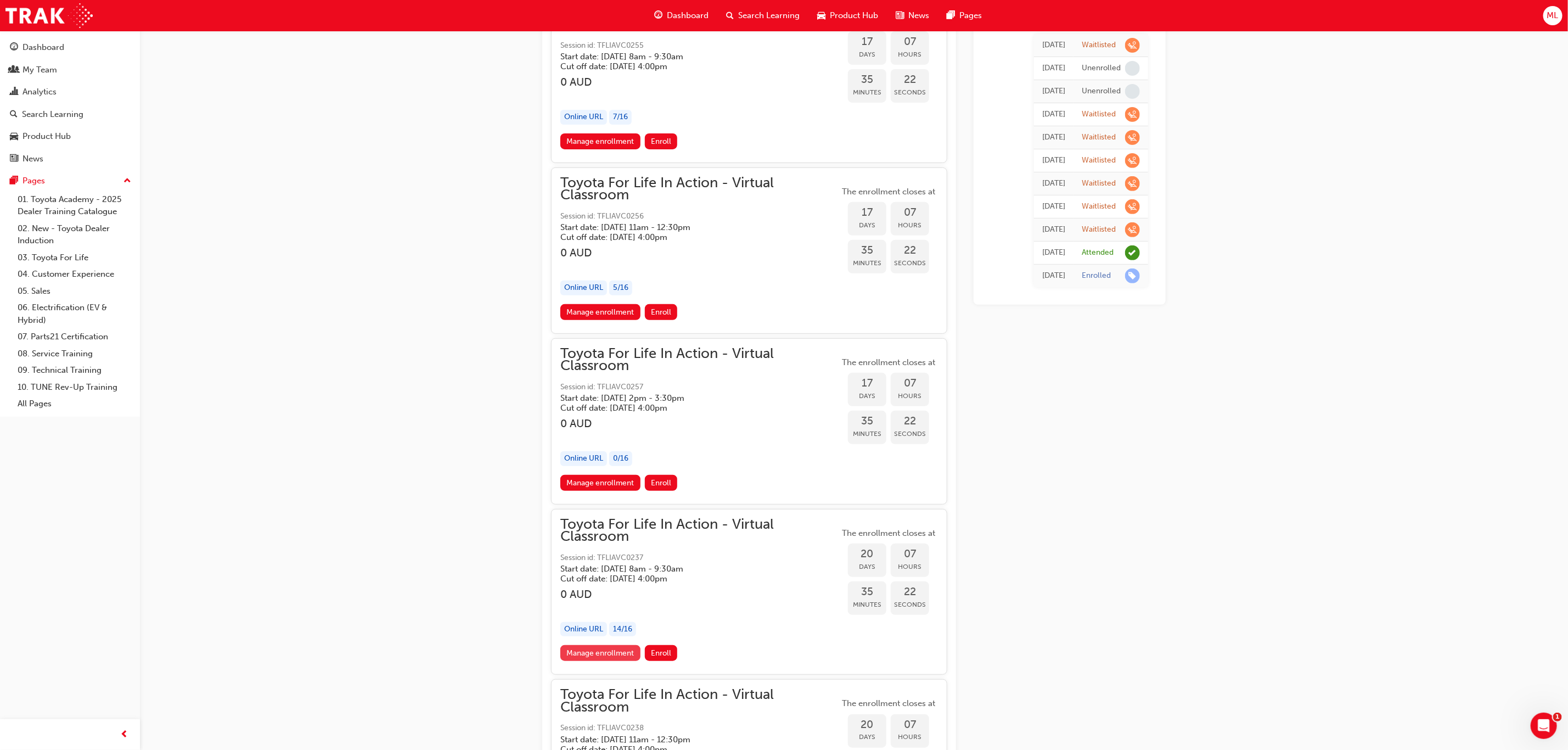
click at [624, 645] on link "Manage enrollment" at bounding box center [600, 653] width 80 height 16
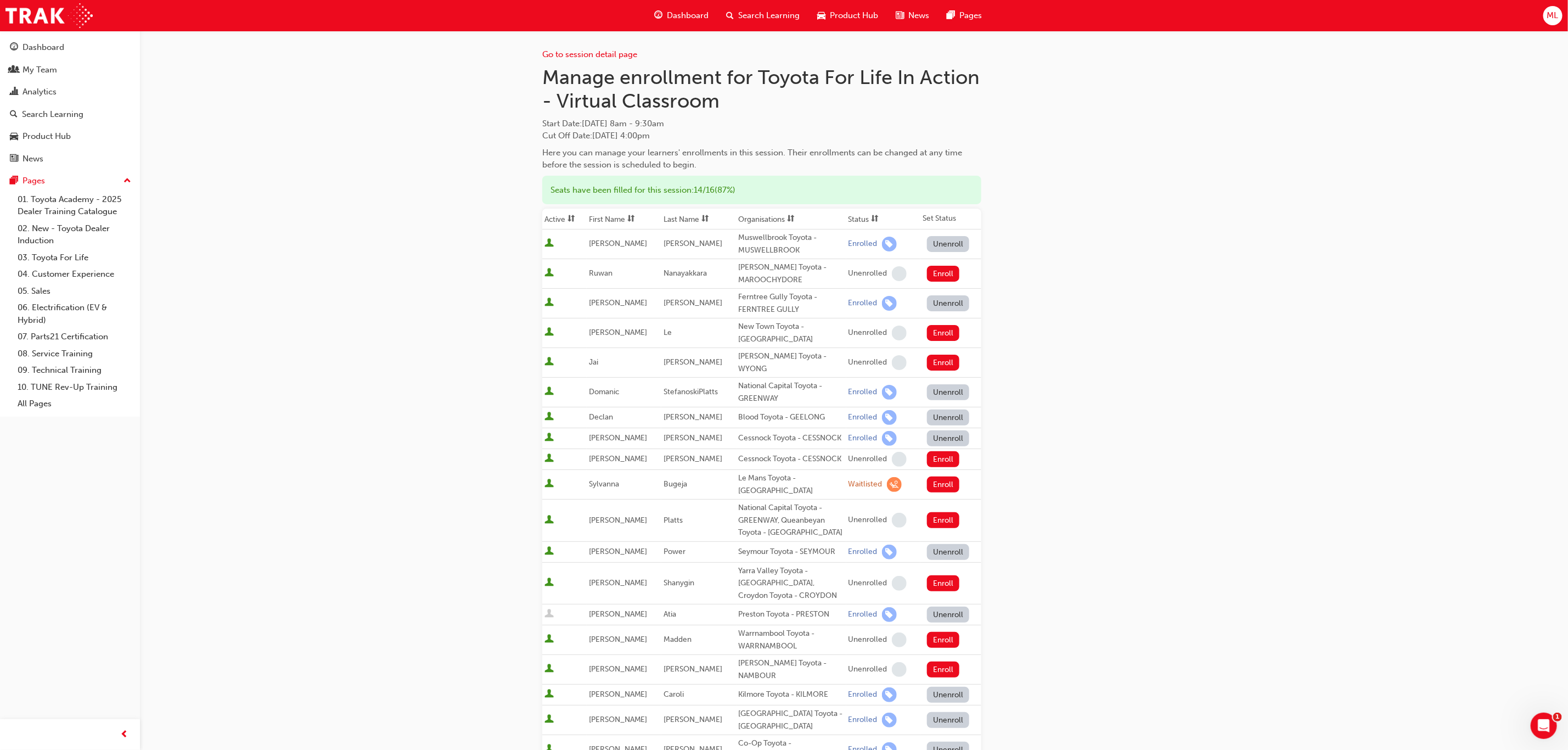
click at [605, 215] on th "First Name" at bounding box center [624, 219] width 75 height 21
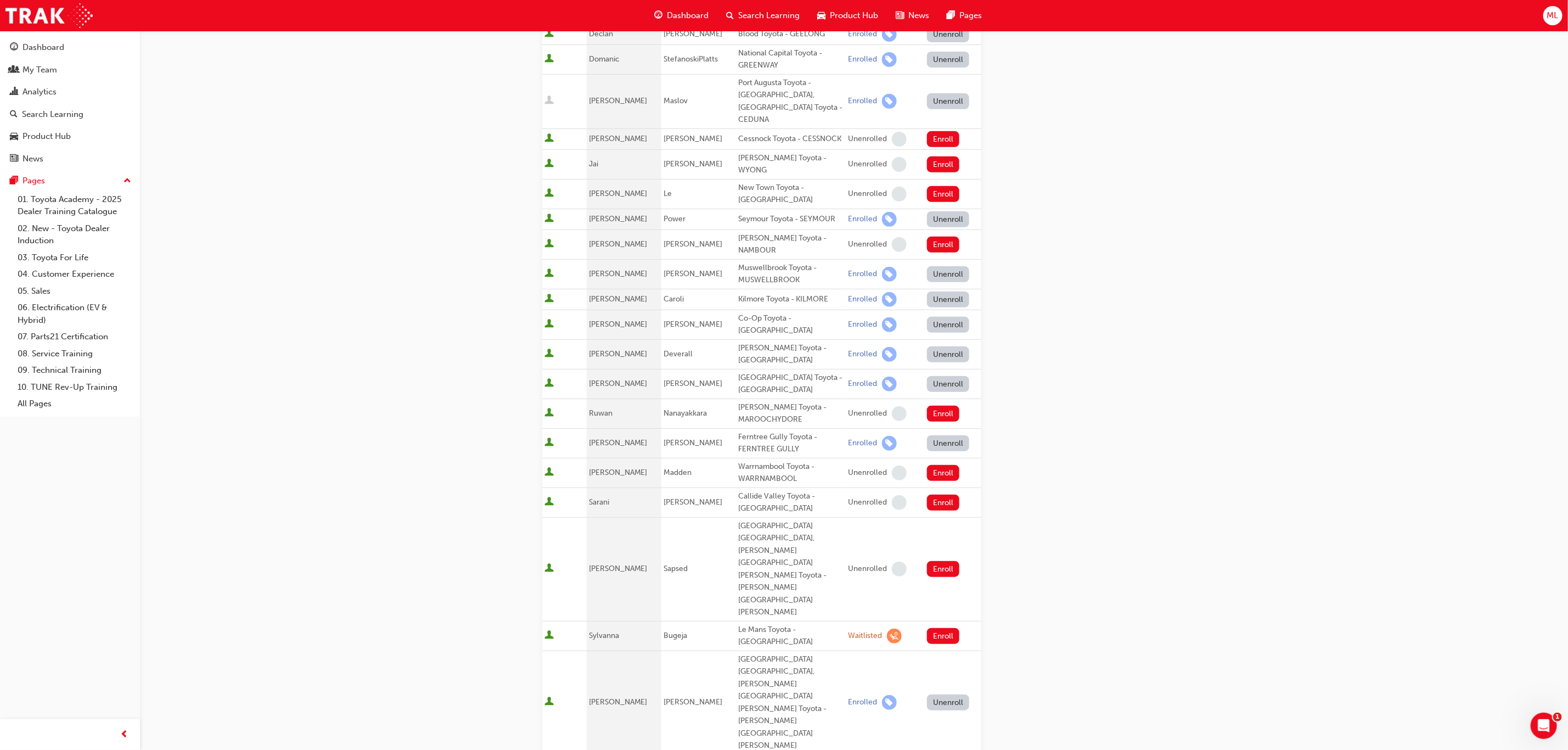
scroll to position [330, 0]
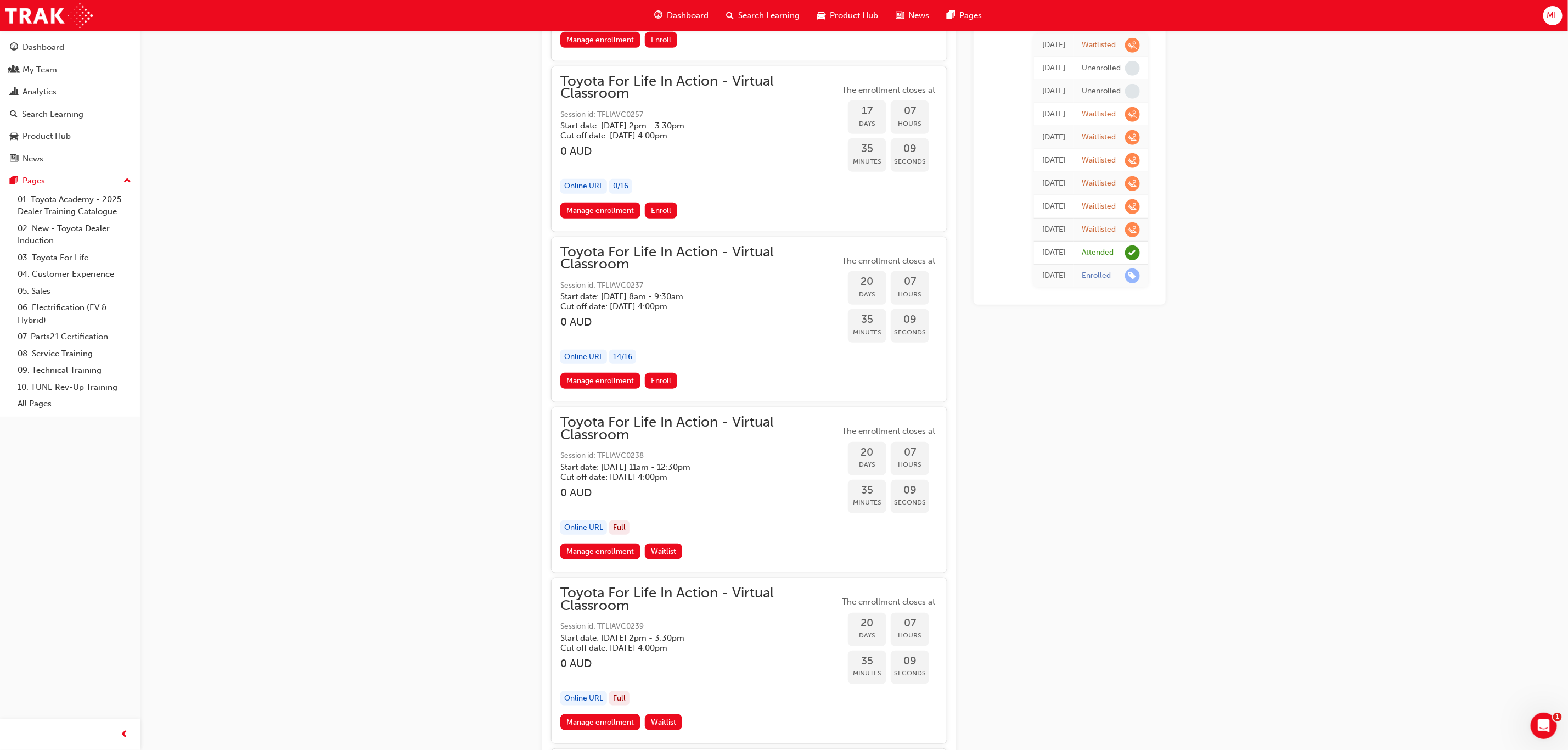
scroll to position [6835, 0]
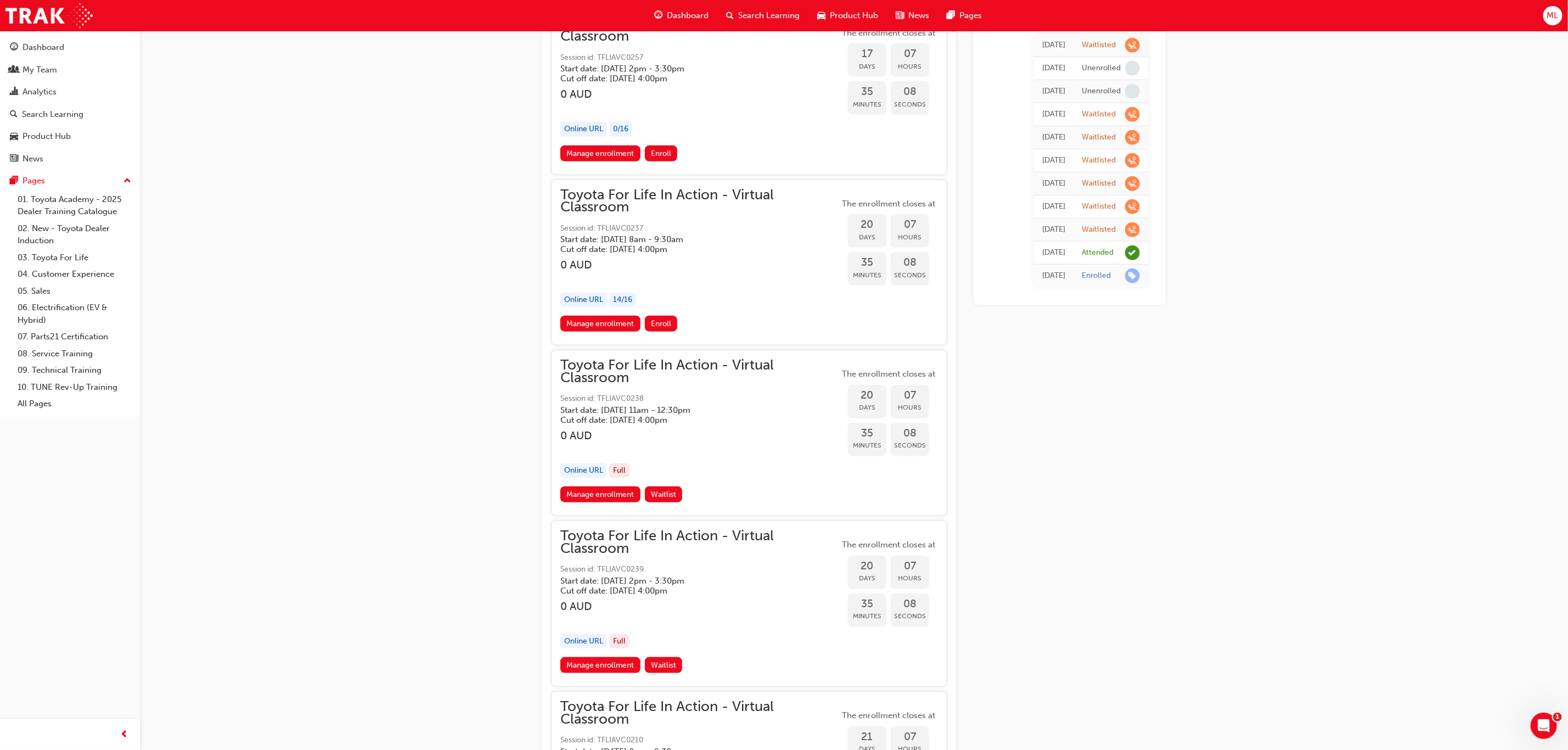
click at [585, 486] on link "Manage enrollment" at bounding box center [600, 494] width 80 height 16
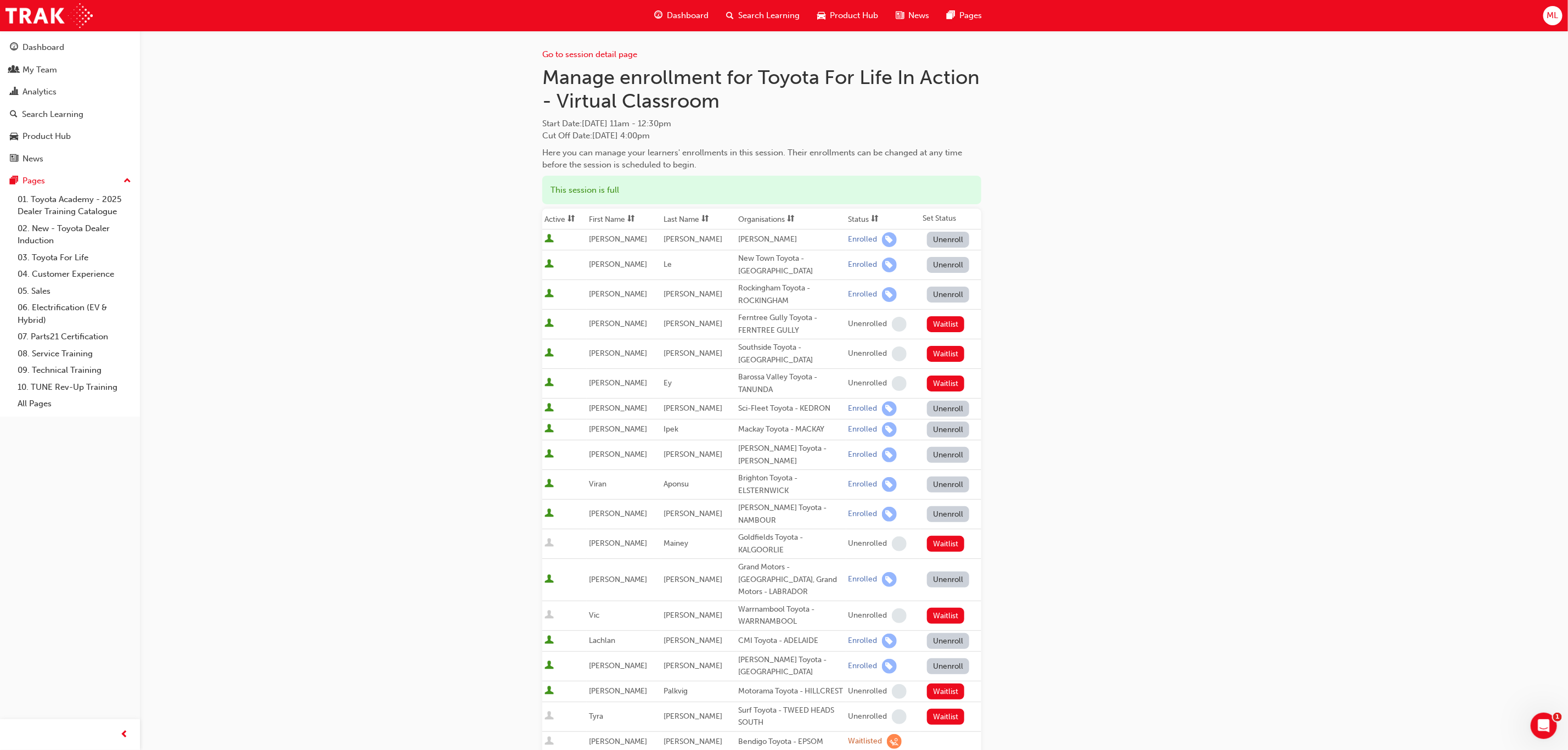
click at [603, 216] on th "First Name" at bounding box center [624, 219] width 75 height 21
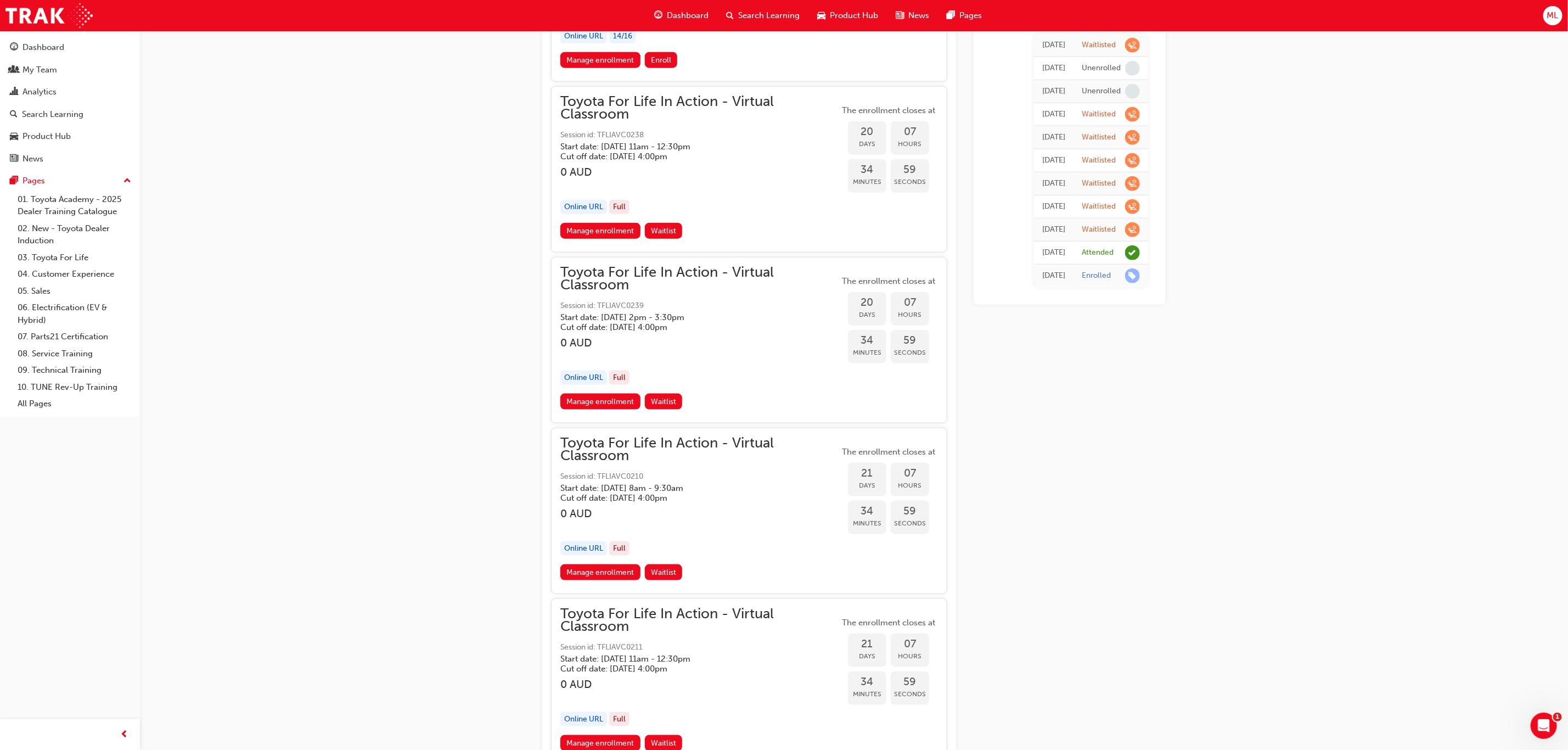
scroll to position [7247, 0]
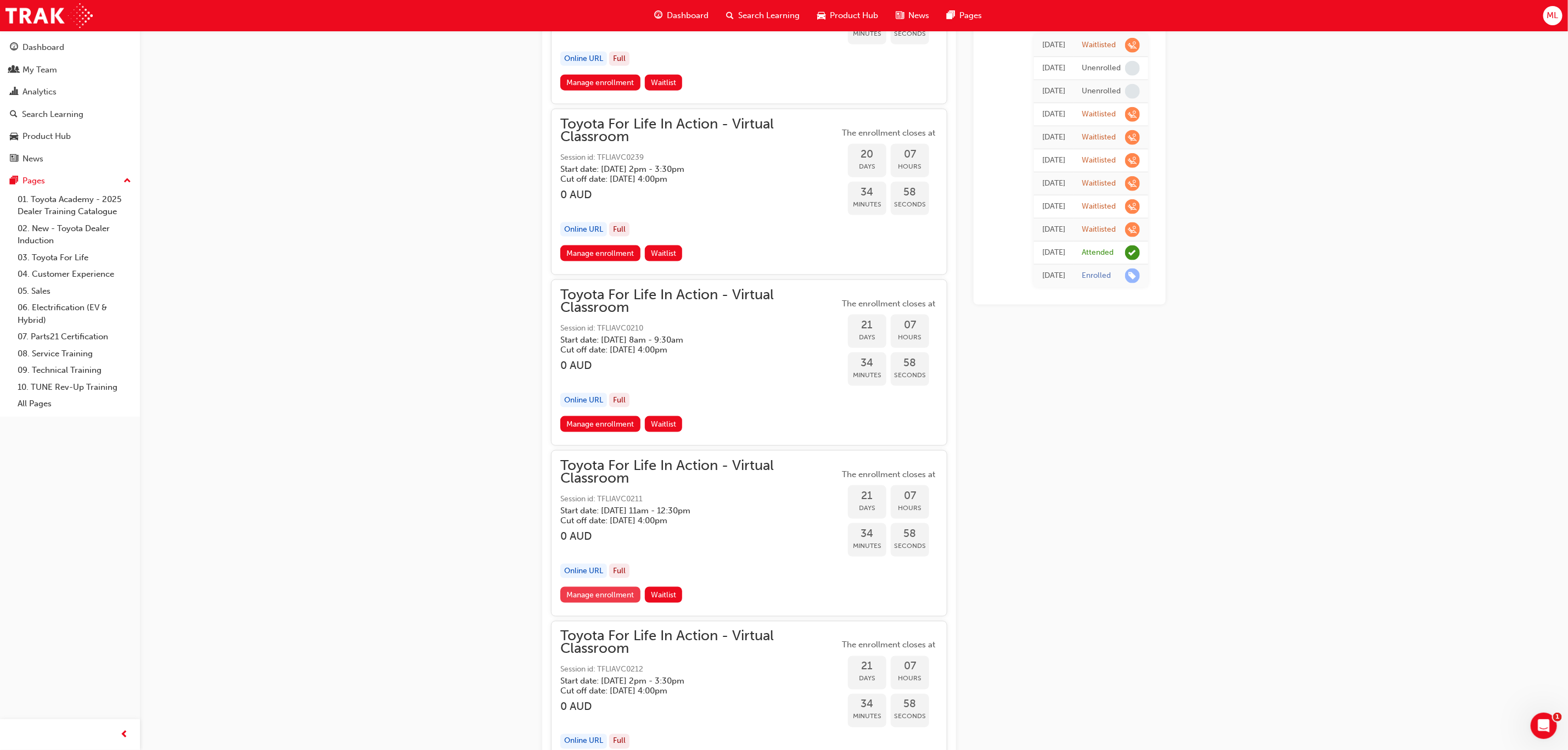
click at [596, 587] on link "Manage enrollment" at bounding box center [600, 595] width 80 height 16
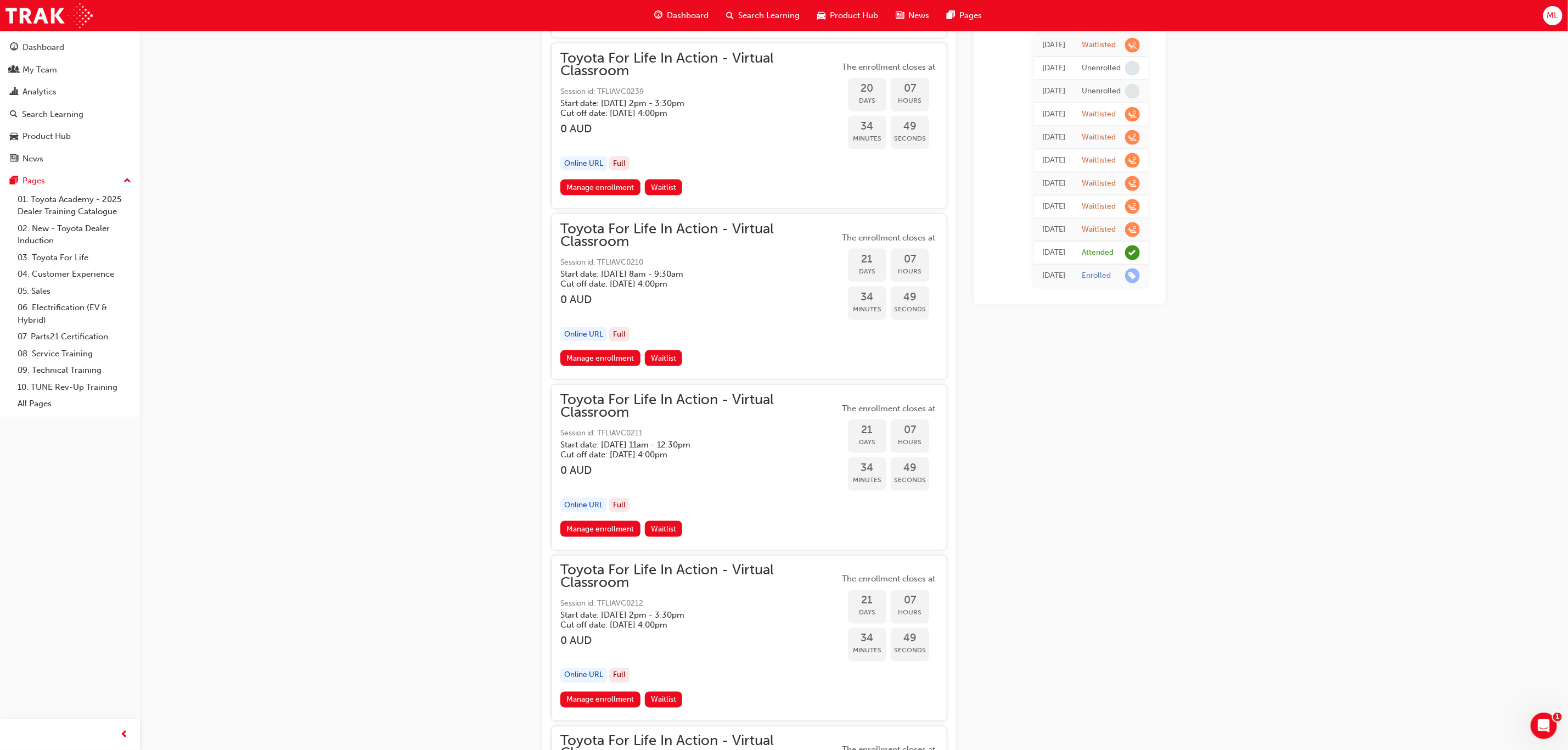
scroll to position [7575, 0]
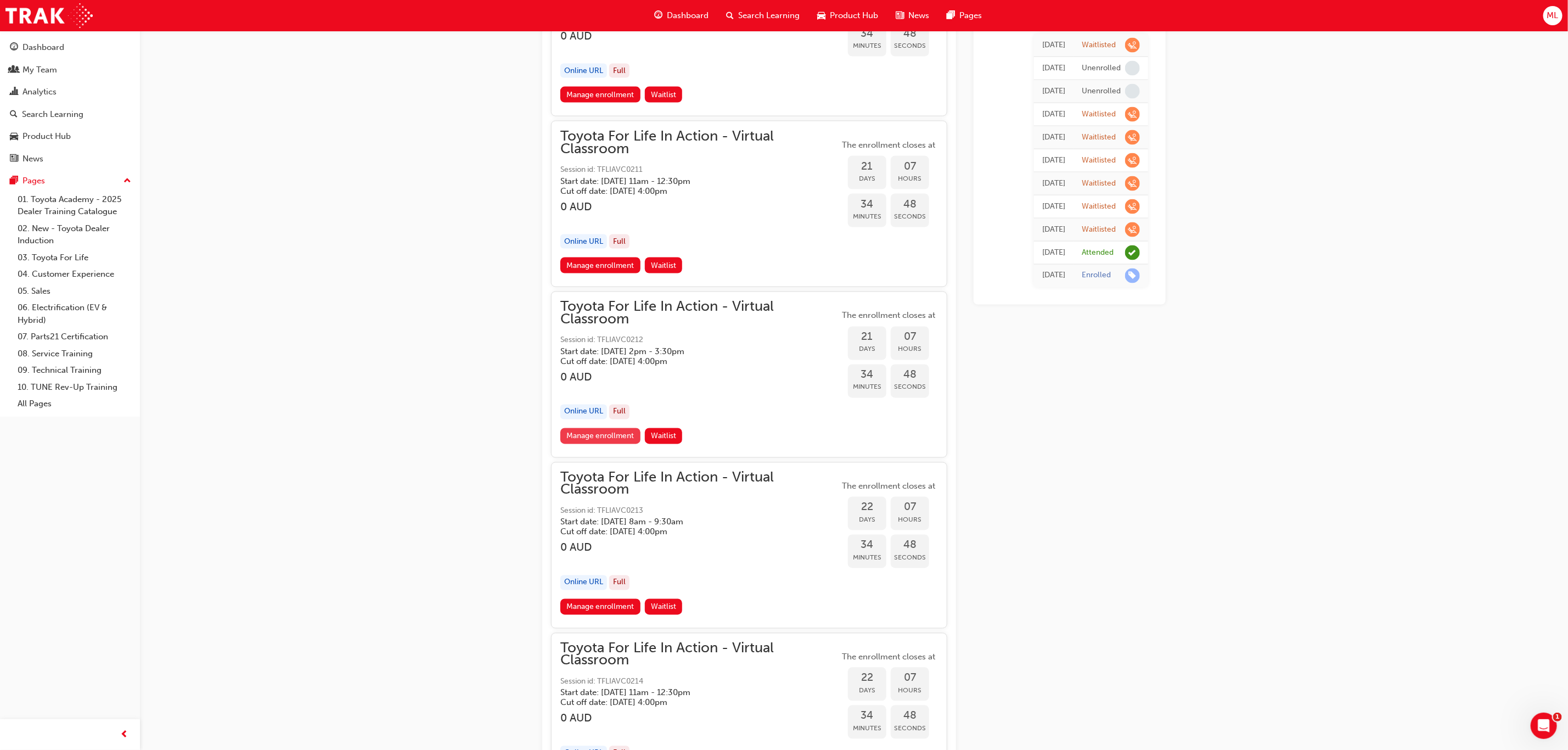
click at [586, 428] on link "Manage enrollment" at bounding box center [600, 436] width 80 height 16
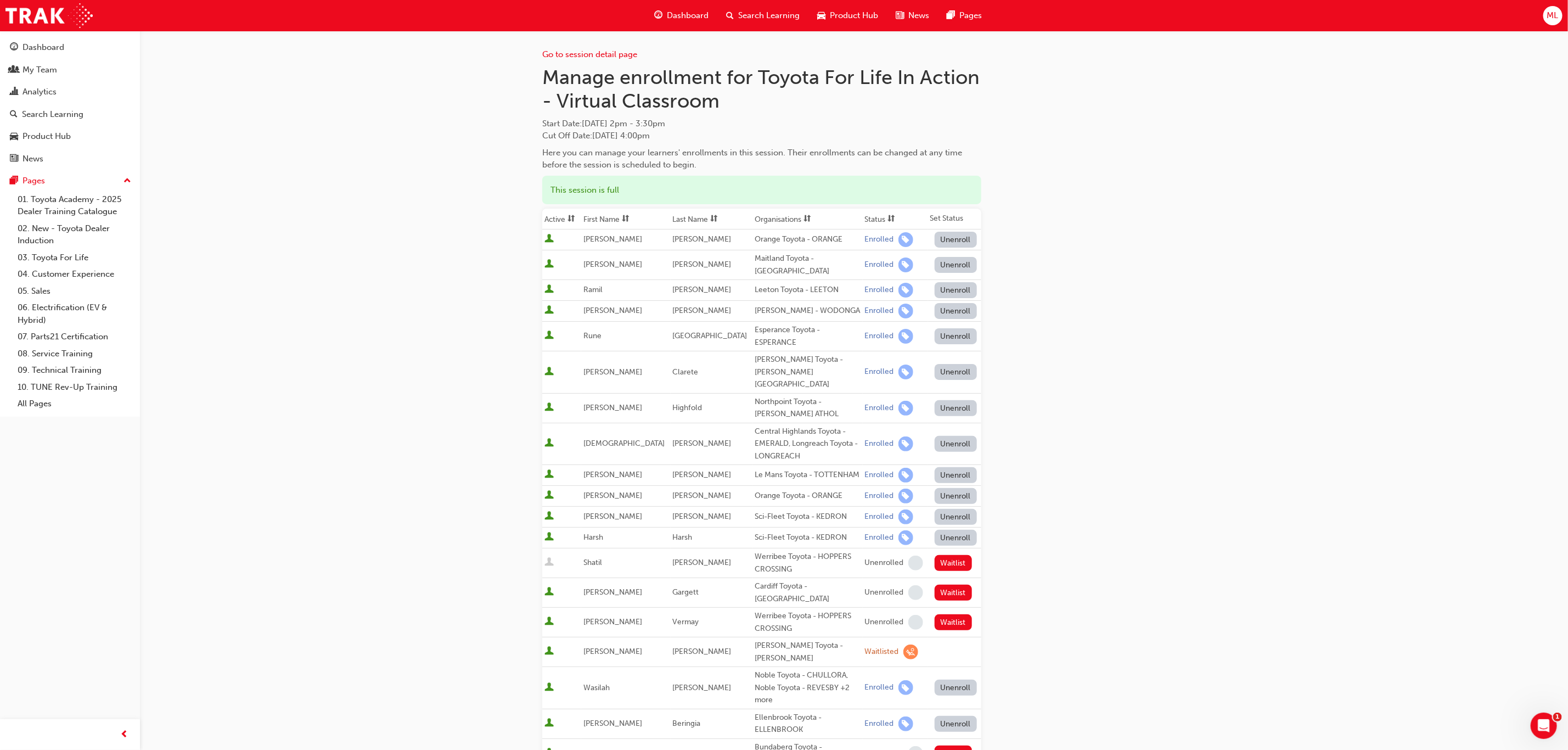
click at [612, 218] on th "First Name" at bounding box center [626, 219] width 90 height 21
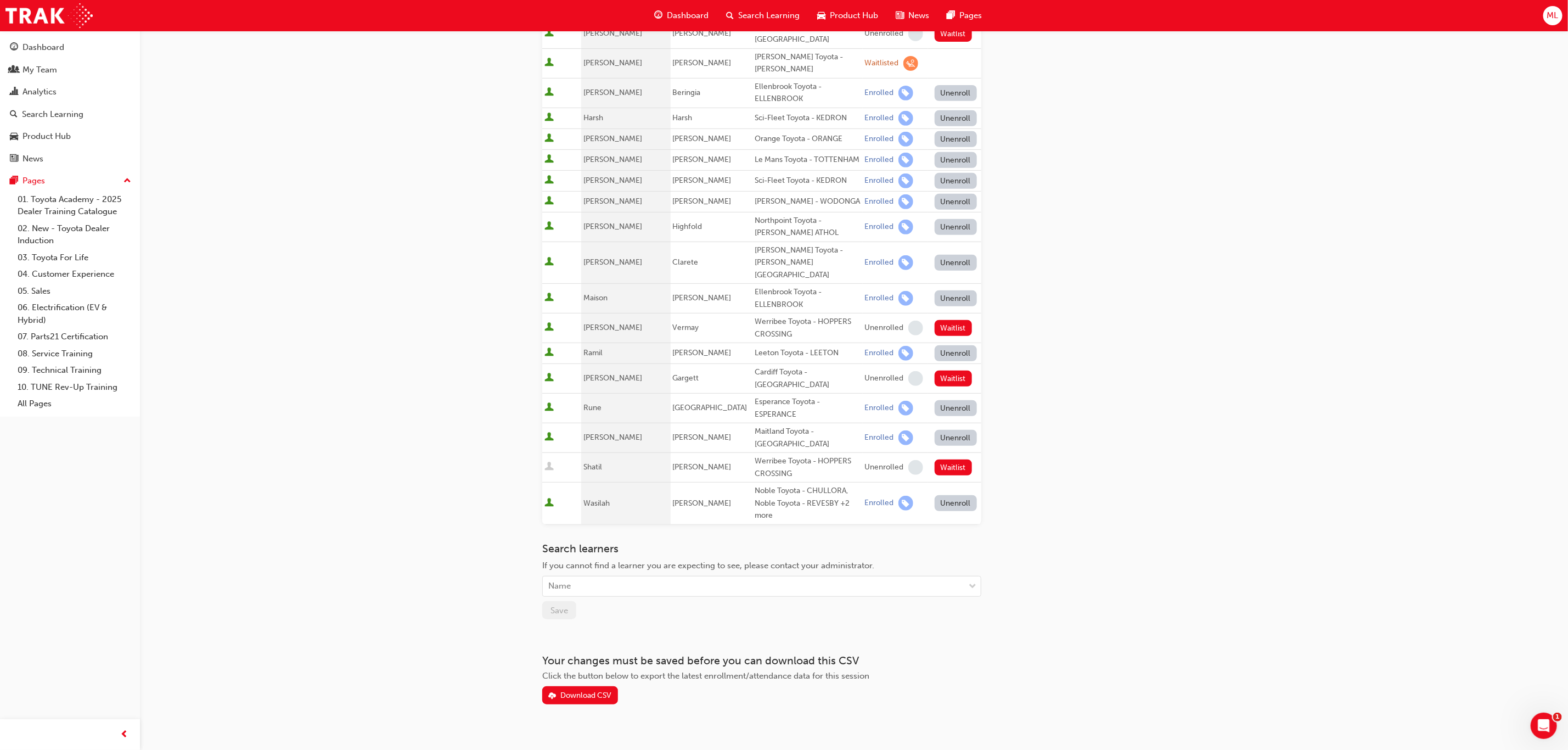
scroll to position [309, 0]
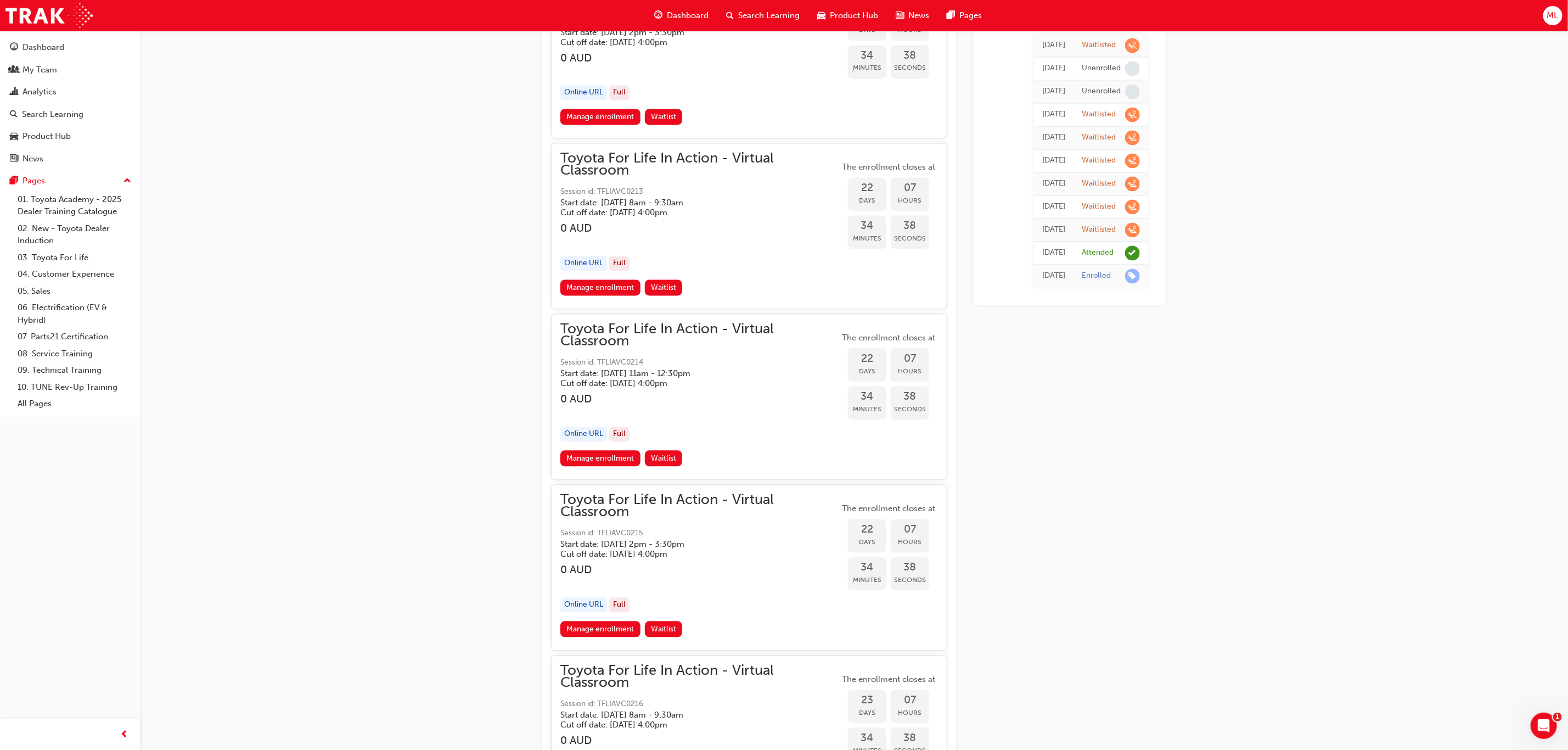
scroll to position [7905, 0]
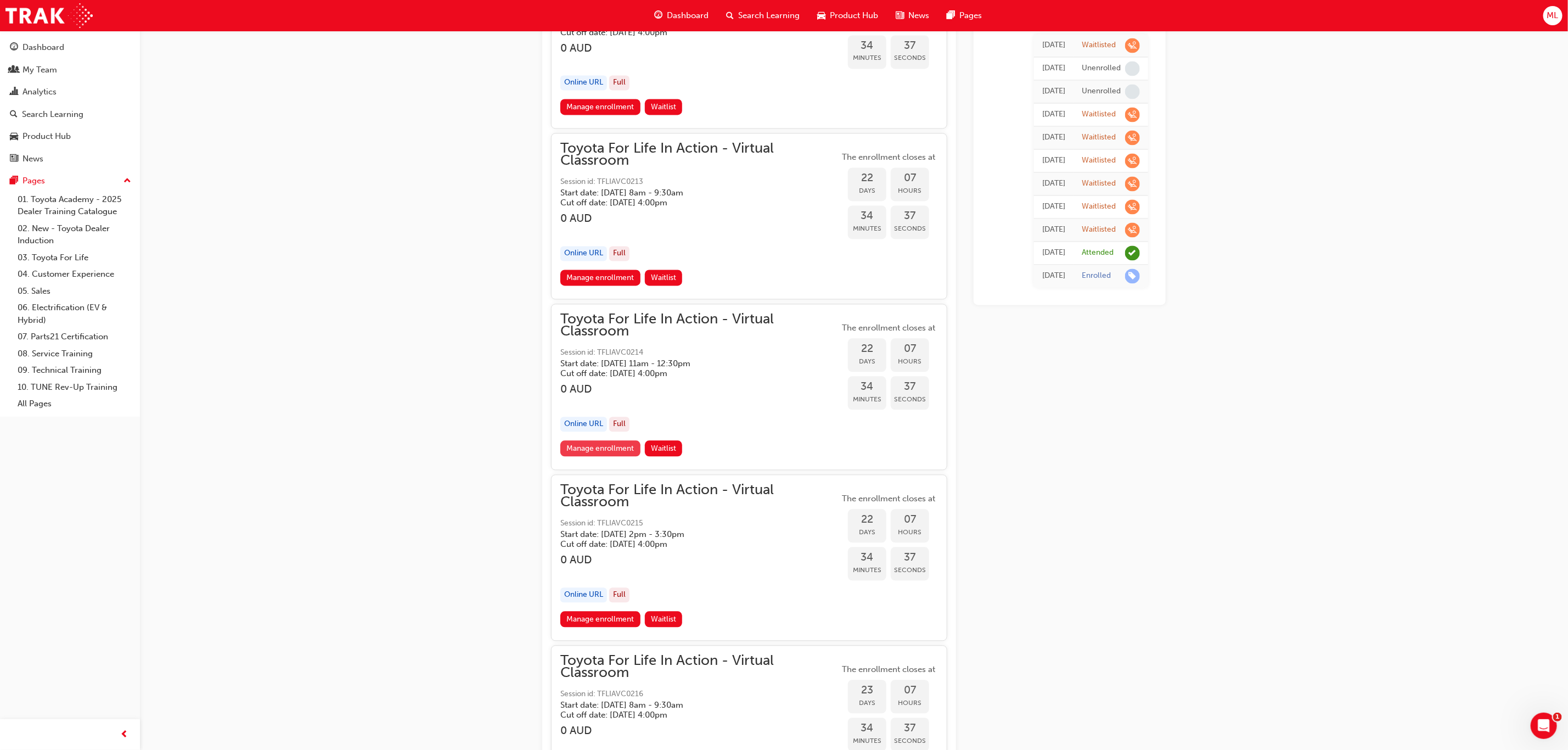
click at [614, 440] on link "Manage enrollment" at bounding box center [600, 448] width 80 height 16
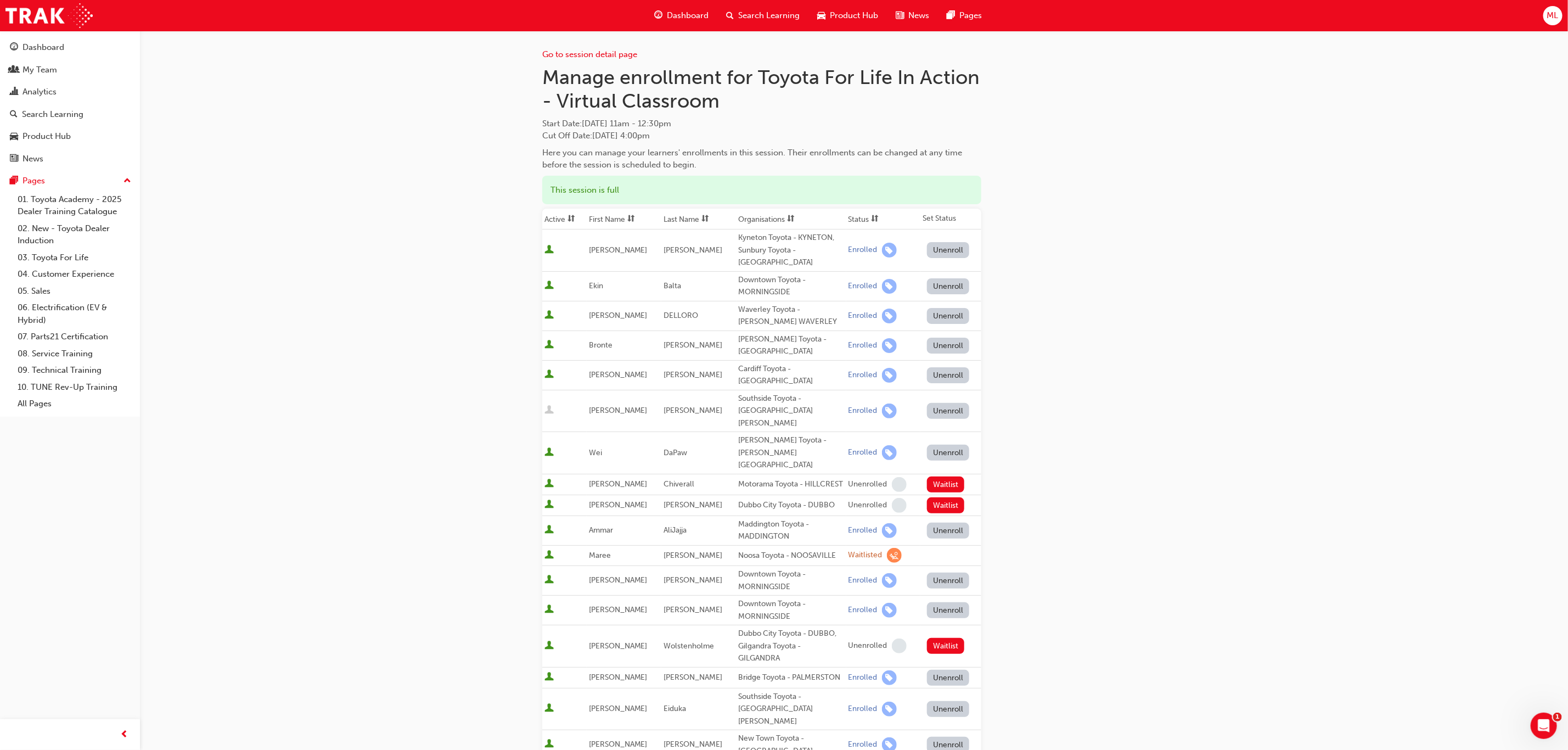
click at [600, 216] on th "First Name" at bounding box center [624, 219] width 75 height 21
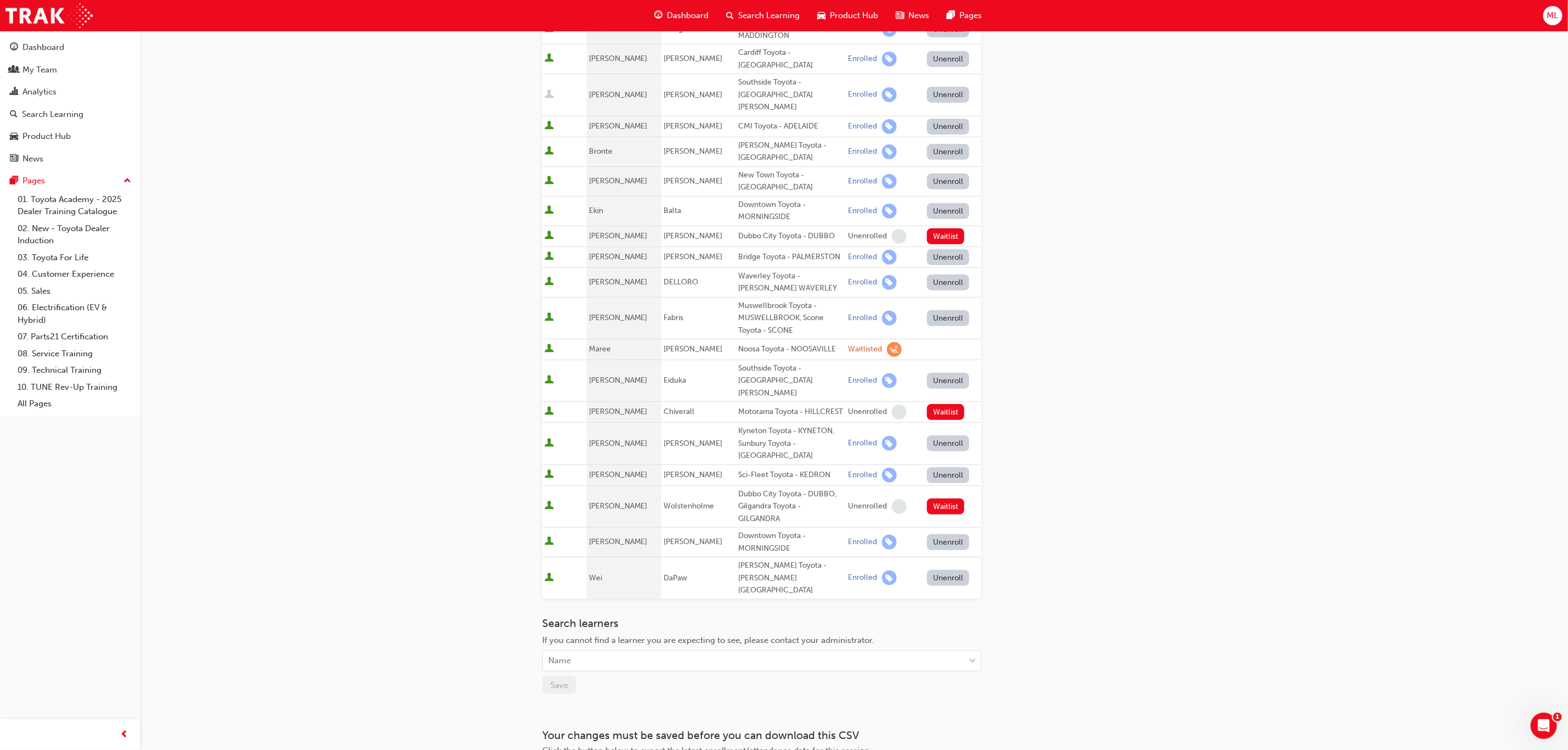
scroll to position [247, 0]
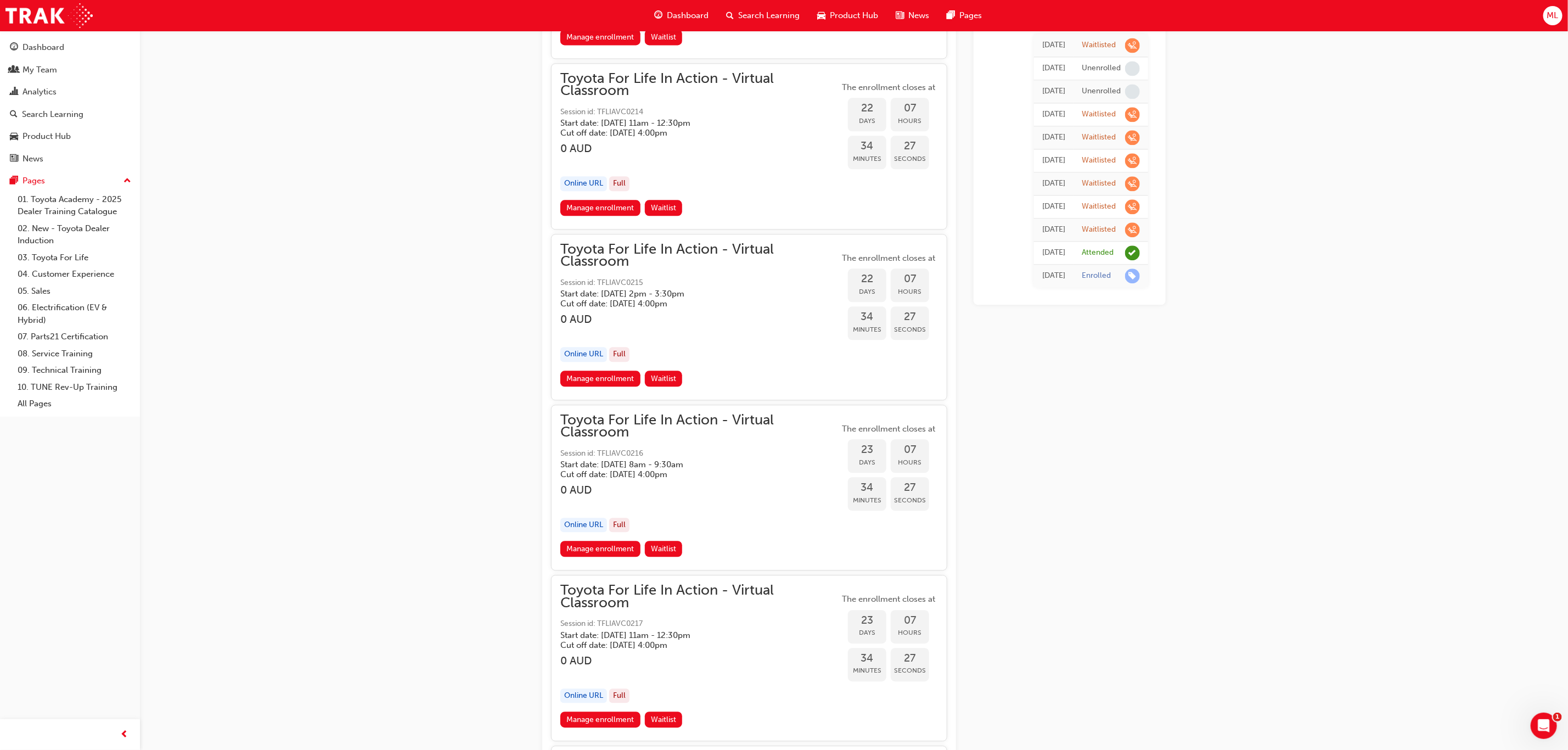
scroll to position [8152, 0]
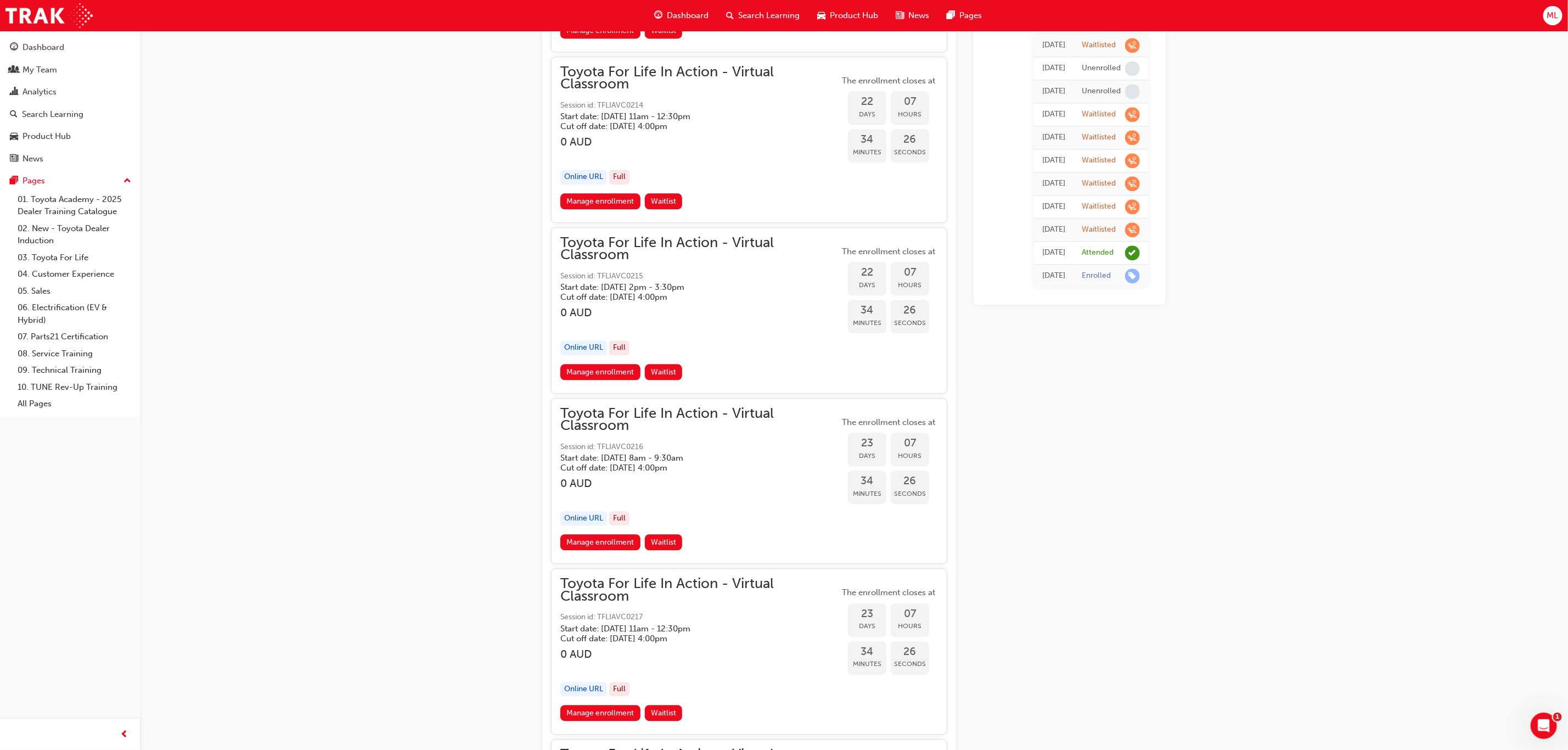
click at [595, 364] on link "Manage enrollment" at bounding box center [600, 372] width 80 height 16
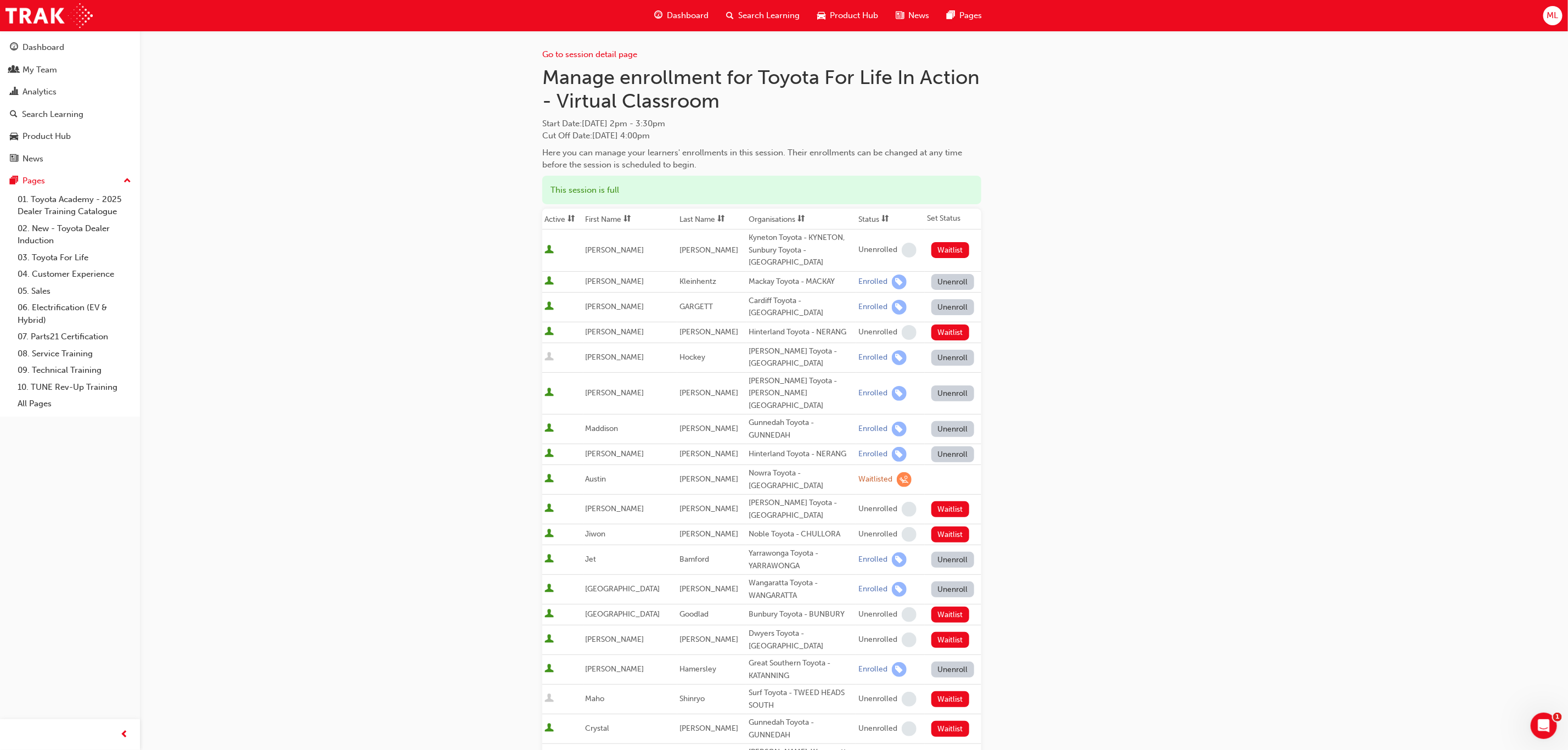
click at [608, 219] on th "First Name" at bounding box center [630, 219] width 94 height 21
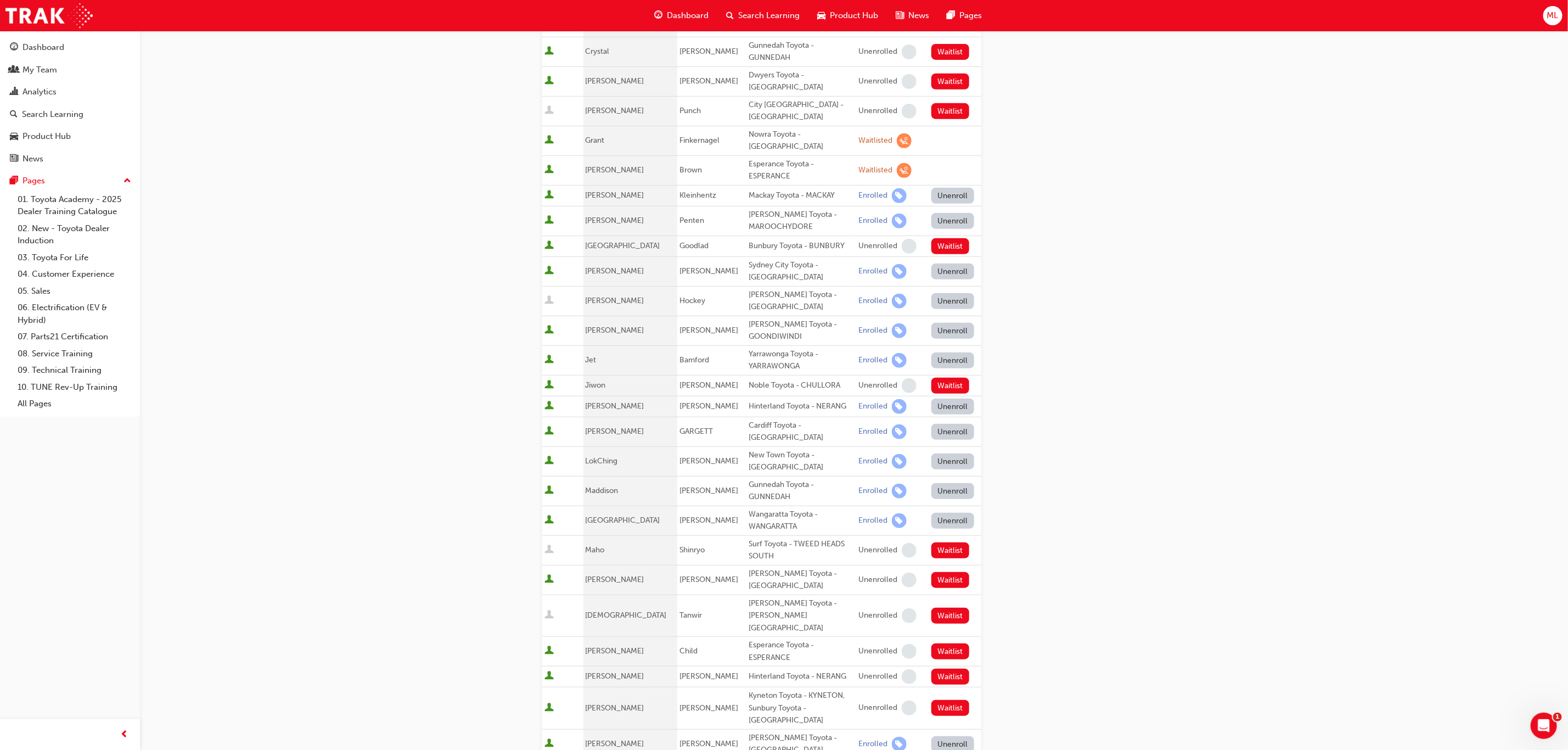
scroll to position [330, 0]
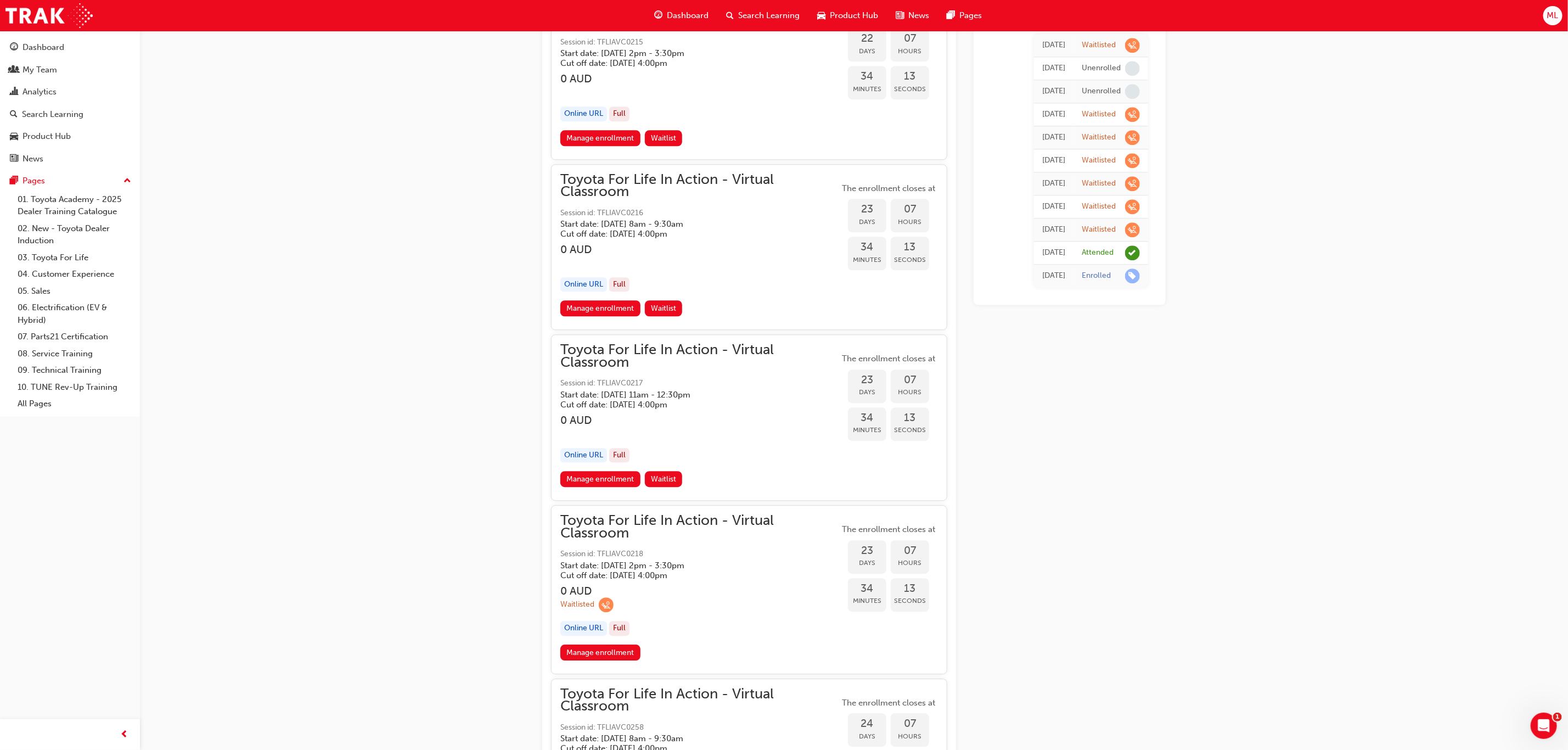
scroll to position [8399, 0]
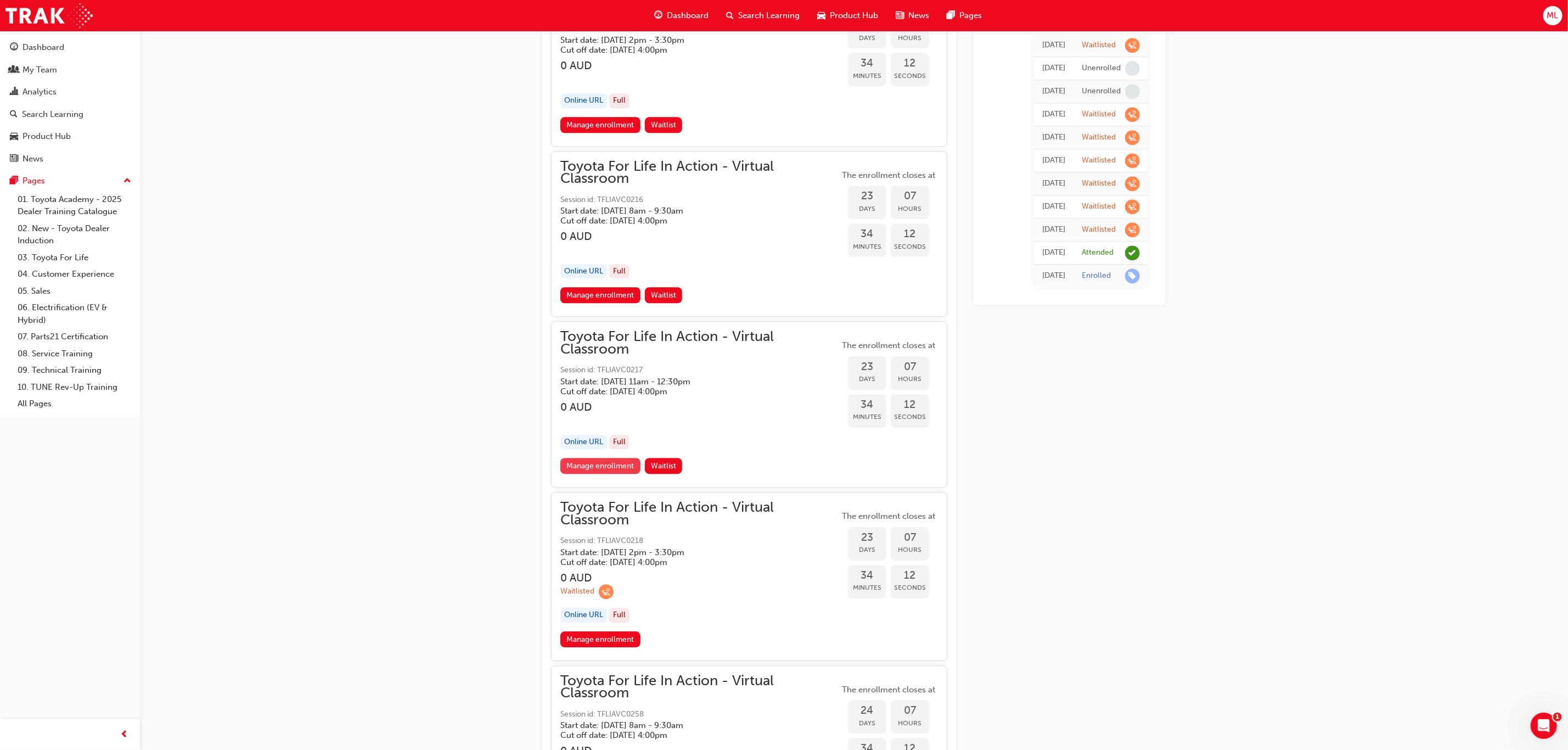
click at [601, 458] on link "Manage enrollment" at bounding box center [600, 466] width 80 height 16
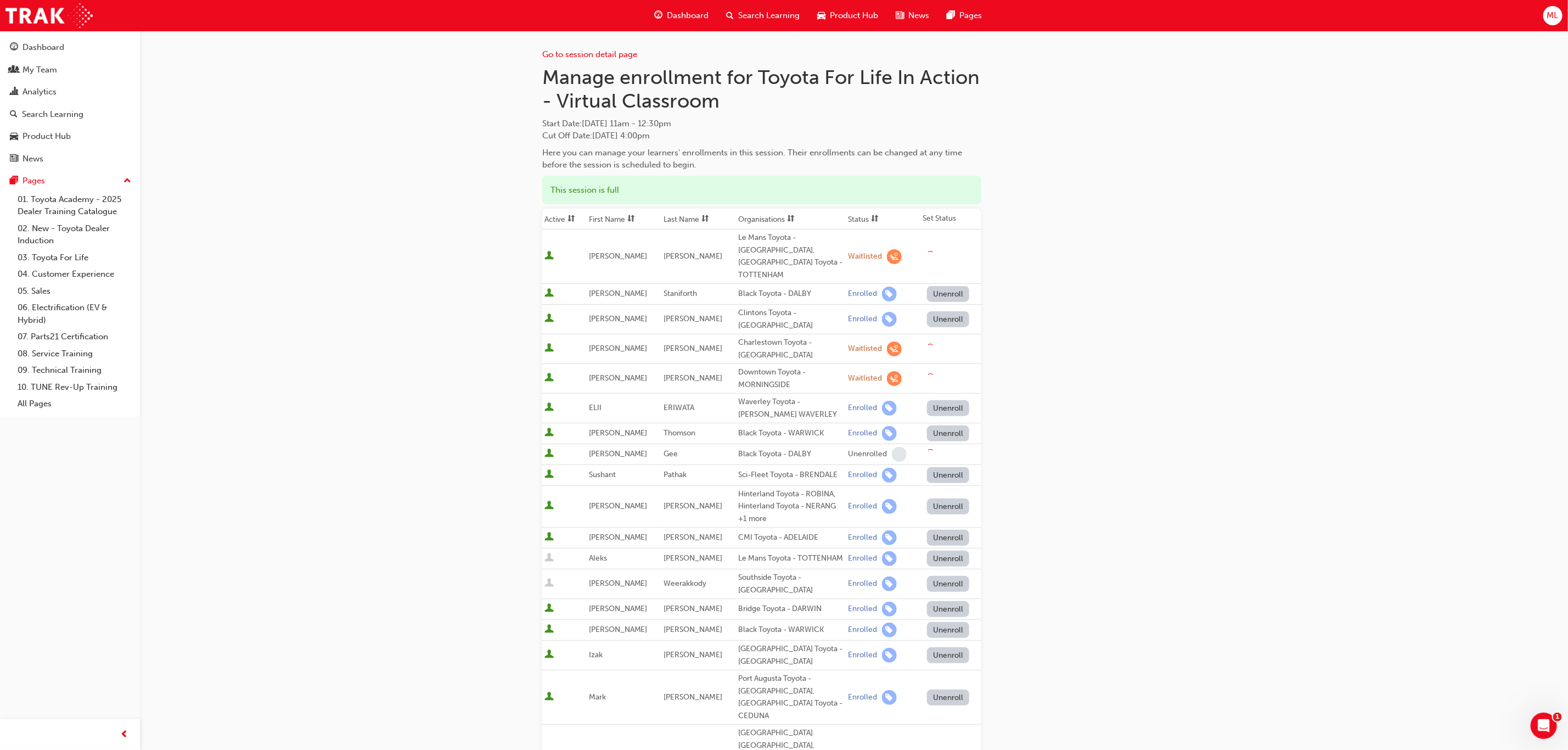
click at [620, 217] on th "First Name" at bounding box center [624, 219] width 75 height 21
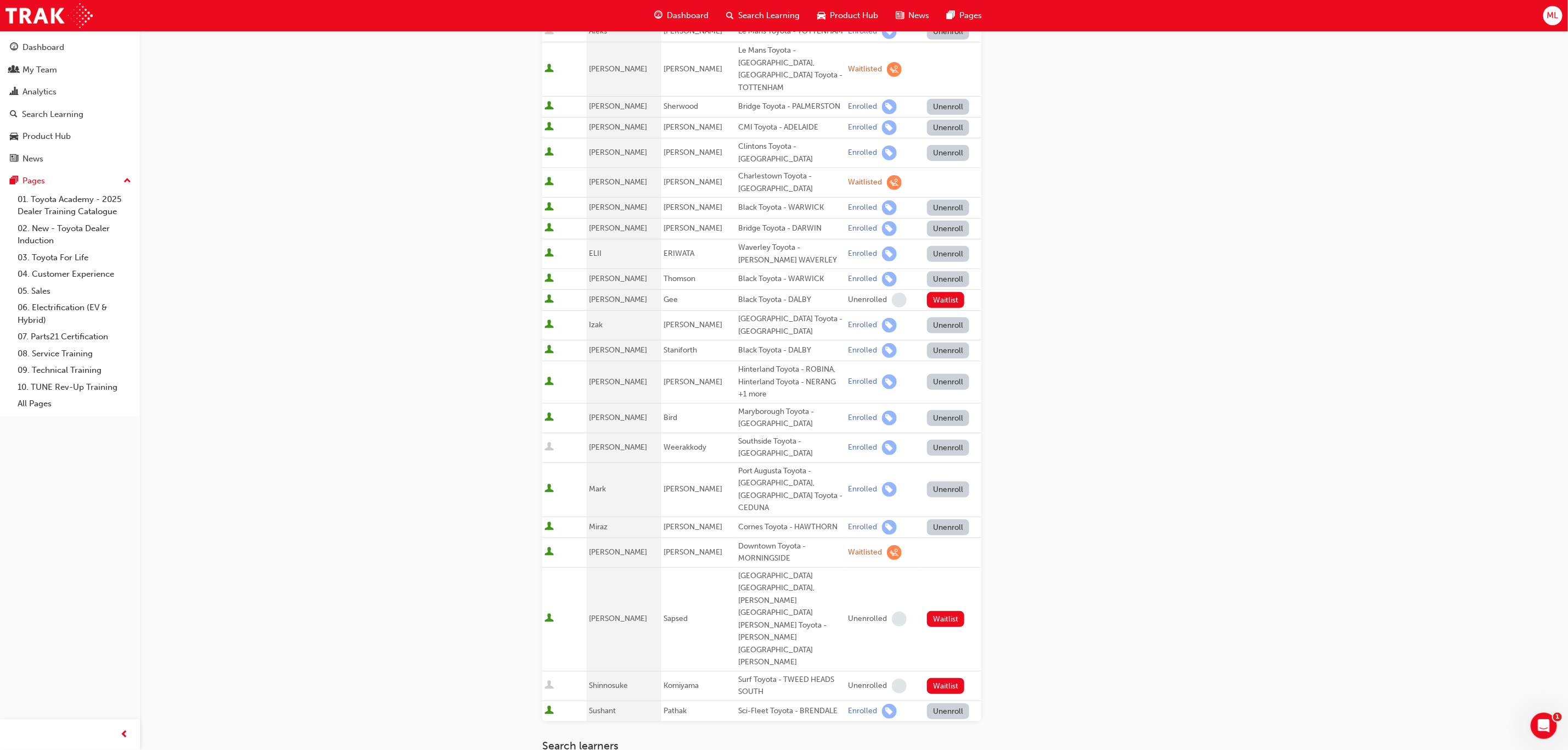
scroll to position [330, 0]
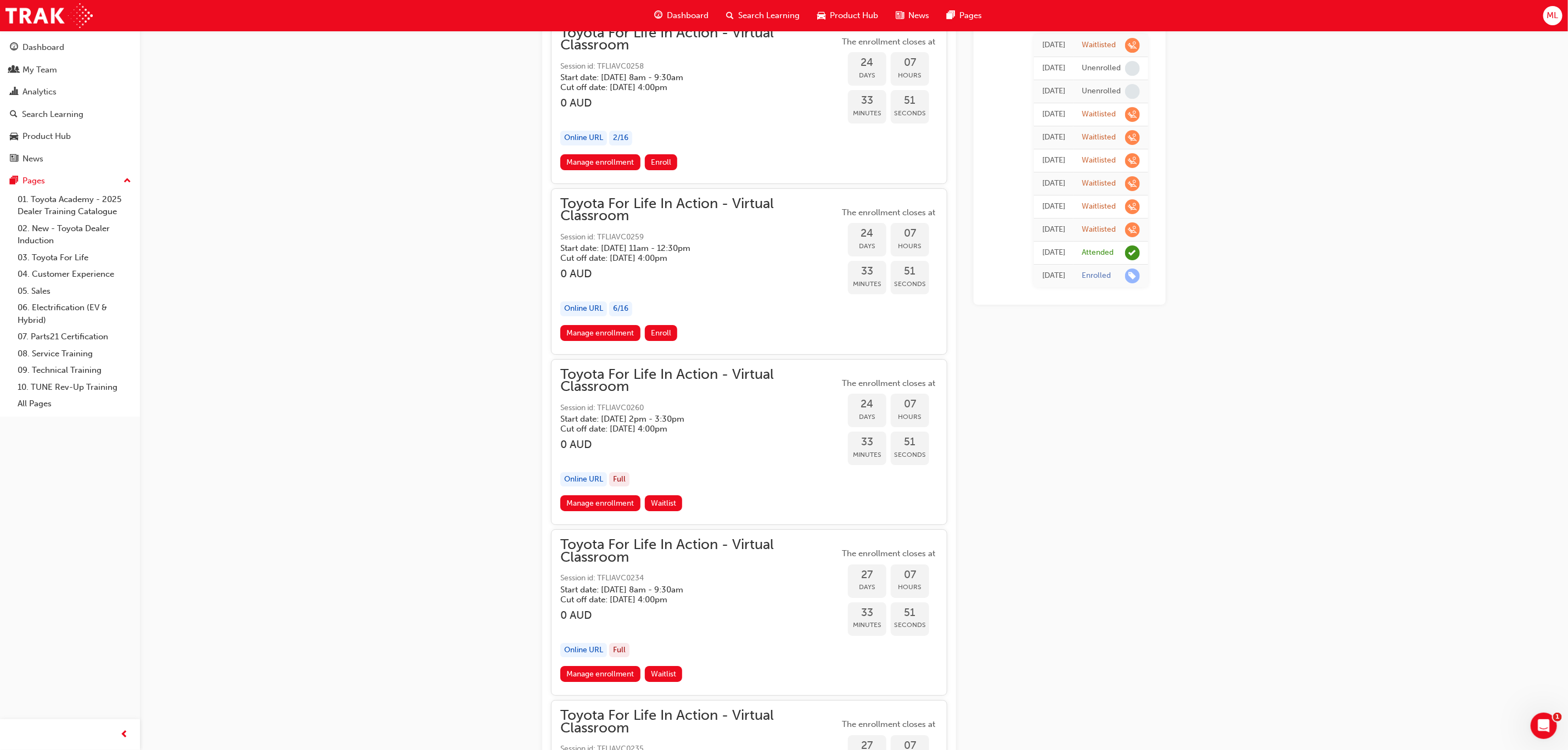
scroll to position [9387, 0]
click at [603, 497] on link "Manage enrollment" at bounding box center [600, 505] width 80 height 16
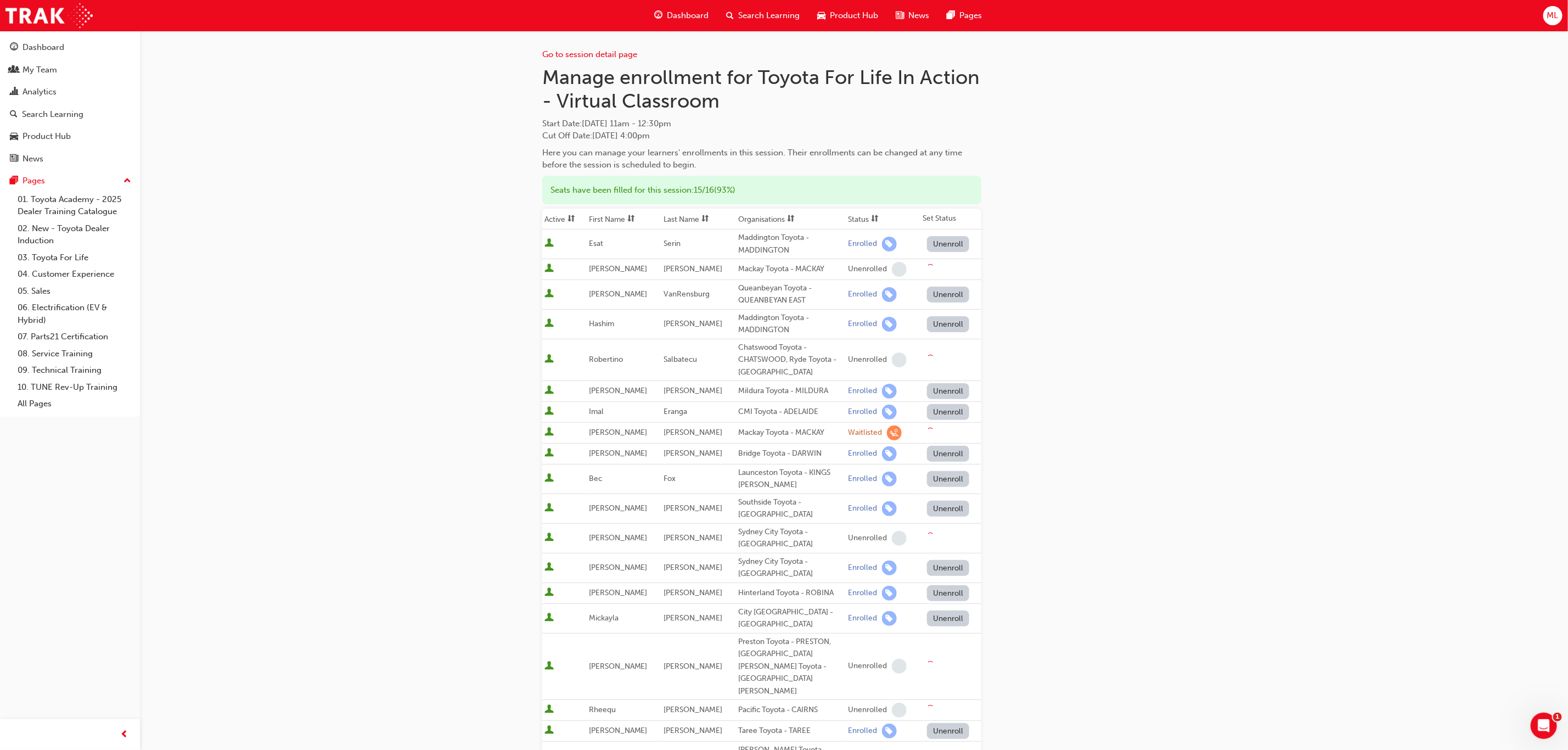
click at [611, 217] on th "First Name" at bounding box center [624, 219] width 75 height 21
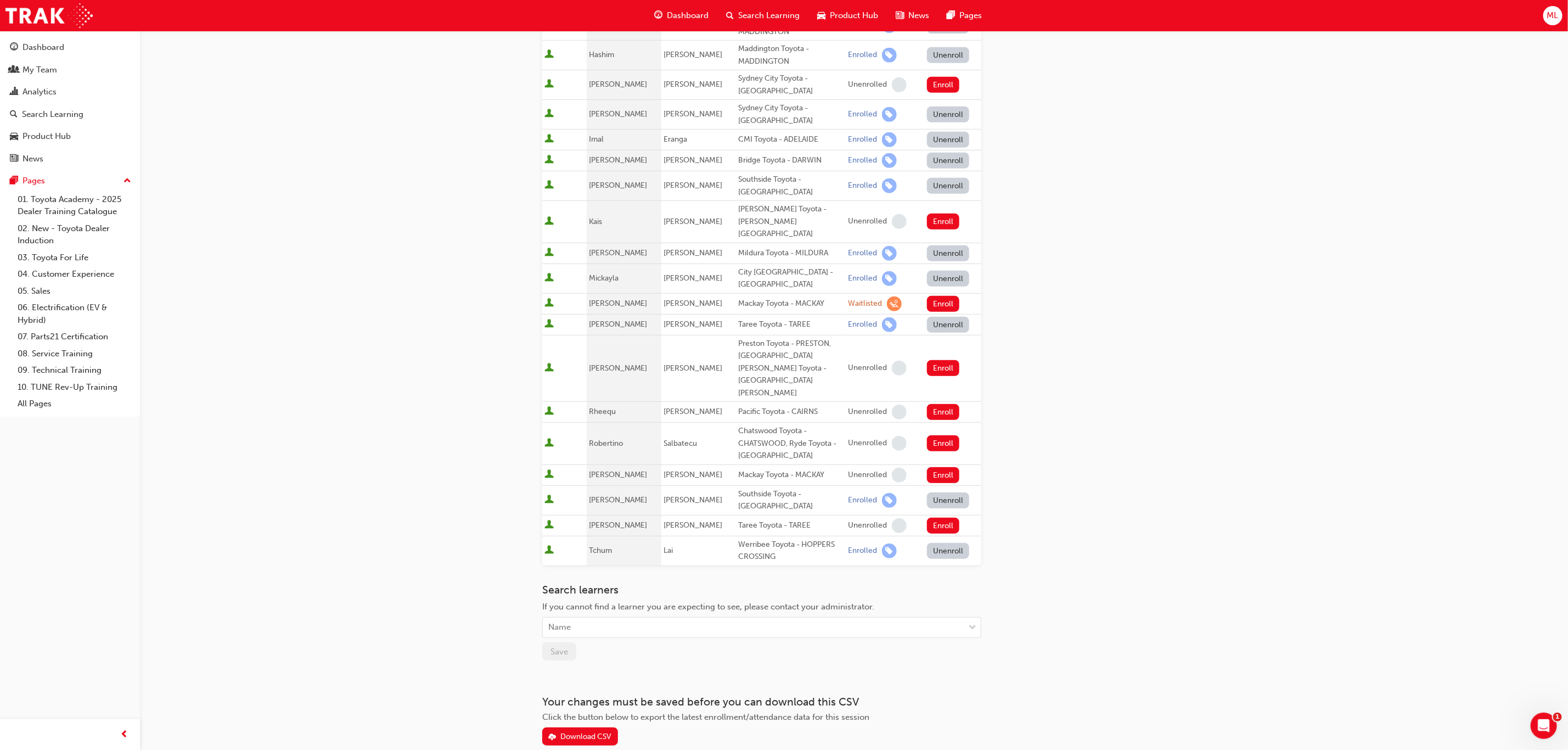
scroll to position [371, 0]
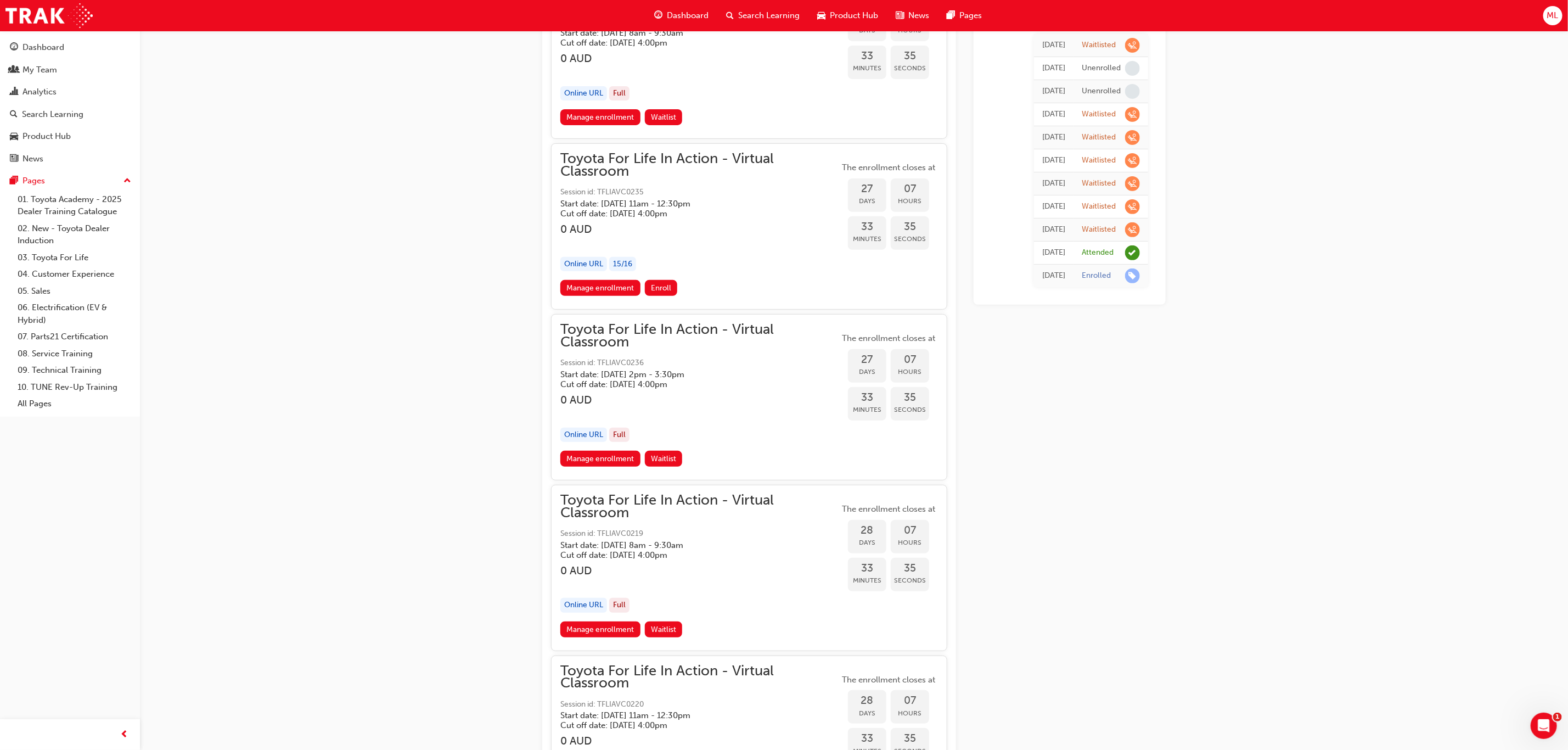
scroll to position [9635, 0]
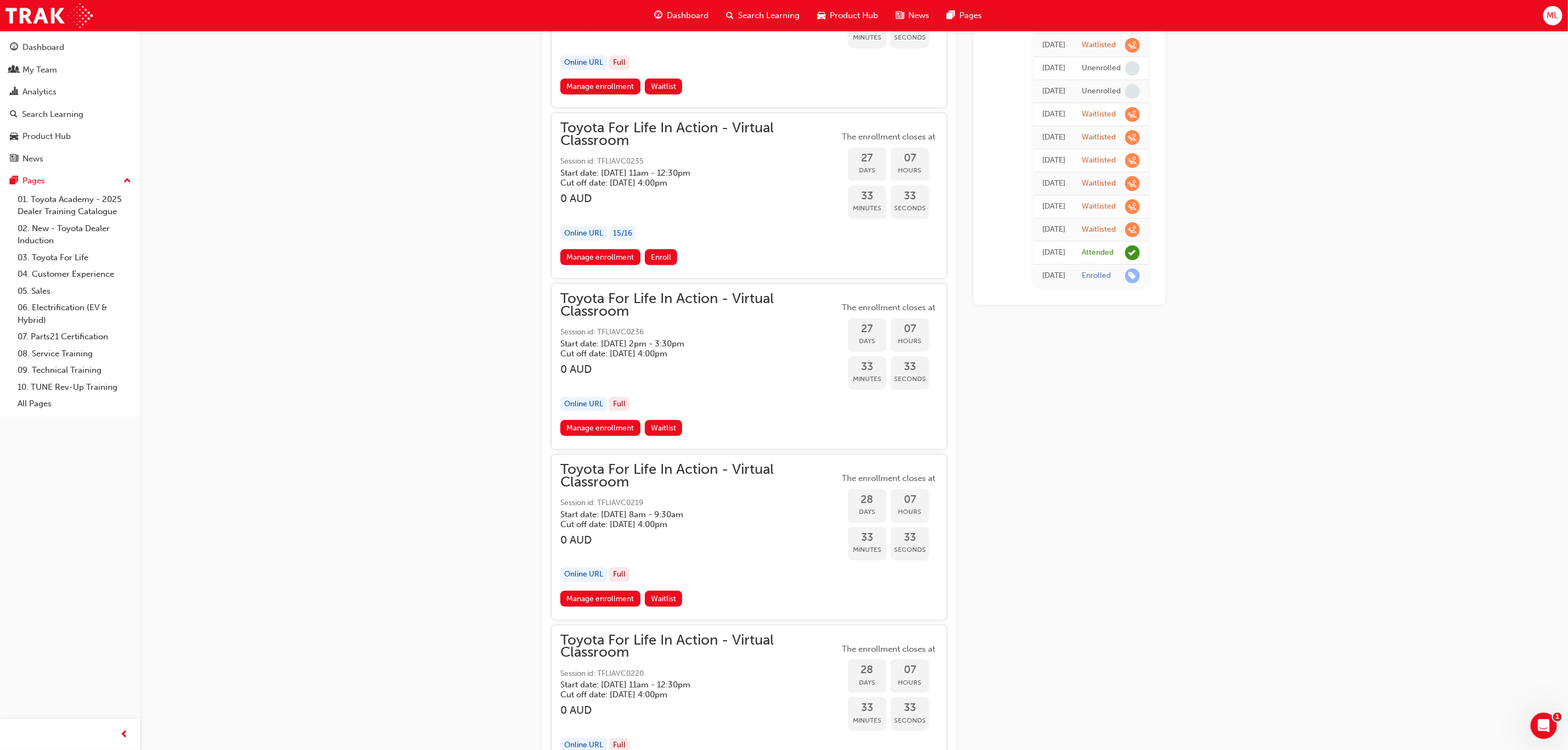
click at [591, 420] on link "Manage enrollment" at bounding box center [600, 428] width 80 height 16
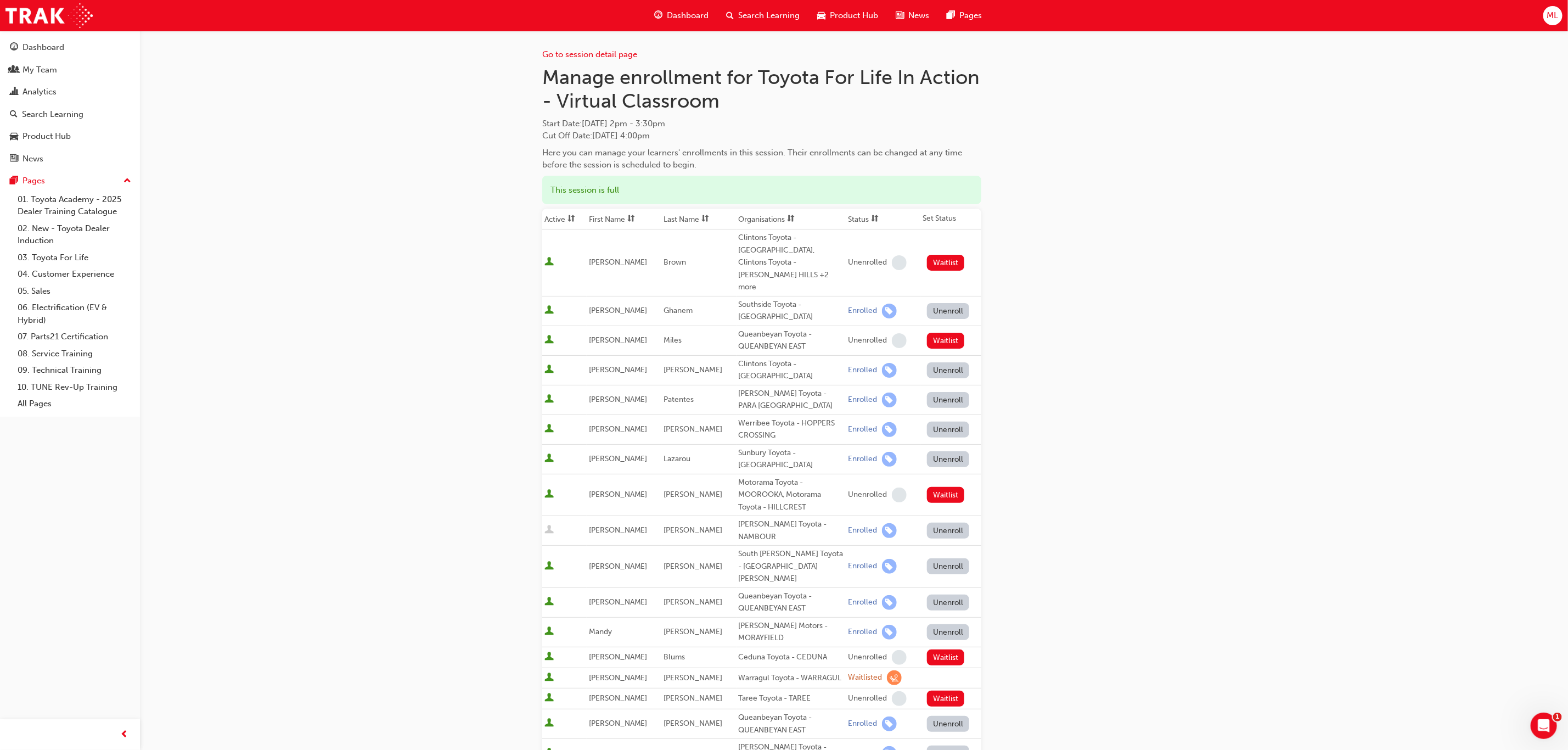
click at [614, 218] on th "First Name" at bounding box center [624, 219] width 75 height 21
